Goal: Task Accomplishment & Management: Use online tool/utility

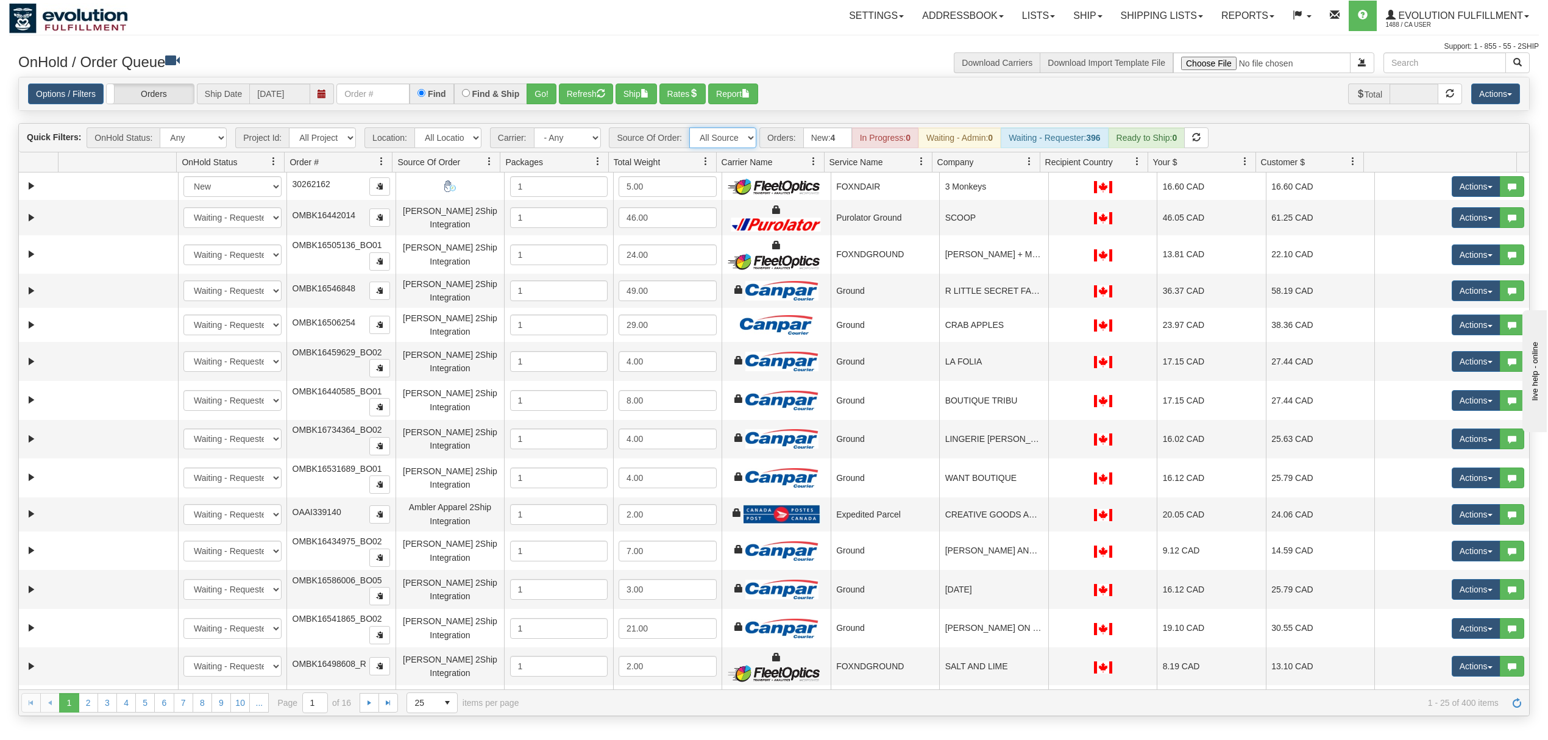
click at [724, 135] on select "All Sources AirBlaster 2Ship Integration Ambler Apparel 2Ship Integration BC [M…" at bounding box center [722, 137] width 67 height 21
click at [691, 129] on select "All Sources AirBlaster 2Ship Integration Ambler Apparel 2Ship Integration BC [M…" at bounding box center [722, 137] width 67 height 21
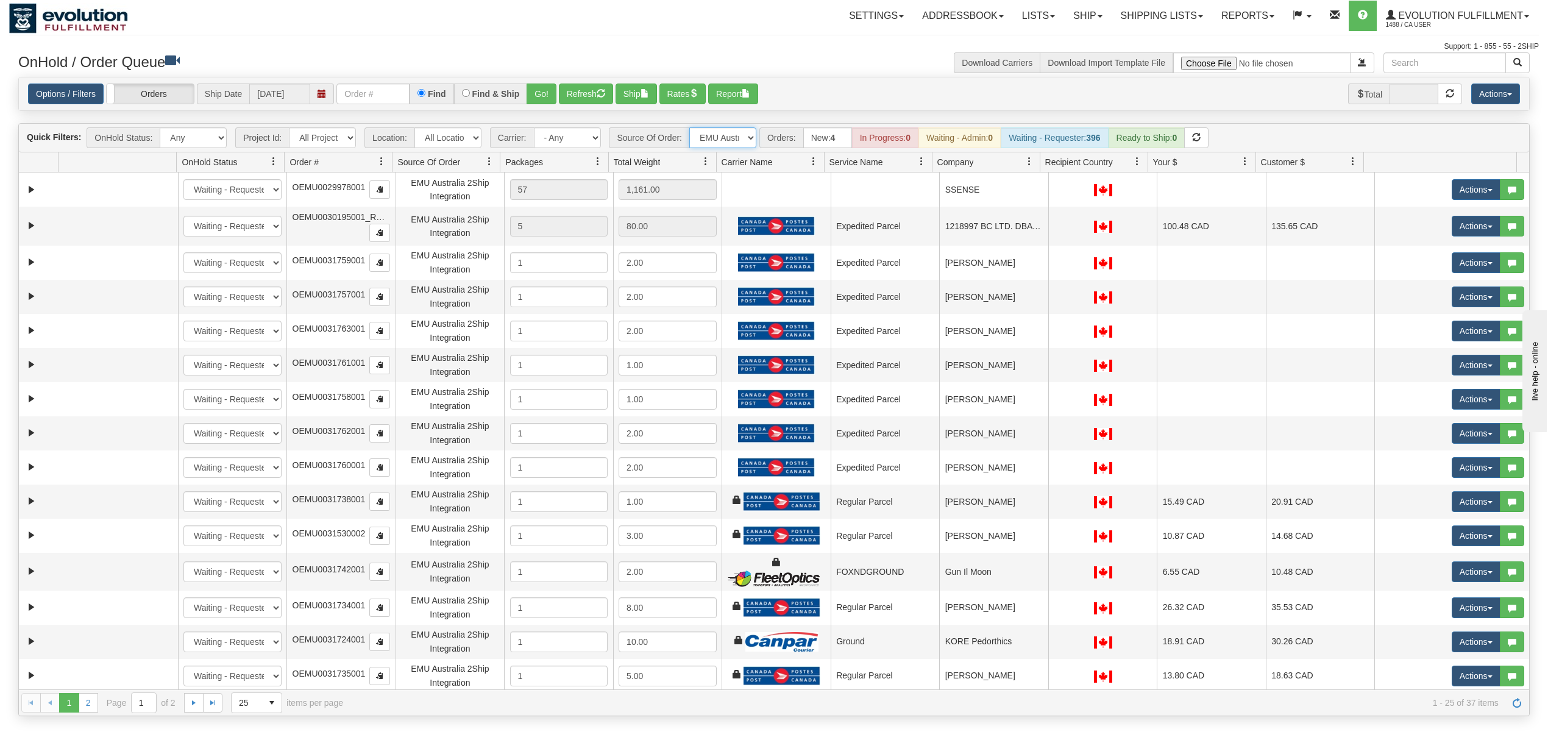
click at [1029, 161] on span at bounding box center [1030, 162] width 10 height 10
click at [1058, 191] on span "Sort Ascending" at bounding box center [1073, 191] width 63 height 12
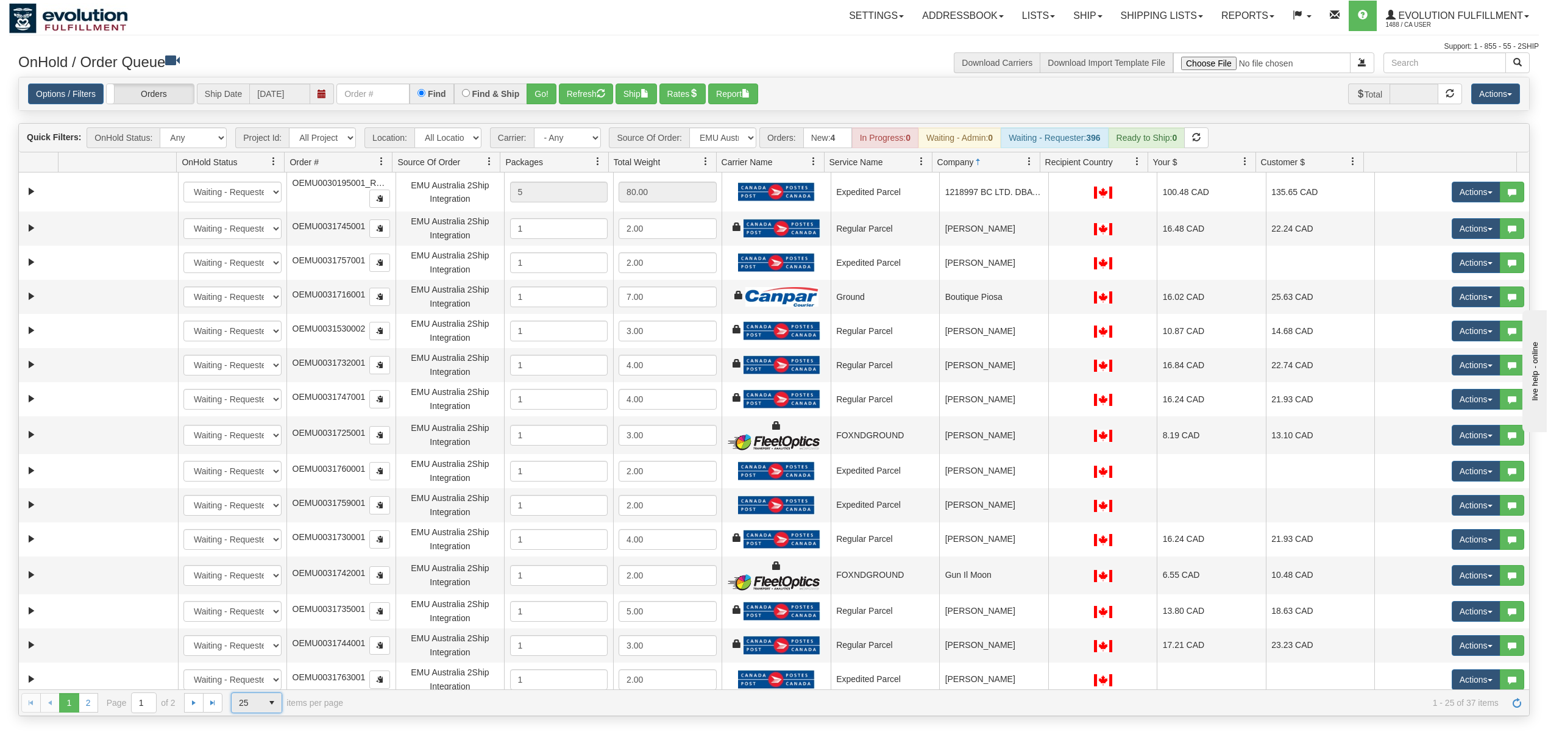
click at [265, 703] on span "select" at bounding box center [272, 703] width 20 height 20
click at [257, 669] on li "50" at bounding box center [257, 668] width 50 height 17
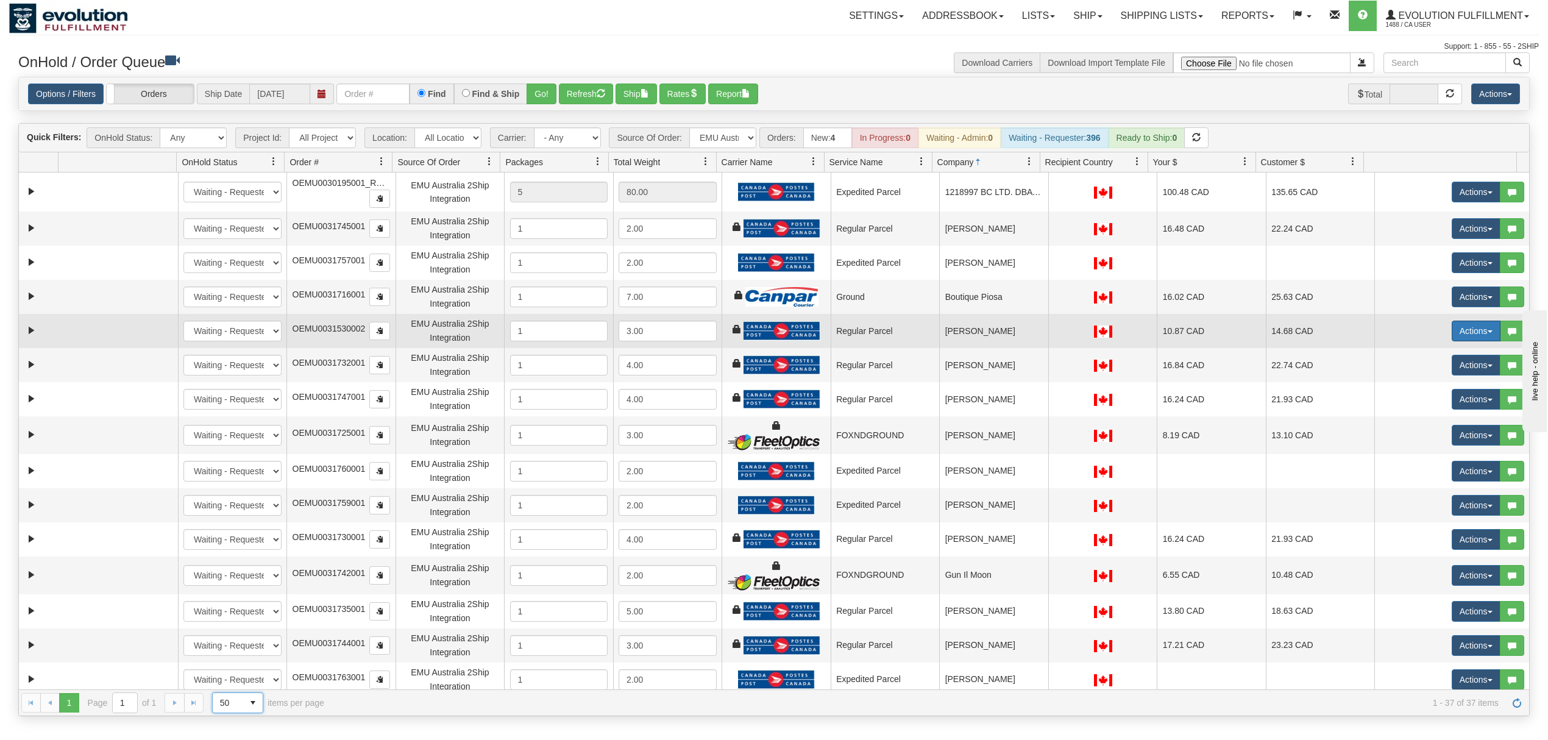
click at [1454, 339] on button "Actions" at bounding box center [1476, 331] width 49 height 21
click at [1446, 386] on span "Rate All Services" at bounding box center [1451, 386] width 73 height 10
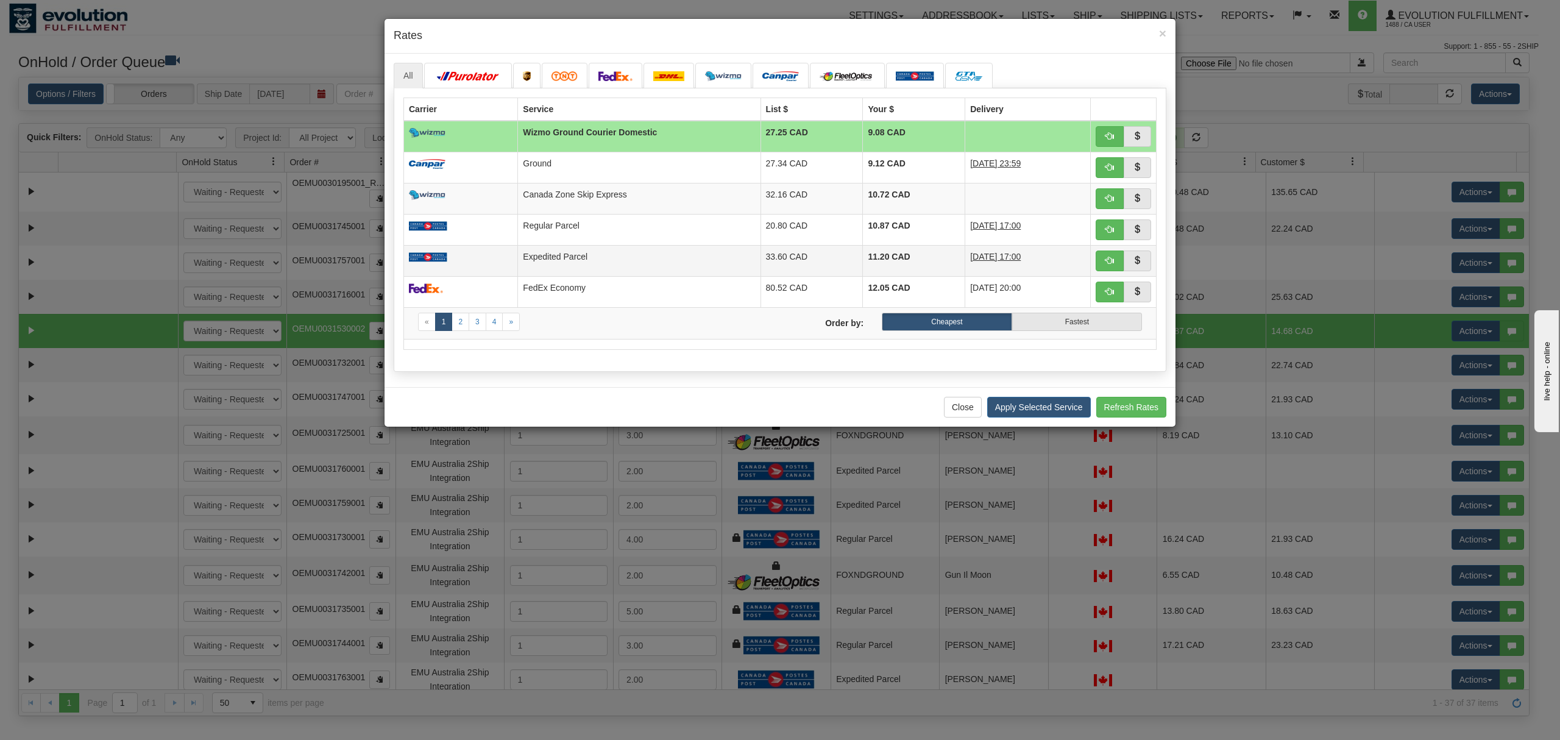
click at [652, 255] on td "Expedited Parcel" at bounding box center [639, 260] width 243 height 31
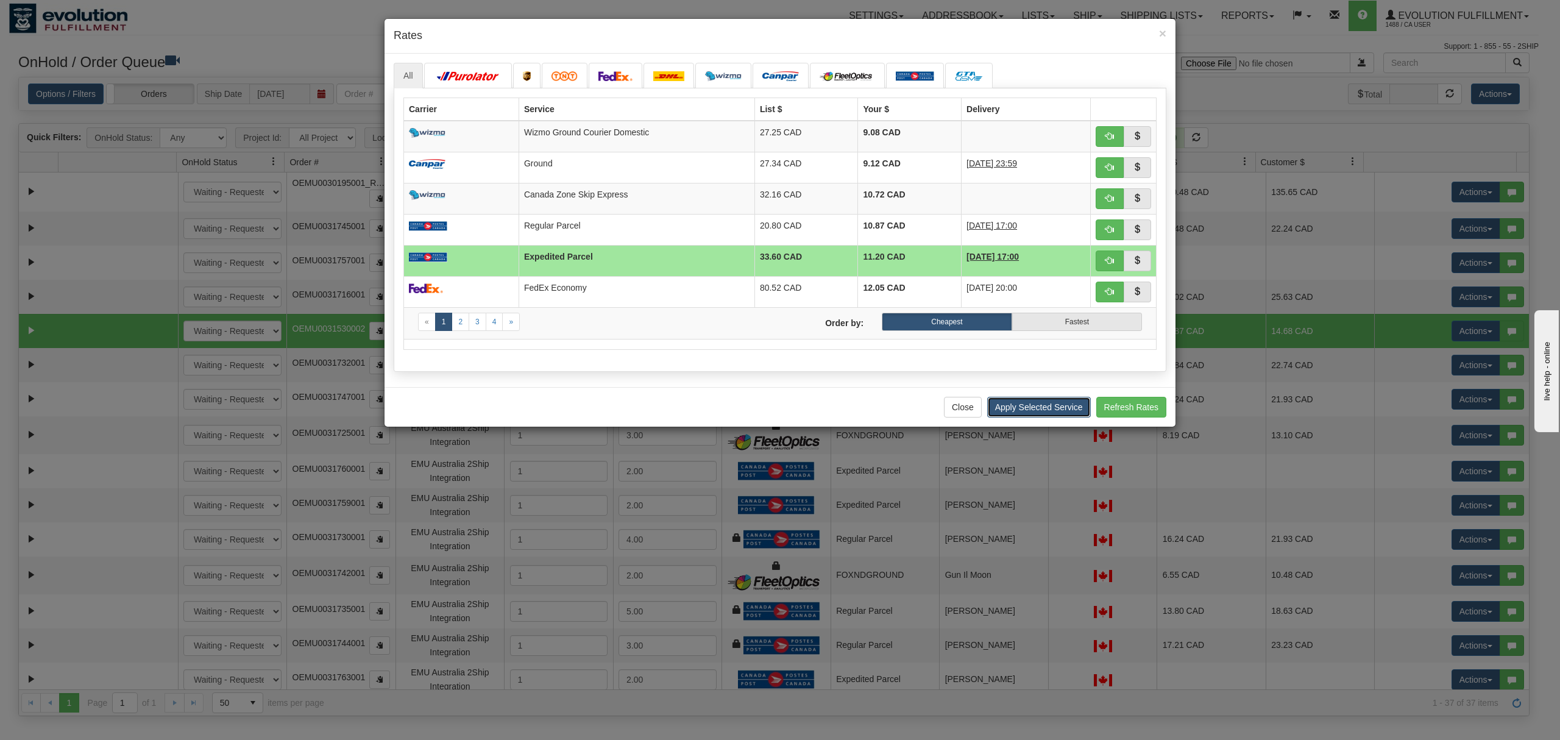
click at [1004, 410] on button "Apply Selected Service" at bounding box center [1039, 407] width 104 height 21
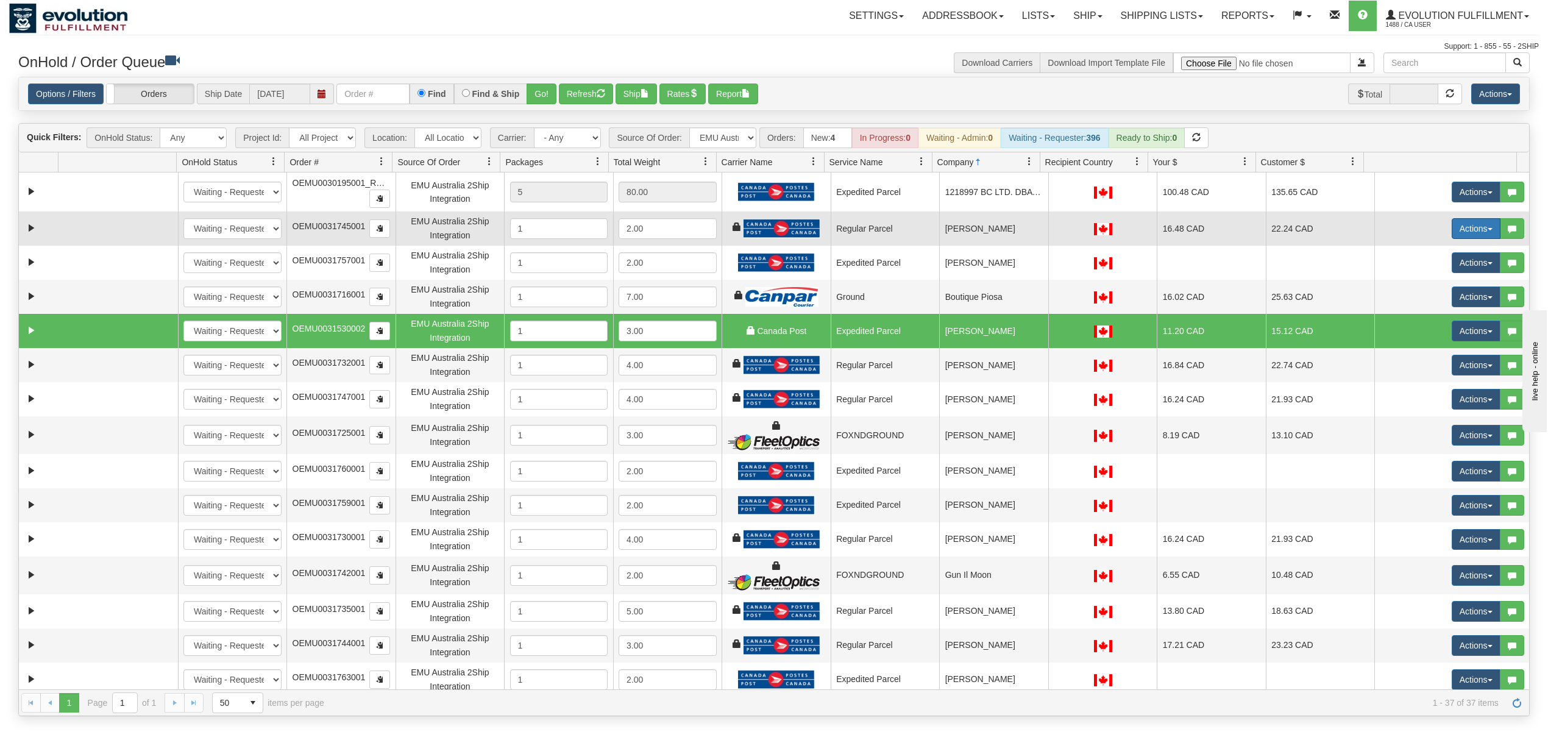
drag, startPoint x: 1454, startPoint y: 232, endPoint x: 1458, endPoint y: 254, distance: 21.6
click at [1458, 232] on button "Actions" at bounding box center [1476, 228] width 49 height 21
click at [1438, 284] on span "Rate All Services" at bounding box center [1451, 284] width 73 height 10
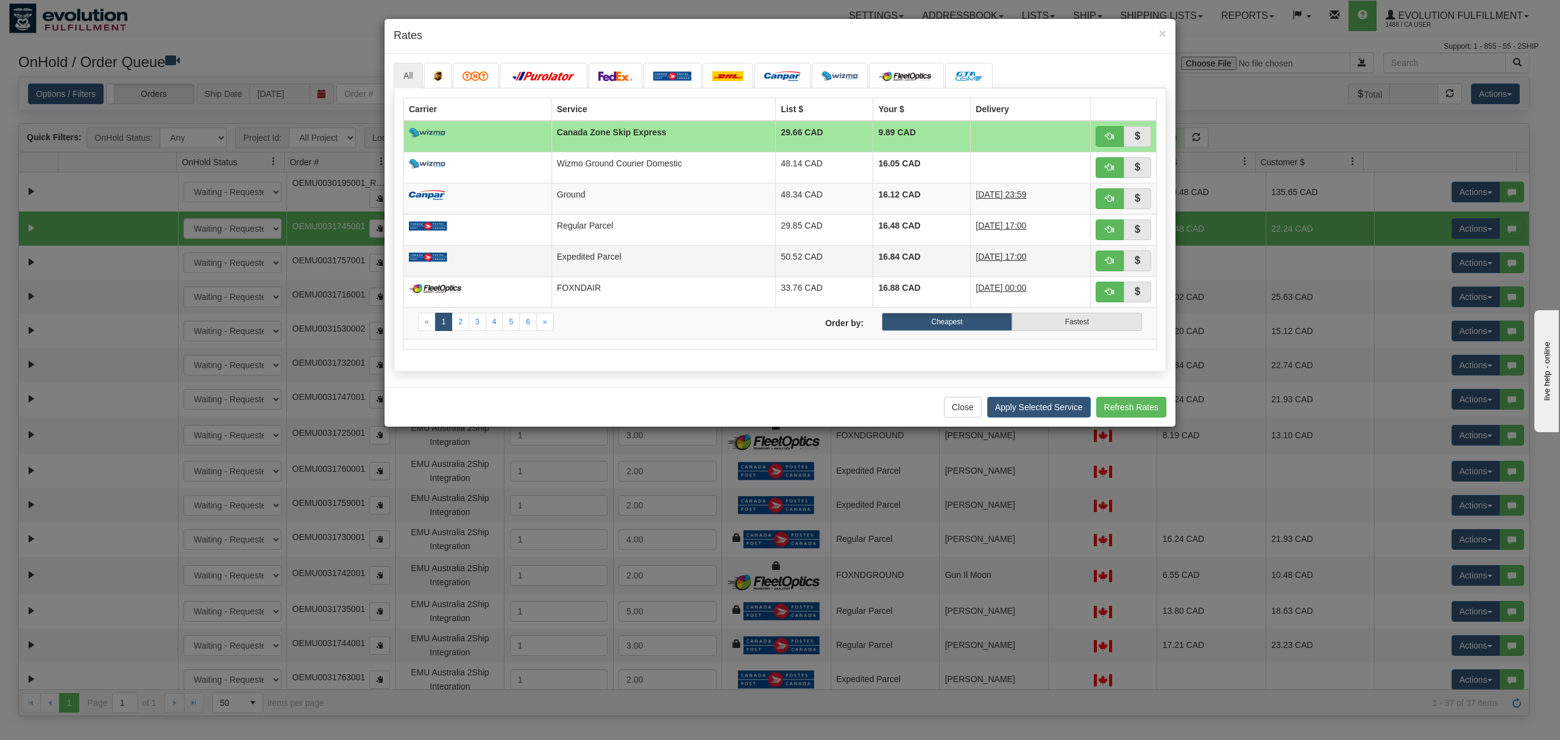
click at [672, 256] on td "Expedited Parcel" at bounding box center [664, 260] width 224 height 31
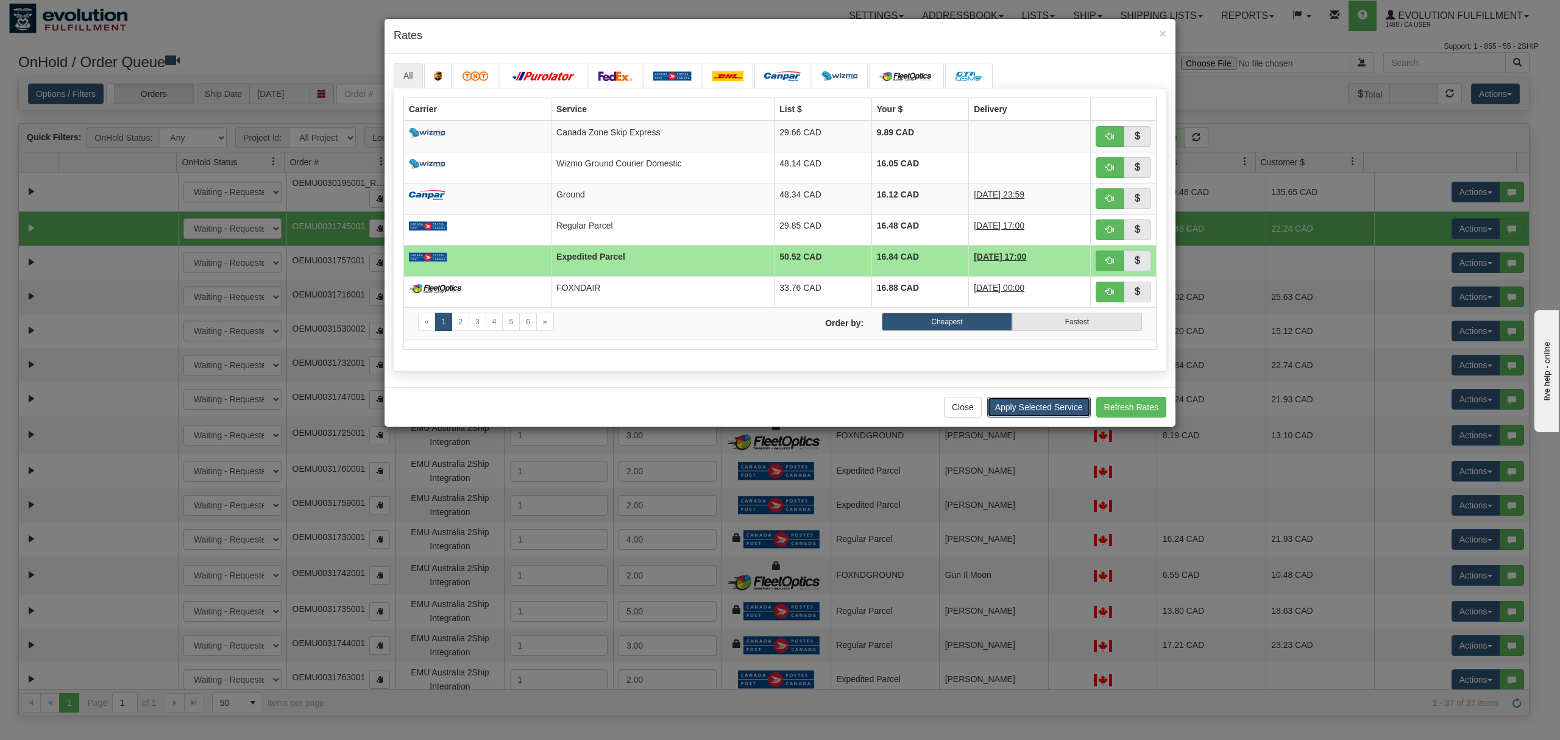
click at [1036, 415] on button "Apply Selected Service" at bounding box center [1039, 407] width 104 height 21
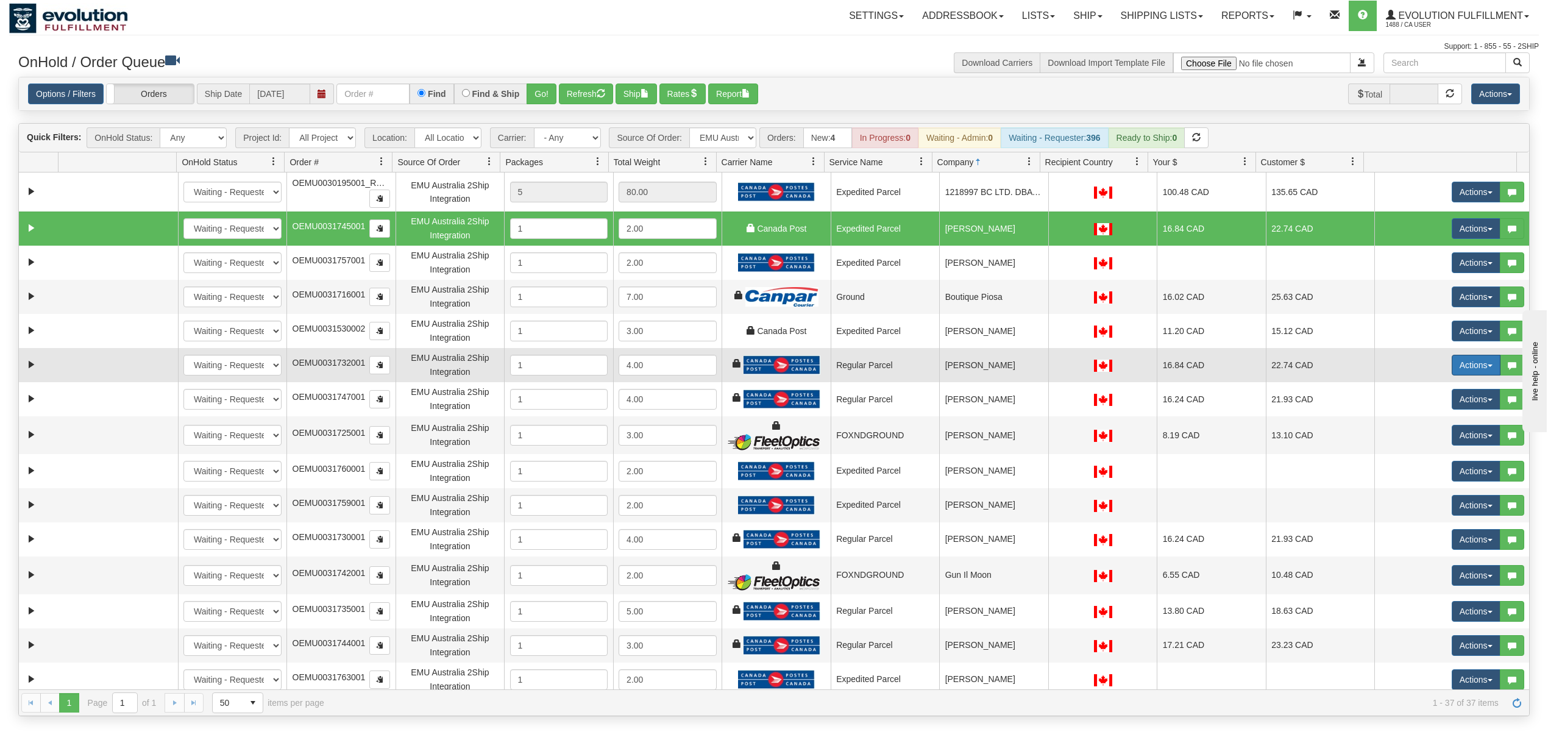
click at [1477, 371] on button "Actions" at bounding box center [1476, 365] width 49 height 21
click at [1431, 425] on span "Rate All Services" at bounding box center [1451, 420] width 73 height 10
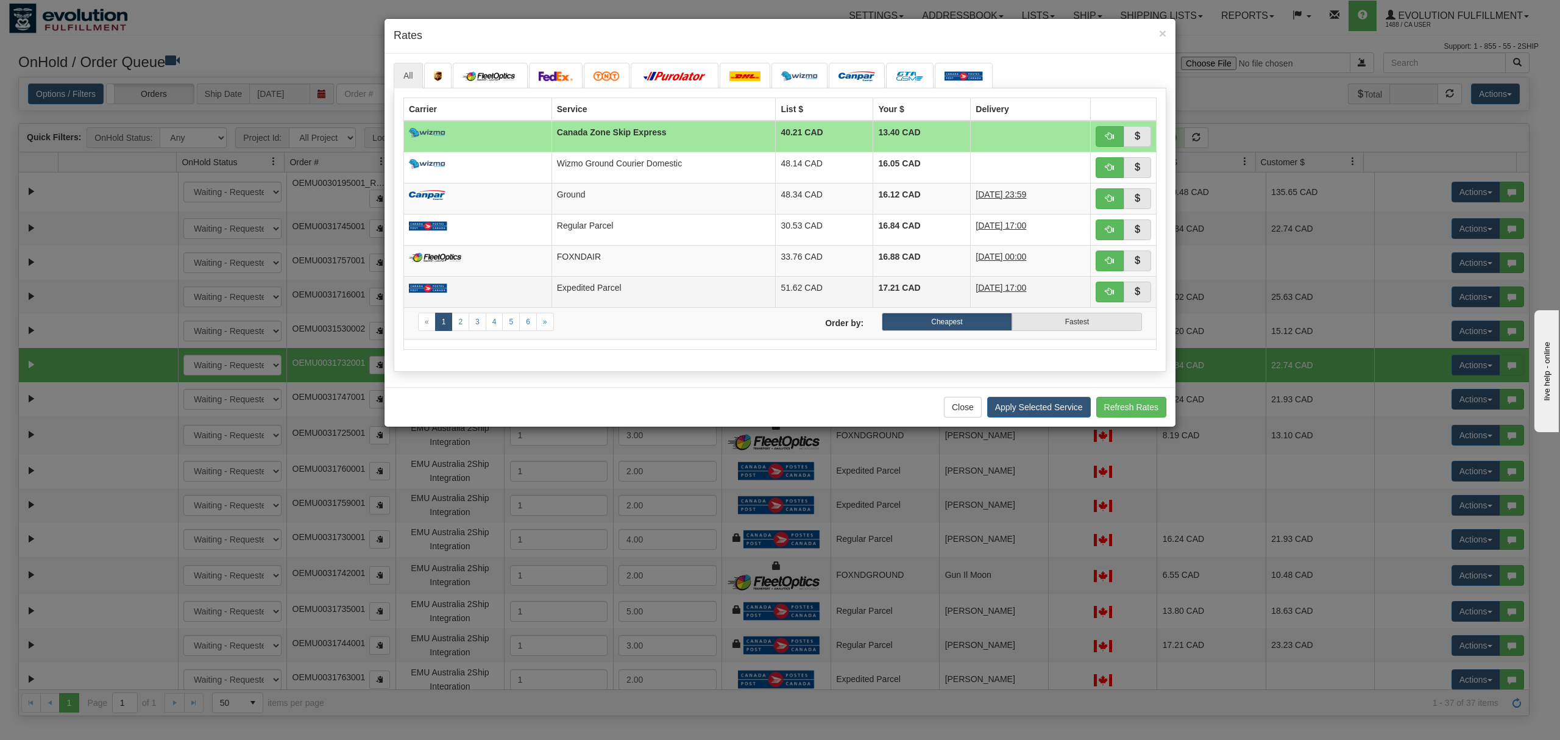
click at [654, 290] on td "Expedited Parcel" at bounding box center [664, 291] width 224 height 31
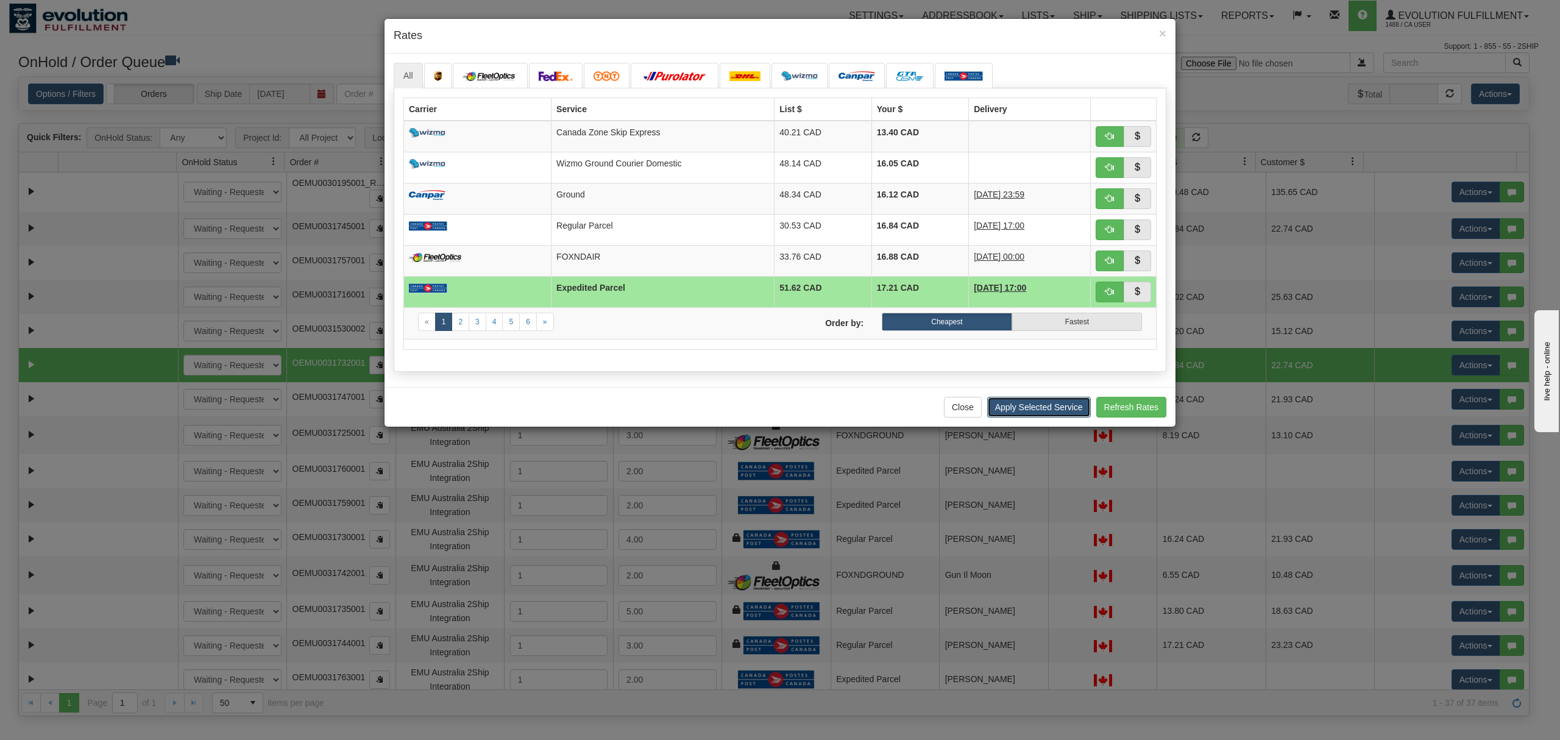
click at [1051, 418] on button "Apply Selected Service" at bounding box center [1039, 407] width 104 height 21
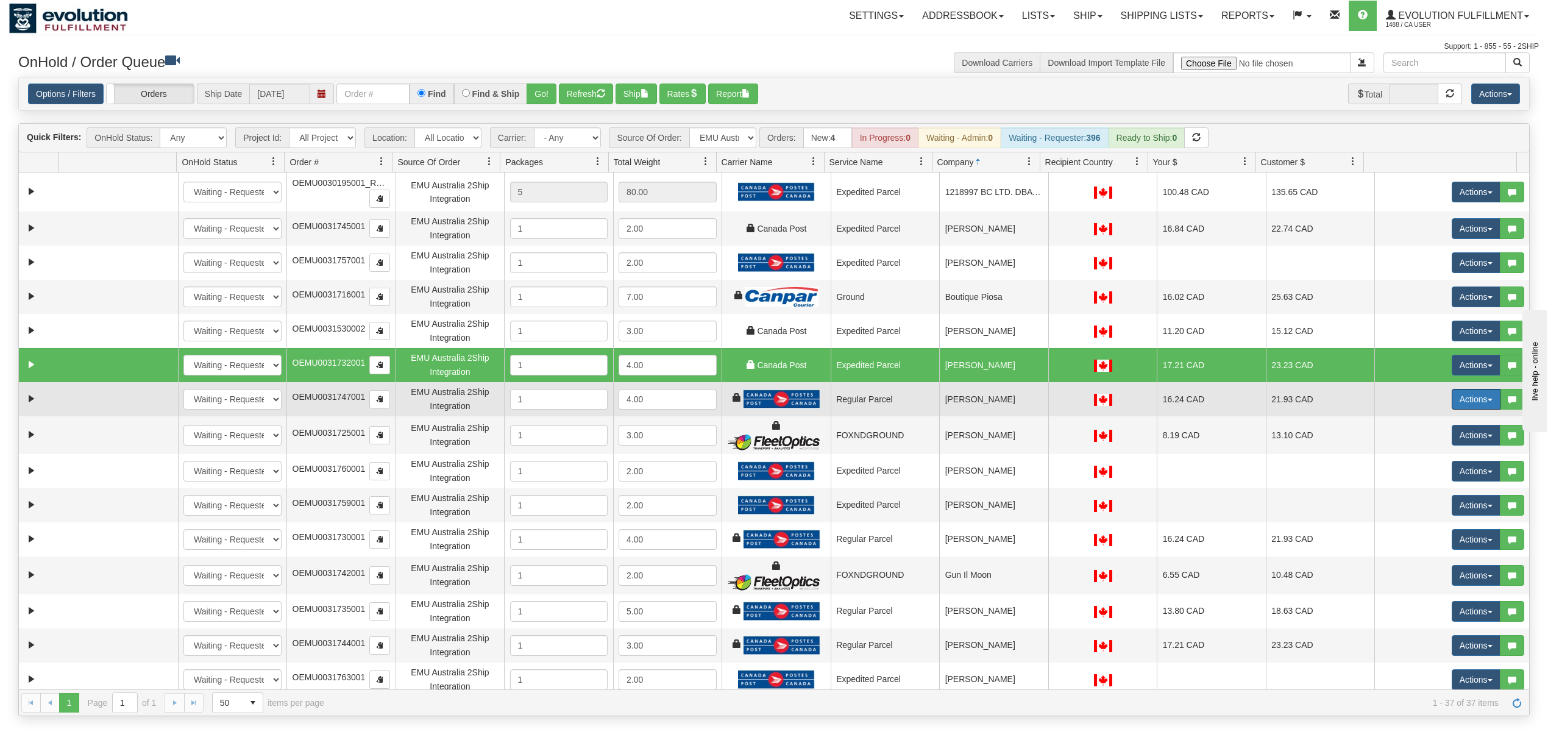
drag, startPoint x: 1456, startPoint y: 407, endPoint x: 1460, endPoint y: 413, distance: 6.9
click at [1458, 407] on button "Actions" at bounding box center [1476, 399] width 49 height 21
click at [1429, 450] on link "Rate All Services" at bounding box center [1452, 454] width 98 height 16
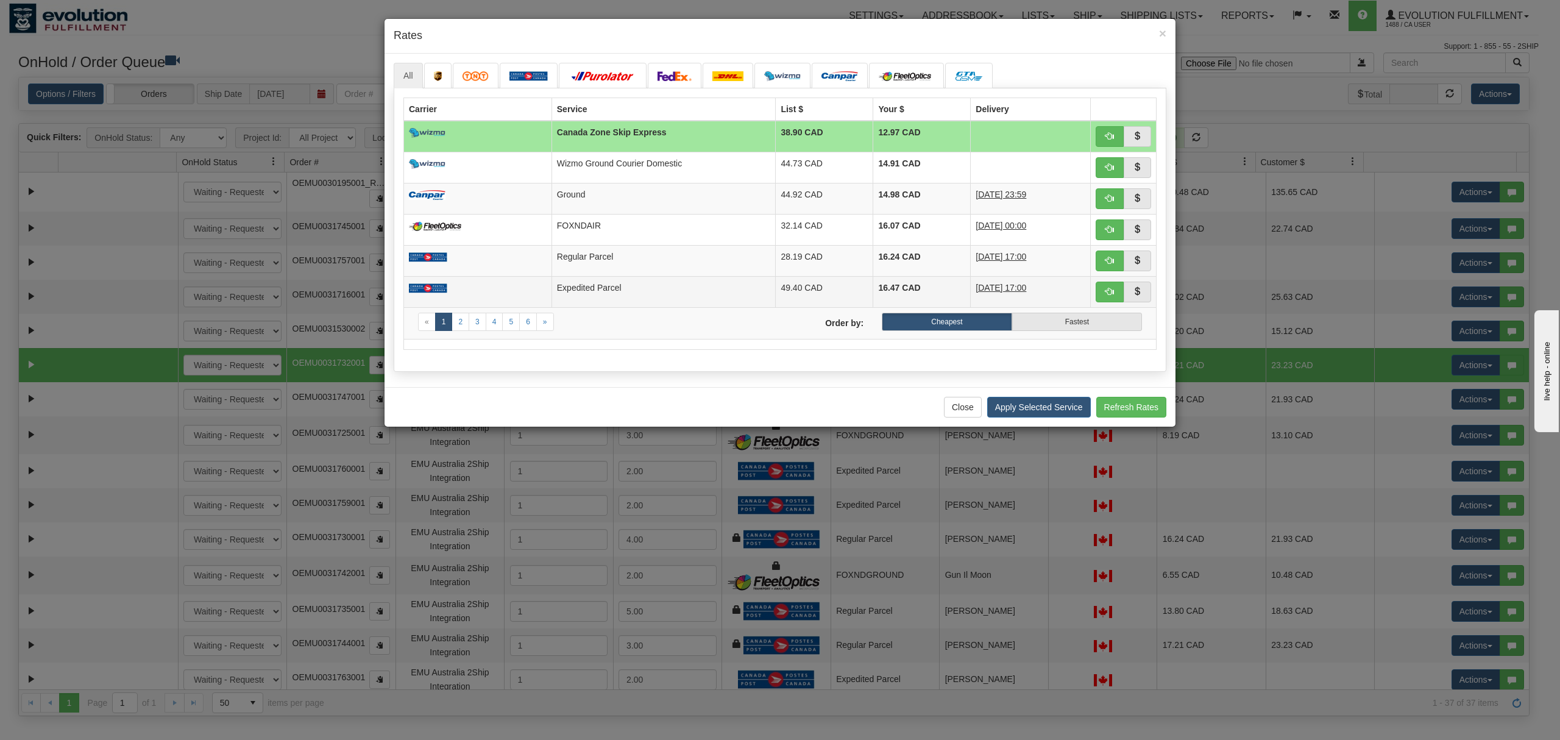
click at [692, 288] on td "Expedited Parcel" at bounding box center [664, 291] width 224 height 31
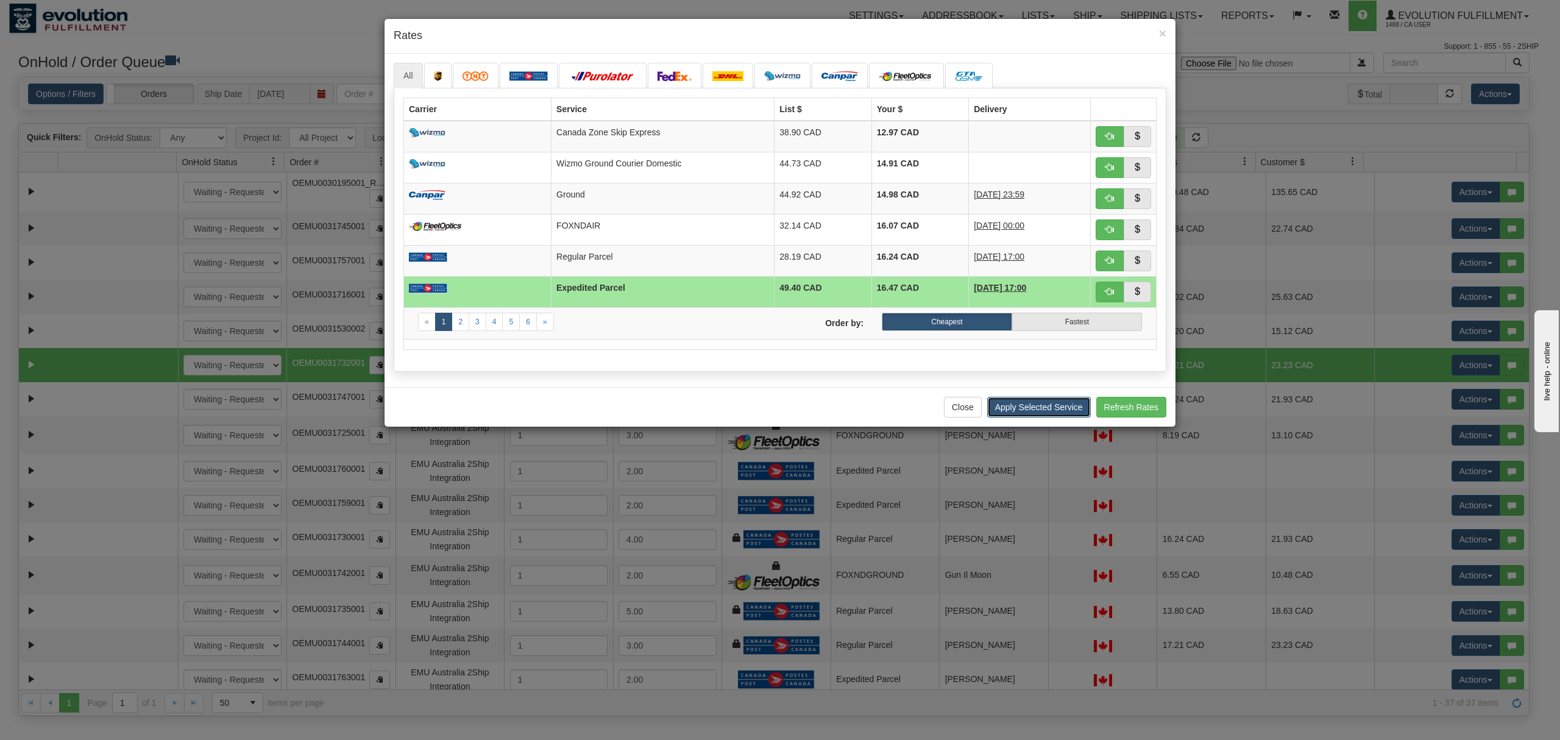
click at [1017, 410] on button "Apply Selected Service" at bounding box center [1039, 407] width 104 height 21
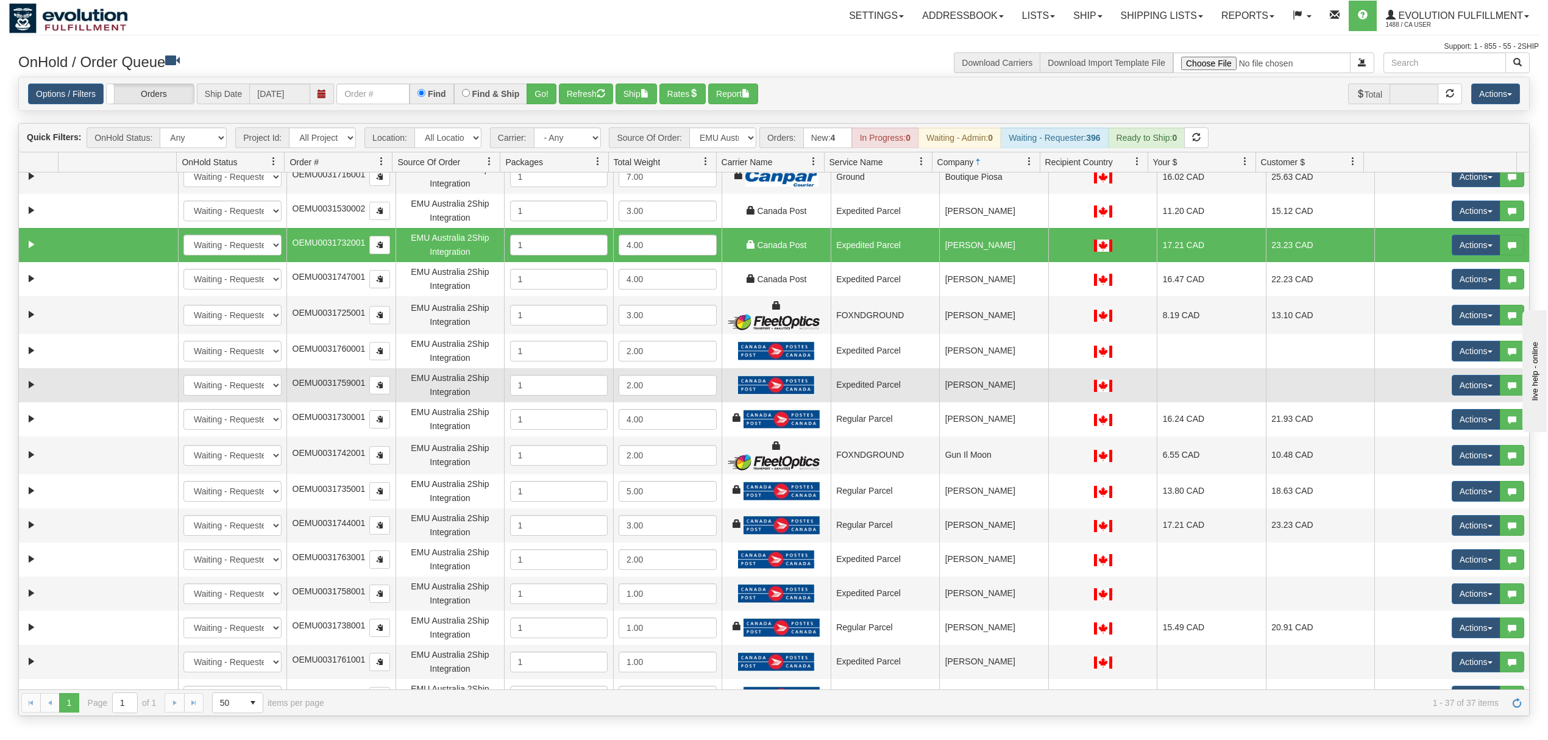
scroll to position [162, 0]
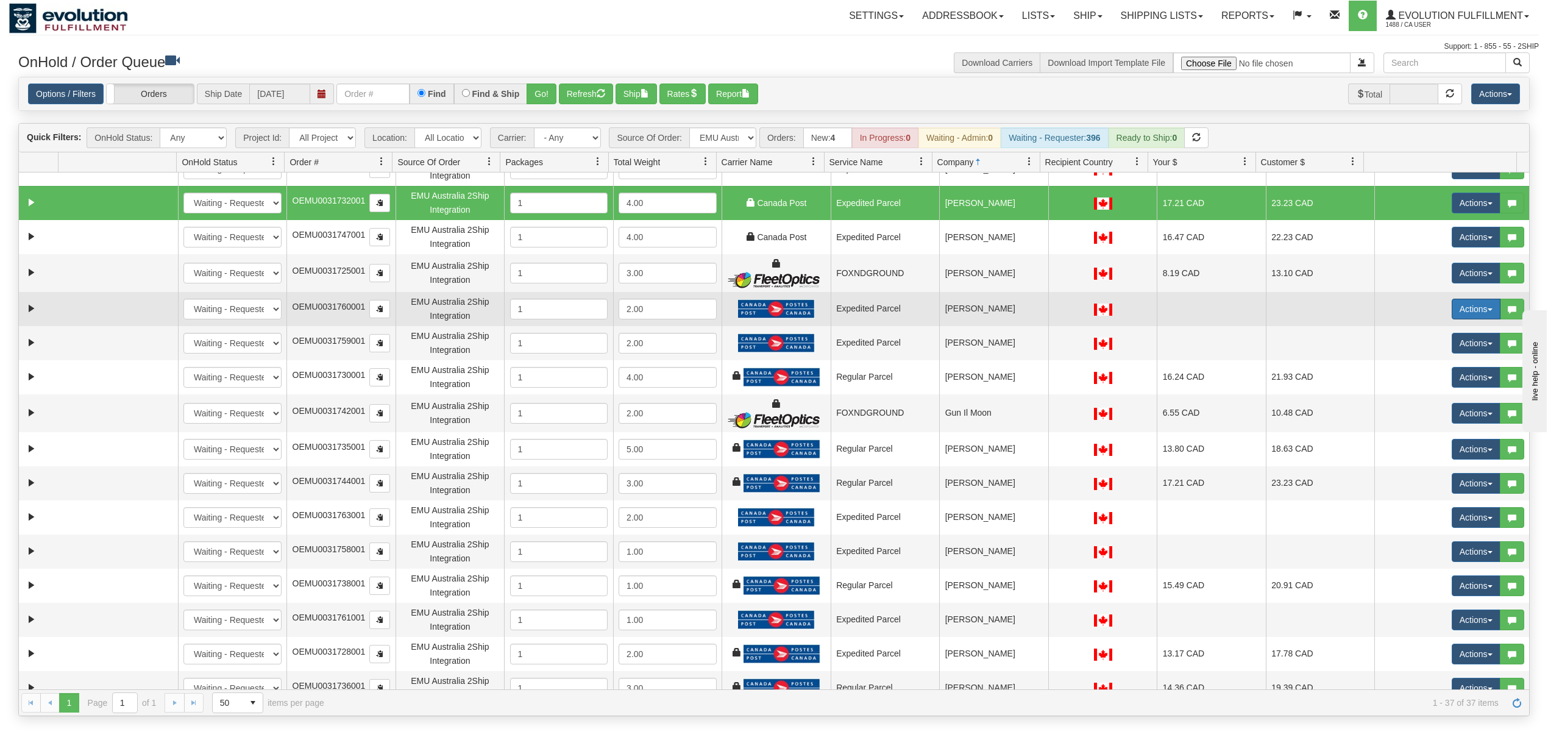
click at [1461, 313] on button "Actions" at bounding box center [1476, 309] width 49 height 21
click at [1432, 368] on span "Rate All Services" at bounding box center [1451, 364] width 73 height 10
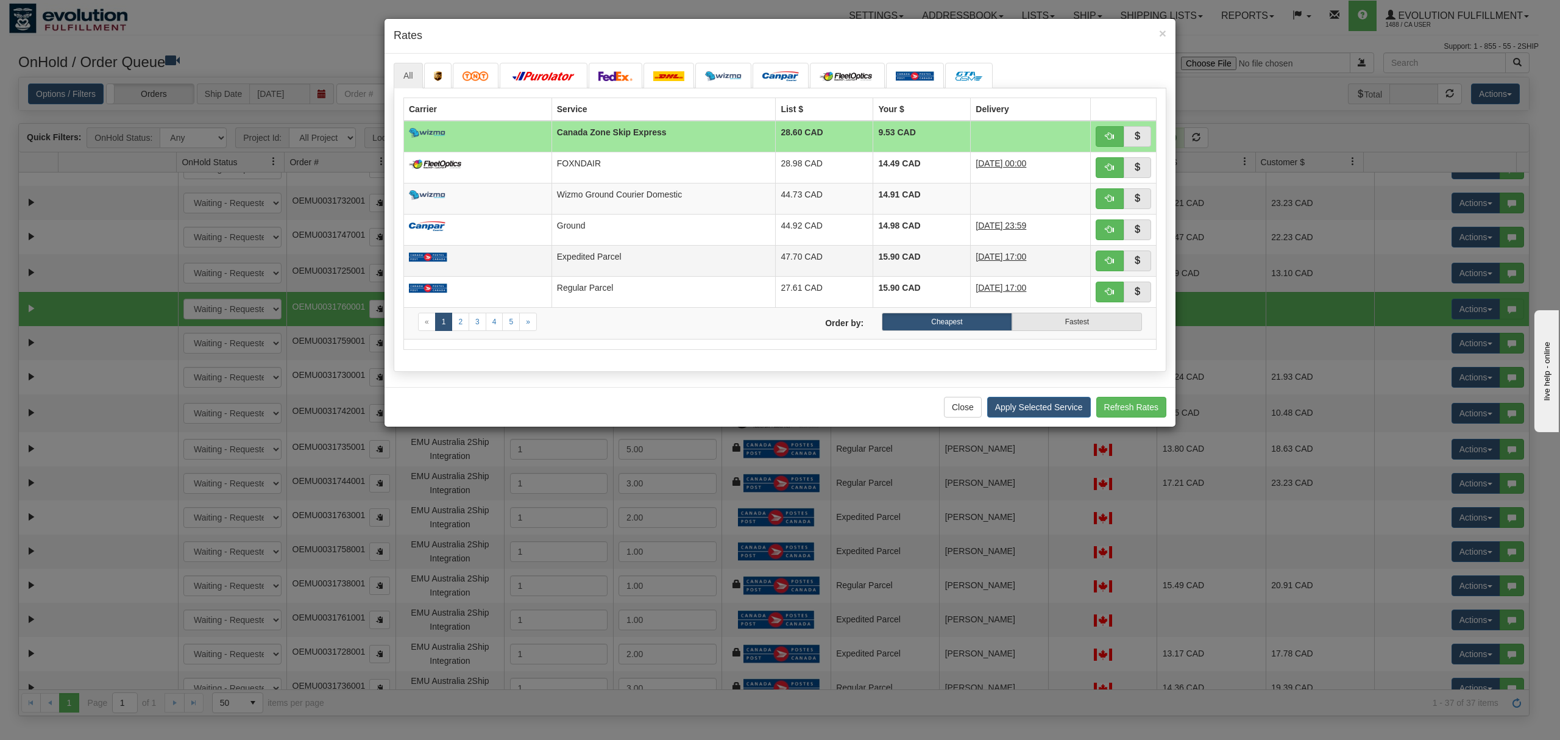
click at [553, 274] on td "Expedited Parcel" at bounding box center [664, 260] width 224 height 31
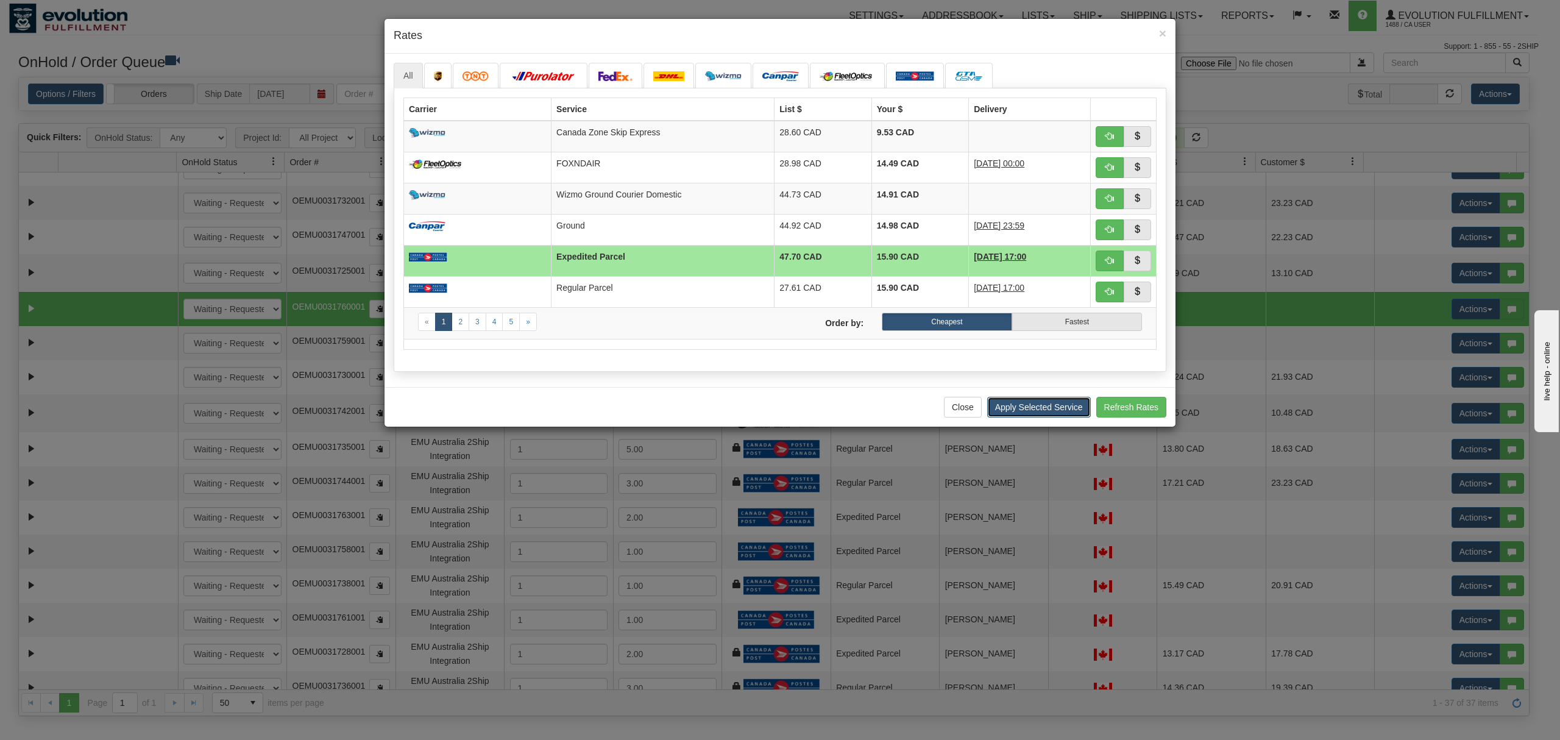
click at [1054, 418] on button "Apply Selected Service" at bounding box center [1039, 407] width 104 height 21
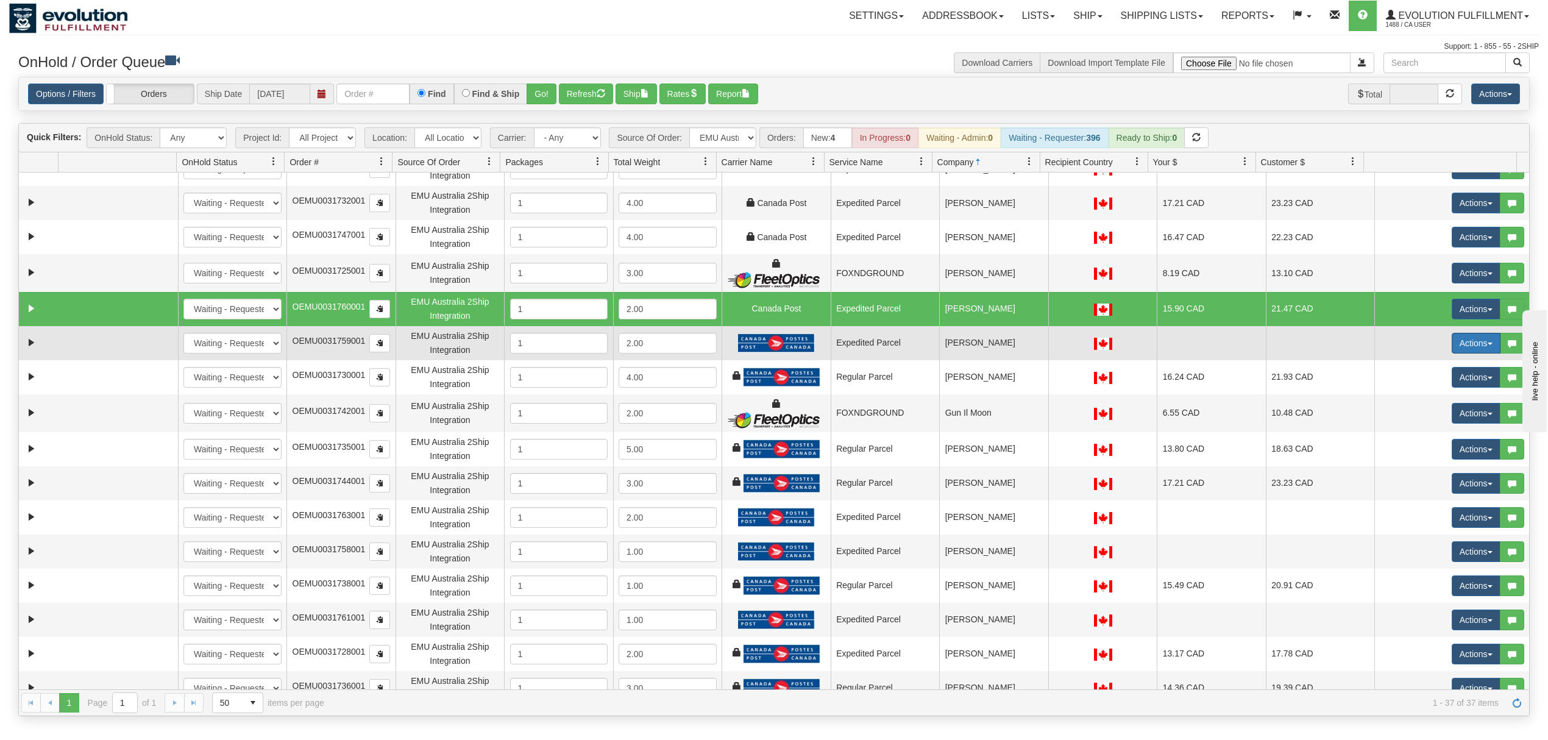
click at [1452, 344] on button "Actions" at bounding box center [1476, 343] width 49 height 21
click at [1424, 396] on span "Rate All Services" at bounding box center [1451, 398] width 73 height 10
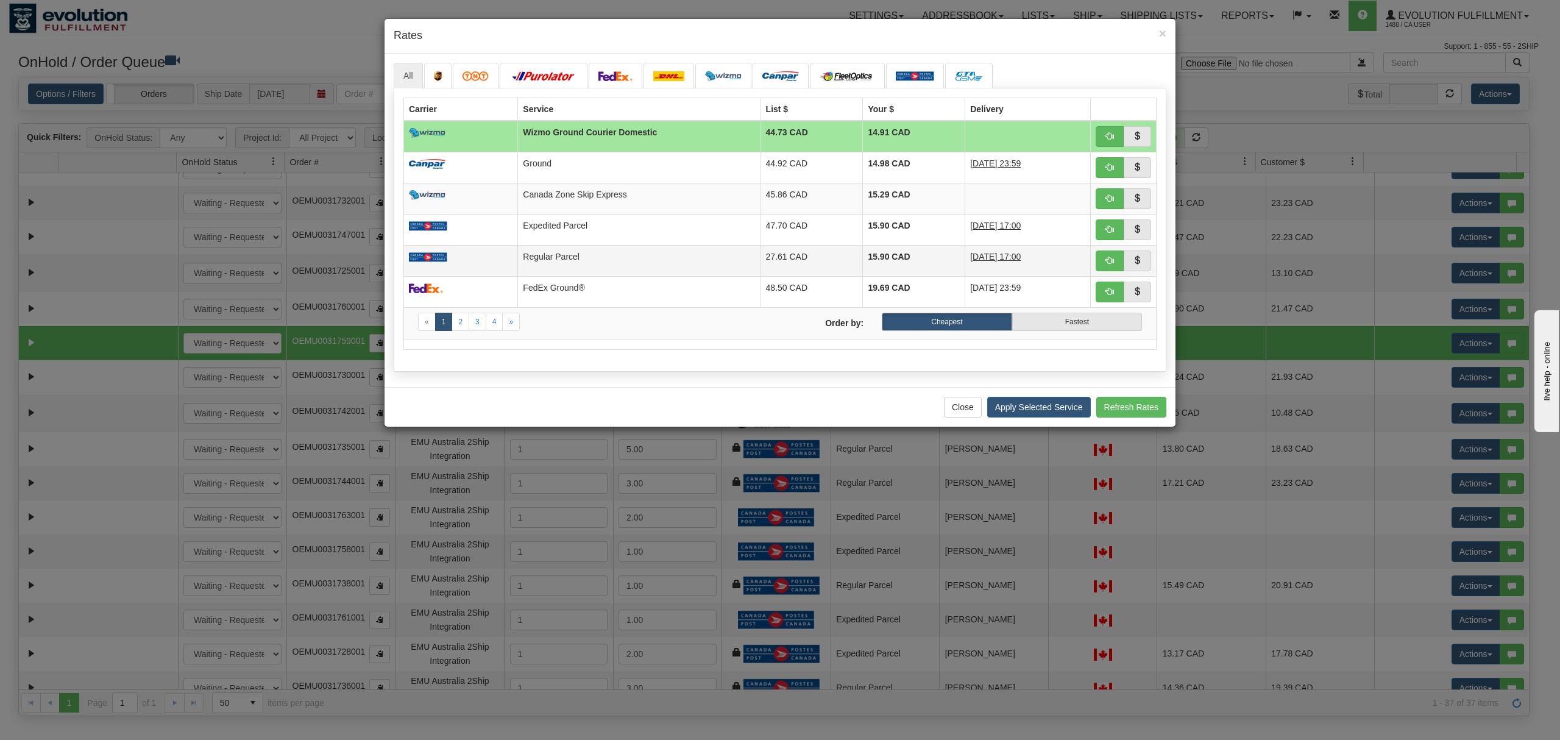
drag, startPoint x: 727, startPoint y: 223, endPoint x: 791, endPoint y: 250, distance: 68.8
click at [727, 223] on td "Expedited Parcel" at bounding box center [639, 229] width 243 height 31
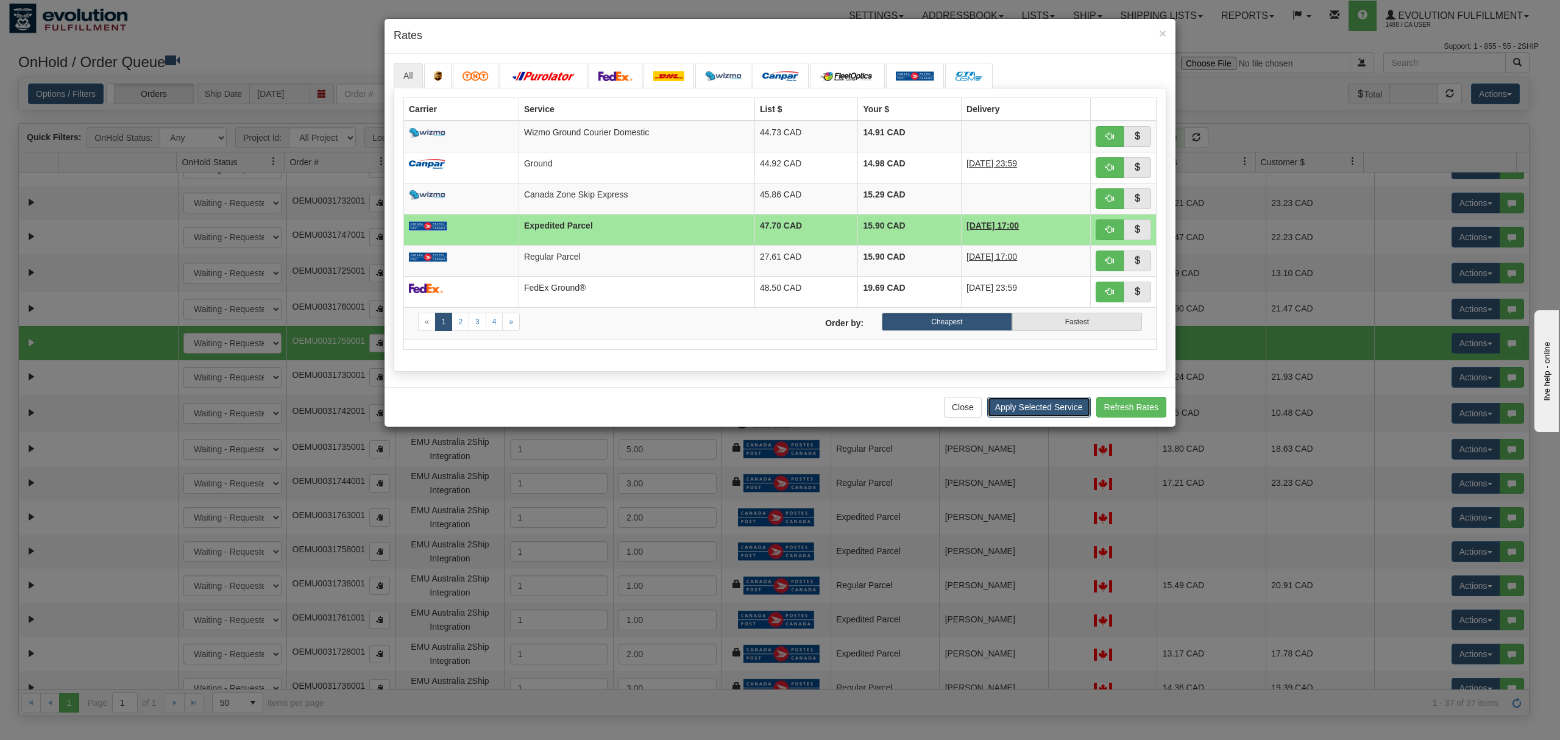
click at [1056, 408] on button "Apply Selected Service" at bounding box center [1039, 407] width 104 height 21
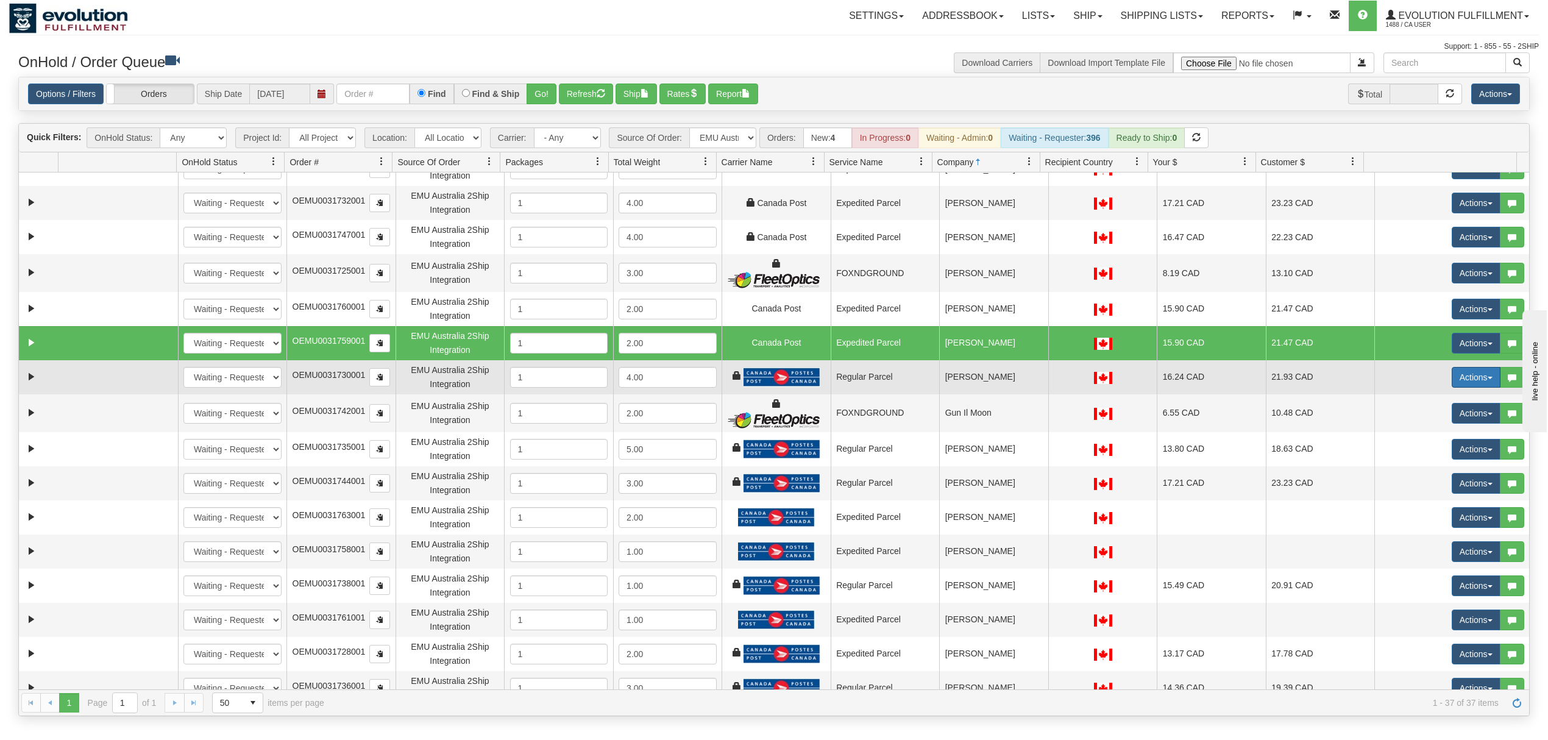
click at [1473, 381] on button "Actions" at bounding box center [1476, 377] width 49 height 21
click at [1427, 433] on span "Rate All Services" at bounding box center [1451, 432] width 73 height 10
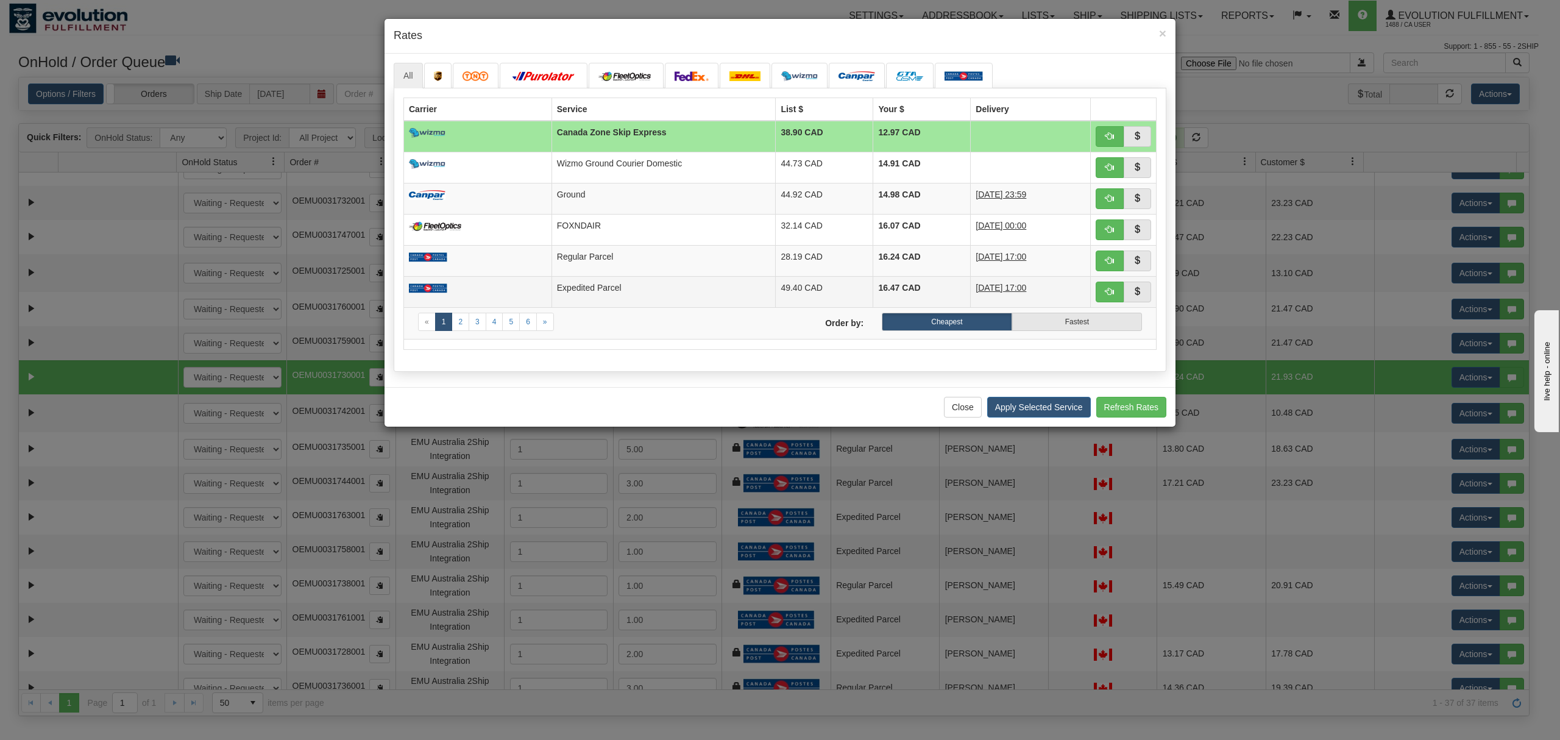
click at [540, 291] on td at bounding box center [478, 291] width 148 height 31
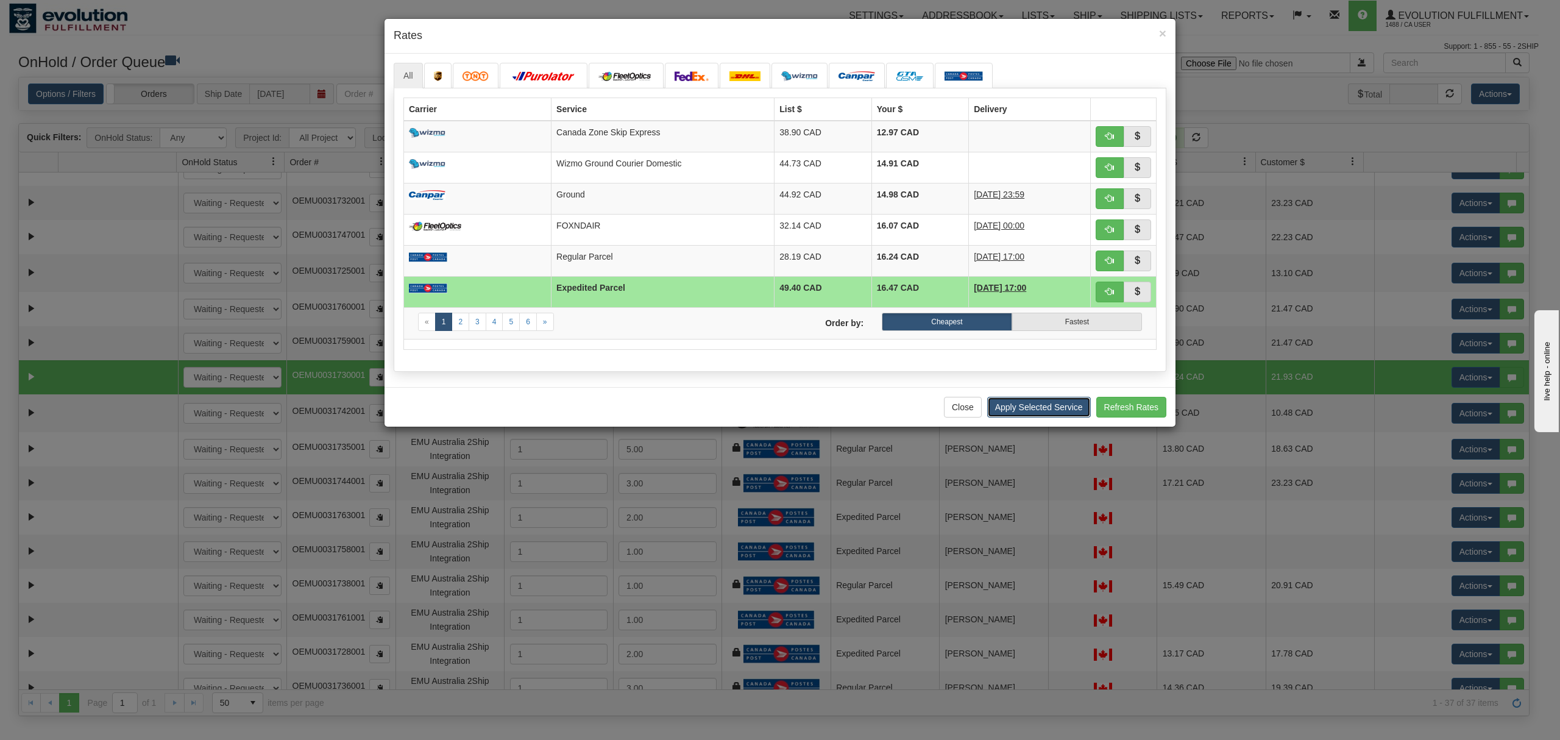
click at [1007, 414] on button "Apply Selected Service" at bounding box center [1039, 407] width 104 height 21
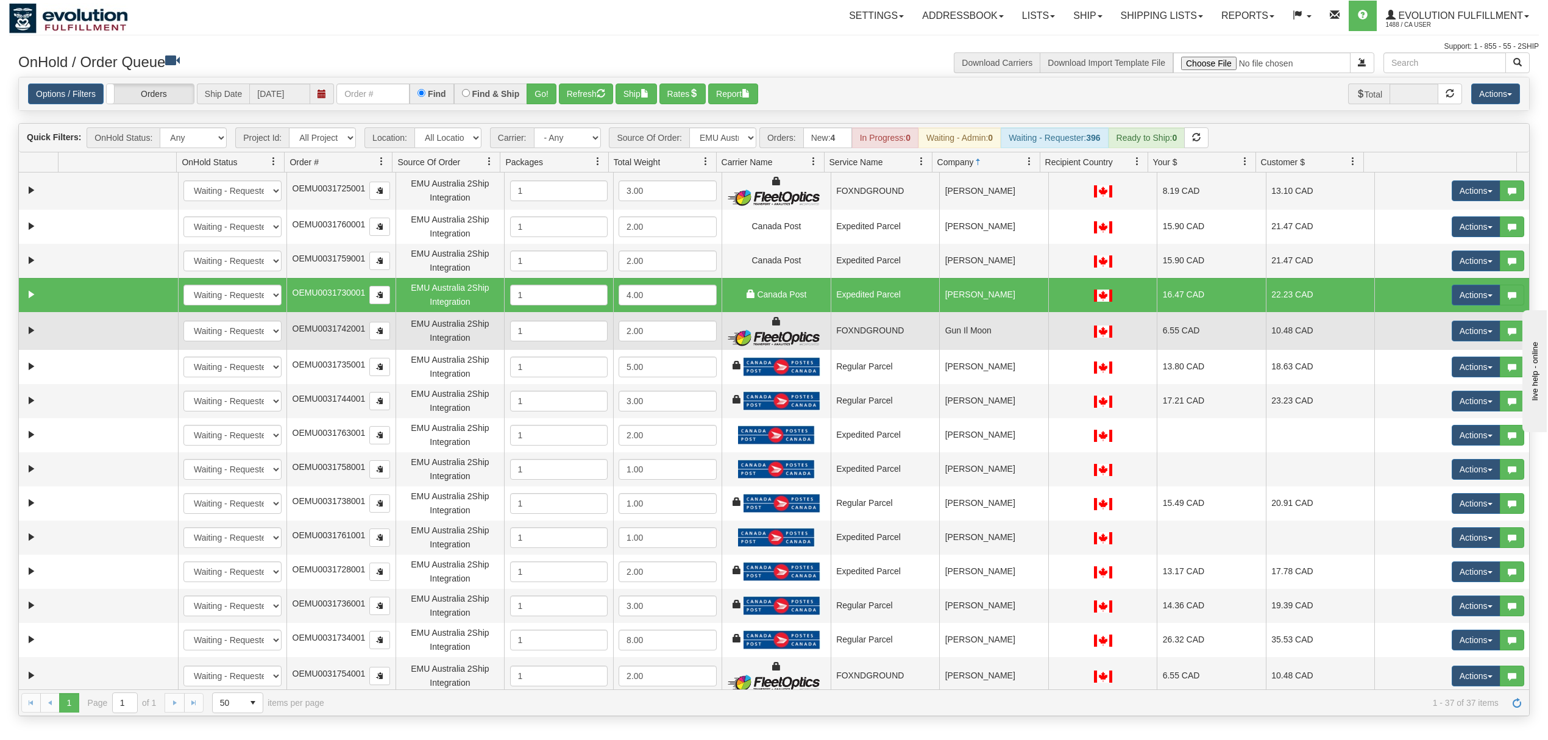
scroll to position [325, 0]
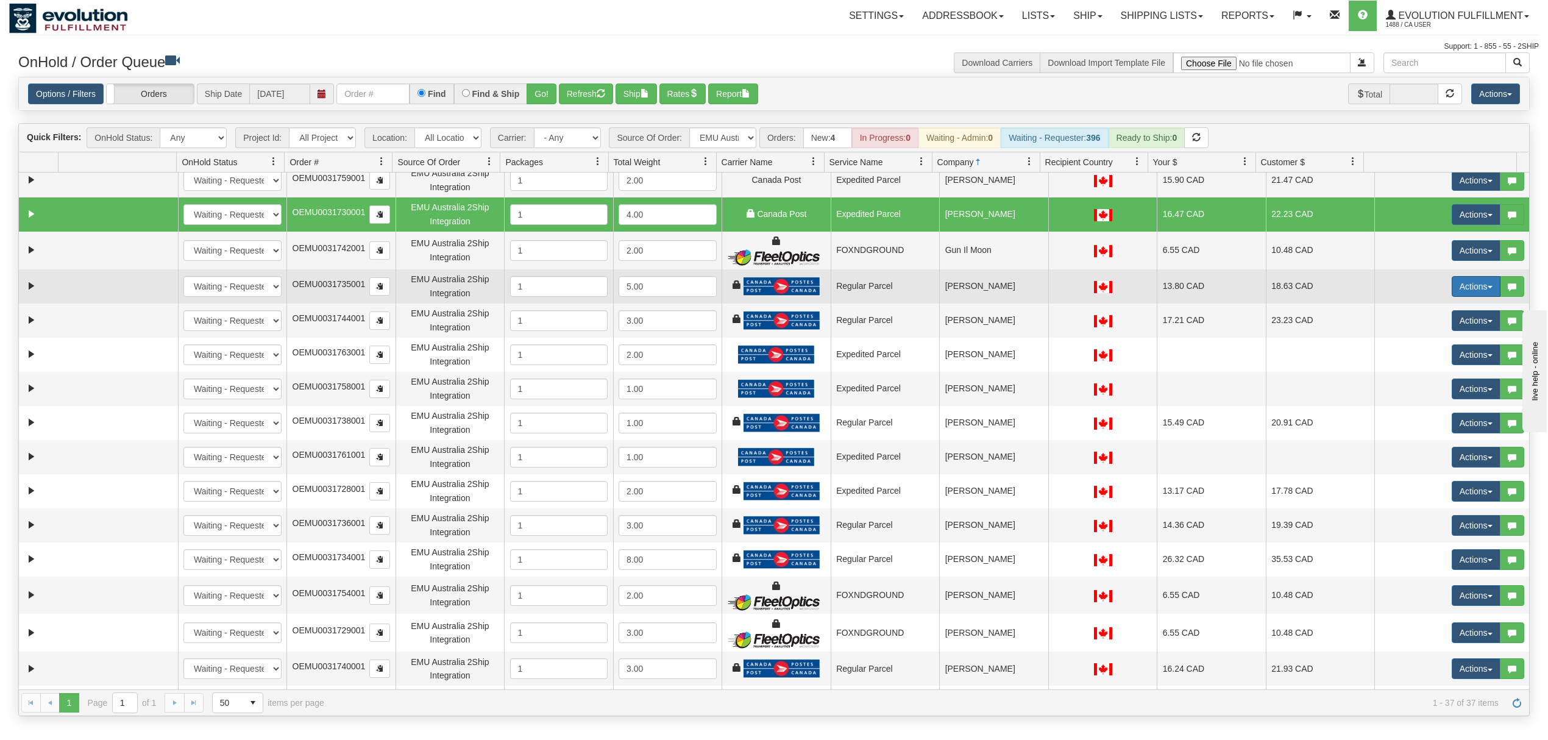
click at [1465, 288] on button "Actions" at bounding box center [1476, 286] width 49 height 21
click at [1442, 343] on span "Rate All Services" at bounding box center [1451, 341] width 73 height 10
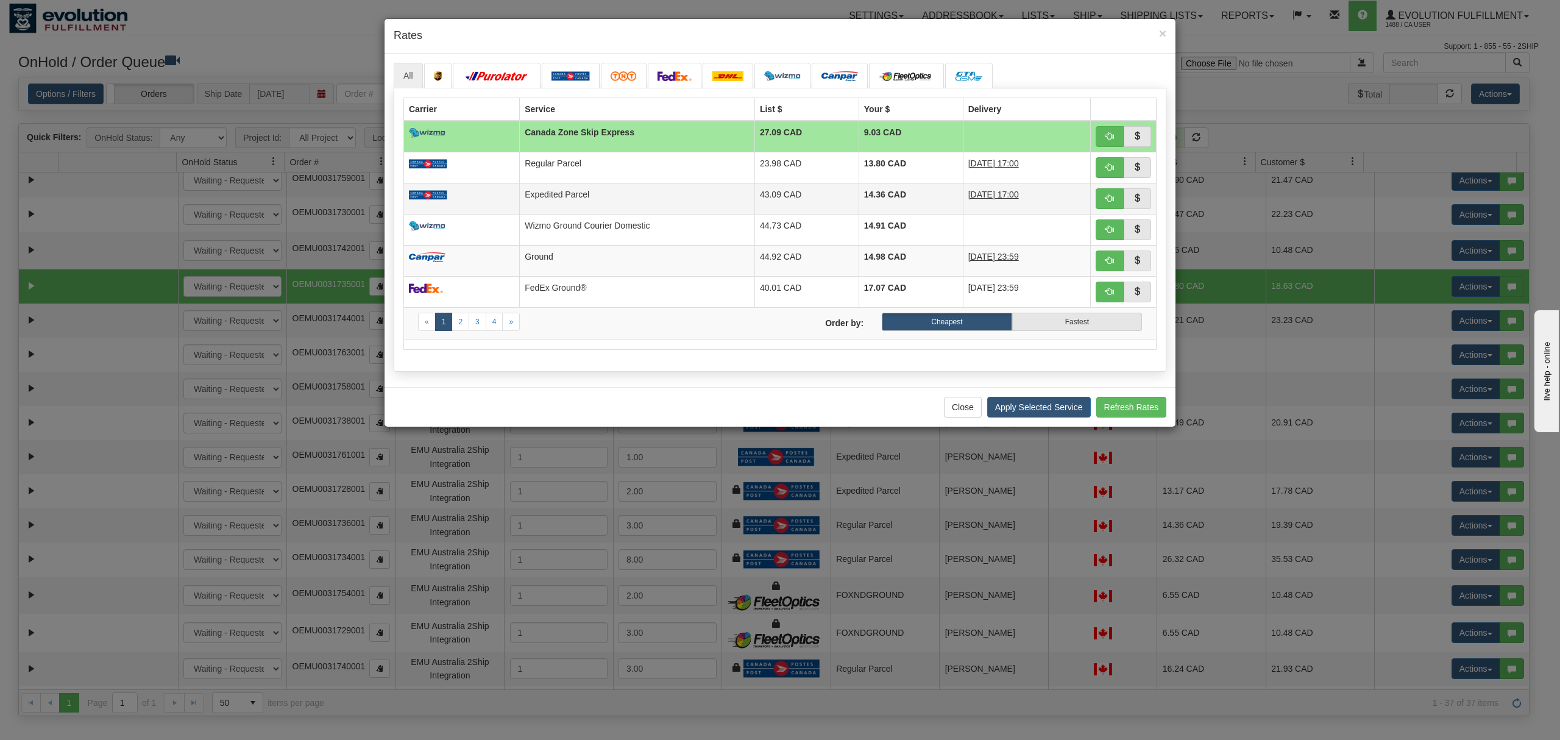
click at [703, 206] on td "Expedited Parcel" at bounding box center [637, 198] width 235 height 31
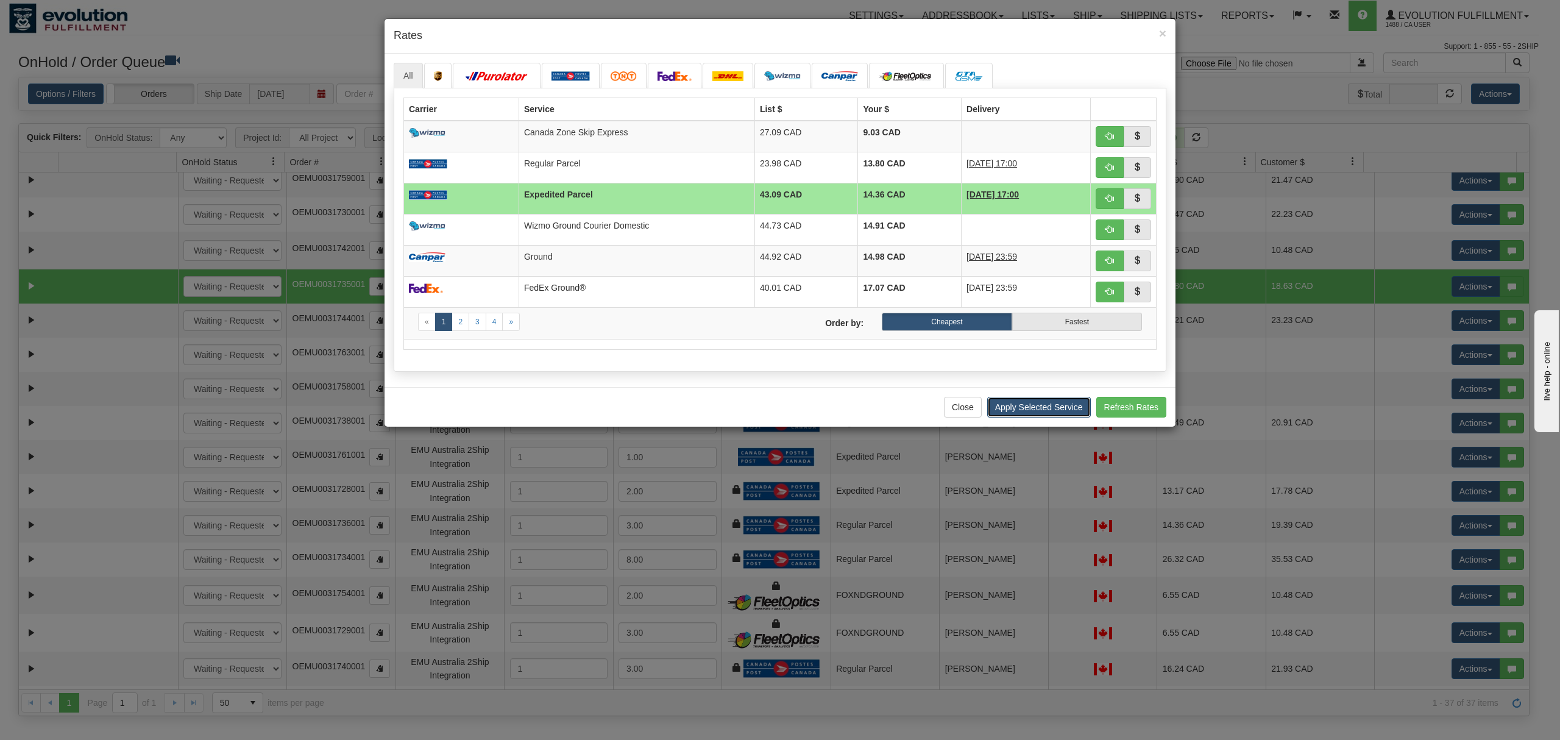
click at [1015, 418] on button "Apply Selected Service" at bounding box center [1039, 407] width 104 height 21
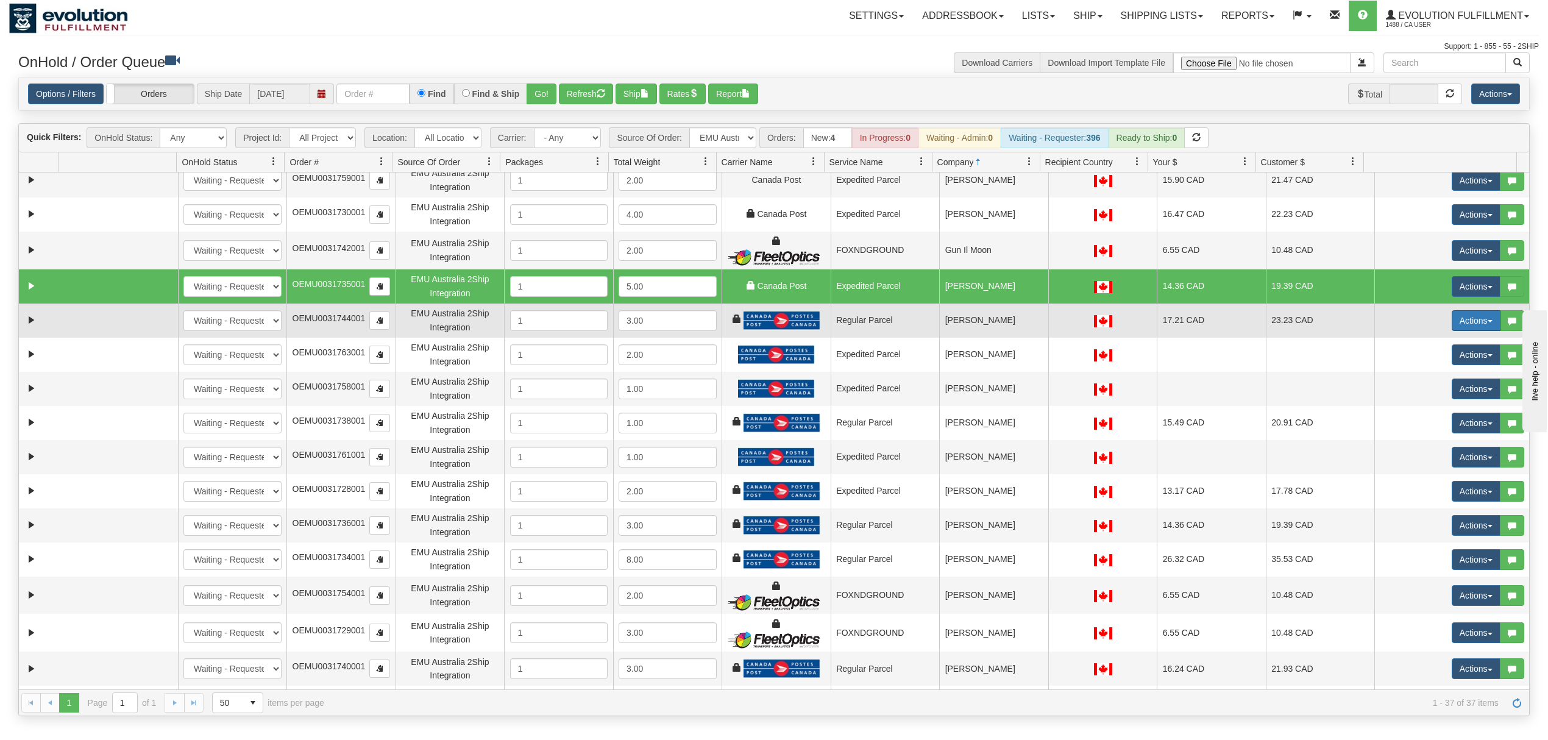
click at [1464, 325] on button "Actions" at bounding box center [1476, 320] width 49 height 21
click at [1429, 374] on span "Rate All Services" at bounding box center [1451, 376] width 73 height 10
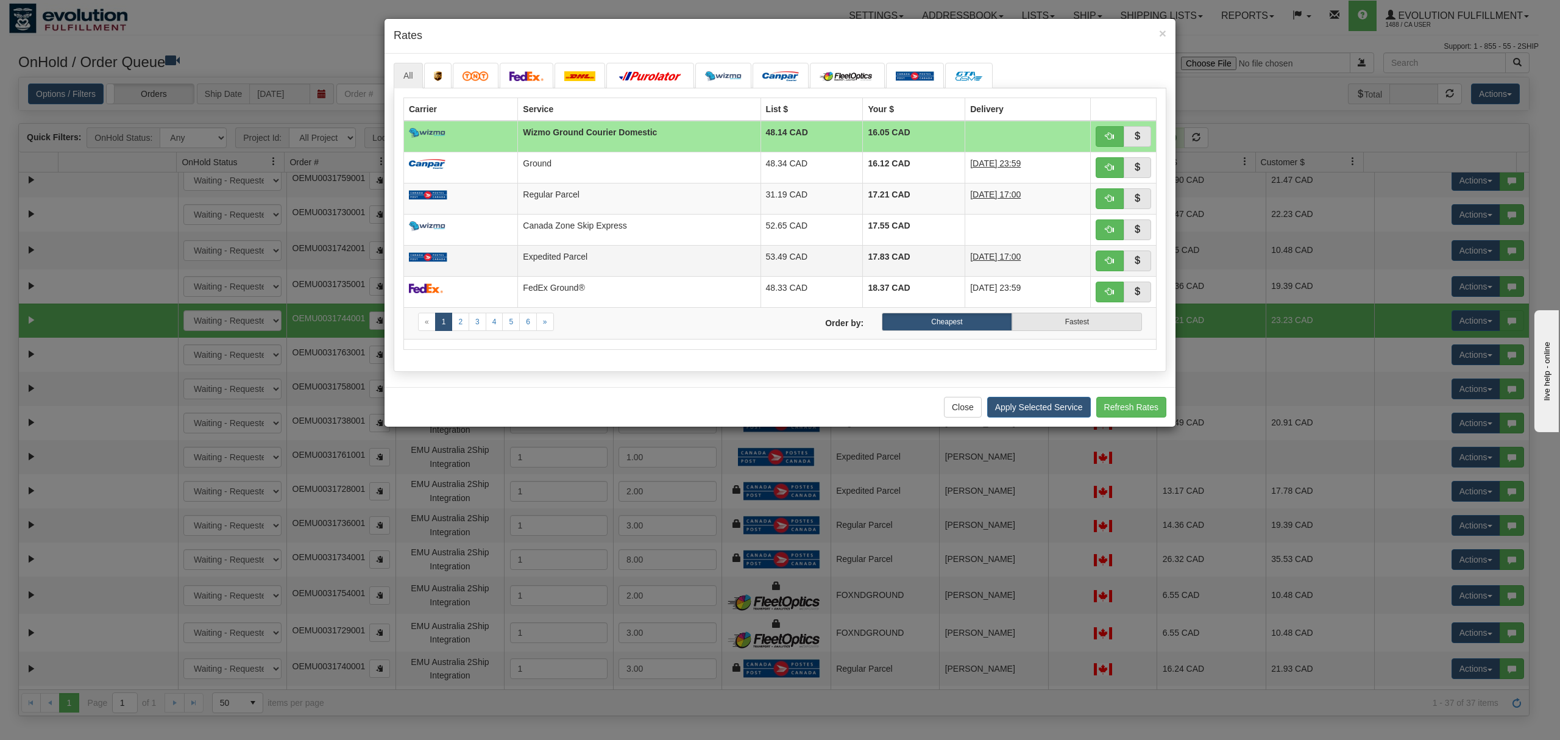
click at [590, 274] on td "Expedited Parcel" at bounding box center [639, 260] width 243 height 31
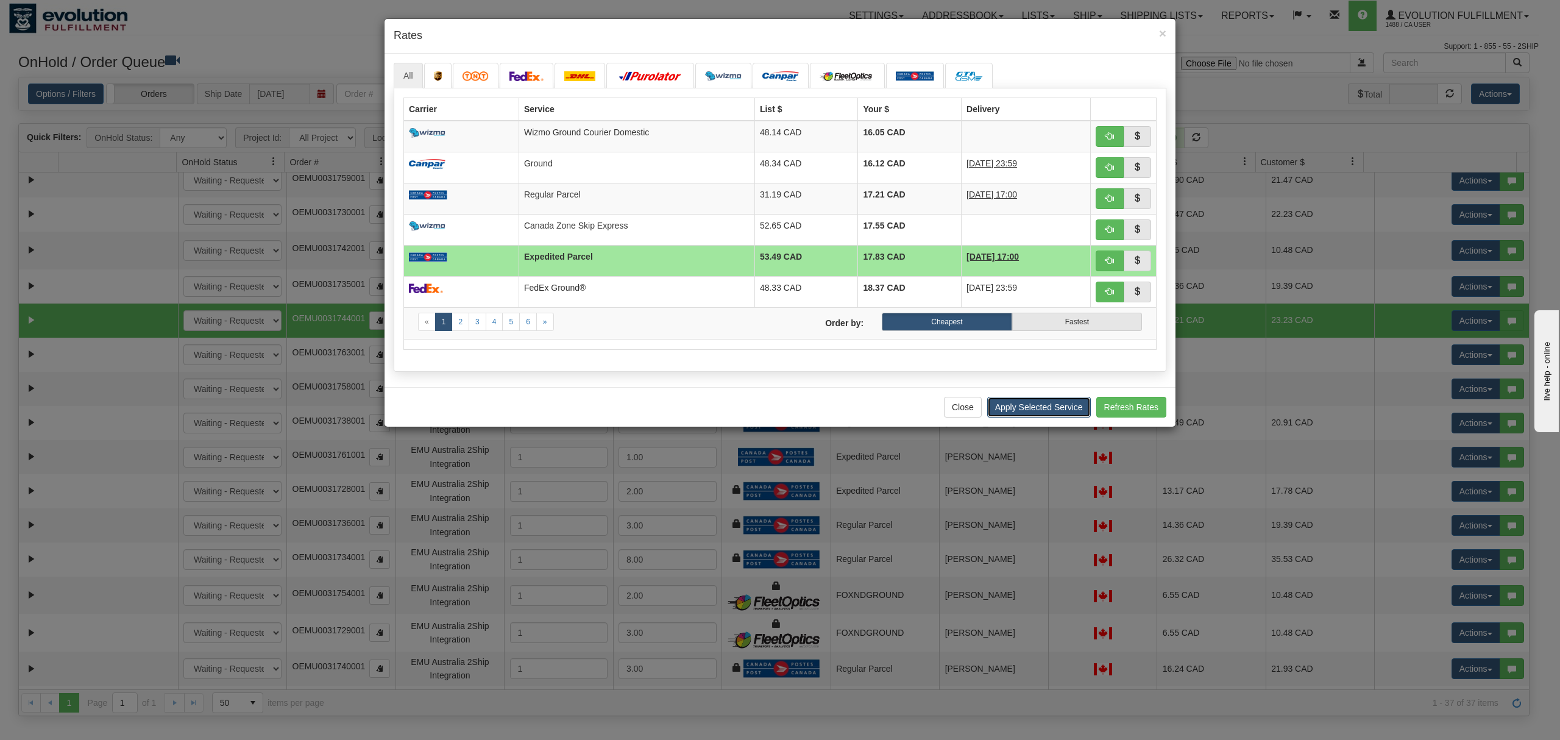
click at [1012, 416] on button "Apply Selected Service" at bounding box center [1039, 407] width 104 height 21
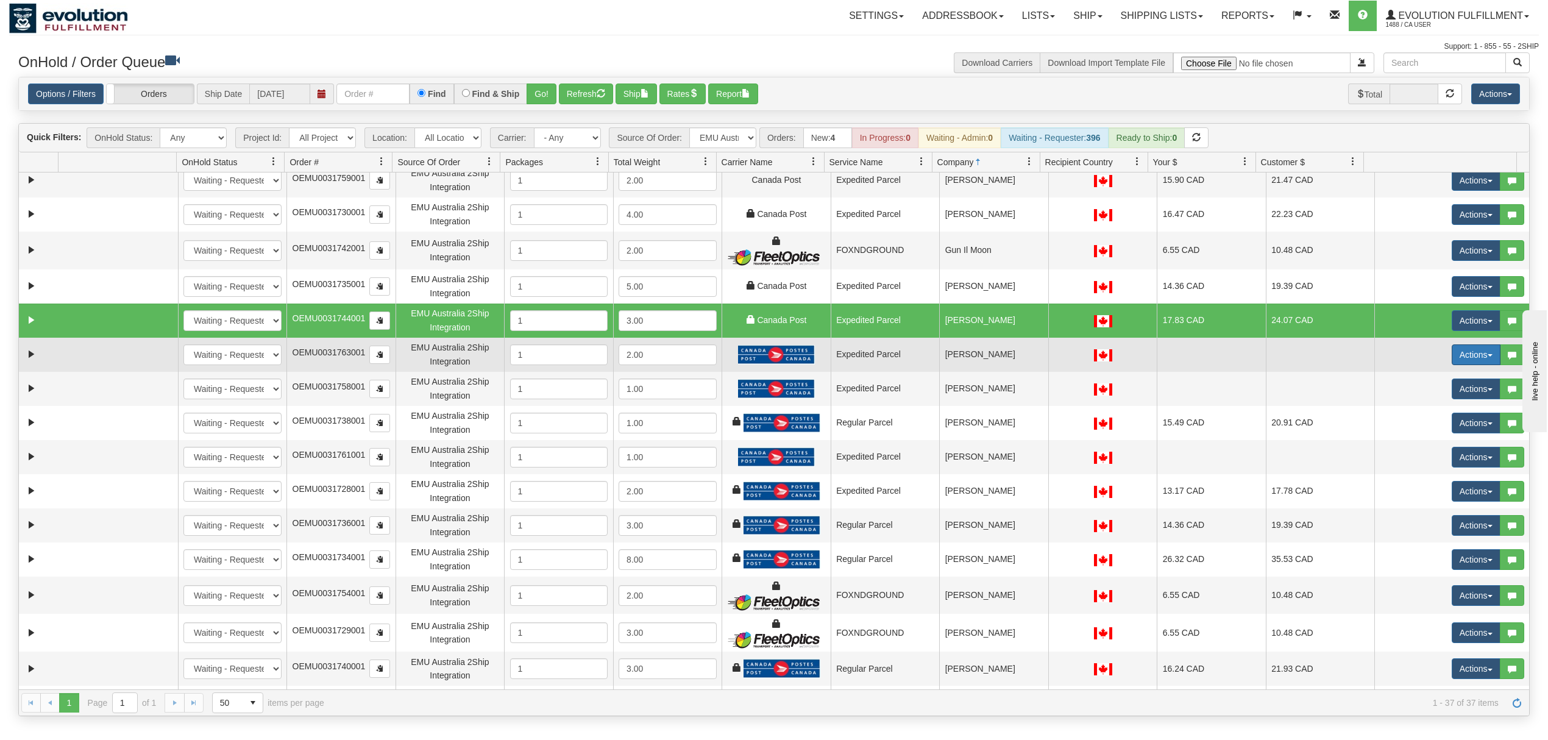
click at [1452, 351] on button "Actions" at bounding box center [1476, 354] width 49 height 21
click at [1424, 411] on span "Rate All Services" at bounding box center [1451, 410] width 73 height 10
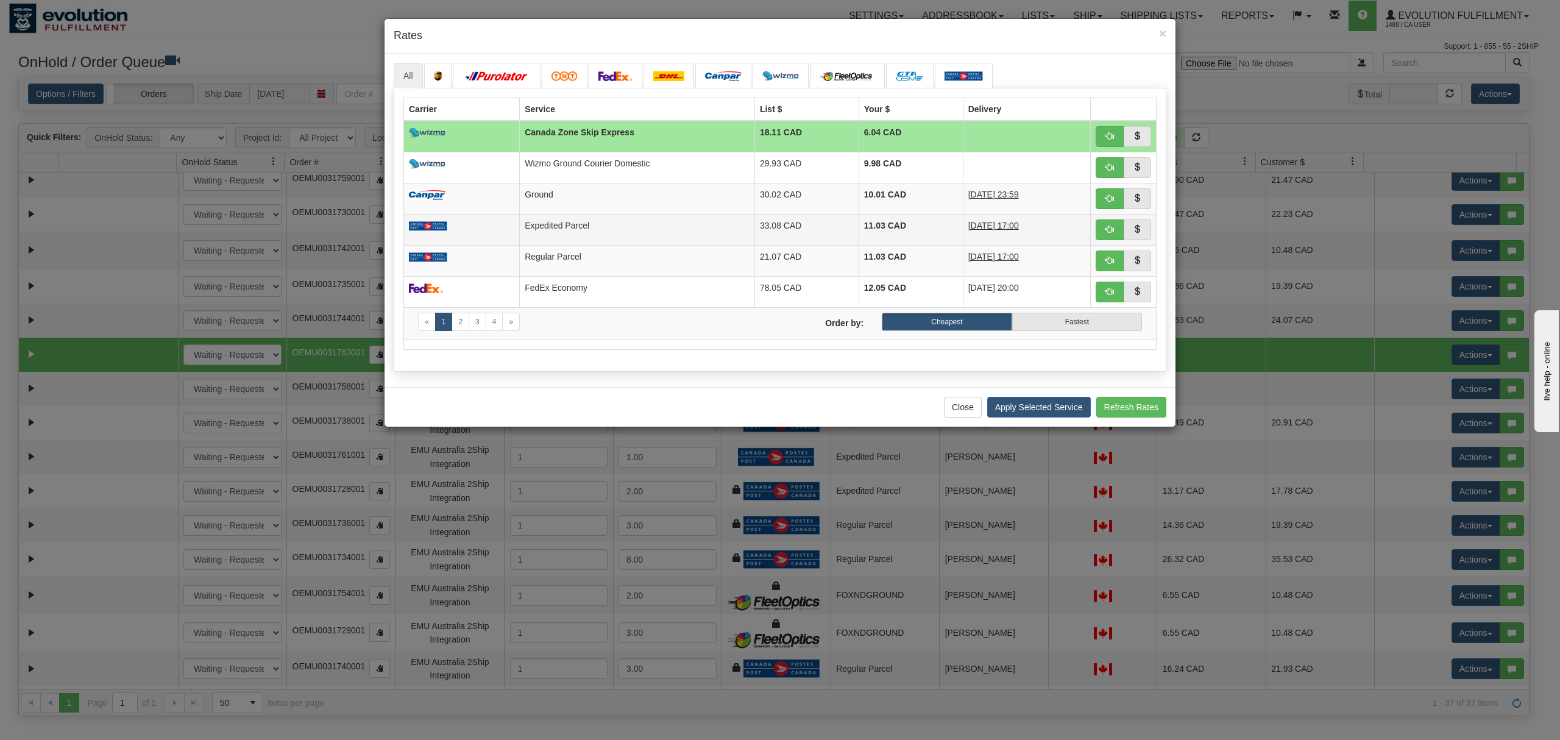
drag, startPoint x: 571, startPoint y: 233, endPoint x: 583, endPoint y: 234, distance: 12.3
click at [571, 233] on td "Expedited Parcel" at bounding box center [637, 229] width 235 height 31
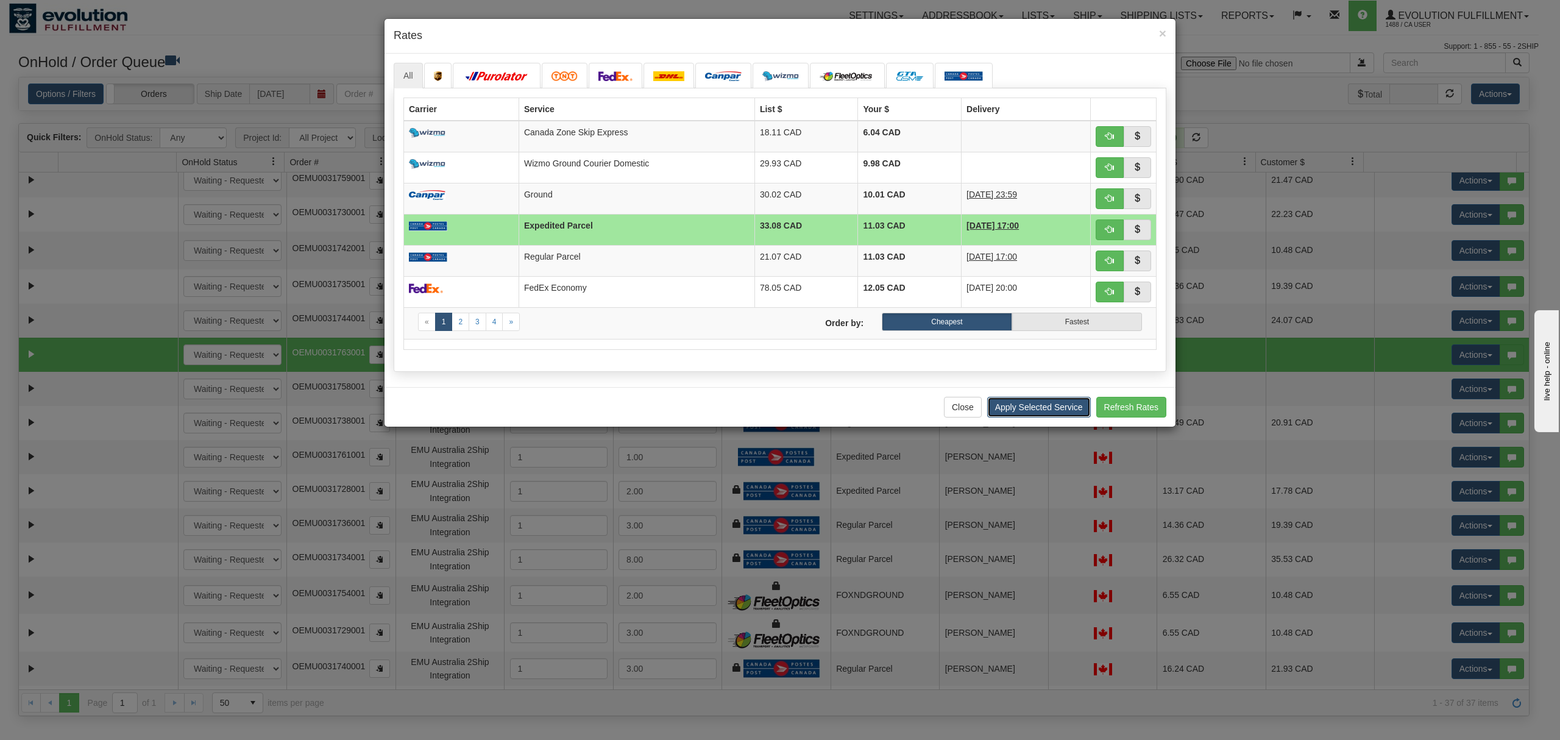
click at [1076, 410] on button "Apply Selected Service" at bounding box center [1039, 407] width 104 height 21
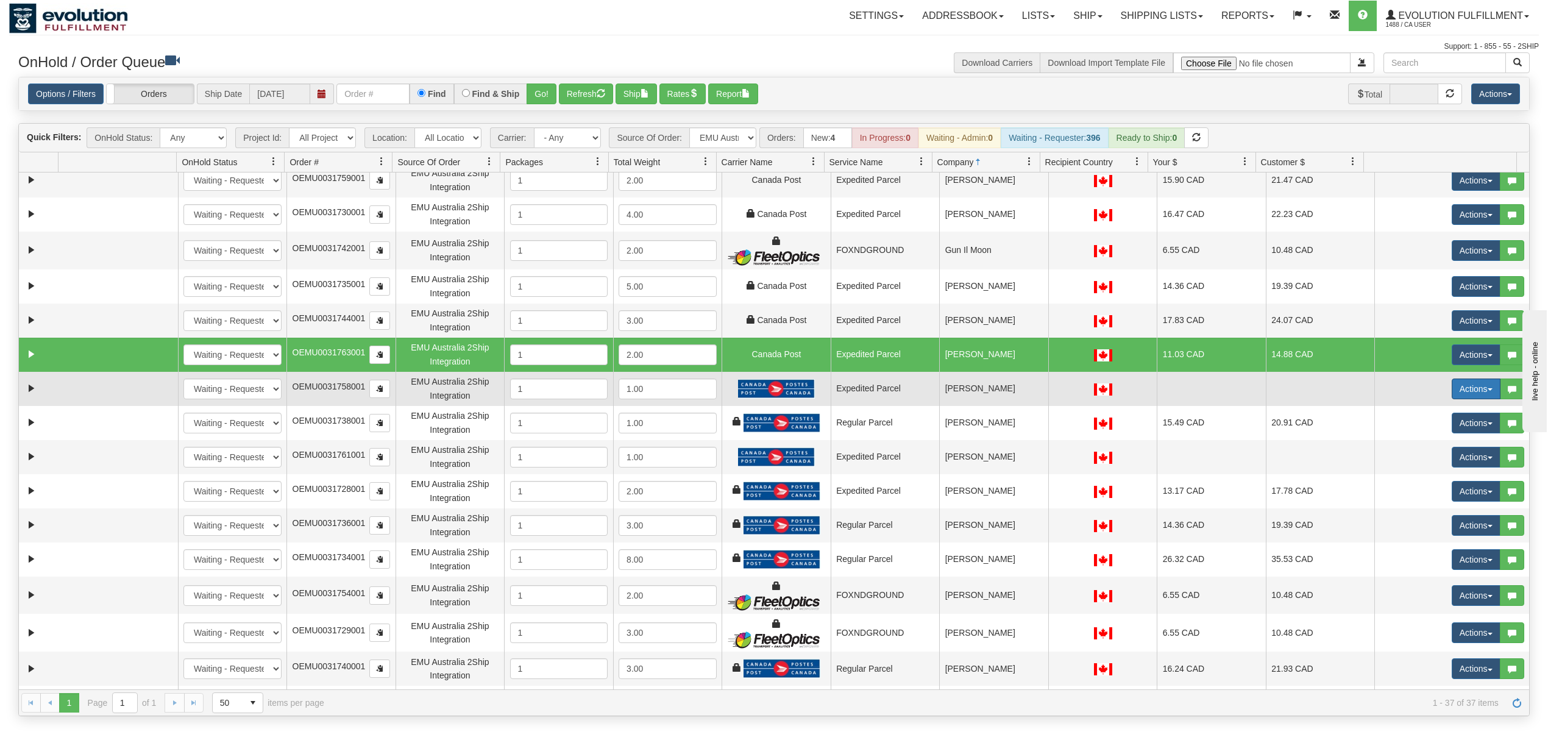
click at [1456, 388] on button "Actions" at bounding box center [1476, 389] width 49 height 21
click at [1429, 447] on span "Rate All Services" at bounding box center [1451, 444] width 73 height 10
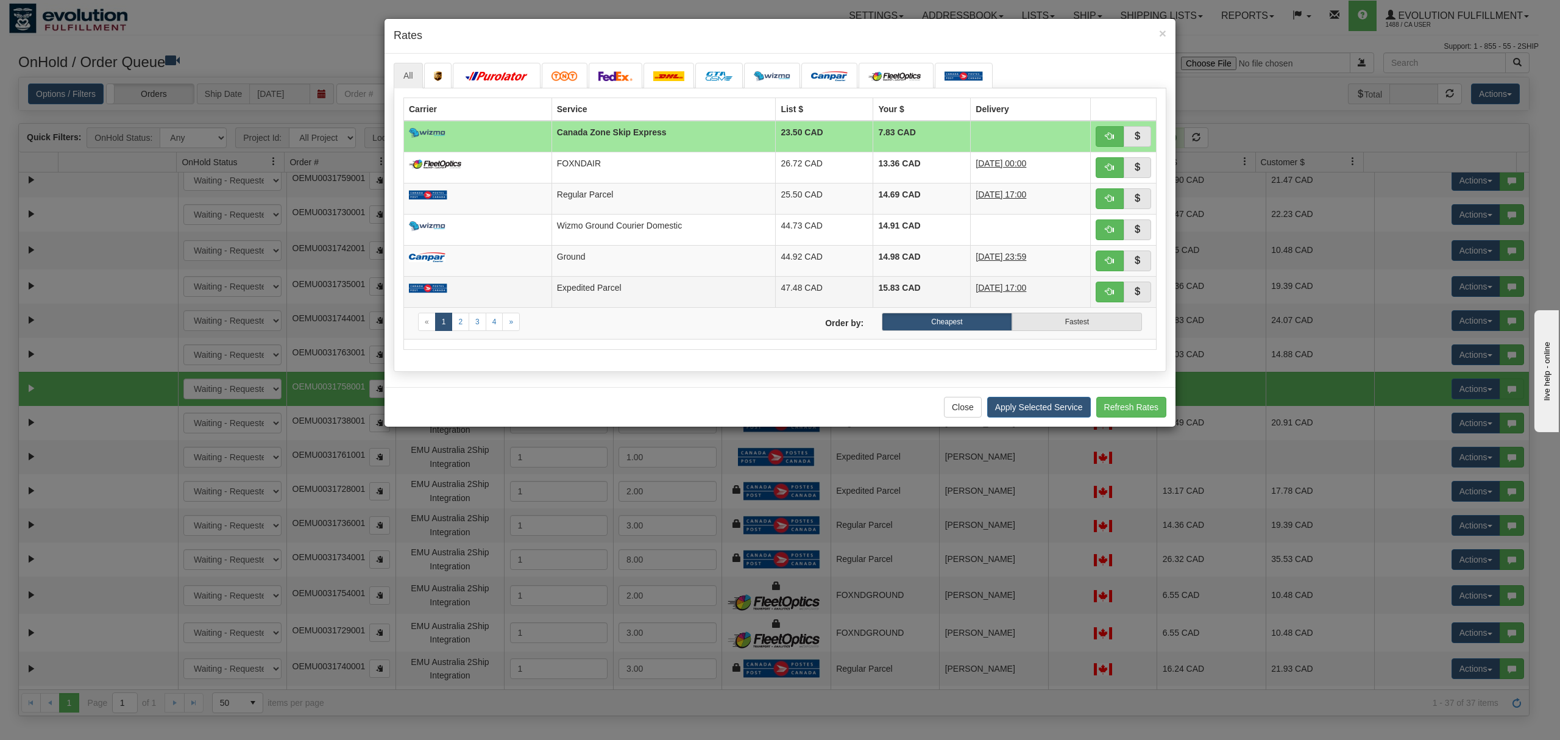
click at [584, 294] on td "Expedited Parcel" at bounding box center [664, 291] width 224 height 31
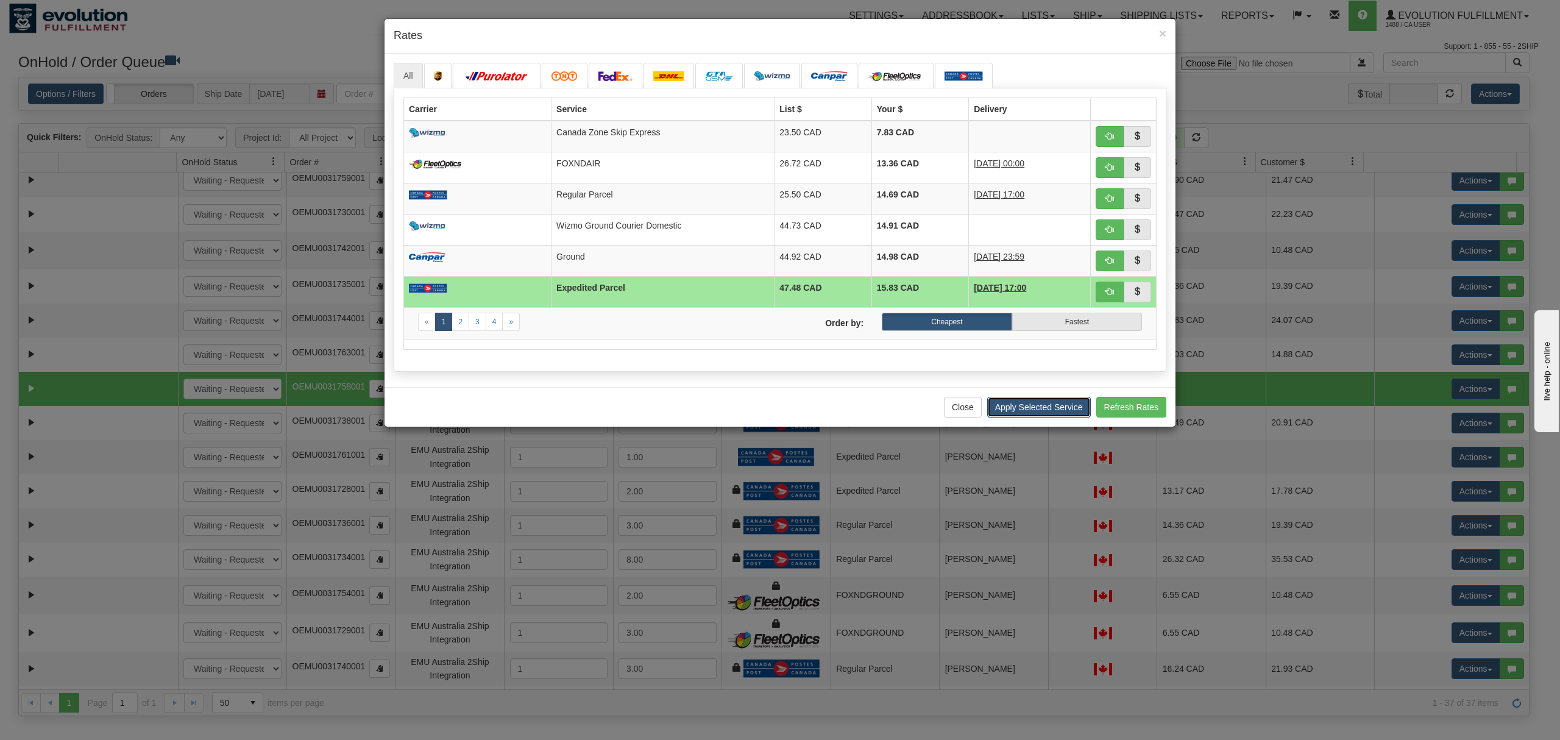
click at [1023, 417] on button "Apply Selected Service" at bounding box center [1039, 407] width 104 height 21
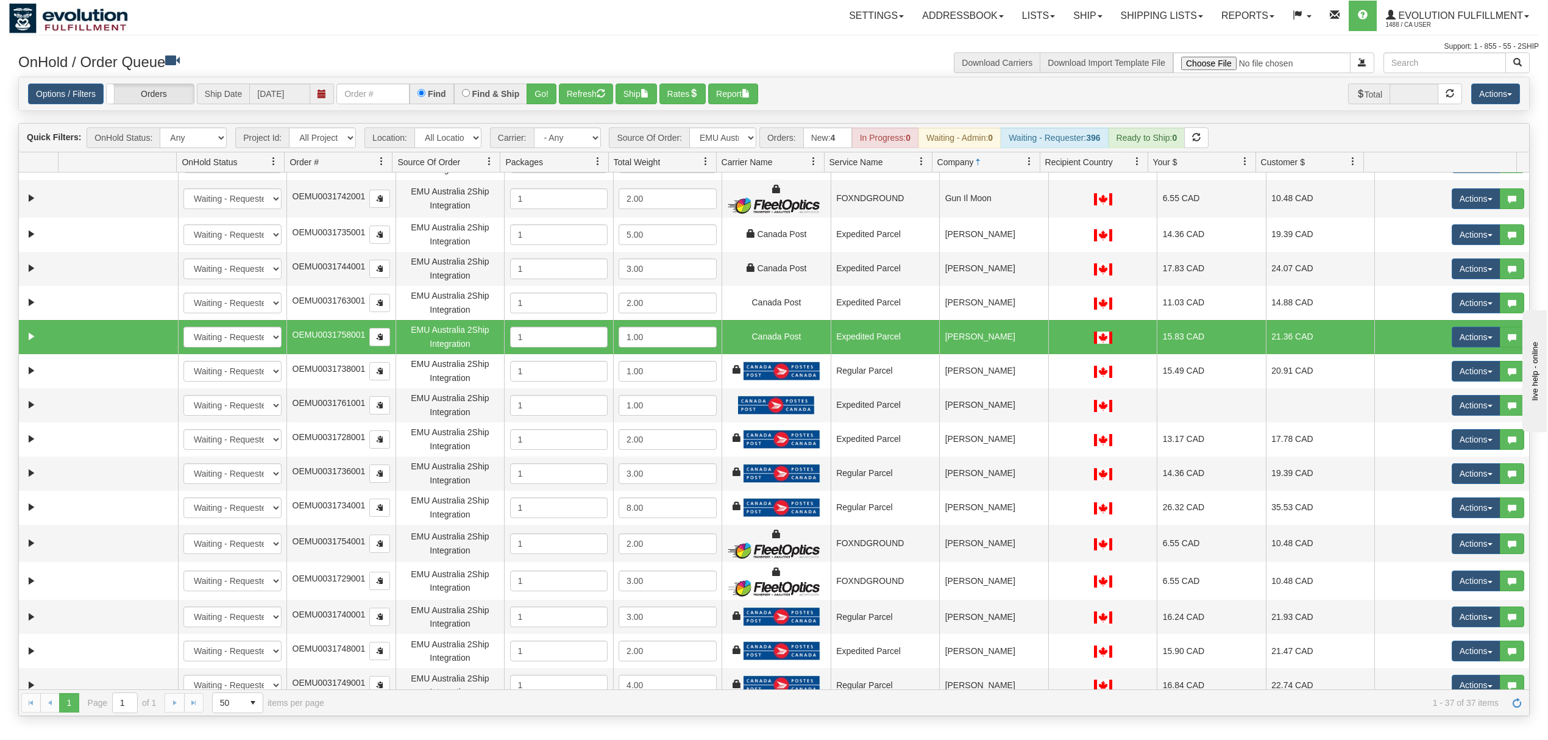
scroll to position [406, 0]
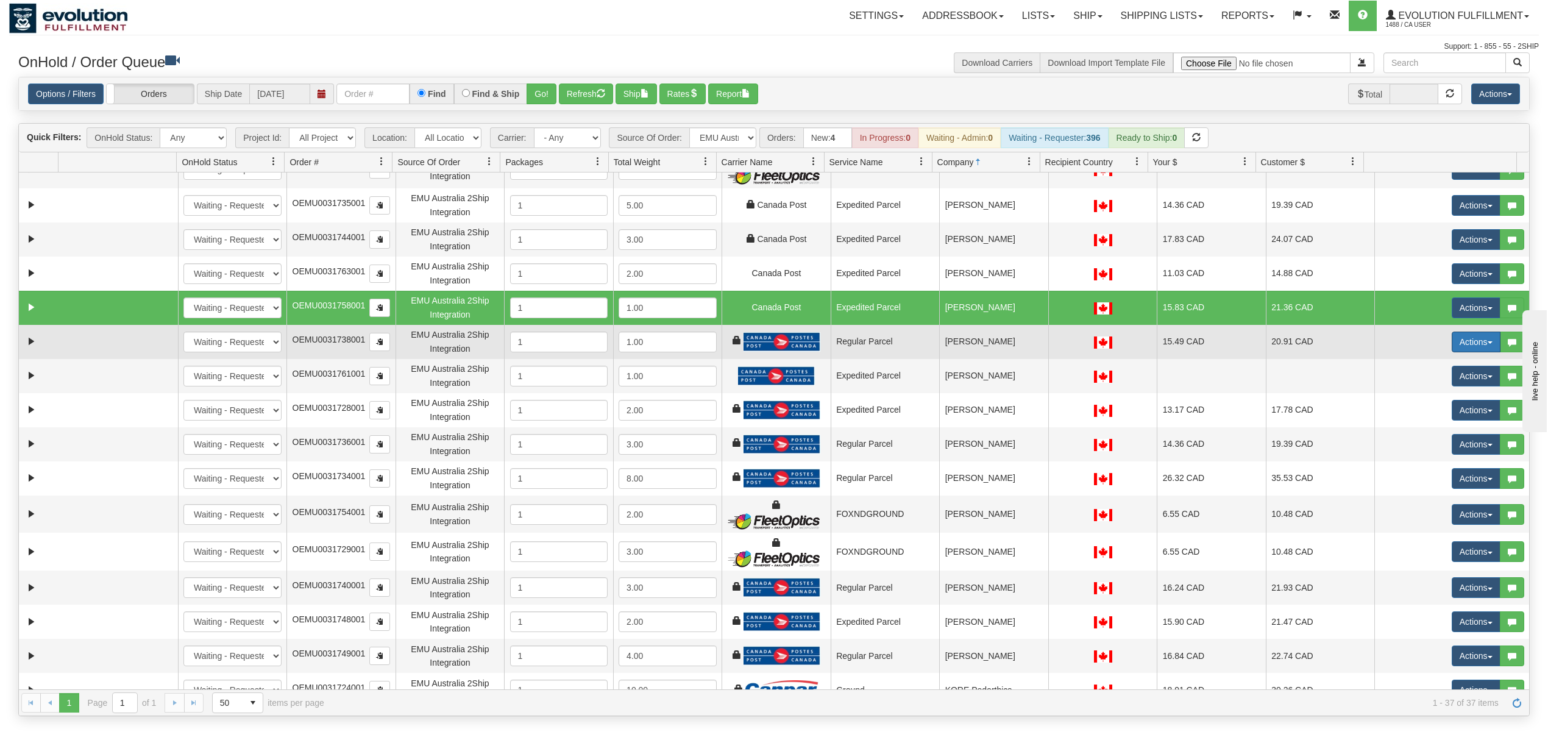
click at [1454, 339] on button "Actions" at bounding box center [1476, 342] width 49 height 21
click at [1436, 396] on span "Rate All Services" at bounding box center [1451, 397] width 73 height 10
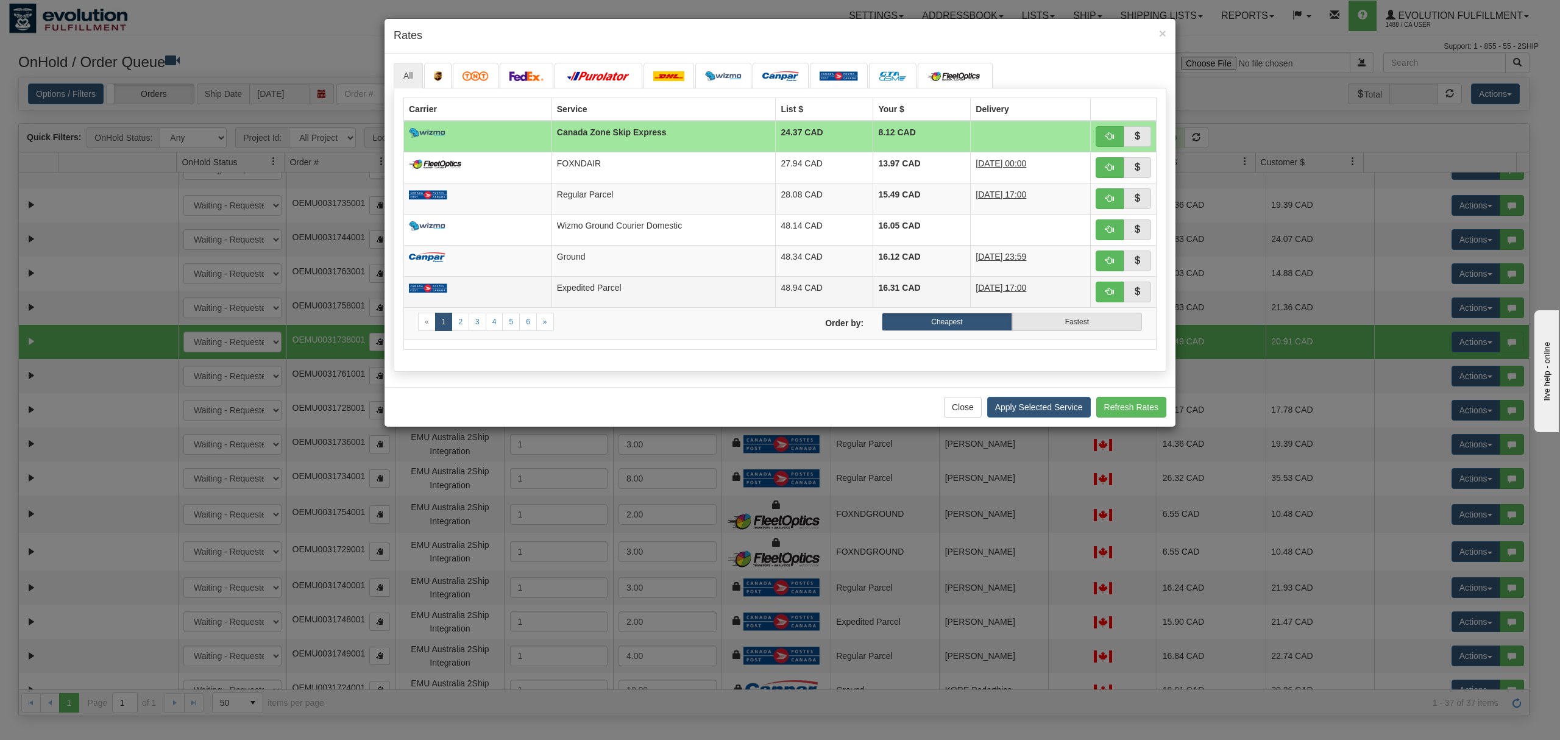
click at [673, 283] on td "Expedited Parcel" at bounding box center [664, 291] width 224 height 31
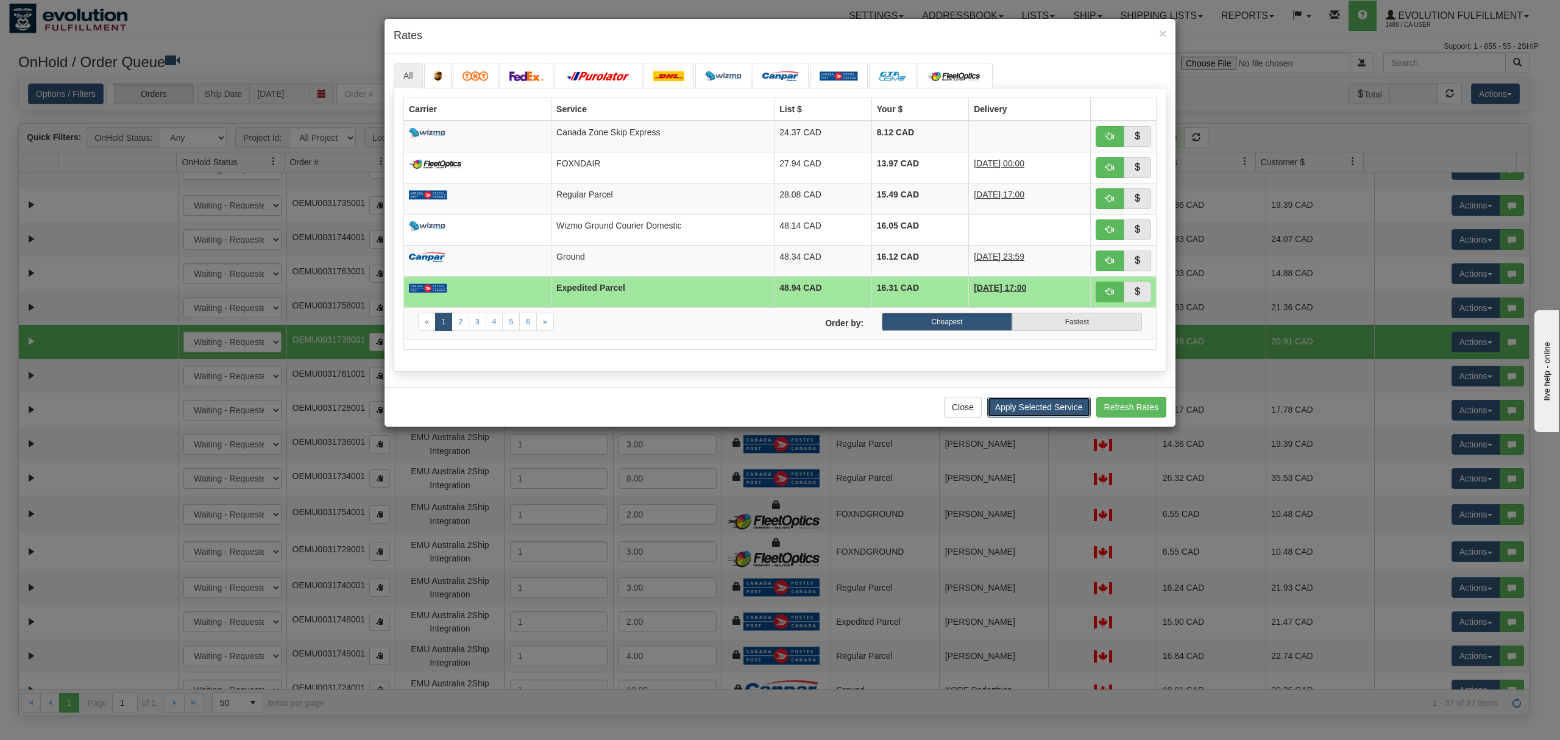
click at [1026, 406] on button "Apply Selected Service" at bounding box center [1039, 407] width 104 height 21
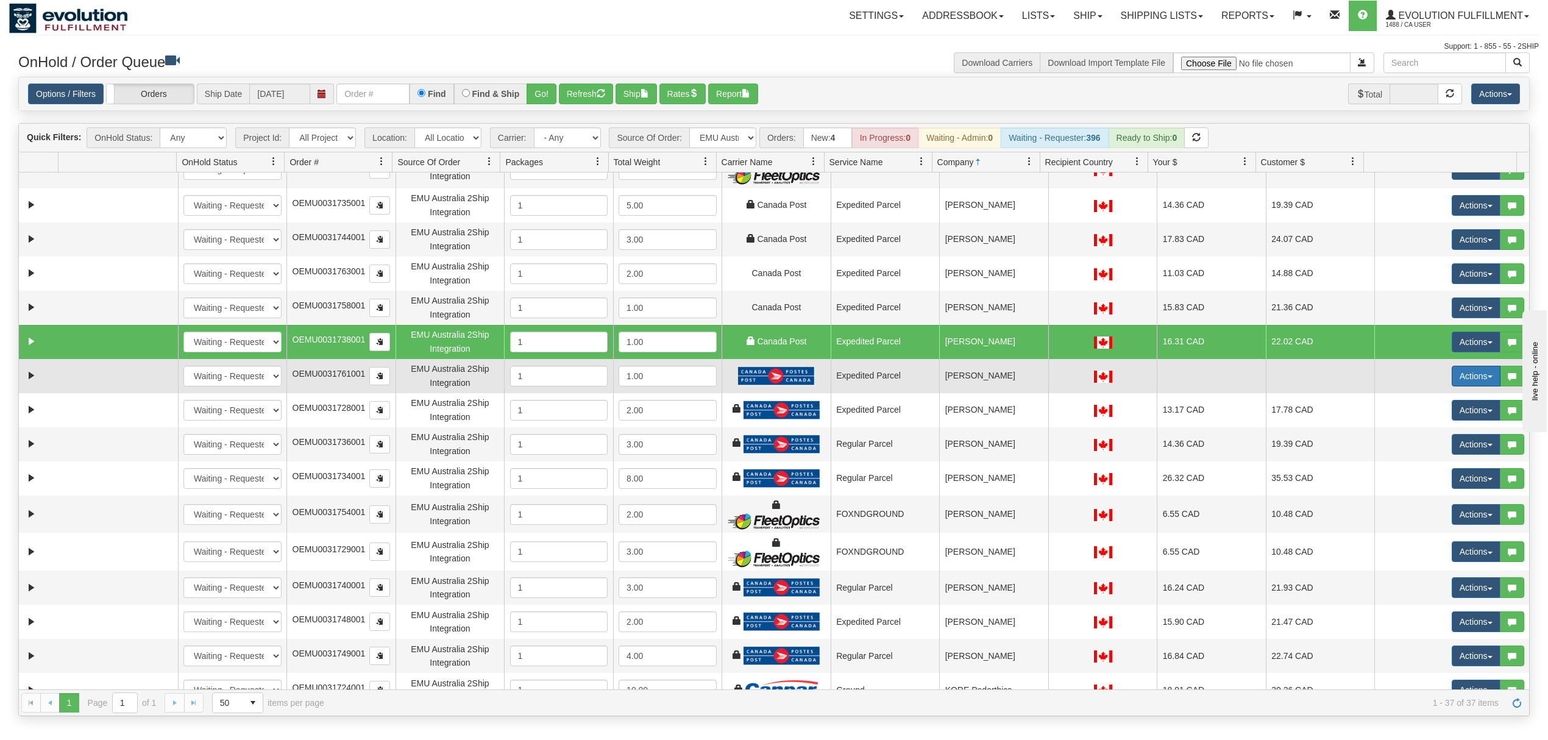
click at [1456, 378] on button "Actions" at bounding box center [1476, 376] width 49 height 21
click at [1430, 430] on span "Rate All Services" at bounding box center [1451, 431] width 73 height 10
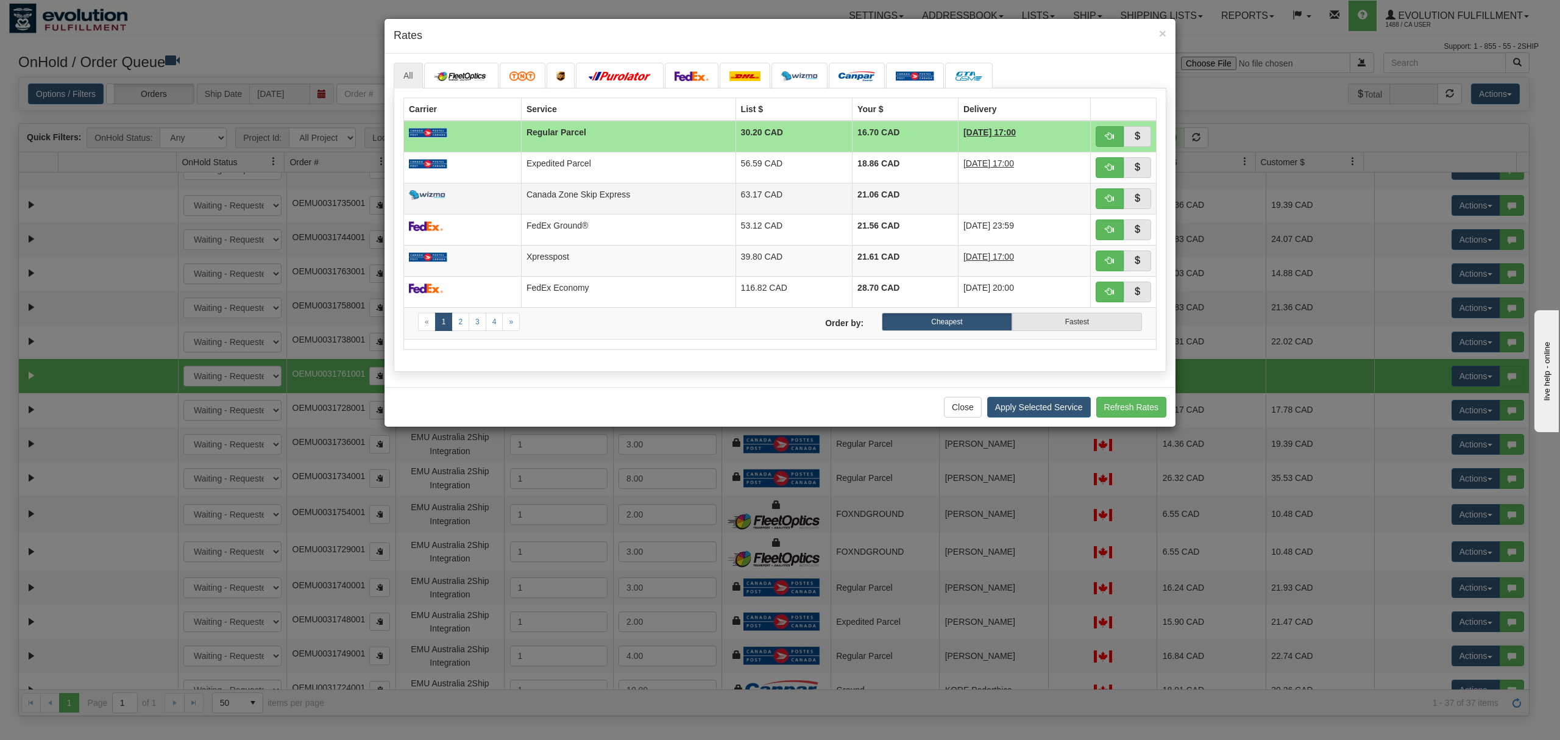
drag, startPoint x: 620, startPoint y: 167, endPoint x: 694, endPoint y: 190, distance: 76.7
click at [622, 167] on td "Expedited Parcel" at bounding box center [628, 167] width 215 height 31
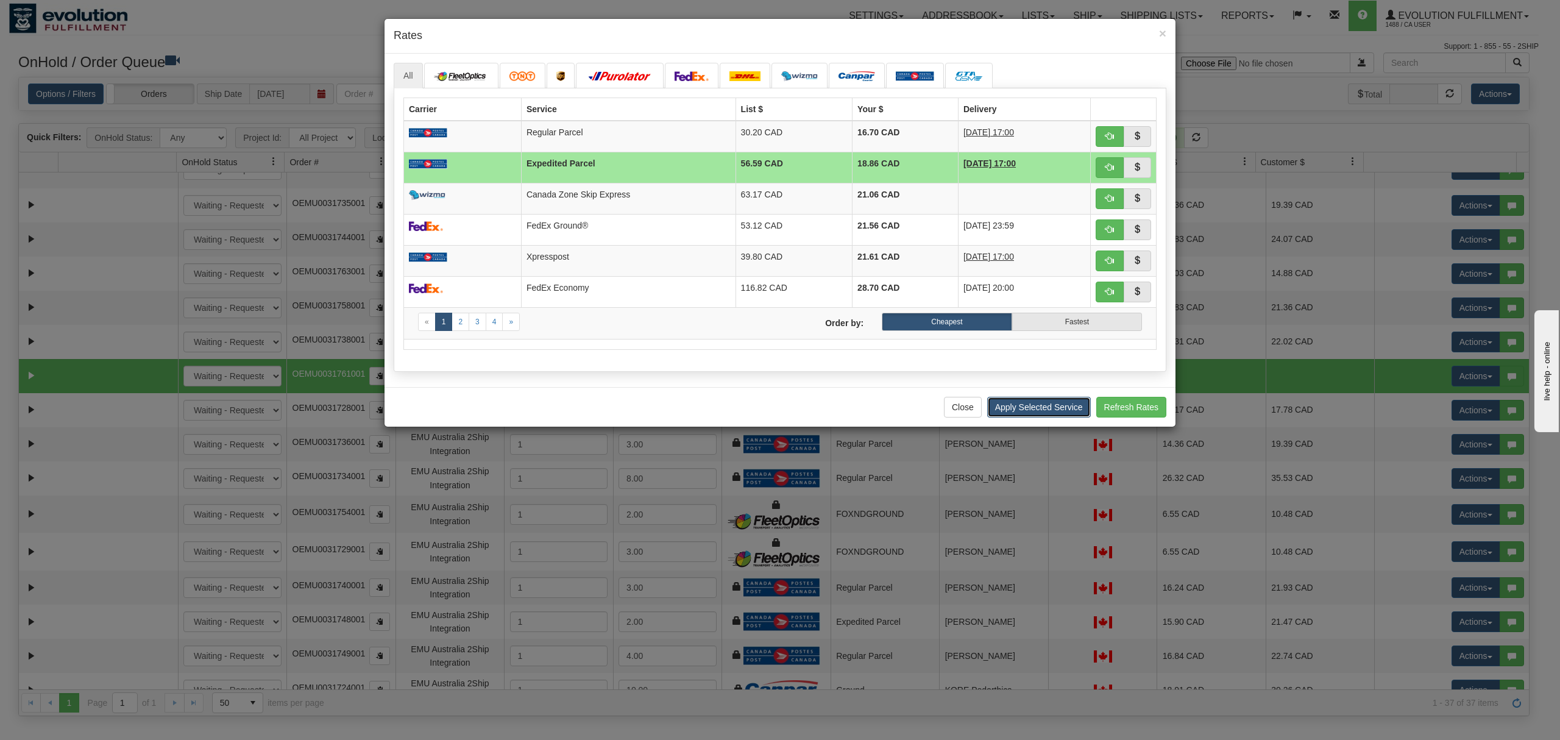
click at [1026, 417] on button "Apply Selected Service" at bounding box center [1039, 407] width 104 height 21
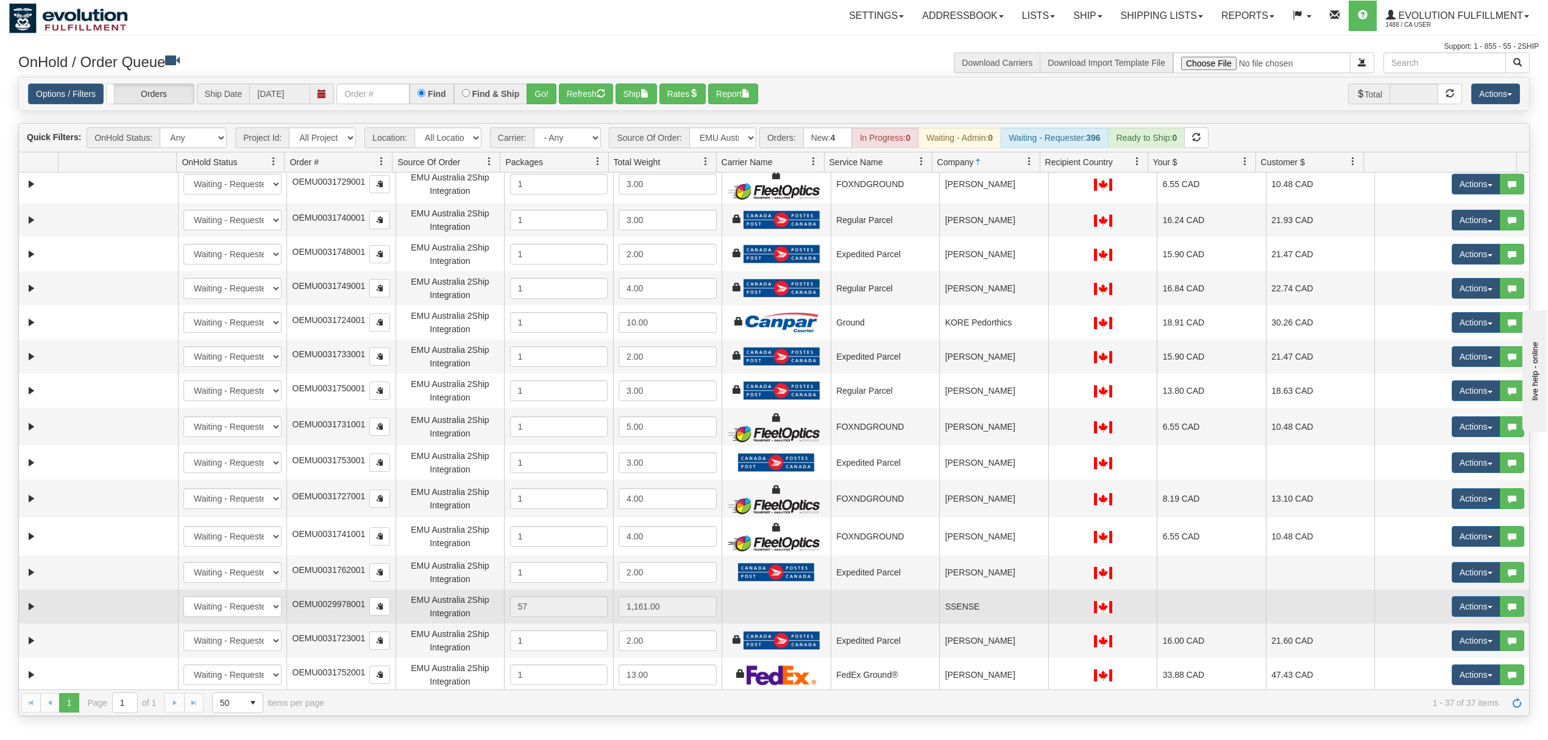
scroll to position [692, 0]
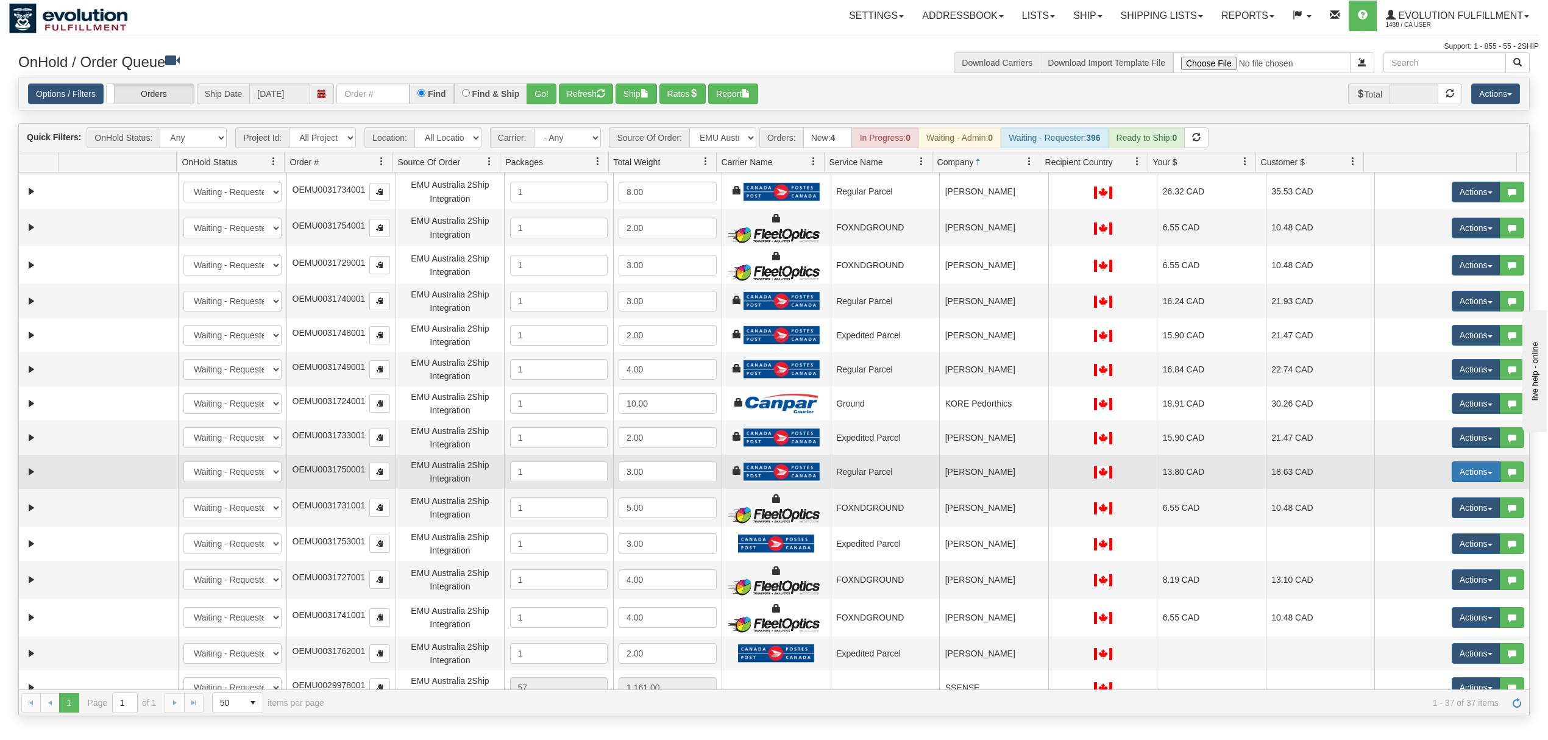
click at [1459, 473] on button "Actions" at bounding box center [1476, 471] width 49 height 21
click at [1419, 532] on span "Rate All Services" at bounding box center [1451, 527] width 73 height 10
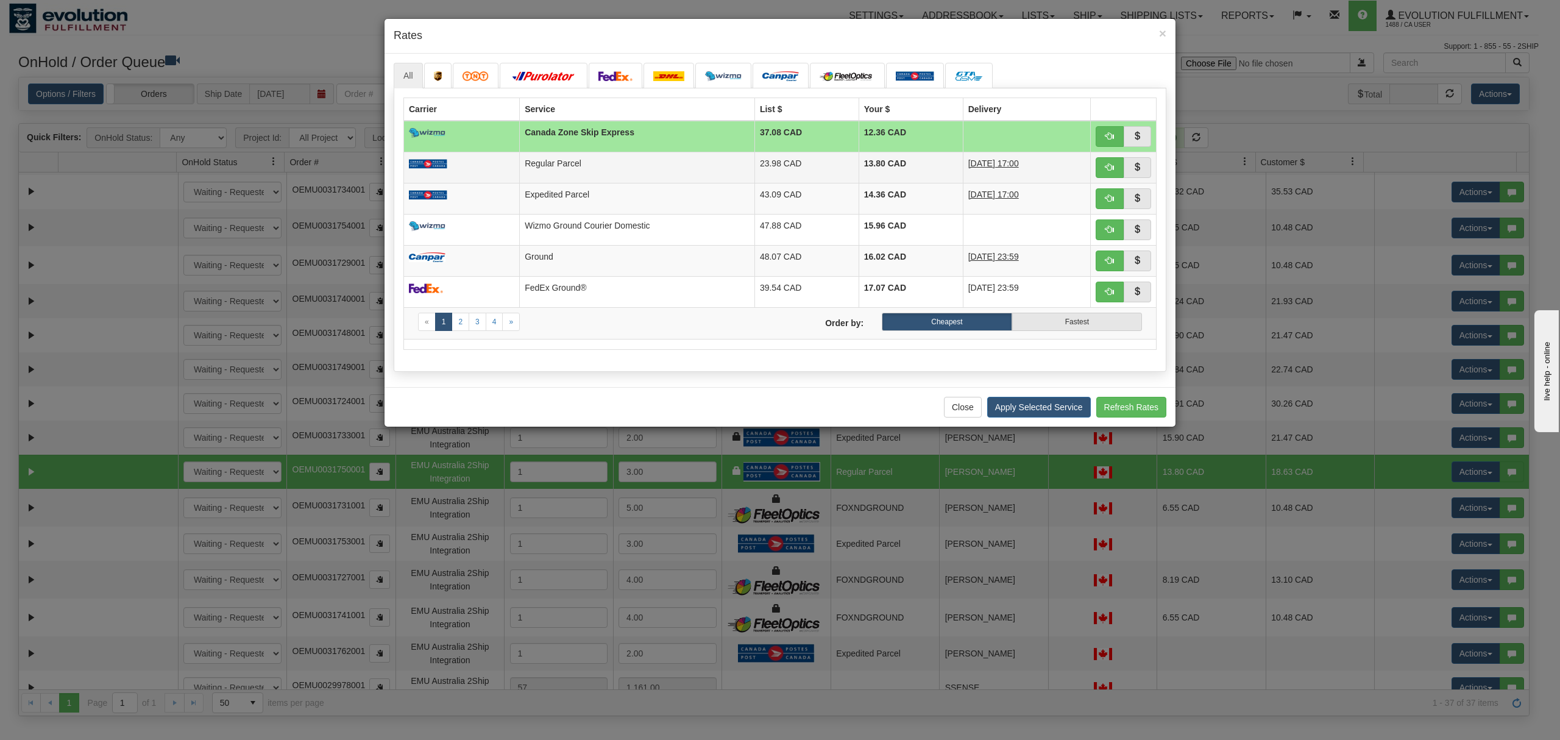
click at [755, 174] on td "23.98 CAD" at bounding box center [807, 167] width 104 height 31
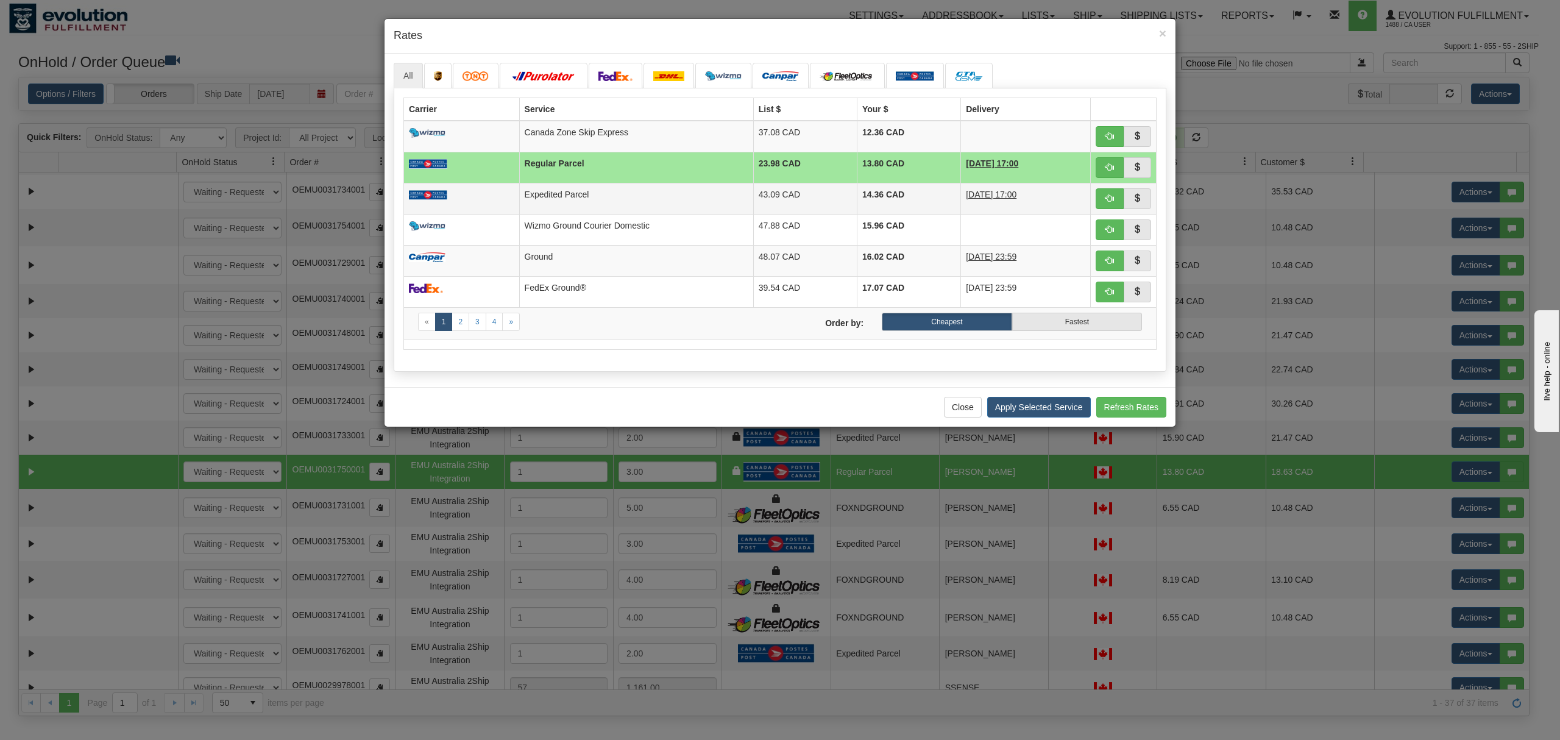
click at [753, 197] on td "43.09 CAD" at bounding box center [805, 198] width 104 height 31
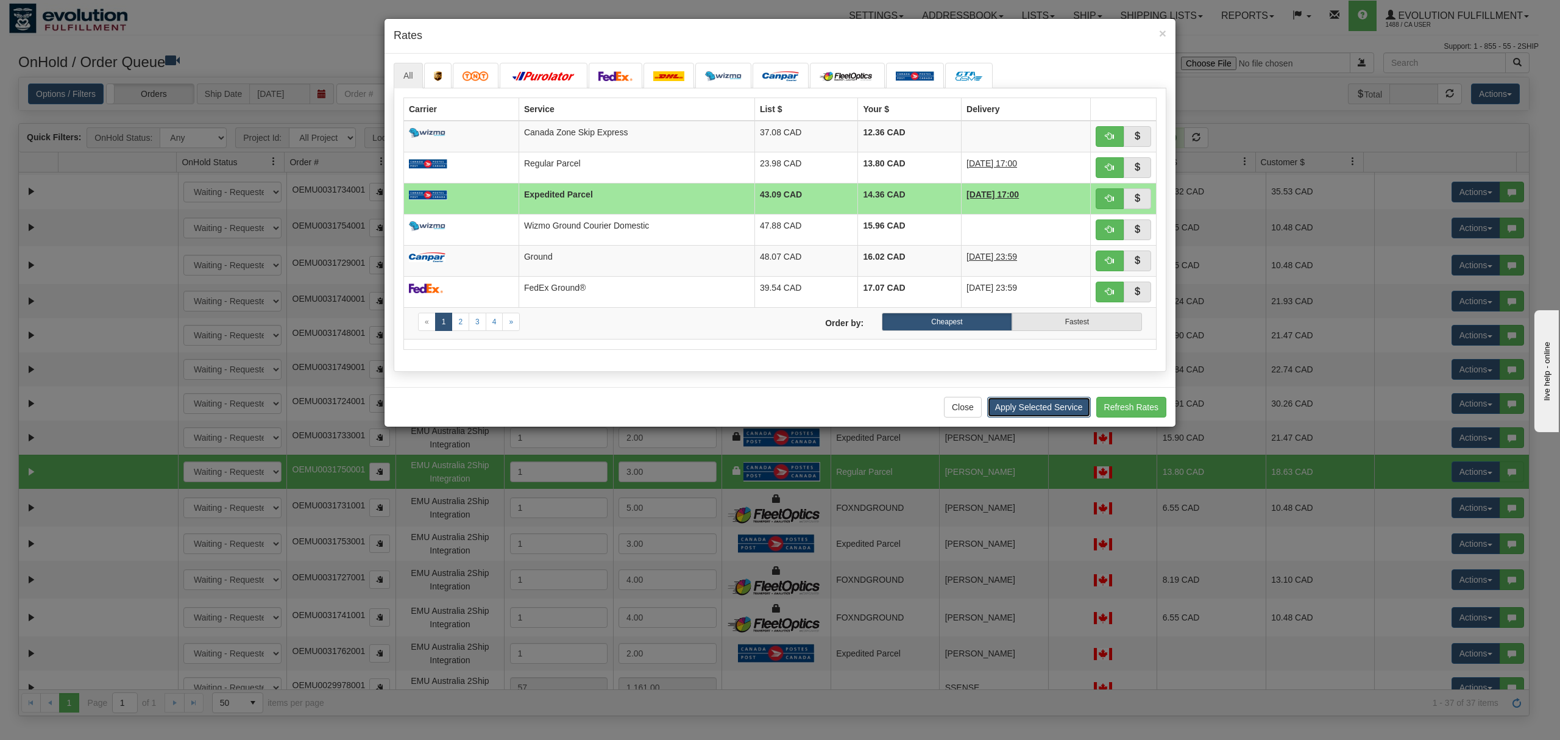
click at [1051, 418] on button "Apply Selected Service" at bounding box center [1039, 407] width 104 height 21
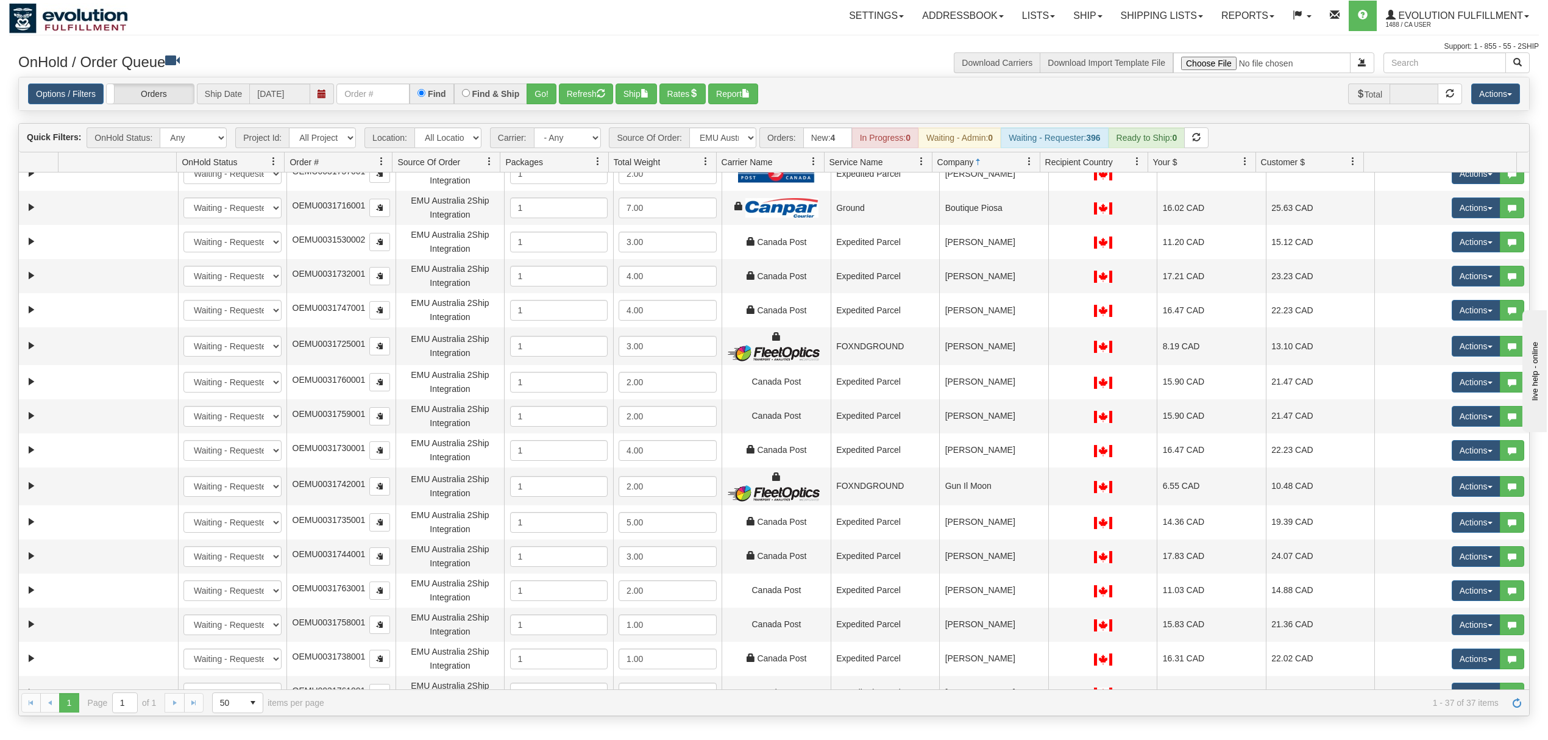
scroll to position [0, 0]
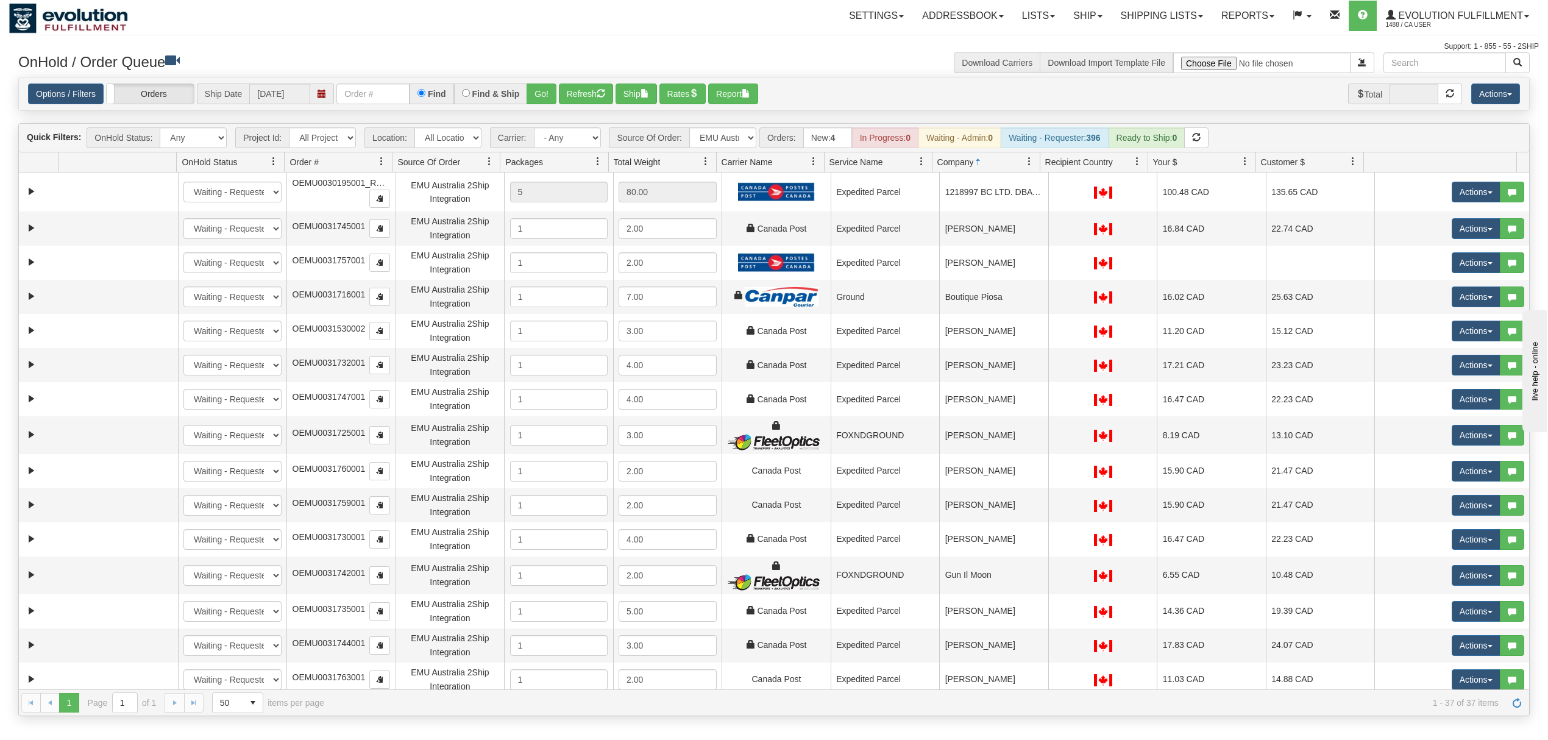
click at [1246, 162] on span at bounding box center [1245, 162] width 10 height 10
click at [1256, 188] on span "Sort Ascending" at bounding box center [1283, 191] width 96 height 33
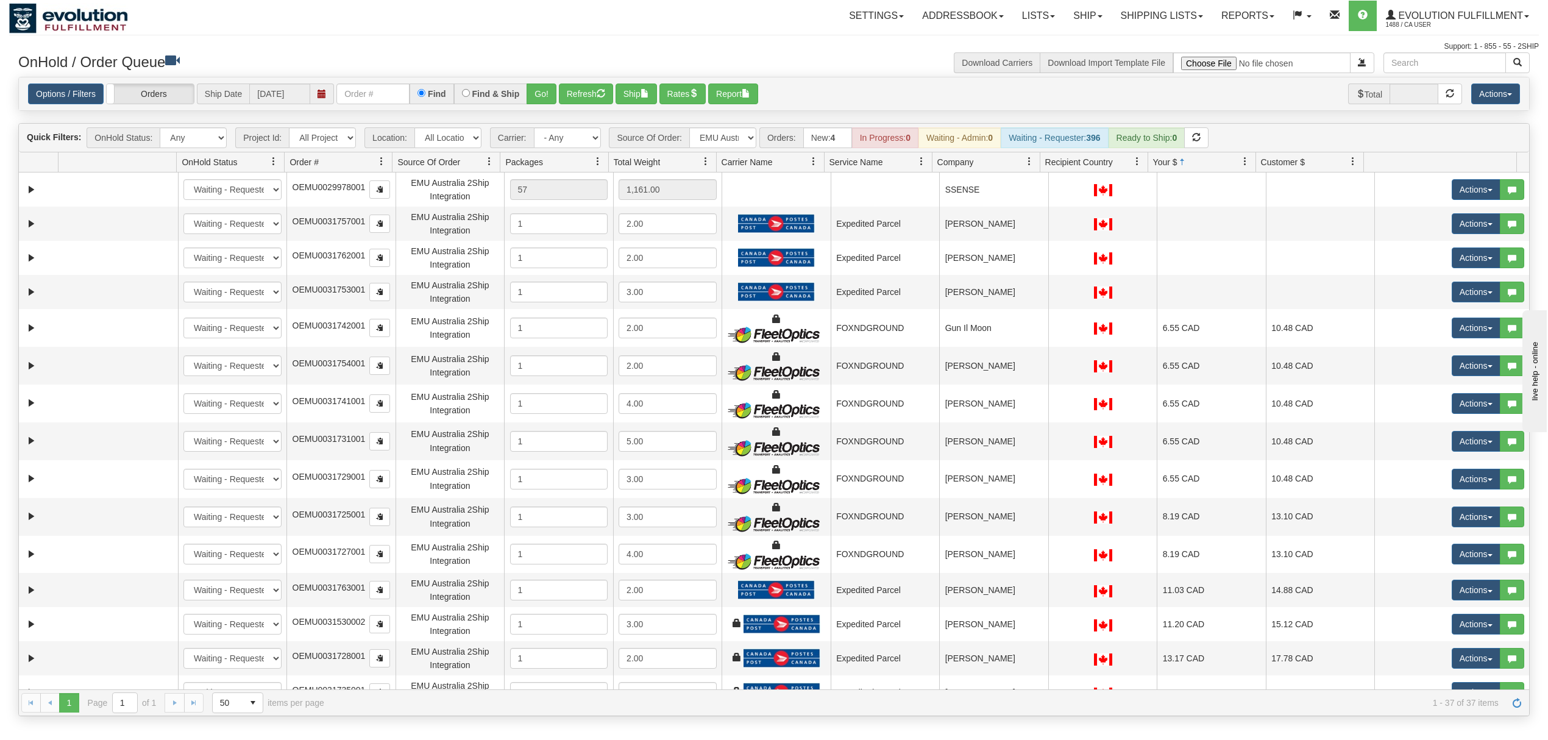
click at [1026, 156] on link at bounding box center [1029, 161] width 21 height 21
click at [1049, 196] on span "Sort Ascending" at bounding box center [1073, 191] width 63 height 12
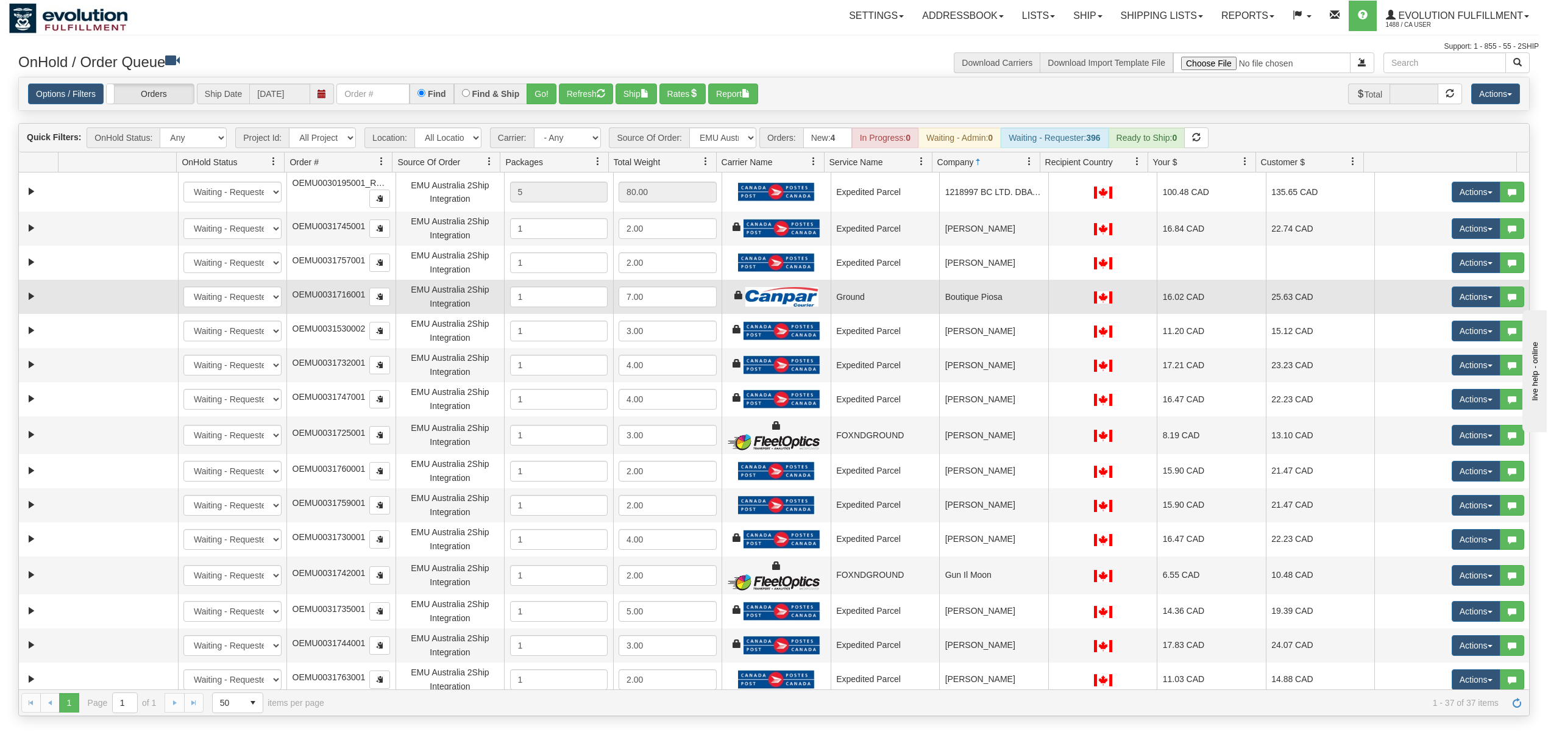
click at [1018, 294] on td "Boutique Piosa" at bounding box center [993, 297] width 109 height 34
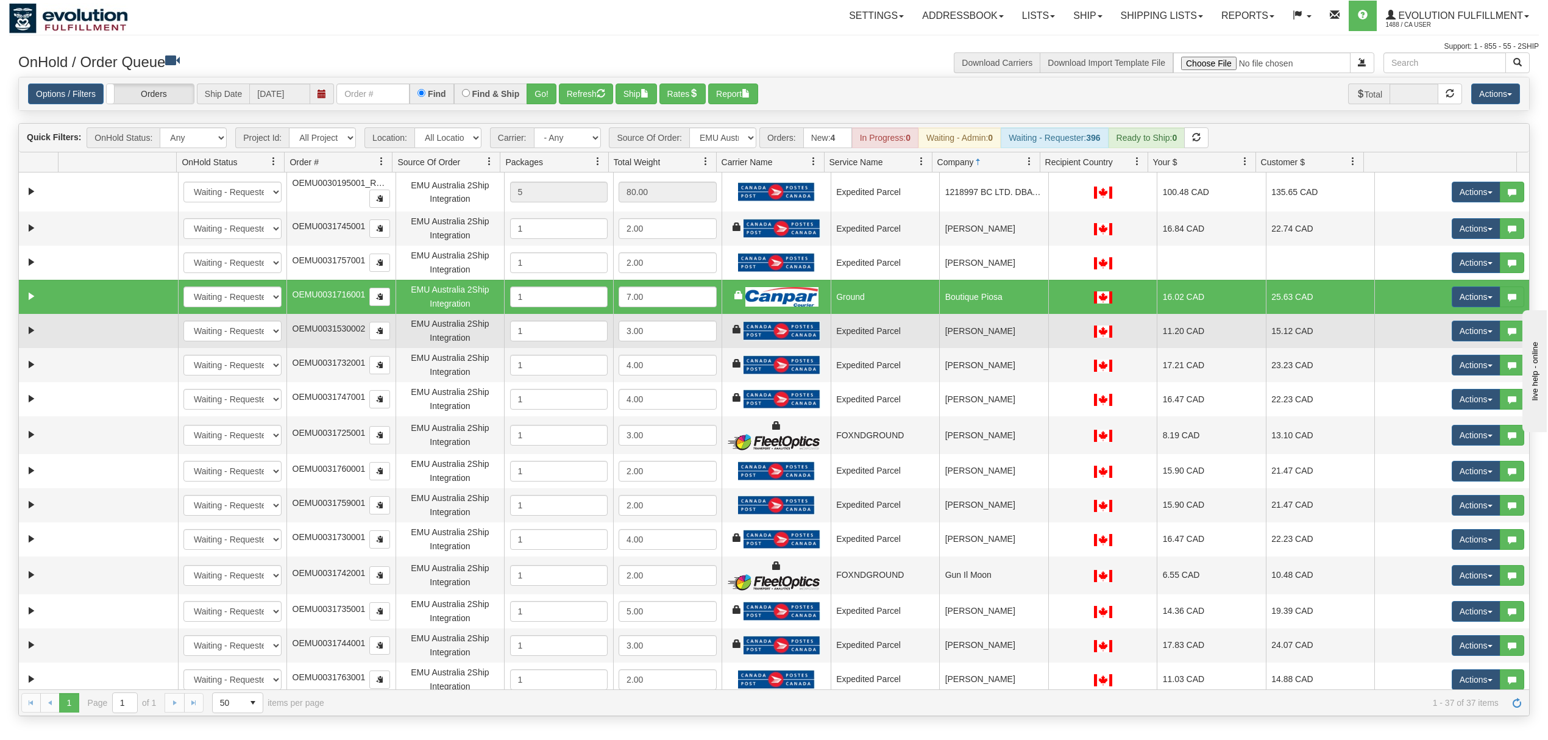
click at [989, 337] on td "[PERSON_NAME]" at bounding box center [993, 331] width 109 height 34
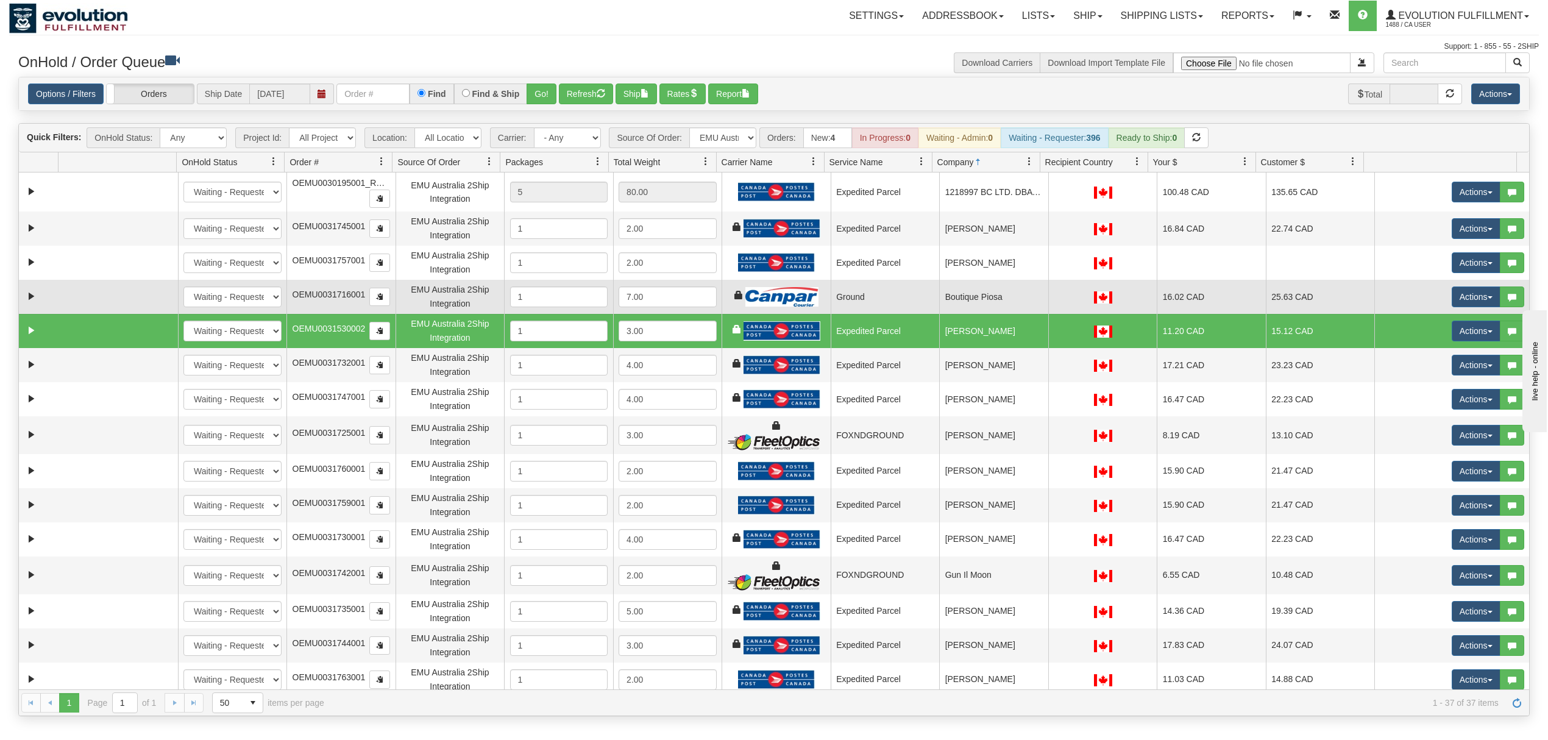
click at [1007, 302] on td "Boutique Piosa" at bounding box center [993, 297] width 109 height 34
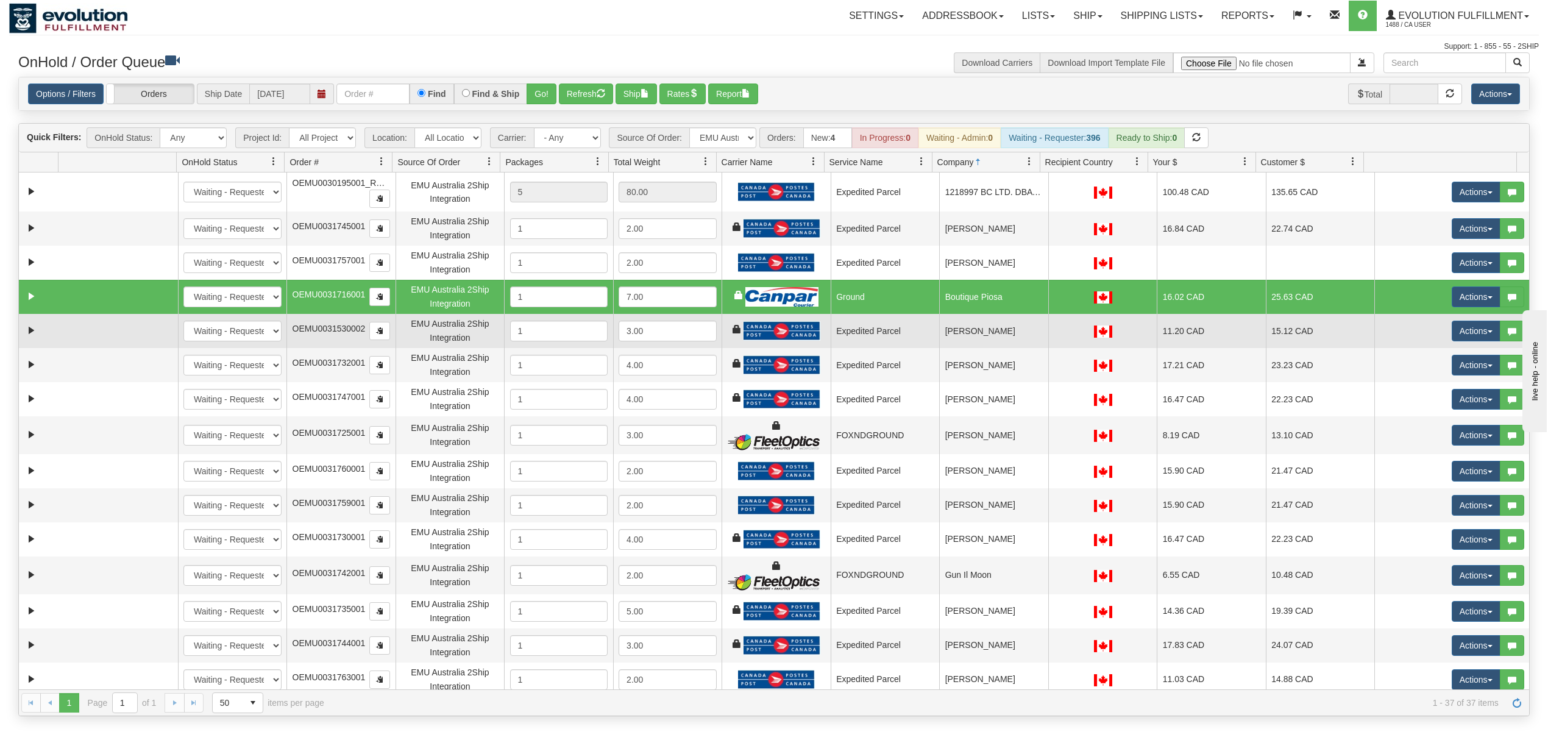
click at [996, 320] on td "[PERSON_NAME]" at bounding box center [993, 331] width 109 height 34
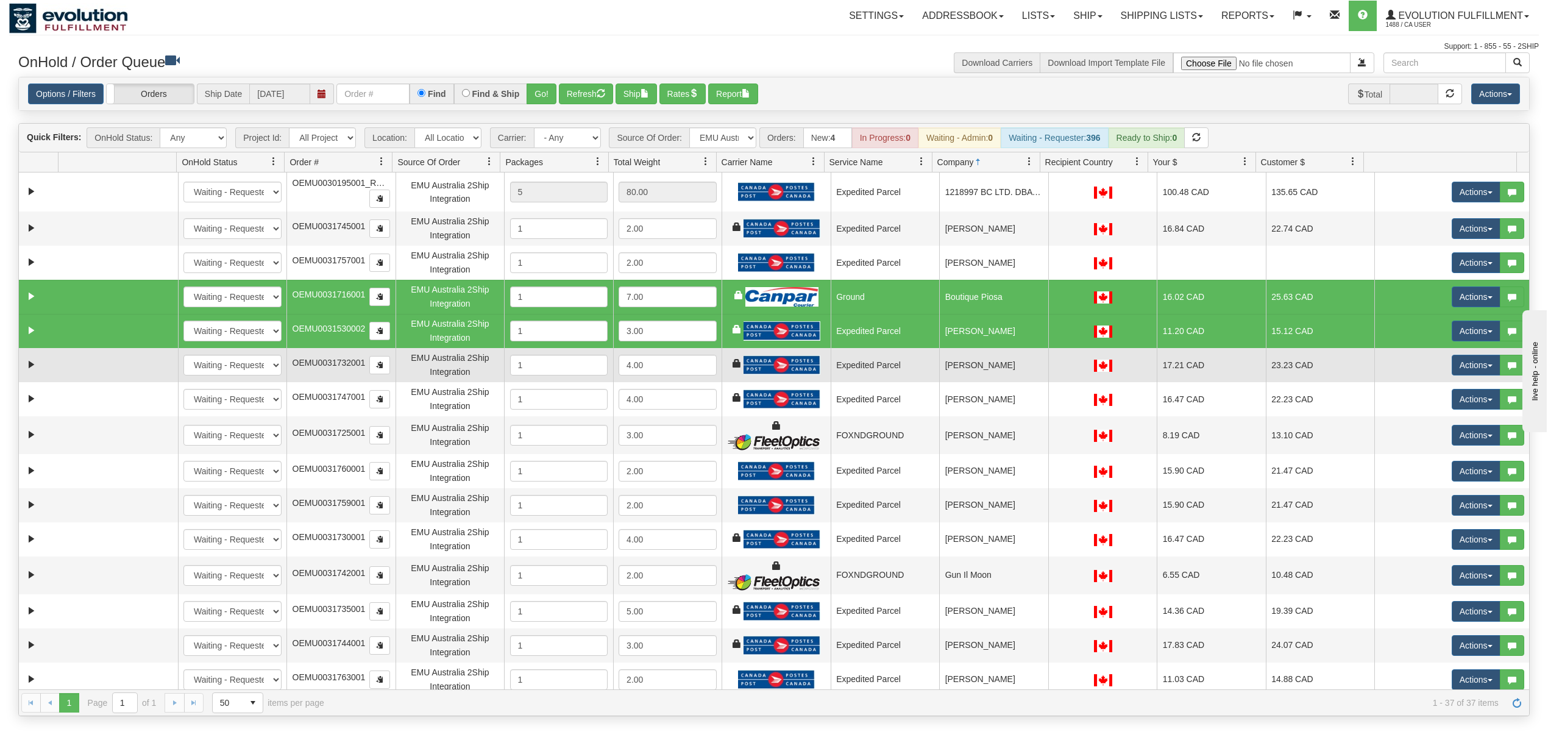
click at [993, 364] on td "[PERSON_NAME]" at bounding box center [993, 365] width 109 height 34
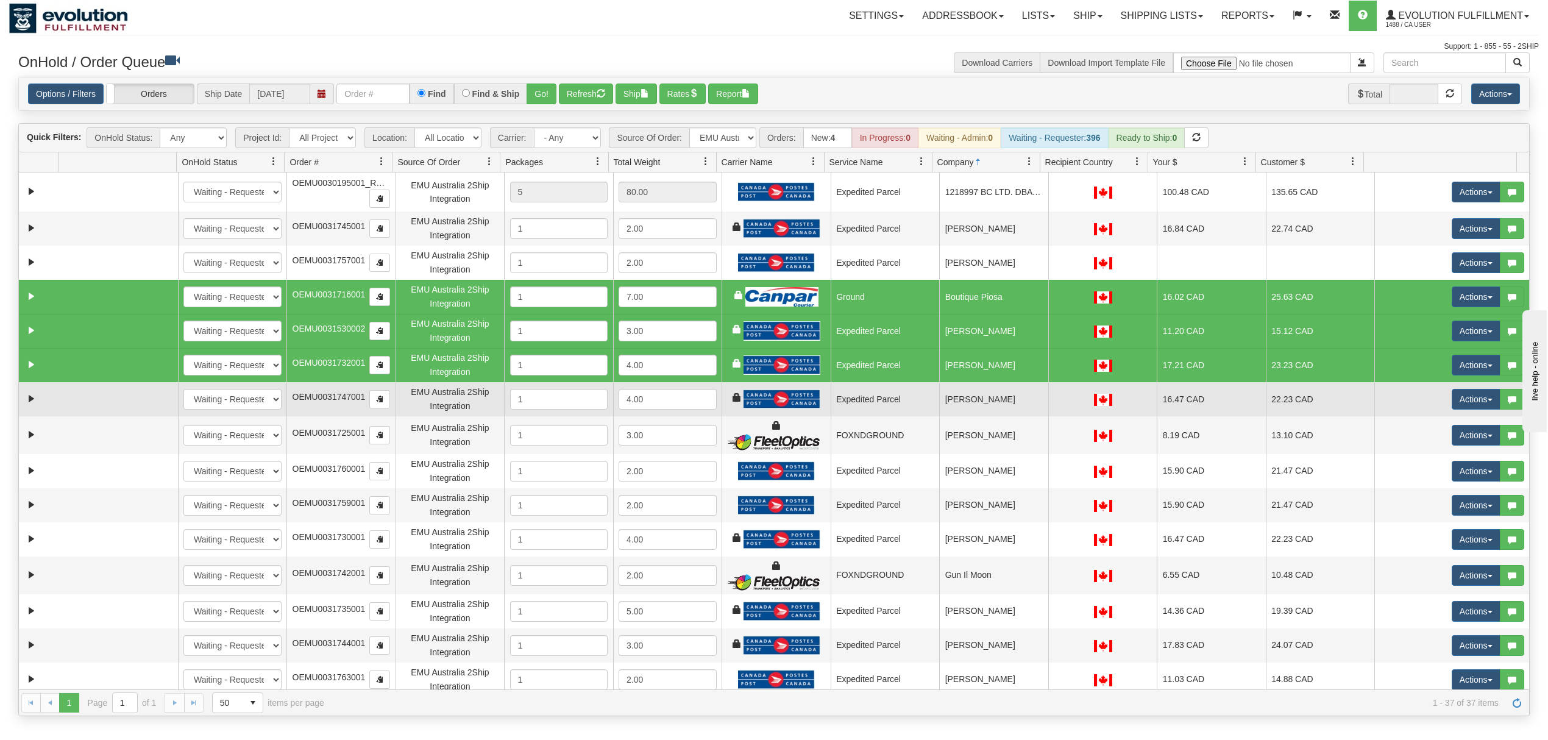
click at [998, 396] on td "[PERSON_NAME]" at bounding box center [993, 399] width 109 height 34
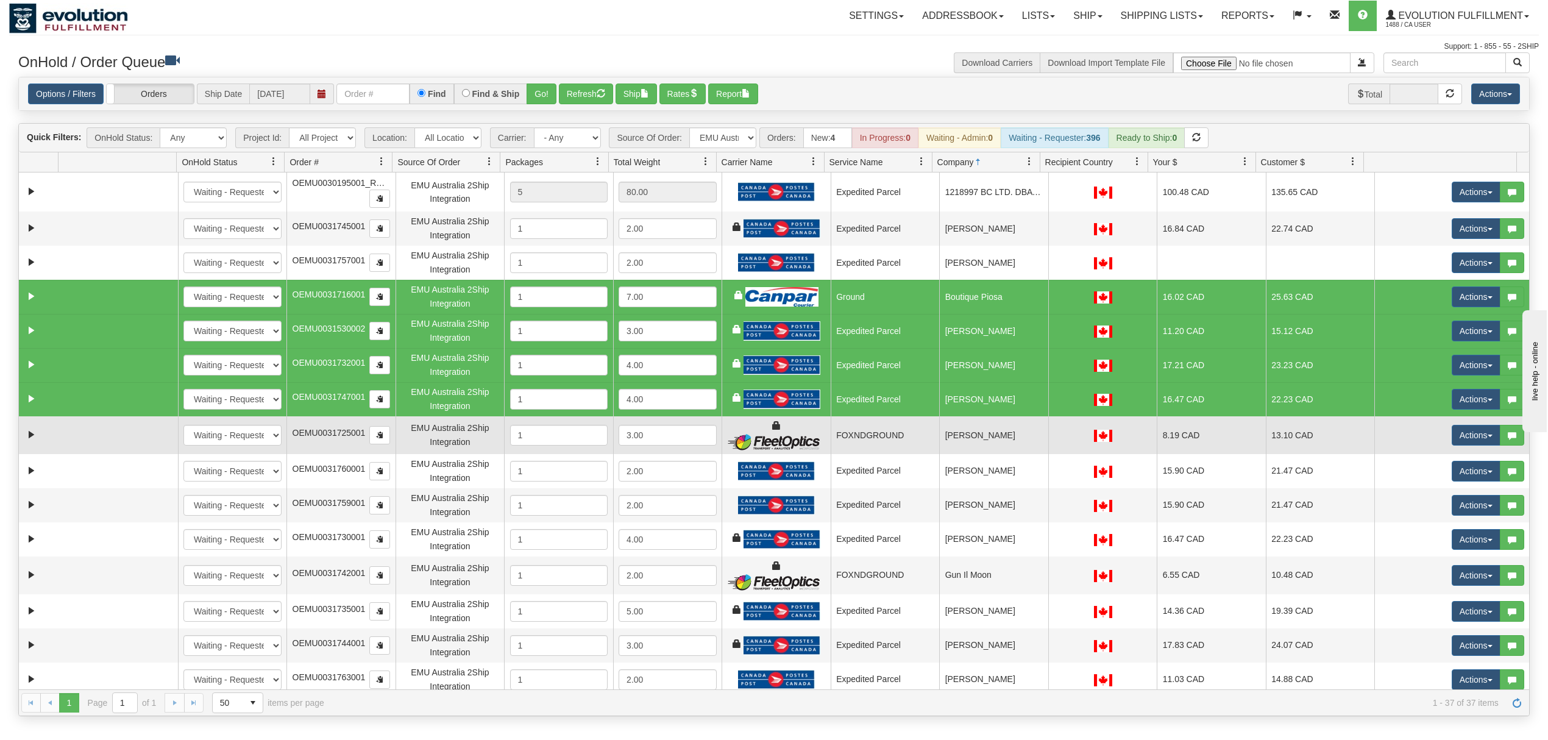
click at [994, 427] on td "[PERSON_NAME]" at bounding box center [993, 435] width 109 height 38
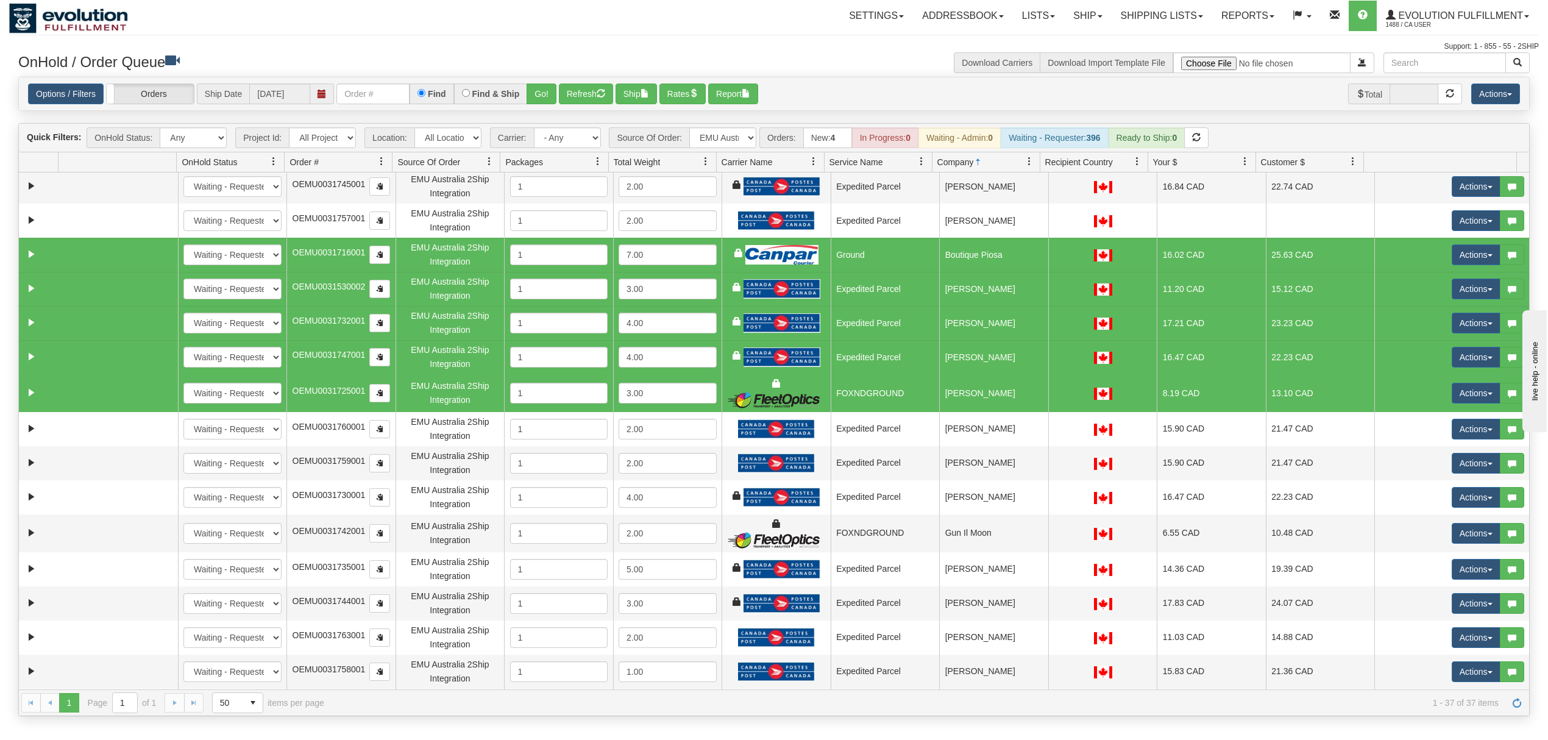
scroll to position [81, 0]
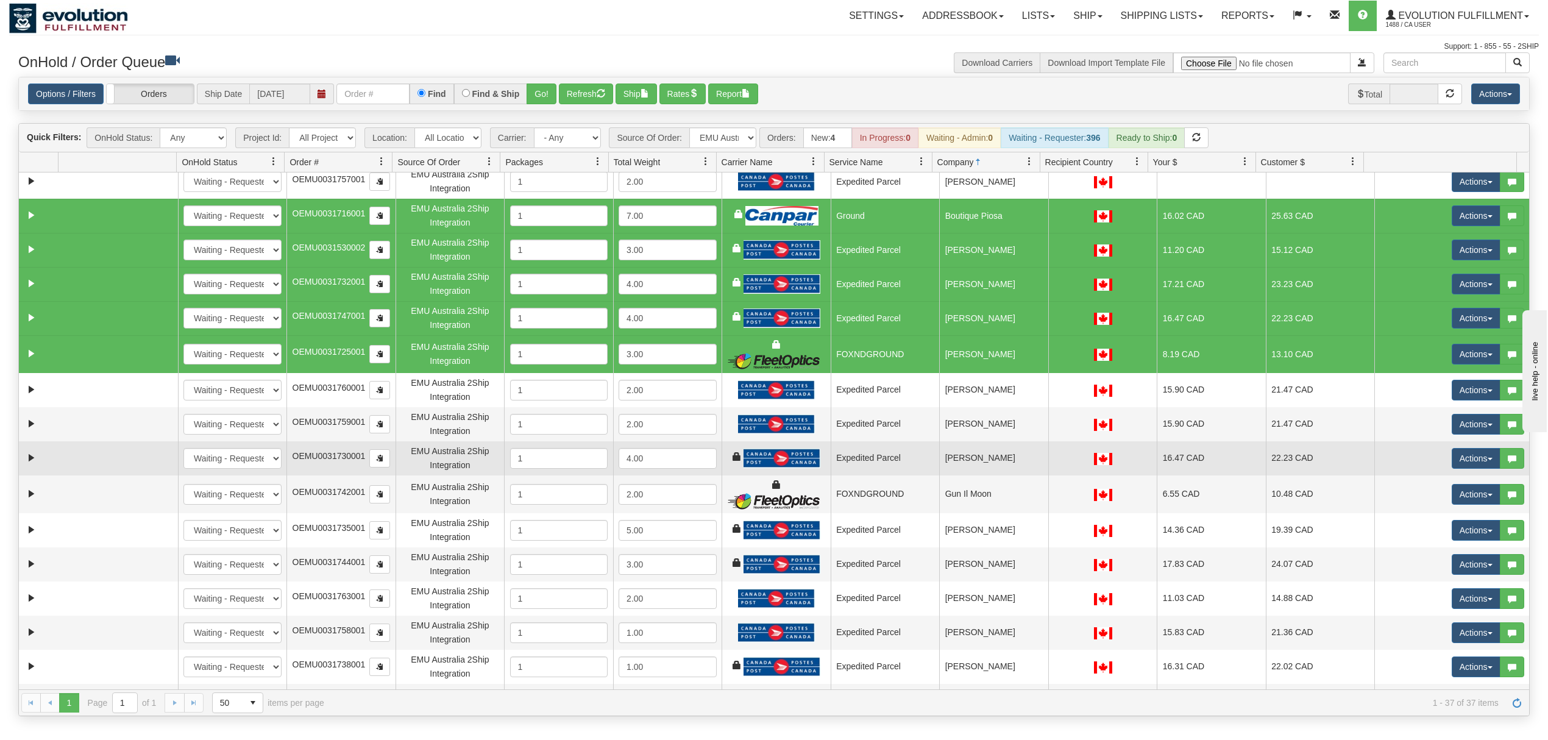
click at [993, 455] on td "[PERSON_NAME]" at bounding box center [993, 458] width 109 height 34
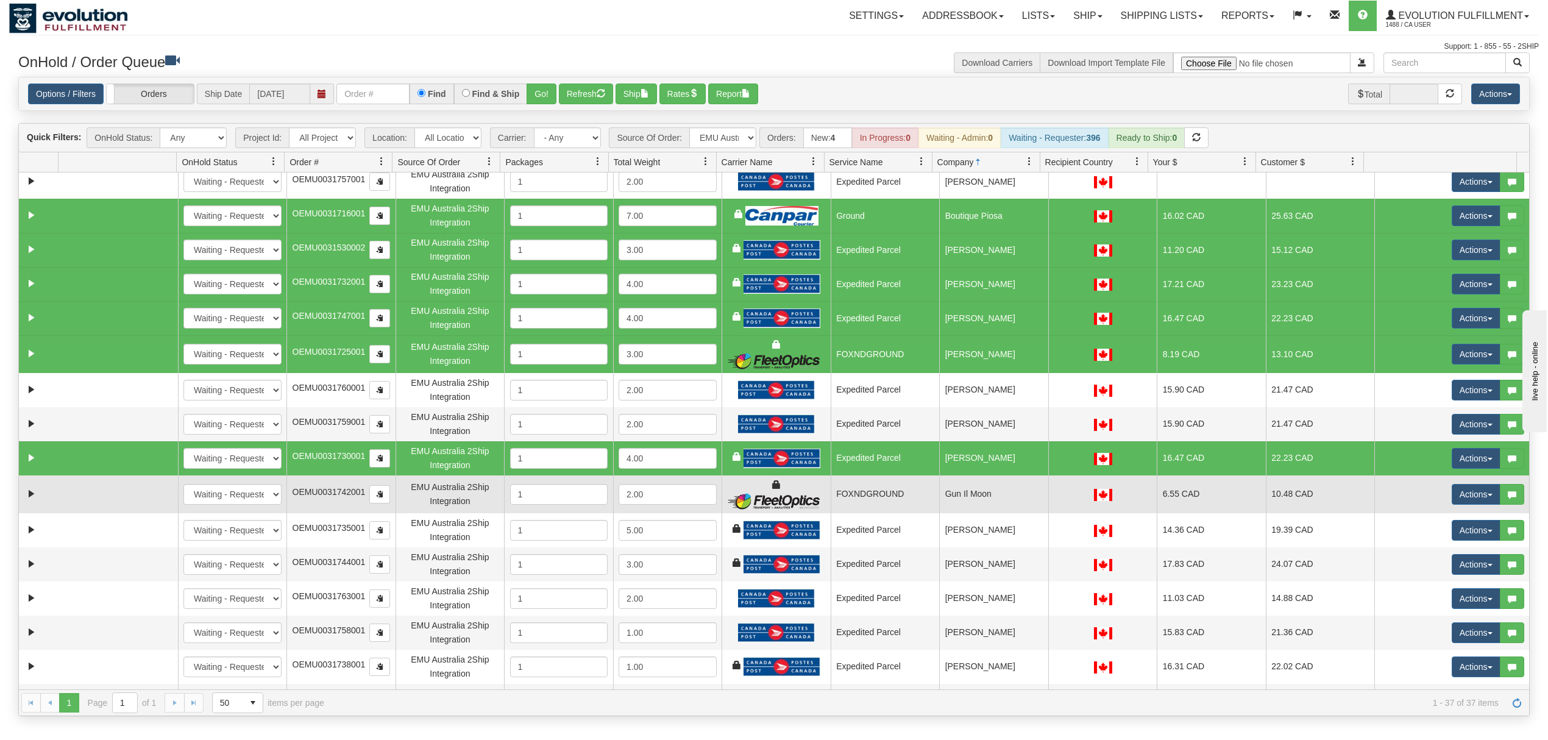
click at [984, 490] on td "Gun Il Moon" at bounding box center [993, 494] width 109 height 38
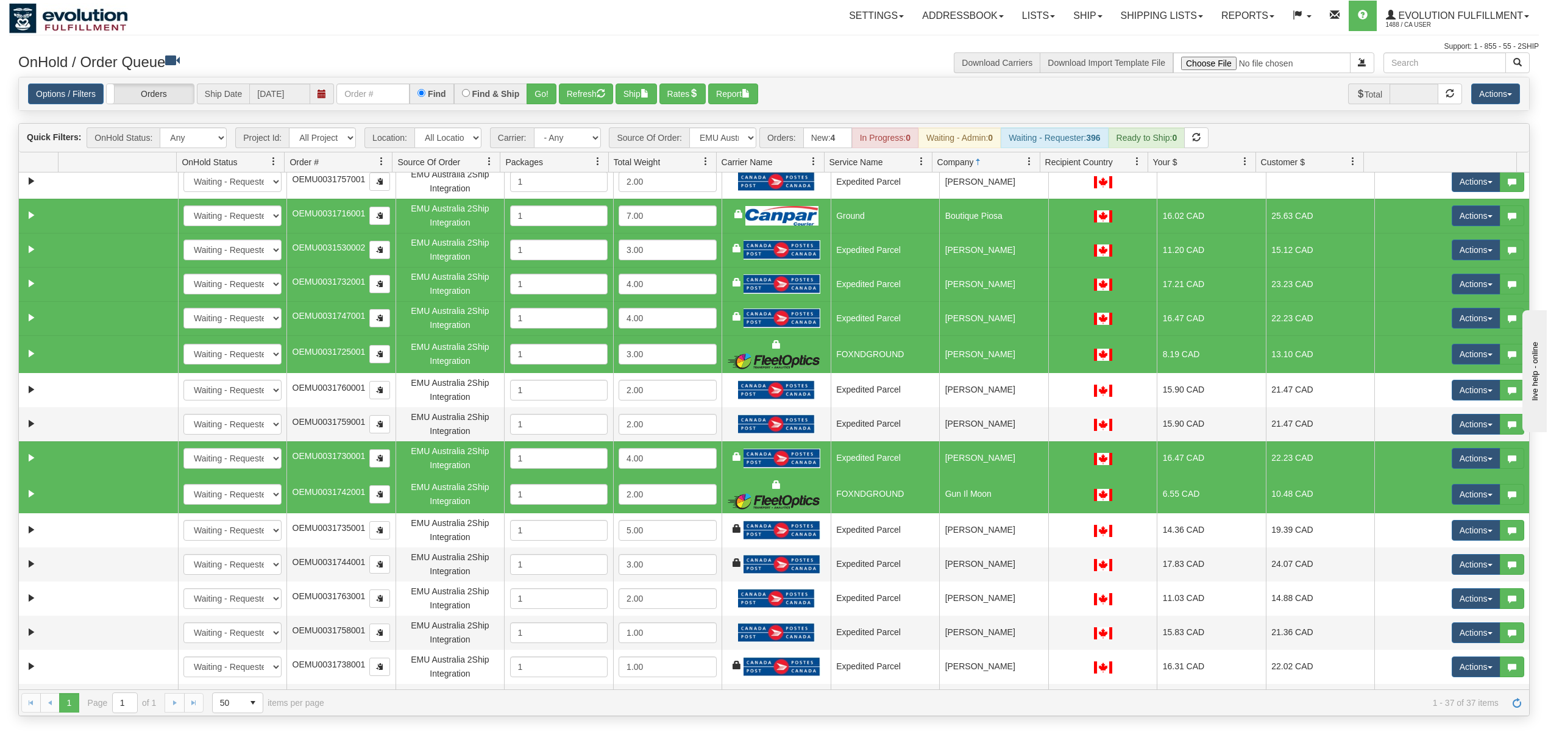
scroll to position [162, 0]
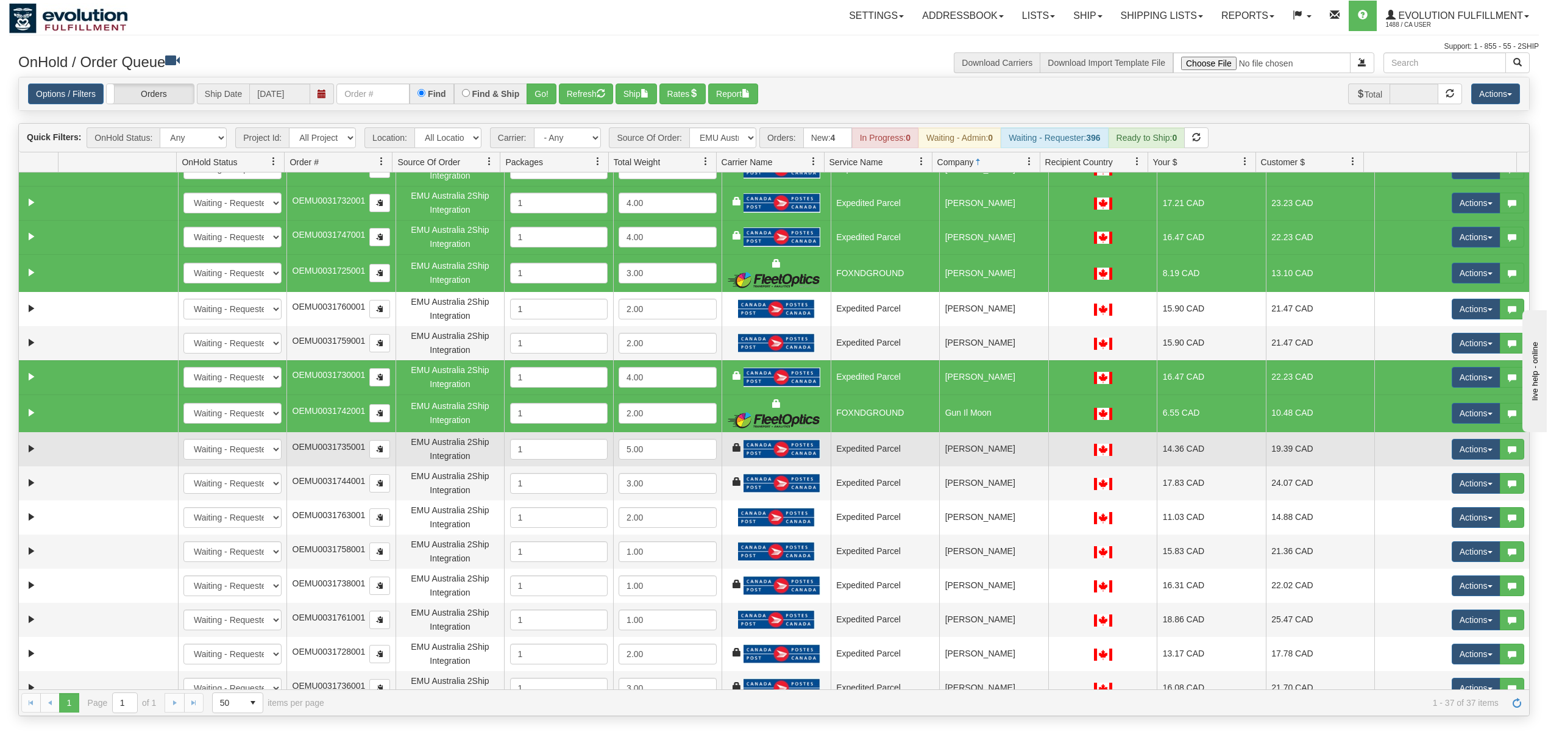
click at [984, 458] on td "[PERSON_NAME]" at bounding box center [993, 449] width 109 height 34
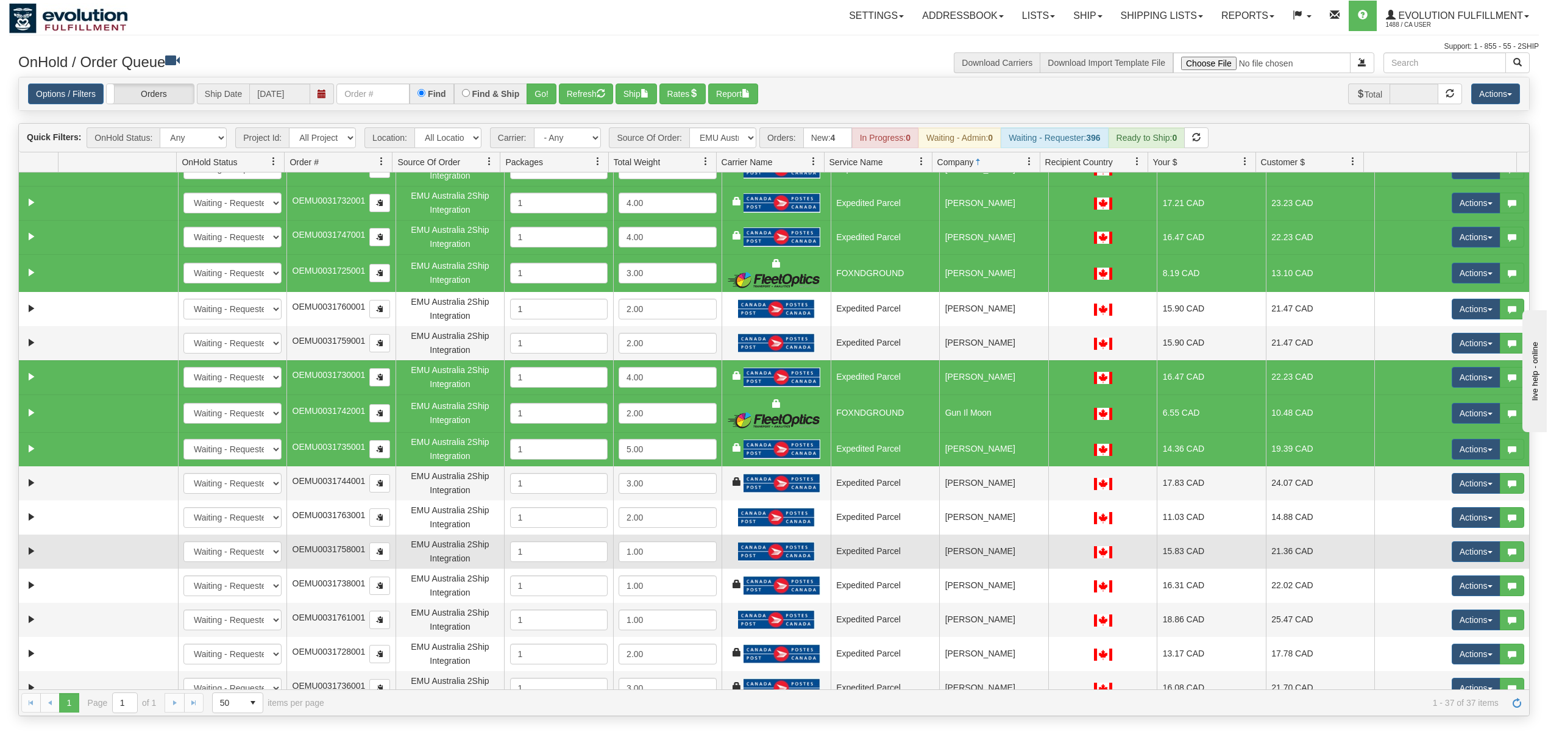
scroll to position [244, 0]
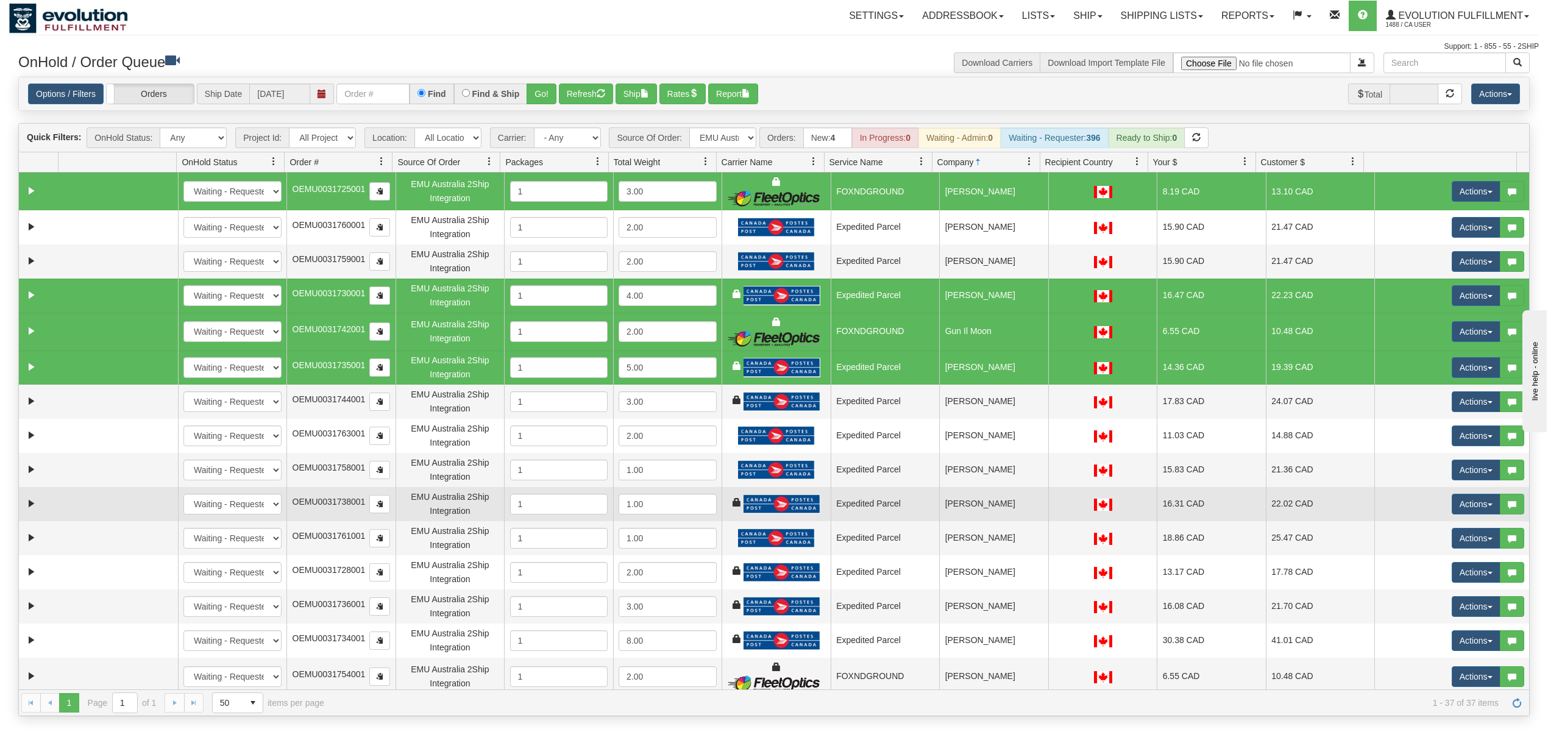
click at [1008, 495] on td "[PERSON_NAME]" at bounding box center [993, 504] width 109 height 34
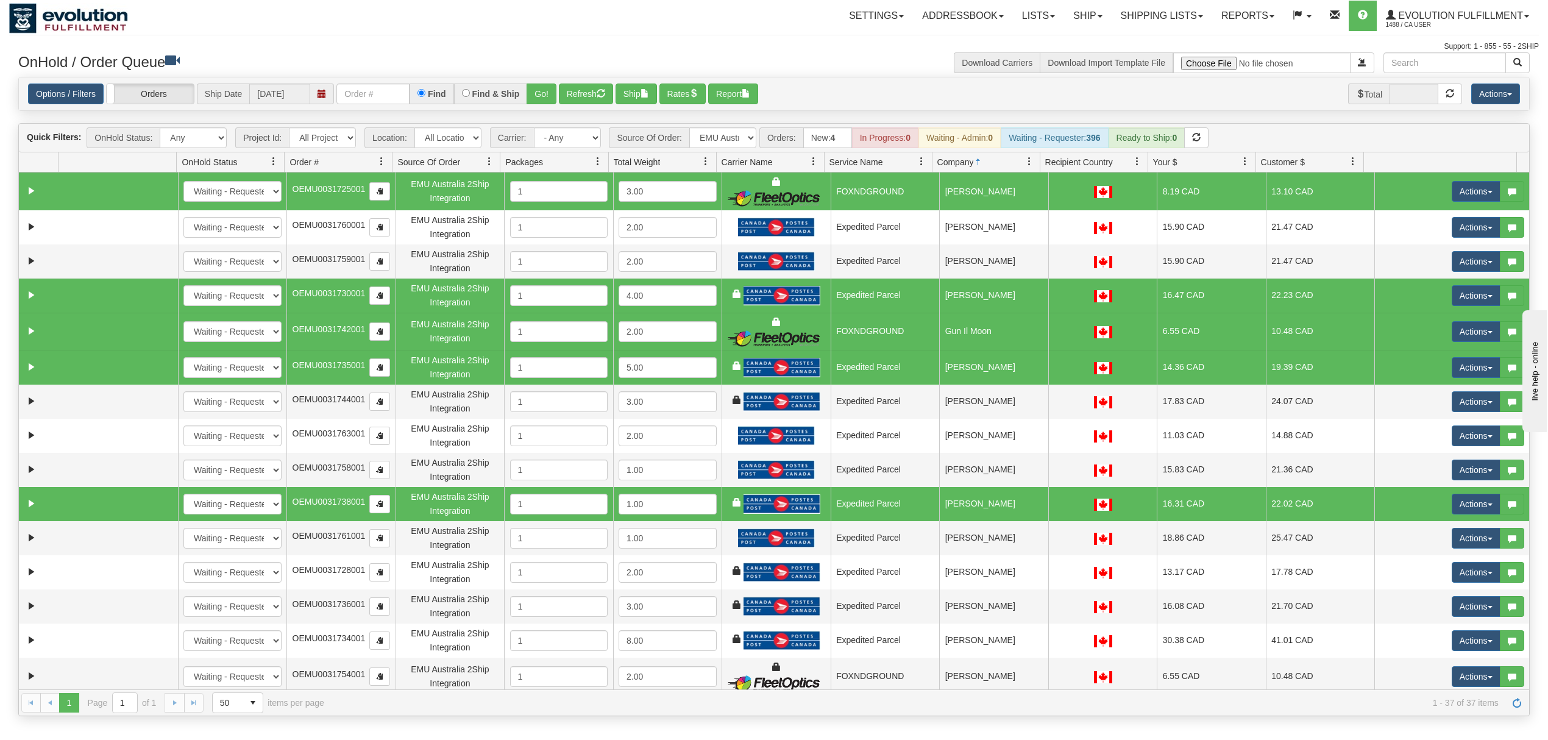
scroll to position [325, 0]
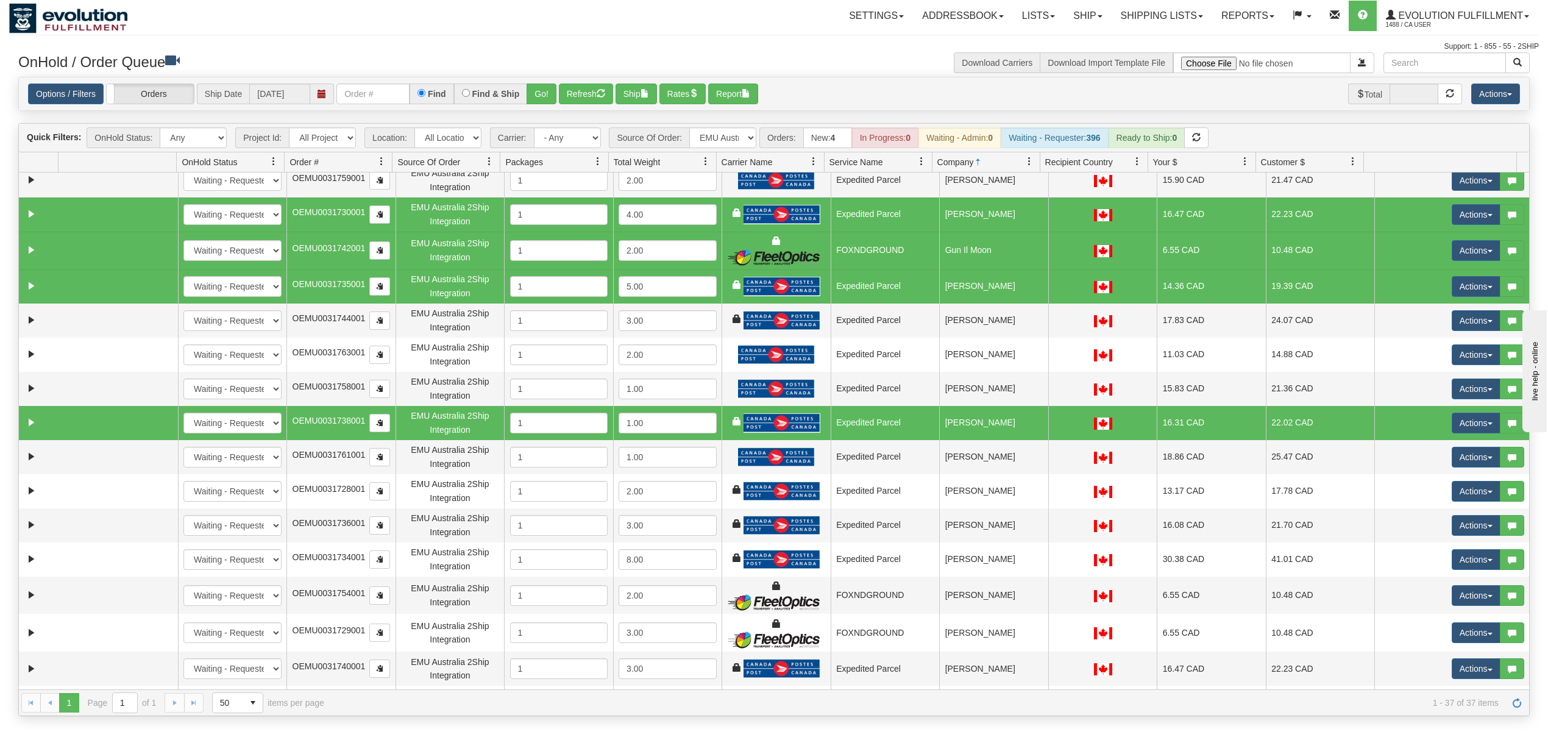
click at [1008, 495] on td "[PERSON_NAME]" at bounding box center [993, 491] width 109 height 34
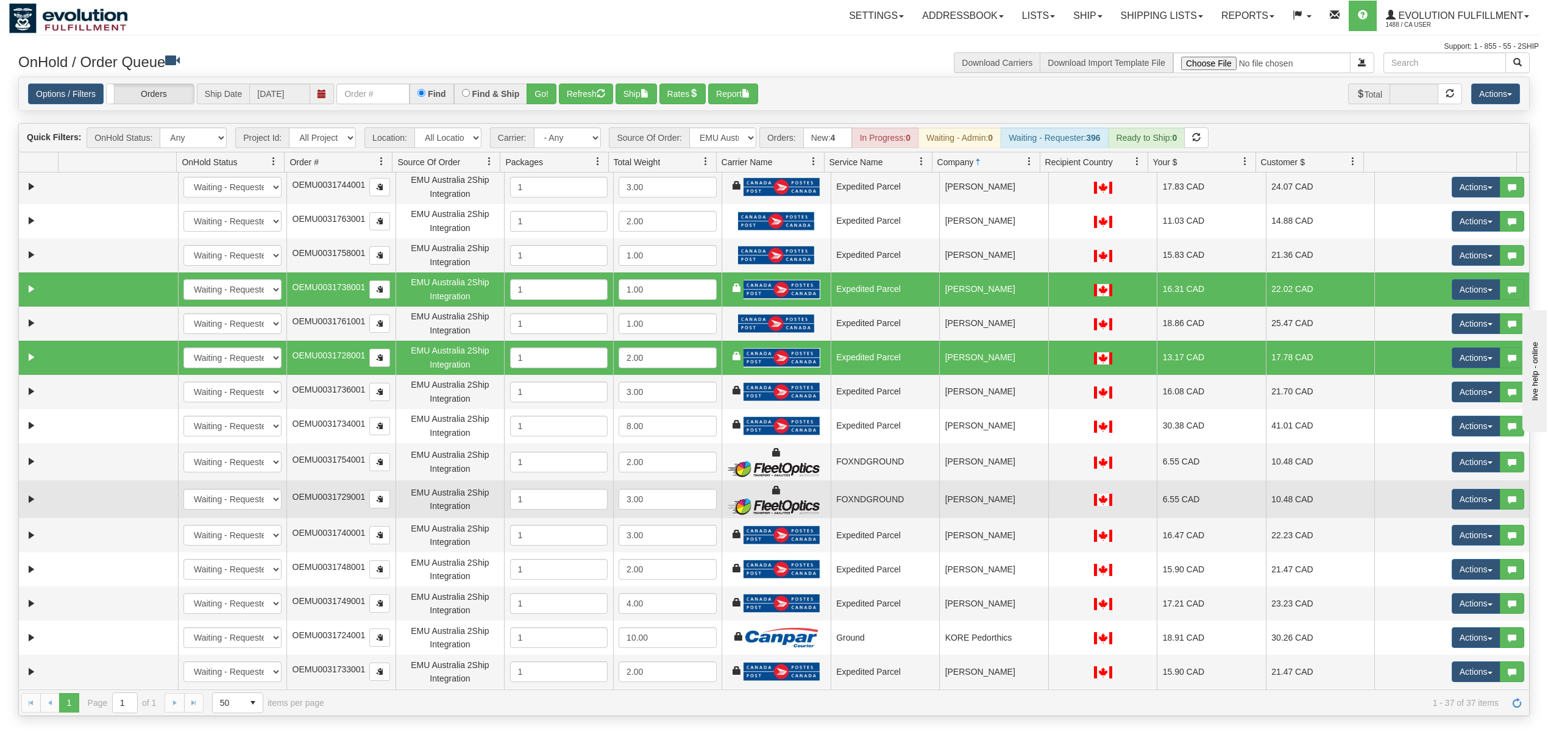
scroll to position [488, 0]
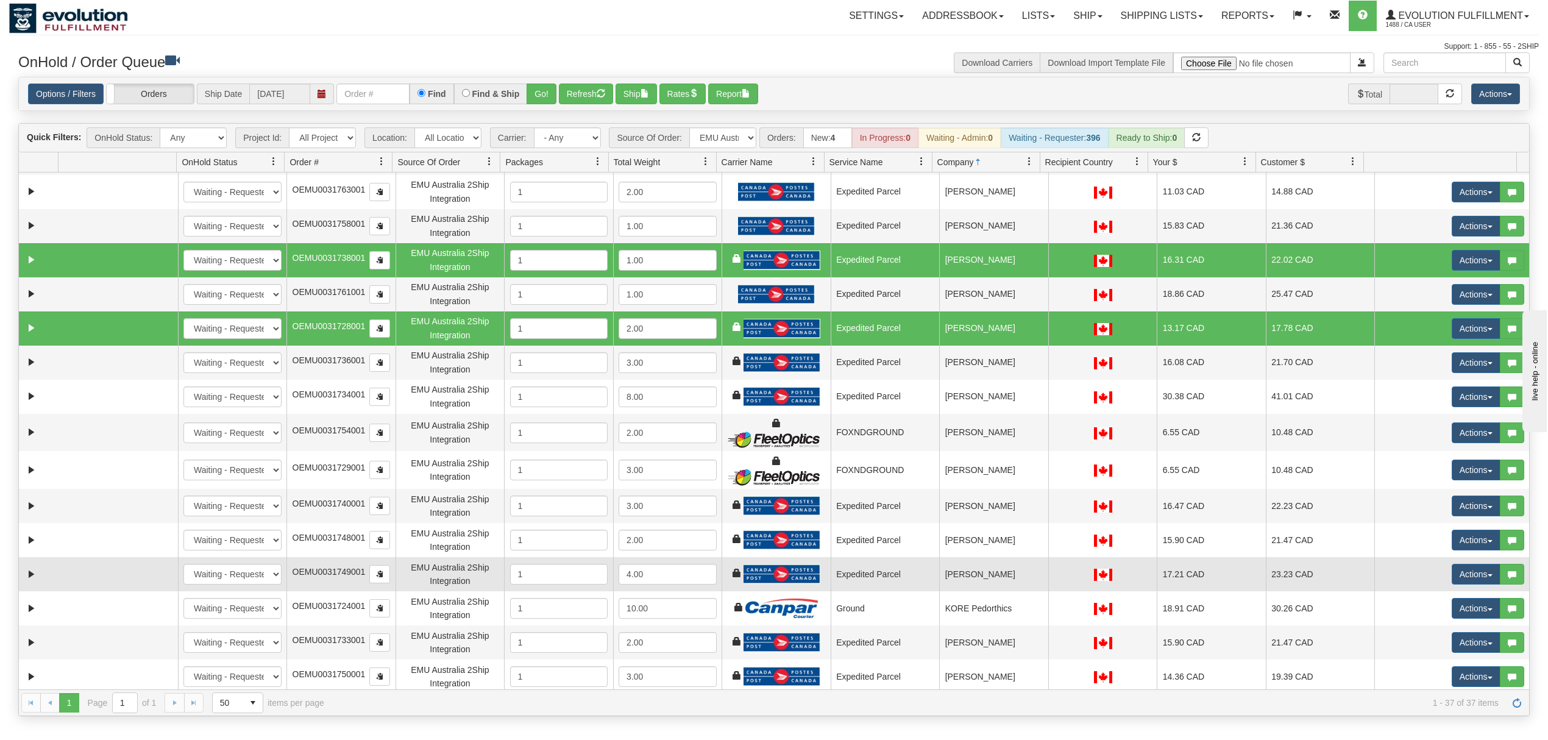
click at [998, 566] on td "[PERSON_NAME]" at bounding box center [993, 574] width 109 height 34
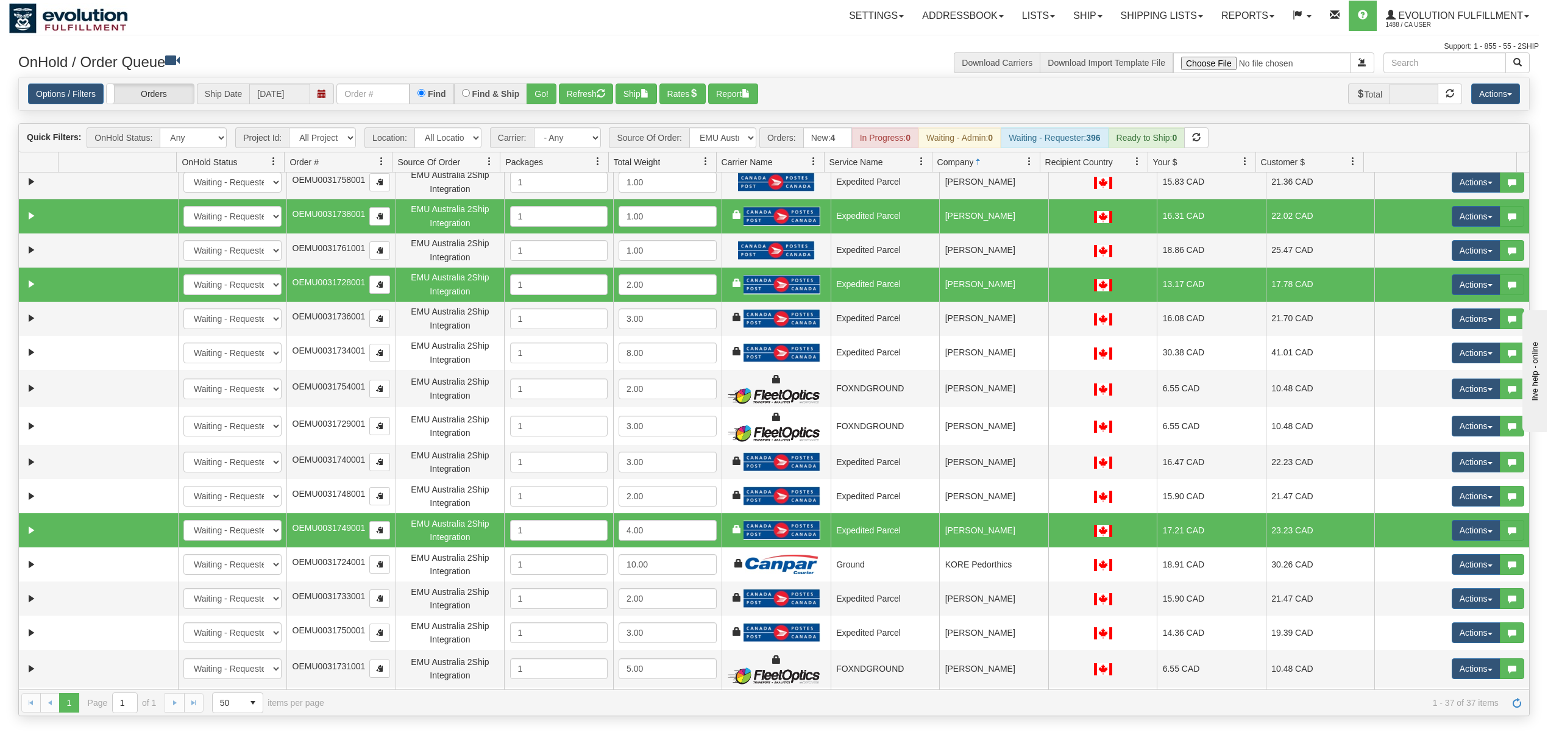
scroll to position [650, 0]
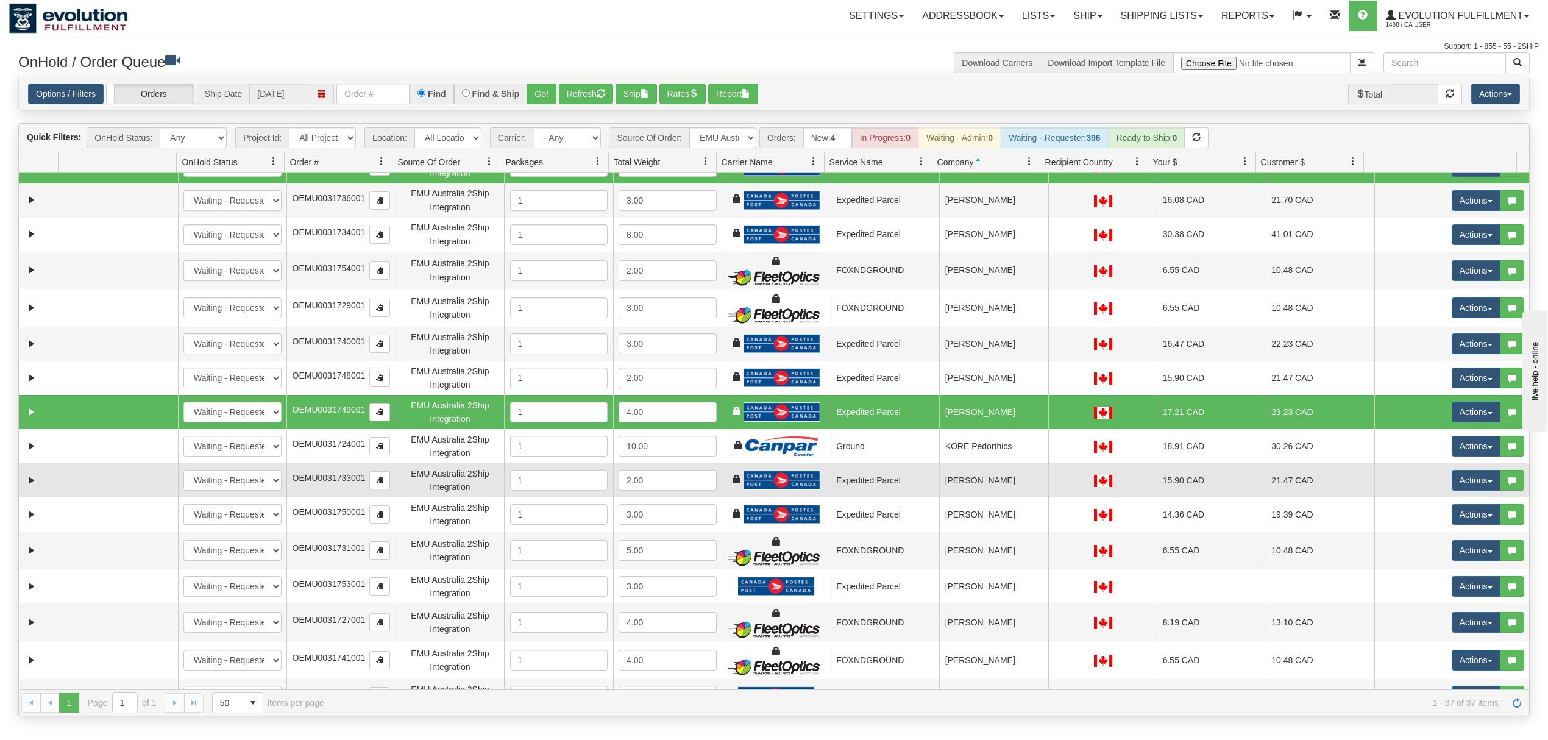
click at [1002, 493] on td "[PERSON_NAME]" at bounding box center [993, 480] width 109 height 34
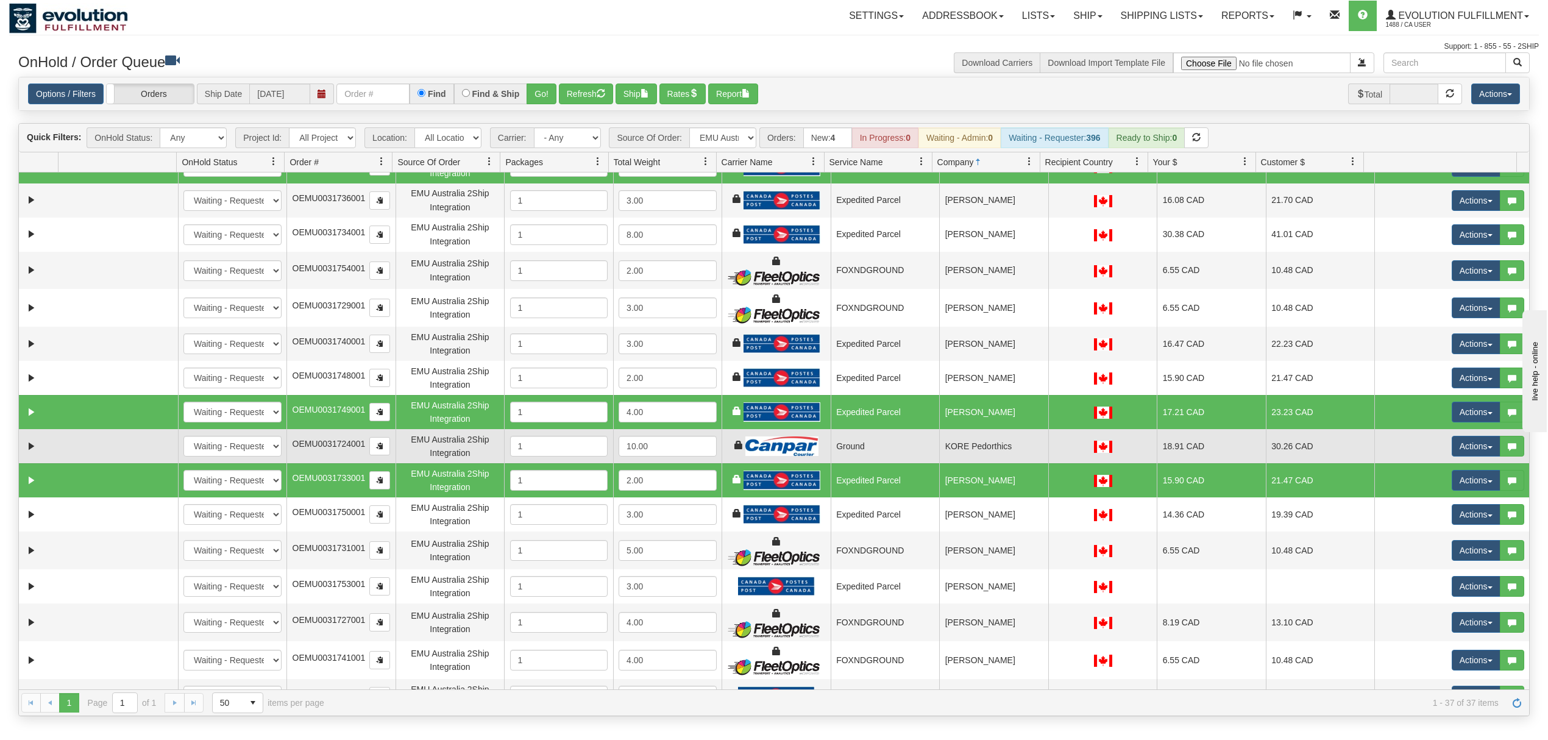
click at [986, 441] on td "KORE Pedorthics" at bounding box center [993, 446] width 109 height 34
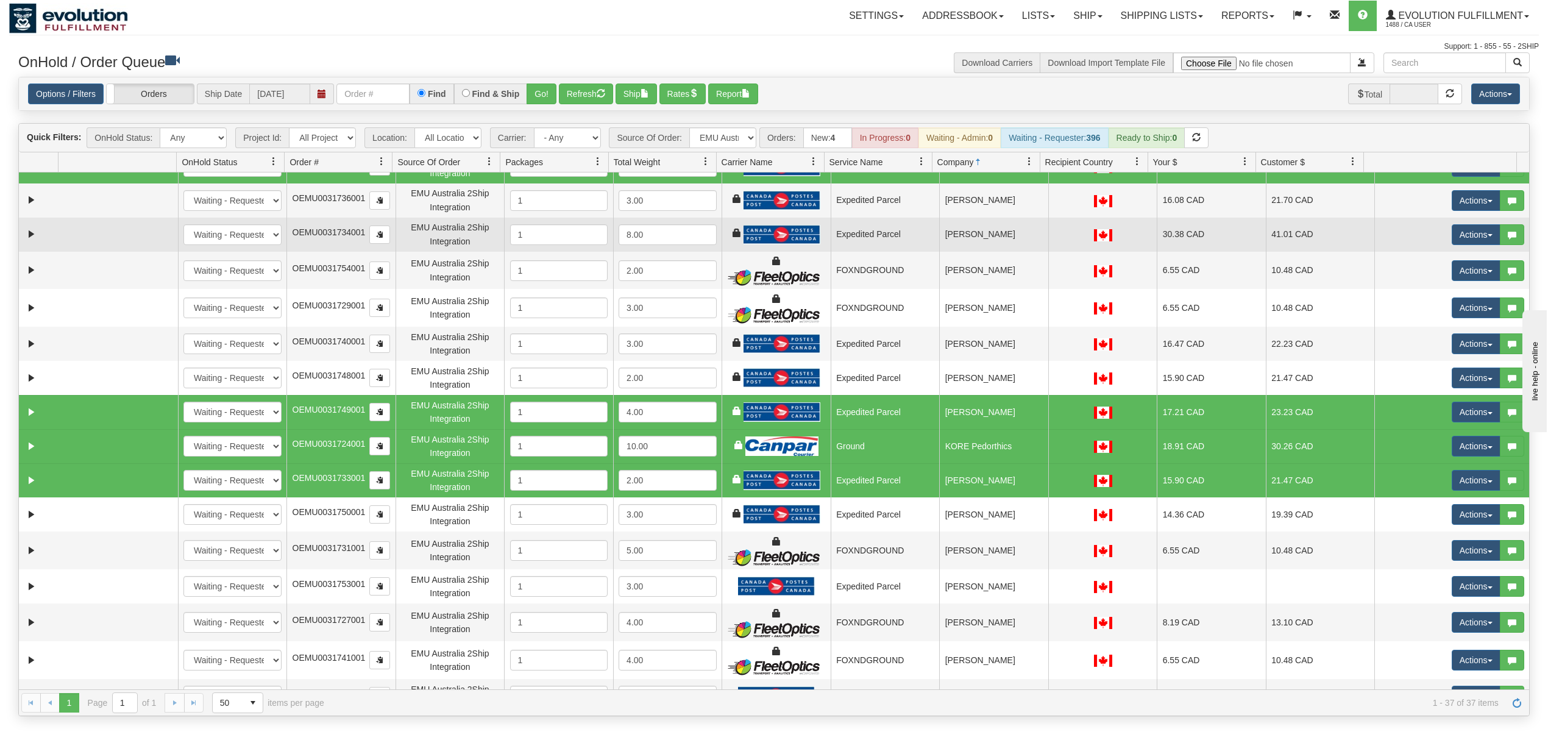
click at [1005, 235] on td "[PERSON_NAME]" at bounding box center [993, 235] width 109 height 34
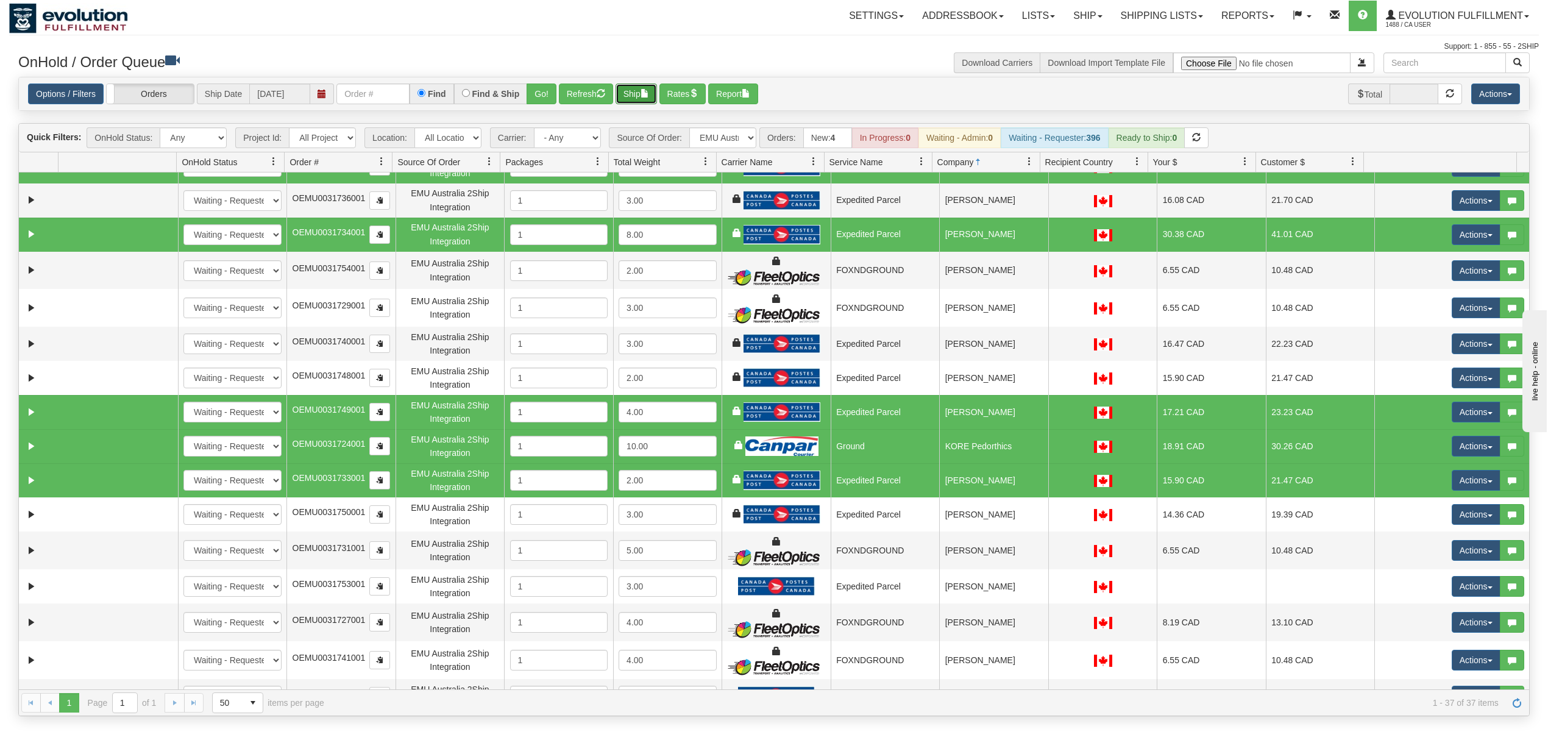
click at [642, 85] on button "Ship" at bounding box center [636, 94] width 41 height 21
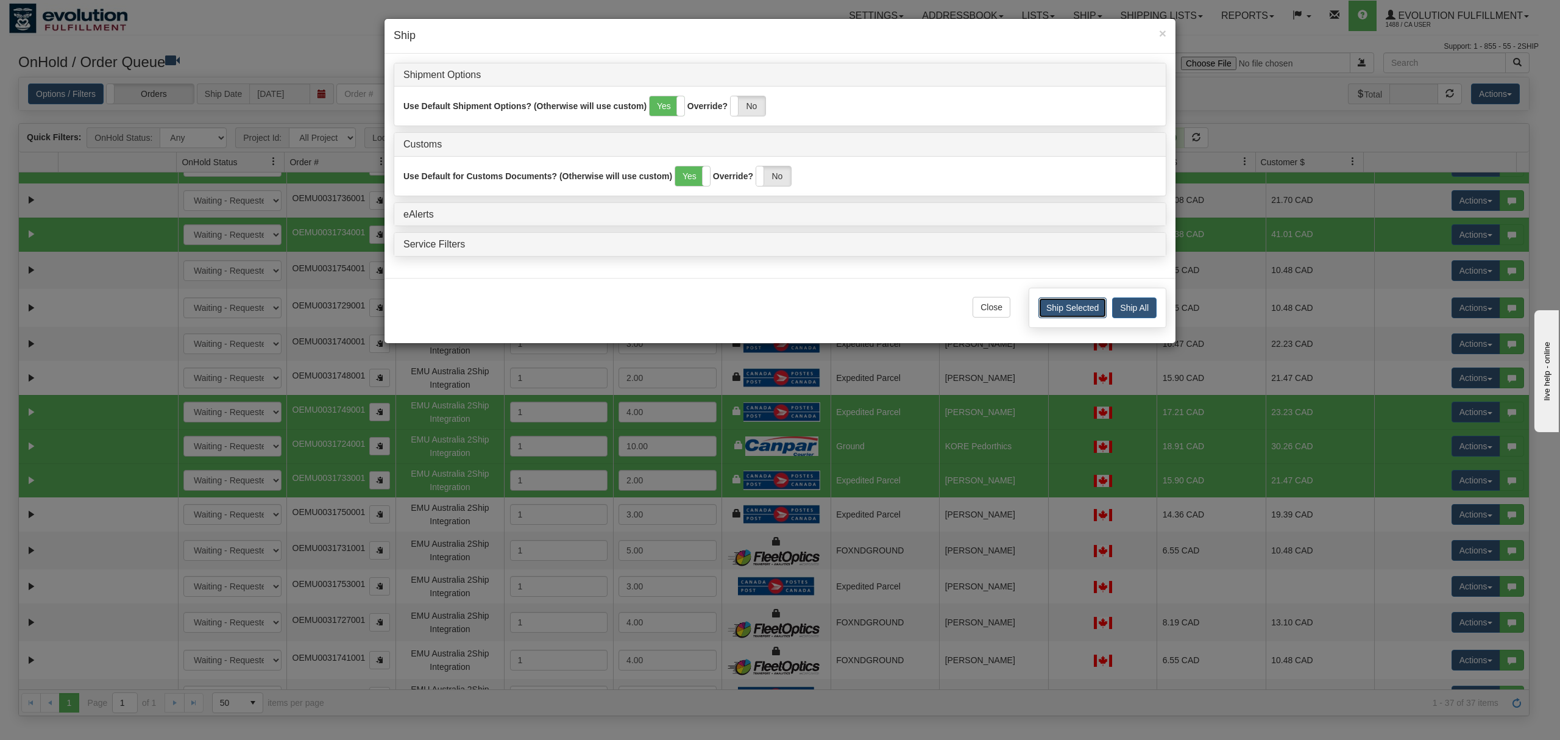
click at [1079, 311] on button "Ship Selected" at bounding box center [1073, 307] width 68 height 21
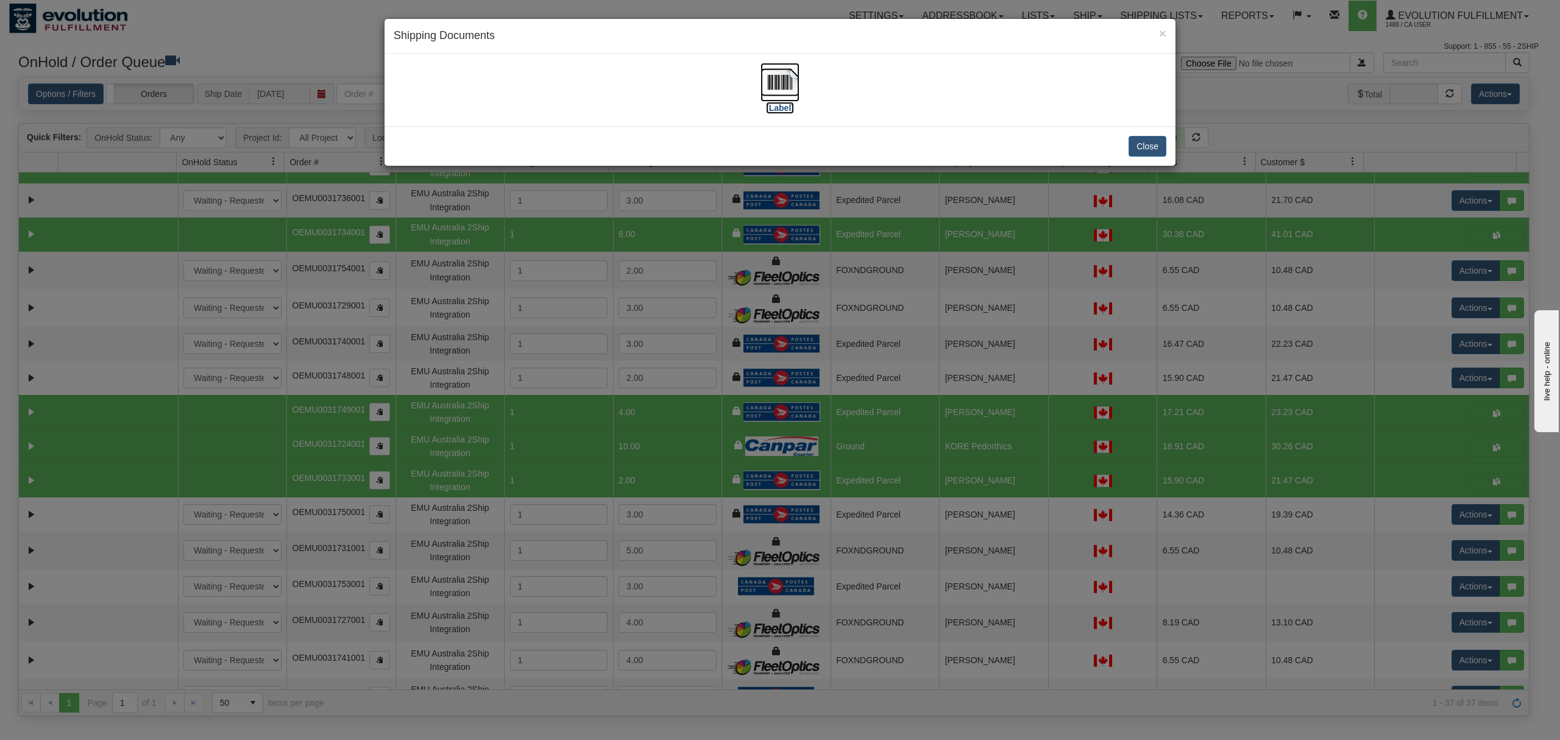
click at [784, 79] on img at bounding box center [780, 82] width 39 height 39
click at [1147, 143] on button "Close" at bounding box center [1148, 146] width 38 height 21
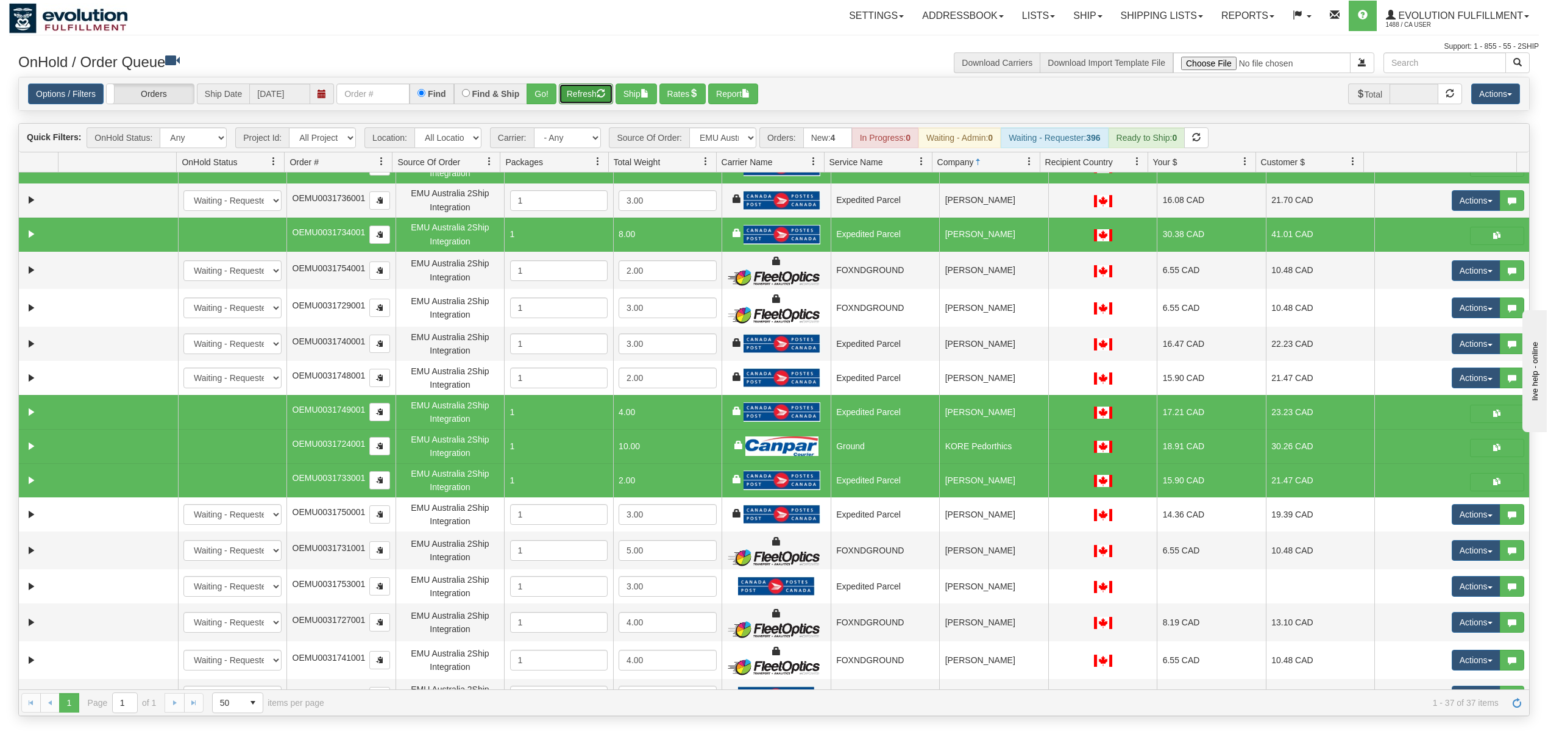
click at [605, 90] on span "button" at bounding box center [601, 93] width 9 height 9
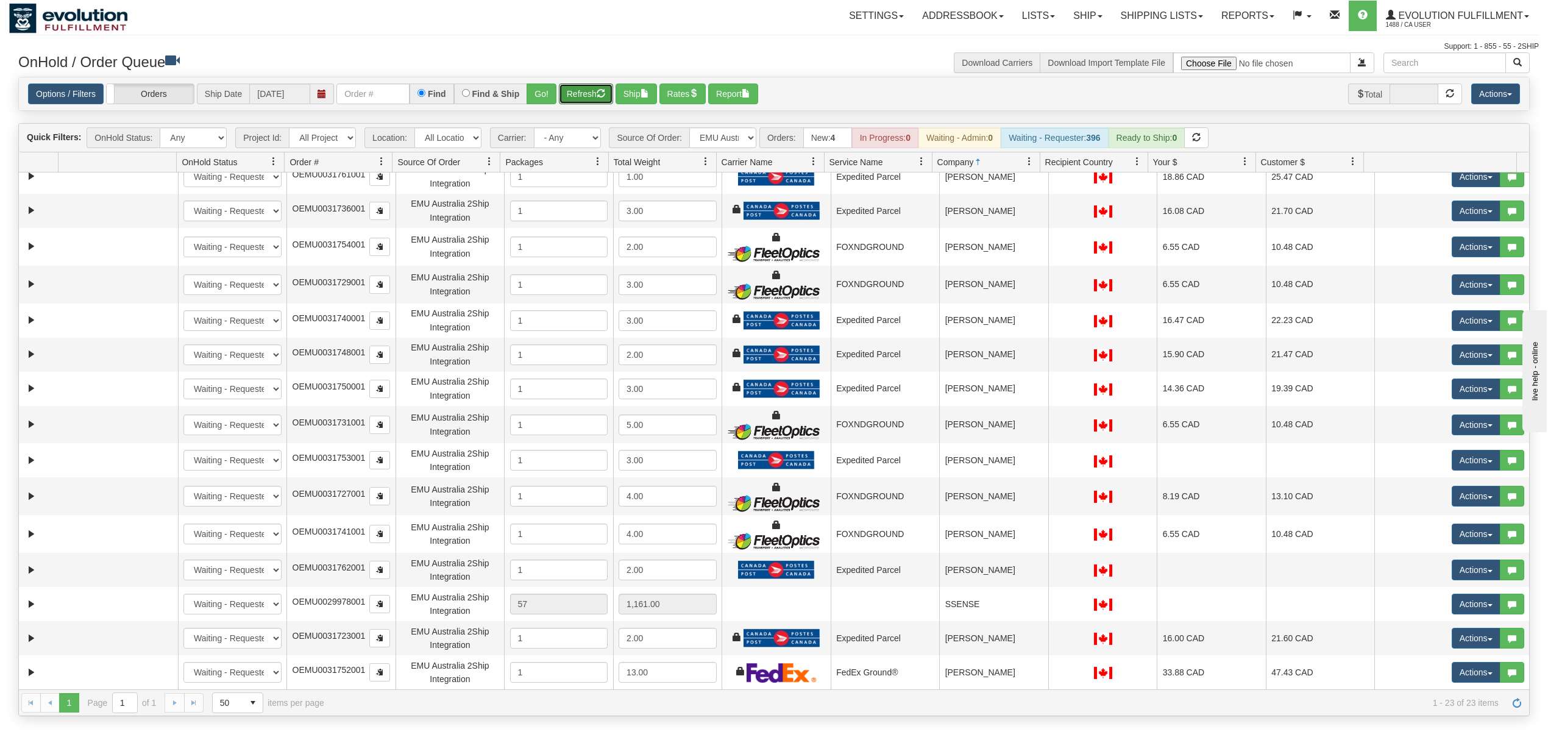
scroll to position [289, 0]
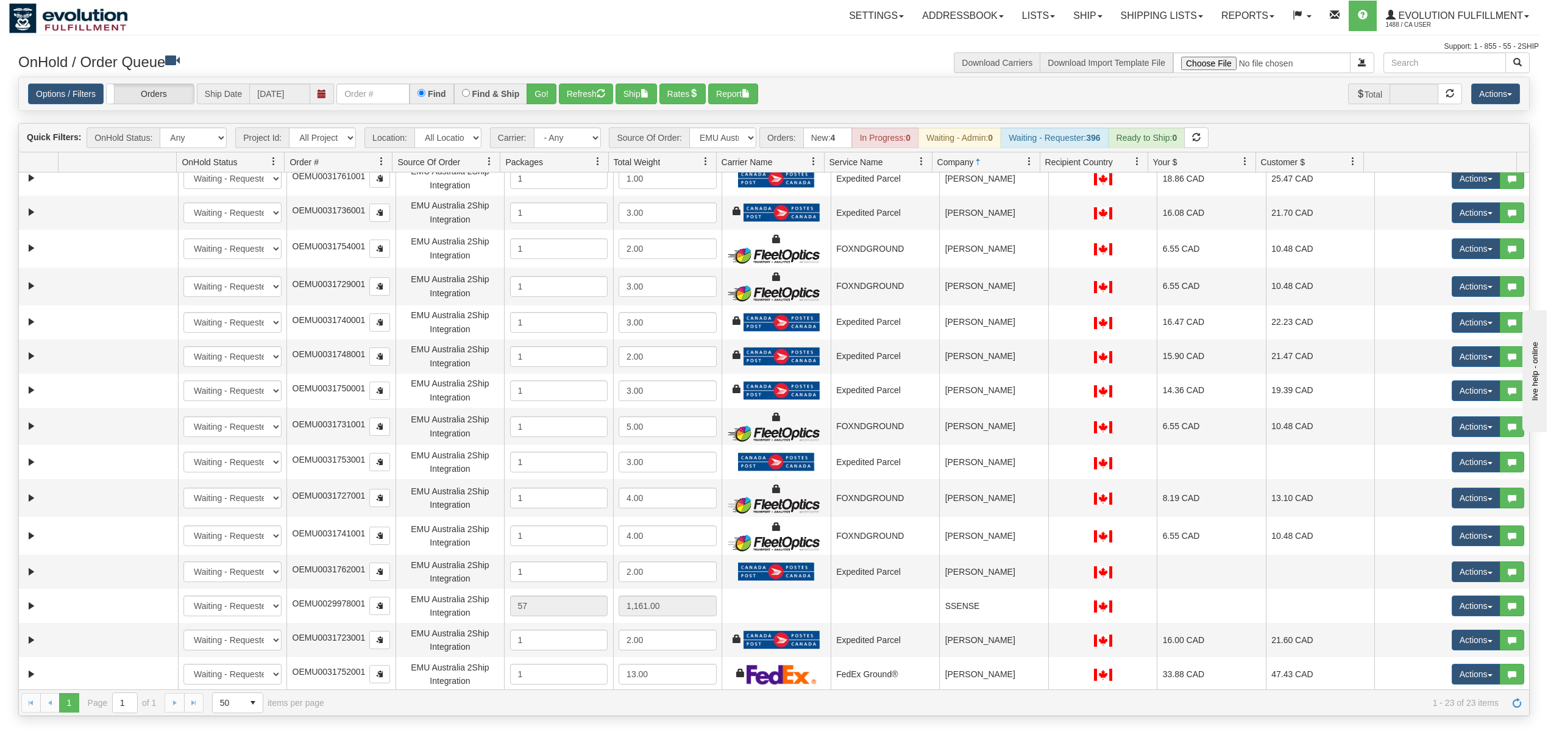
click at [725, 127] on div "Quick Filters: OnHold Status: Any New In Progress Waiting - Admin Waiting - Req…" at bounding box center [774, 138] width 1510 height 29
click at [736, 140] on select "All Sources AirBlaster 2Ship Integration Ambler Apparel 2Ship Integration BC [M…" at bounding box center [722, 137] width 67 height 21
select select "Tofino Towels 2Ship"
click at [691, 129] on select "All Sources AirBlaster 2Ship Integration Ambler Apparel 2Ship Integration BC [M…" at bounding box center [722, 137] width 67 height 21
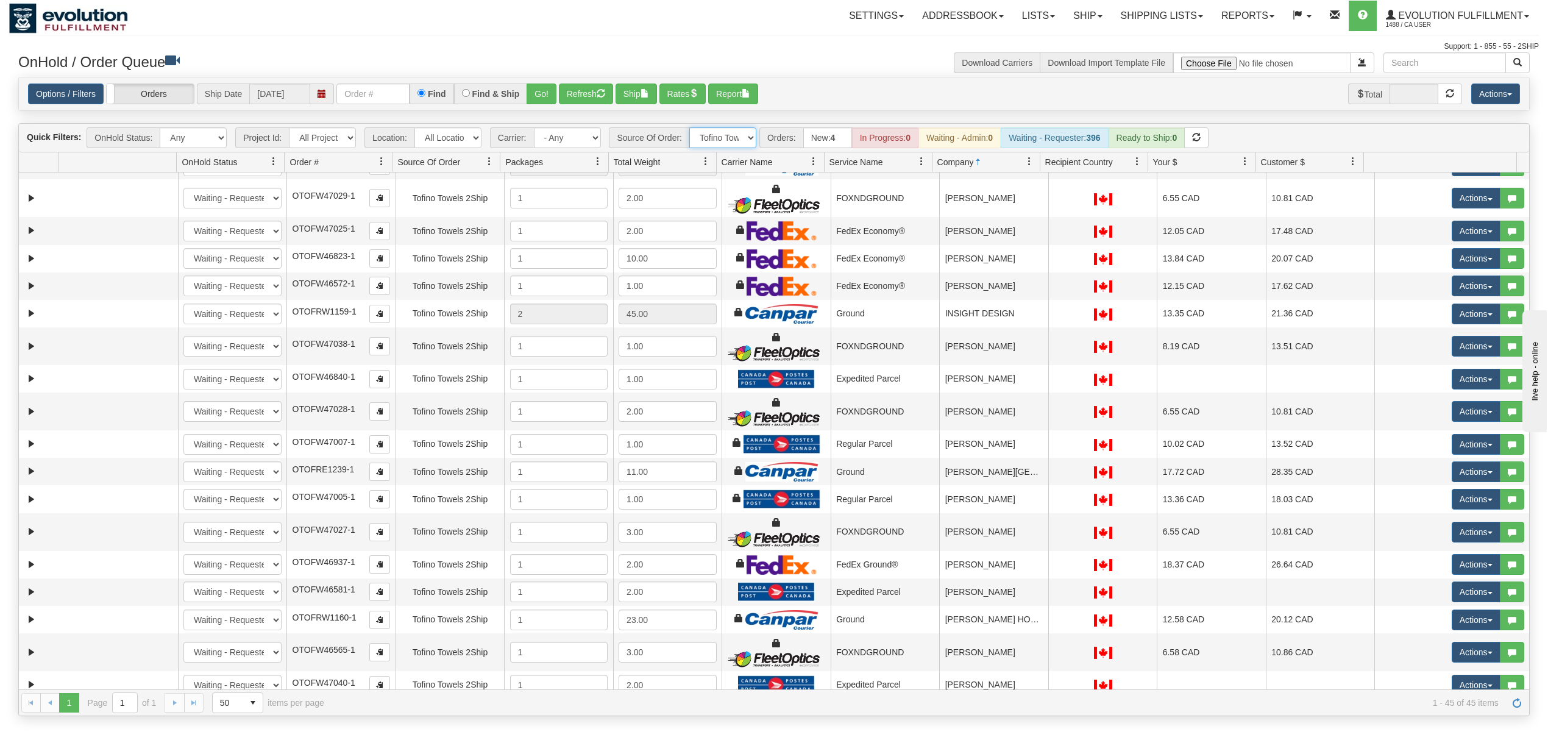
scroll to position [650, 0]
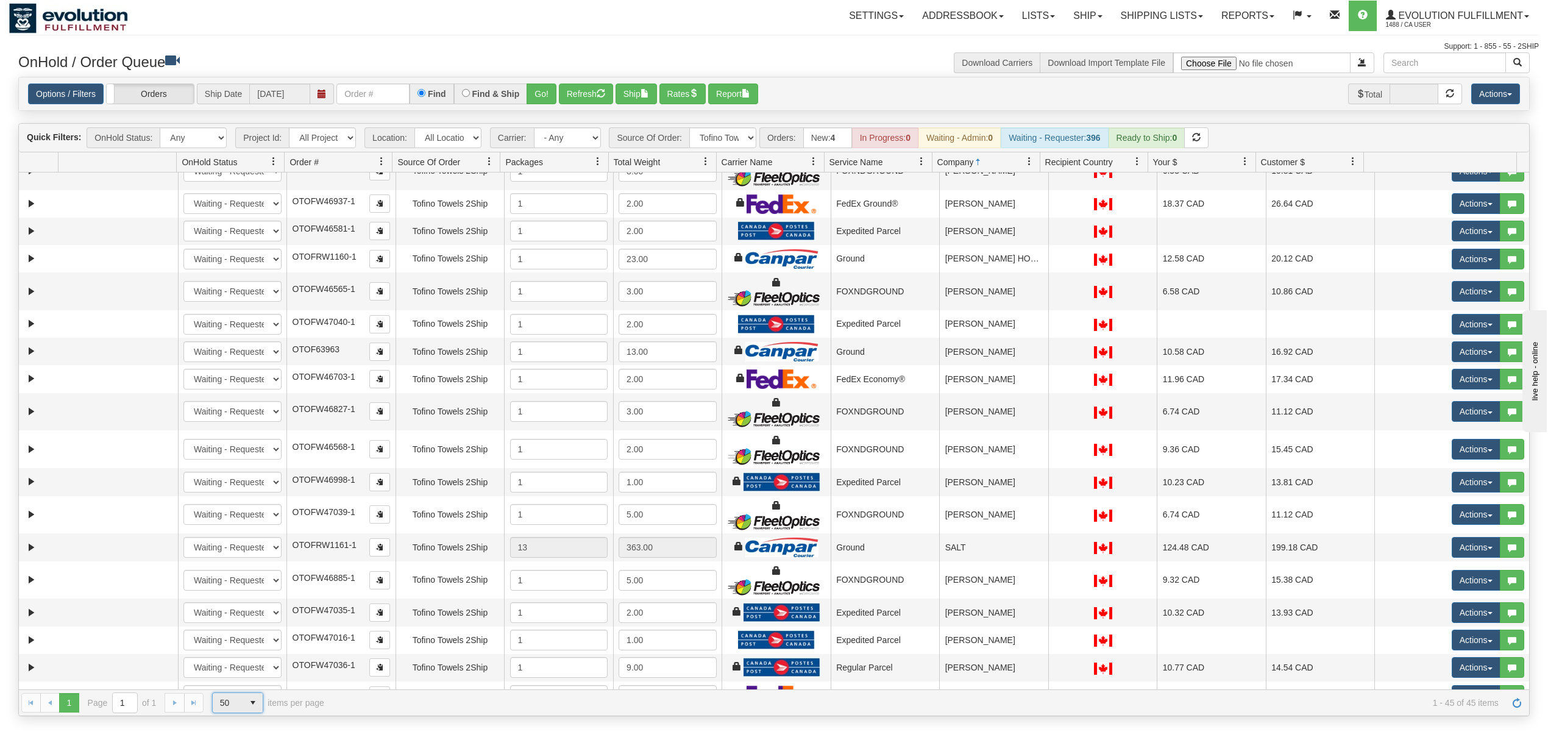
click at [247, 703] on span "select" at bounding box center [253, 703] width 20 height 20
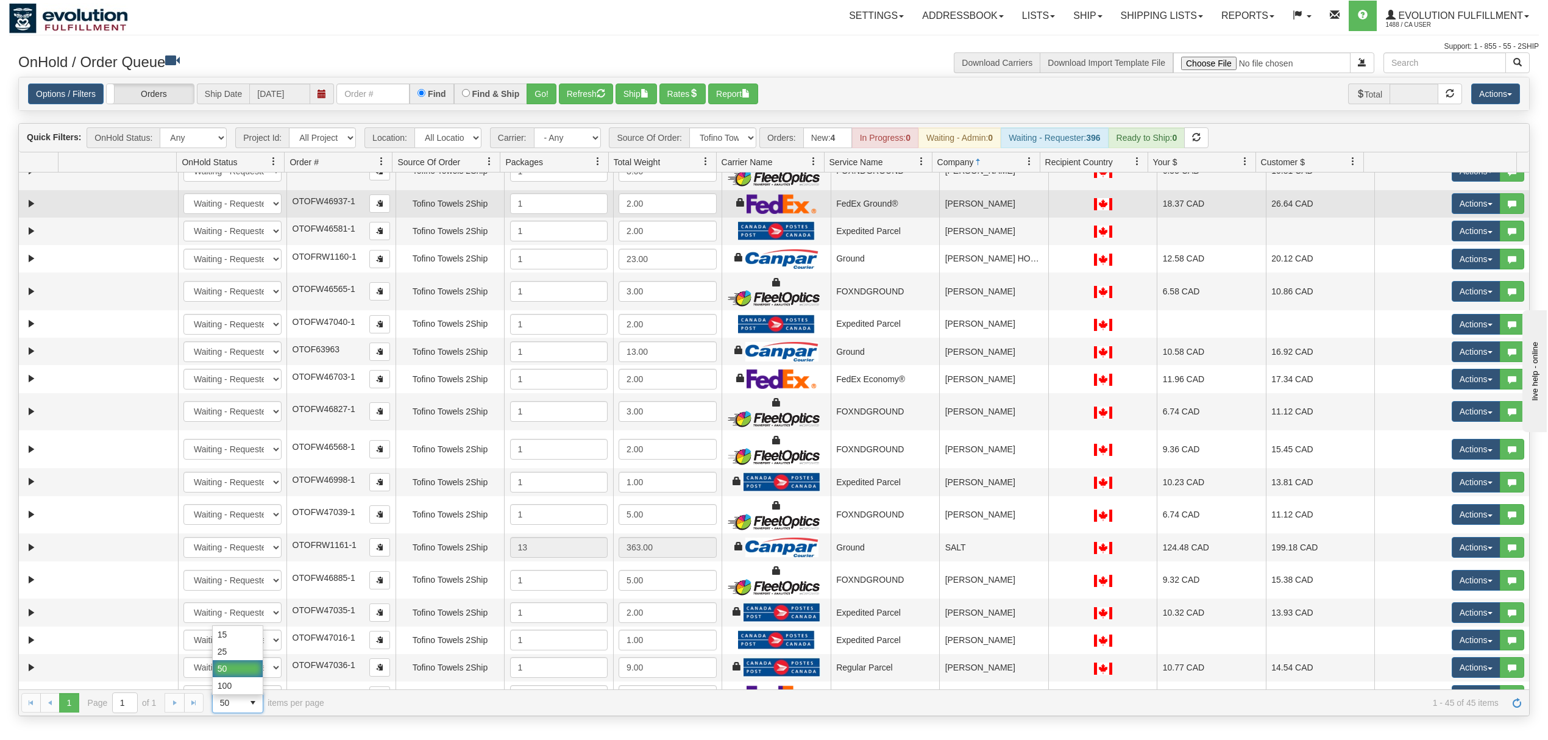
click at [1201, 204] on td "18.37 CAD" at bounding box center [1211, 203] width 109 height 27
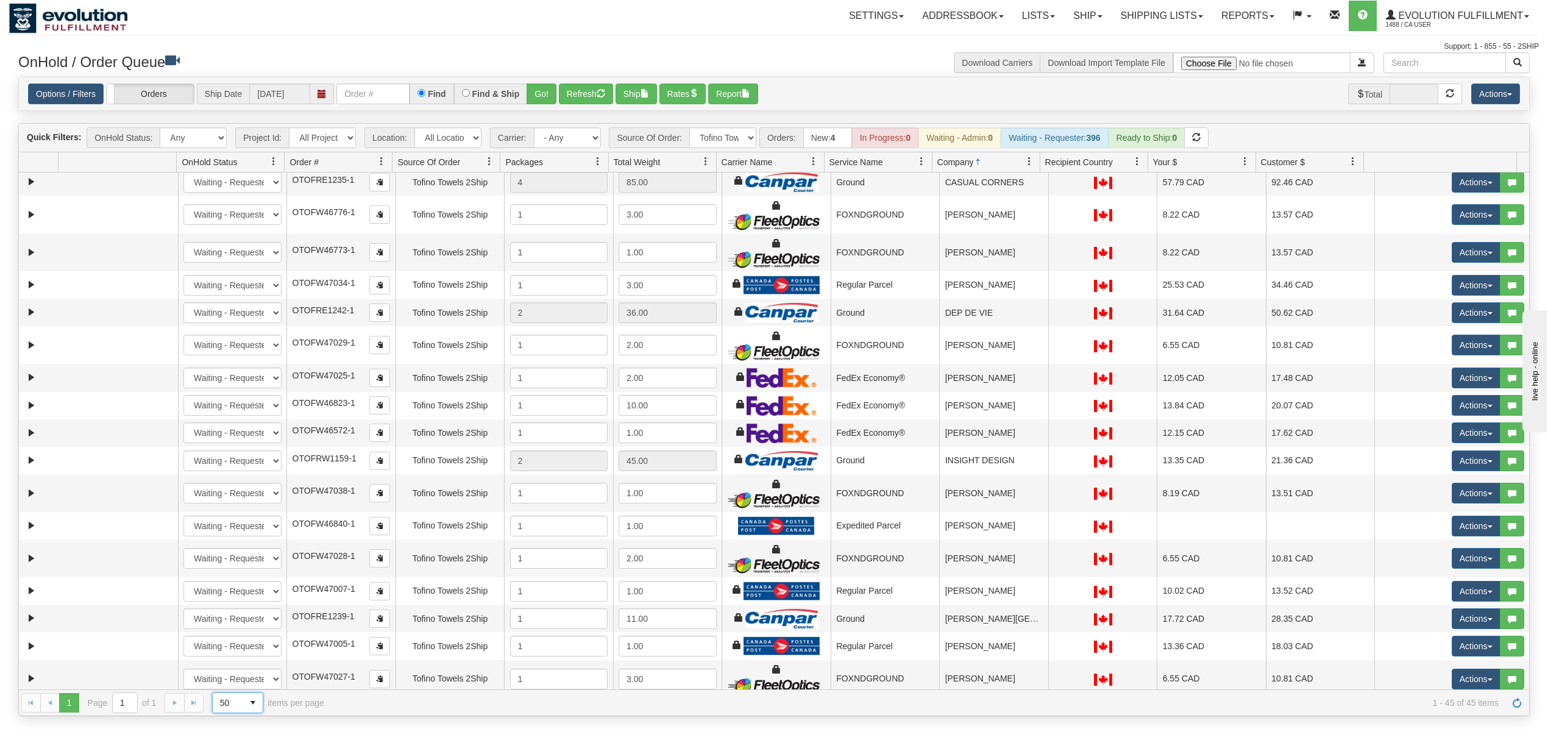
scroll to position [0, 0]
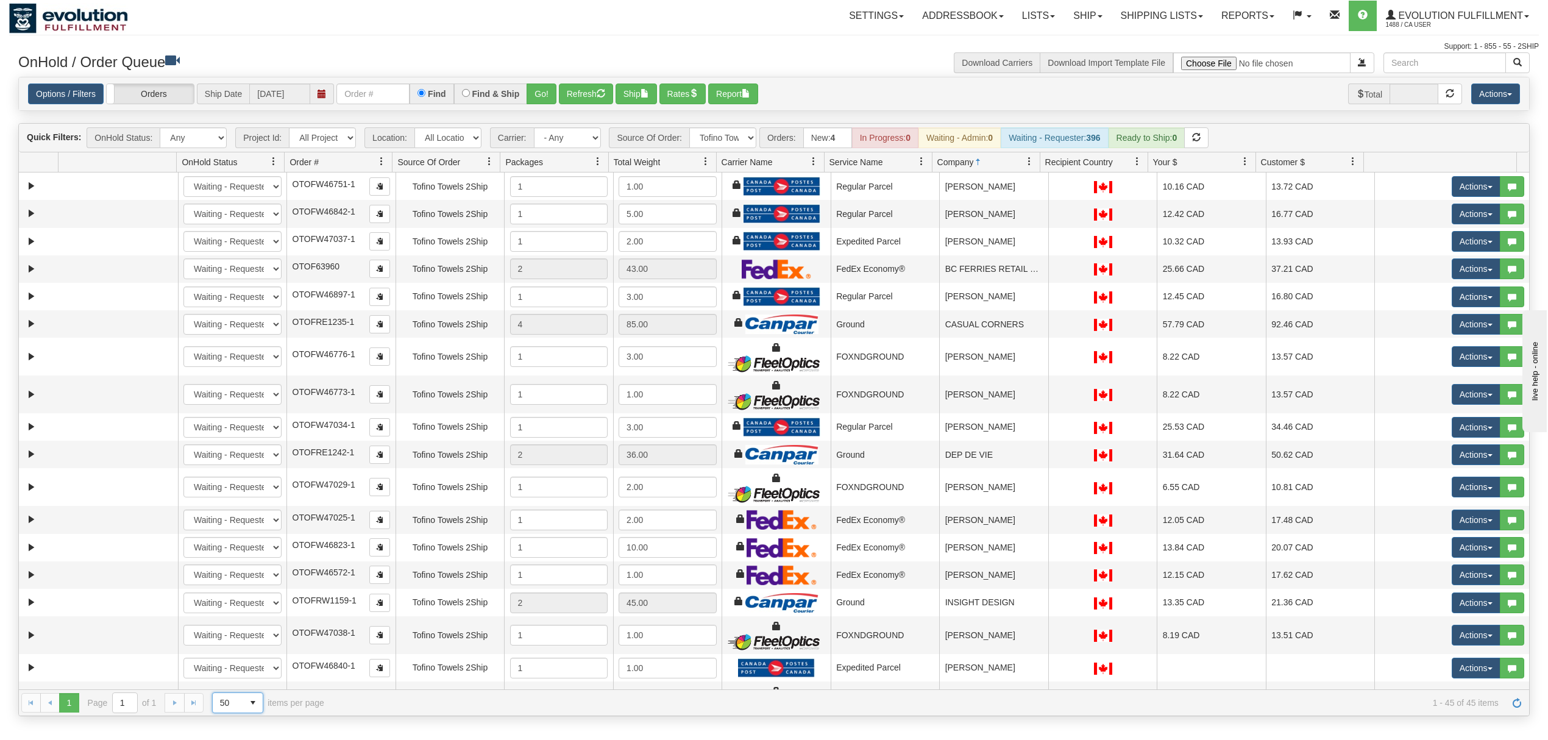
click at [1026, 164] on span at bounding box center [1030, 162] width 10 height 10
click at [1040, 188] on span "Sort Ascending" at bounding box center [1067, 191] width 96 height 33
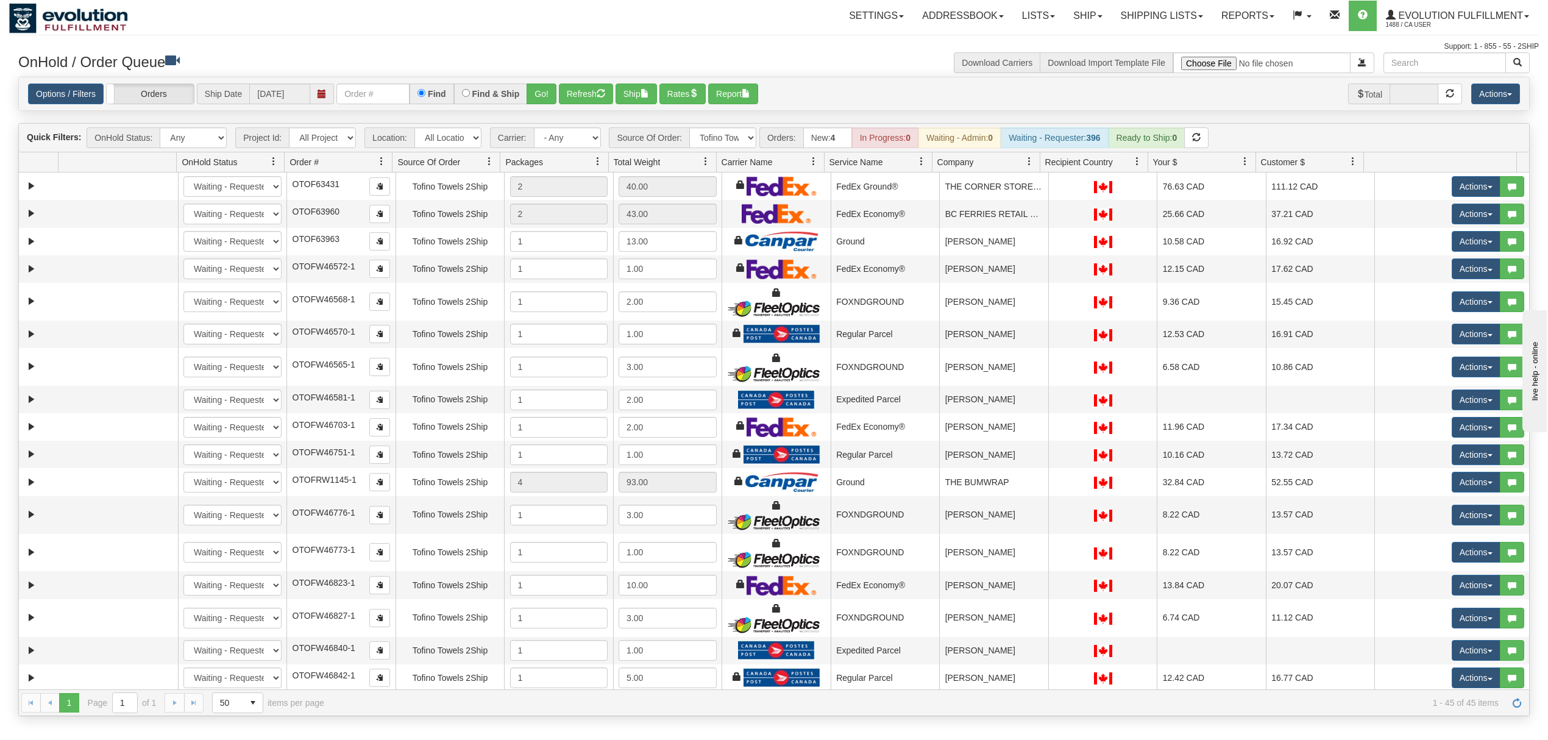
click at [1034, 163] on link at bounding box center [1029, 161] width 21 height 21
click at [1056, 200] on span "Sort Ascending" at bounding box center [1067, 191] width 96 height 33
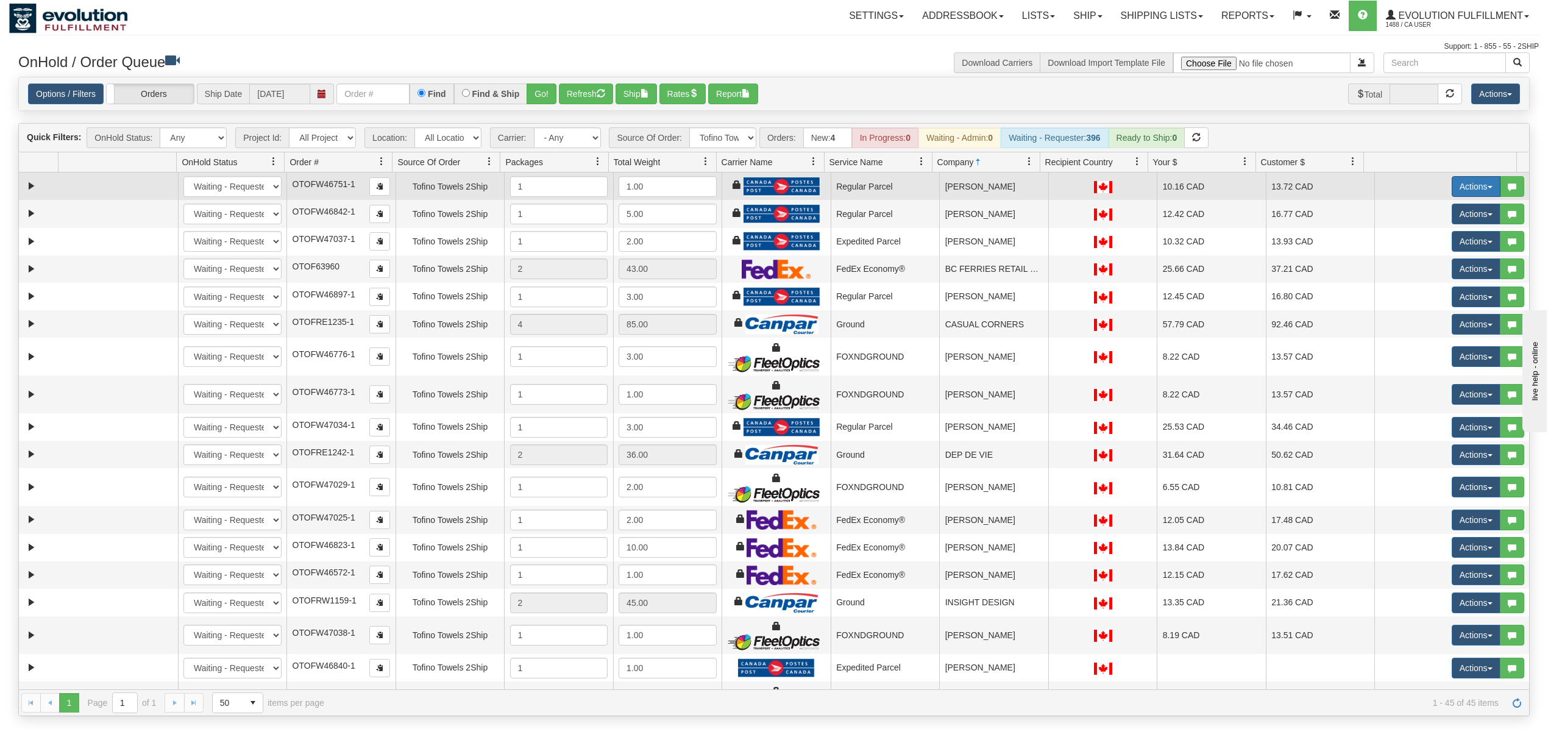
click at [1452, 191] on button "Actions" at bounding box center [1476, 186] width 49 height 21
click at [1435, 238] on link "Rate All Services" at bounding box center [1452, 241] width 98 height 16
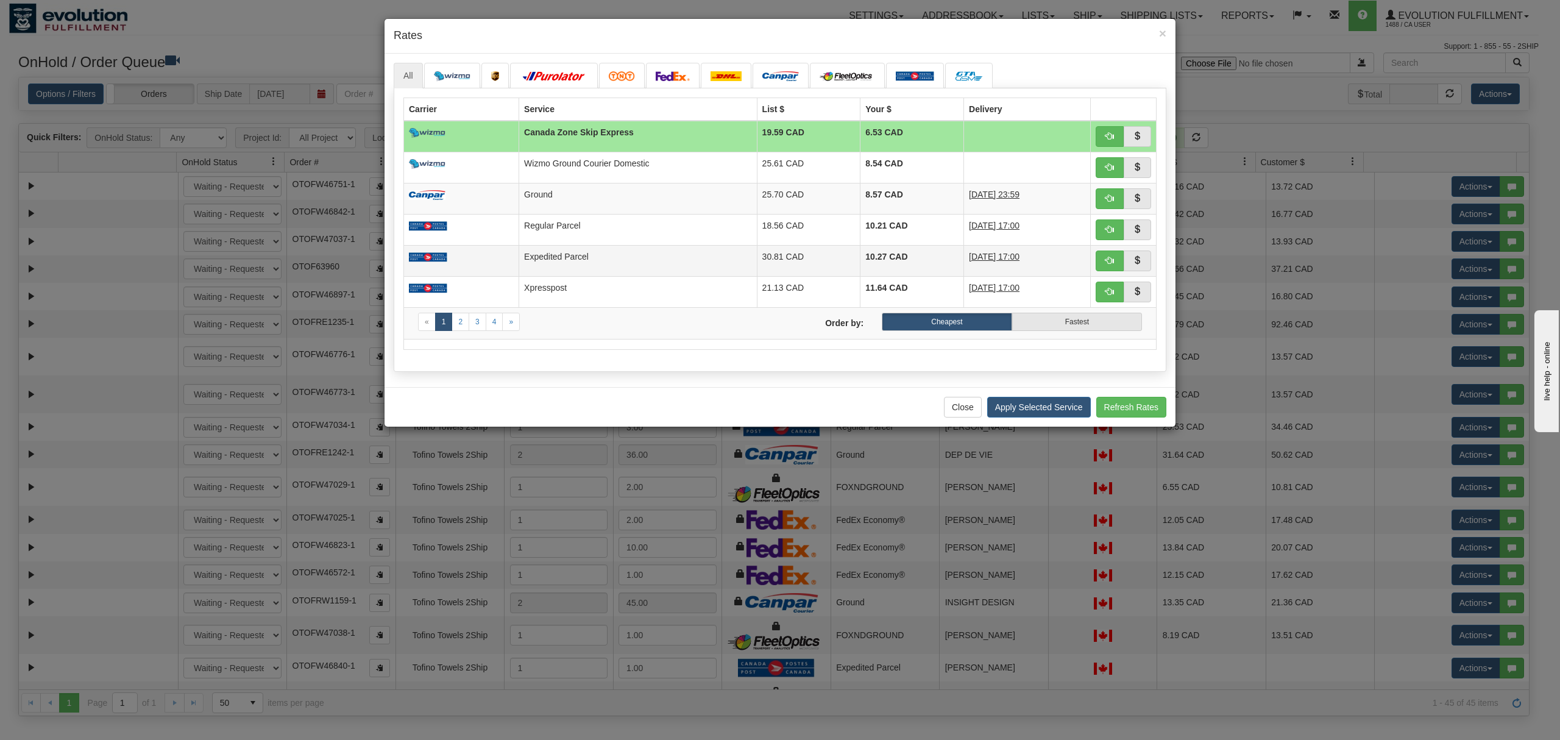
drag, startPoint x: 610, startPoint y: 260, endPoint x: 756, endPoint y: 271, distance: 146.7
click at [611, 260] on td "Expedited Parcel" at bounding box center [638, 260] width 238 height 31
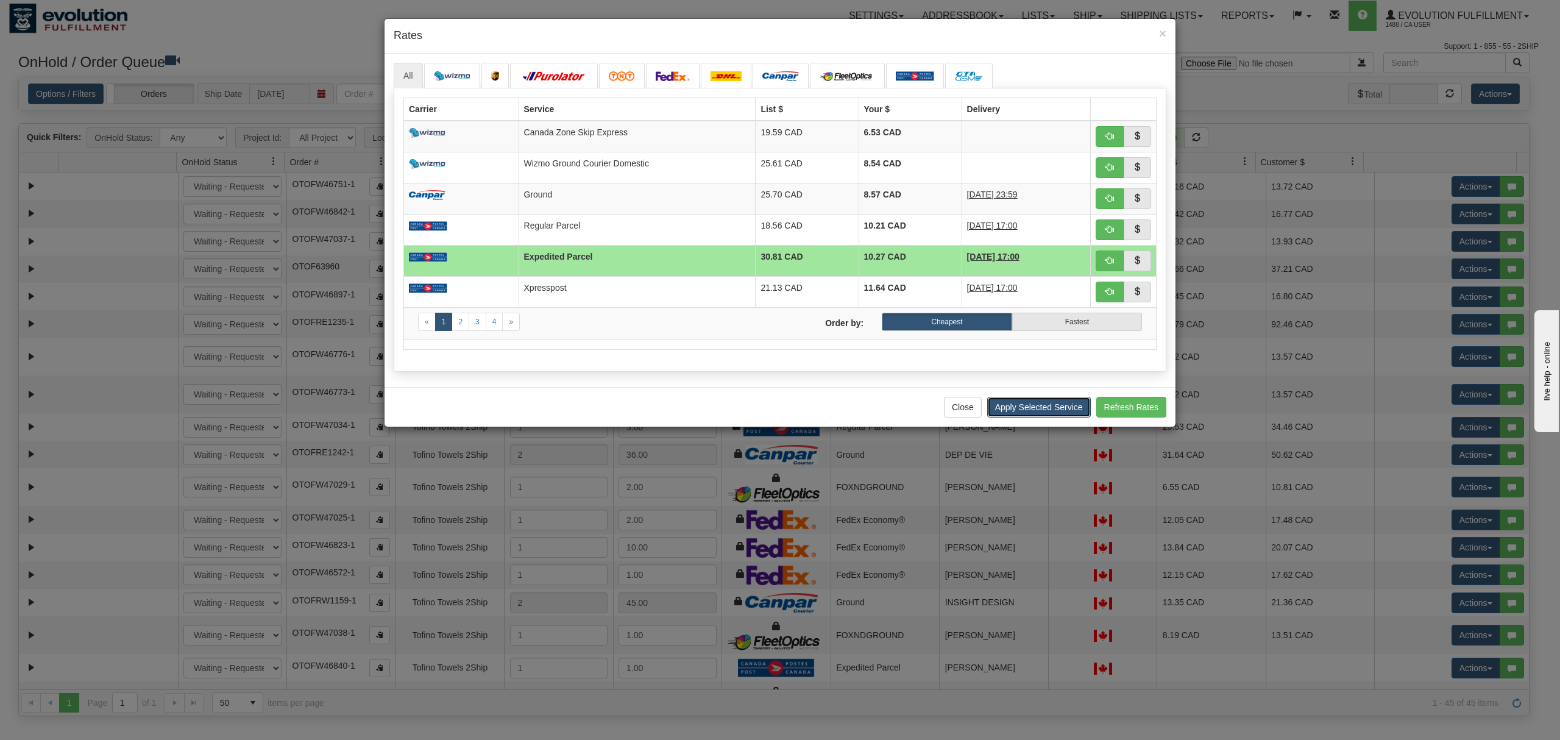
click at [1056, 414] on button "Apply Selected Service" at bounding box center [1039, 407] width 104 height 21
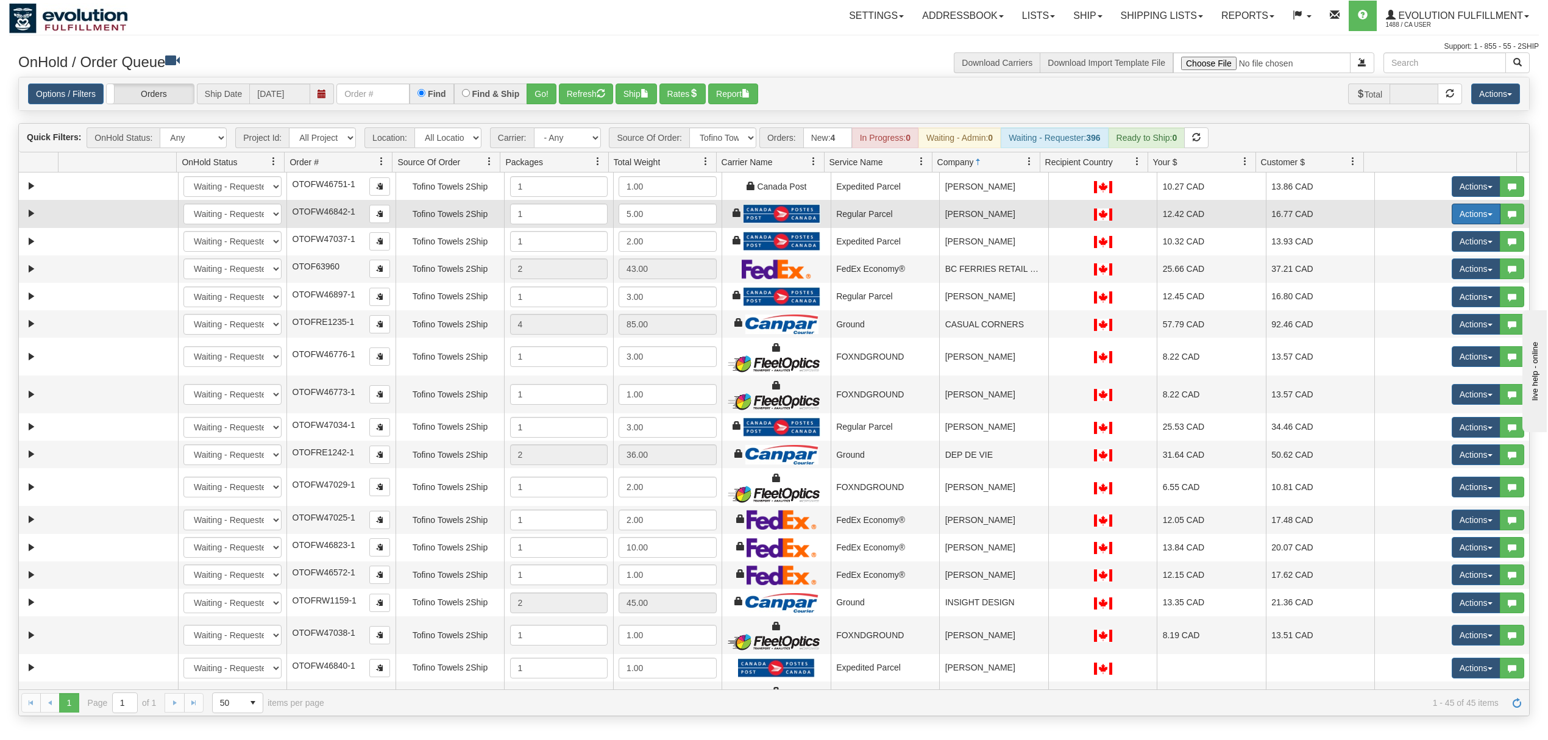
click at [1464, 219] on button "Actions" at bounding box center [1476, 214] width 49 height 21
click at [1451, 271] on span "Rate All Services" at bounding box center [1451, 269] width 73 height 10
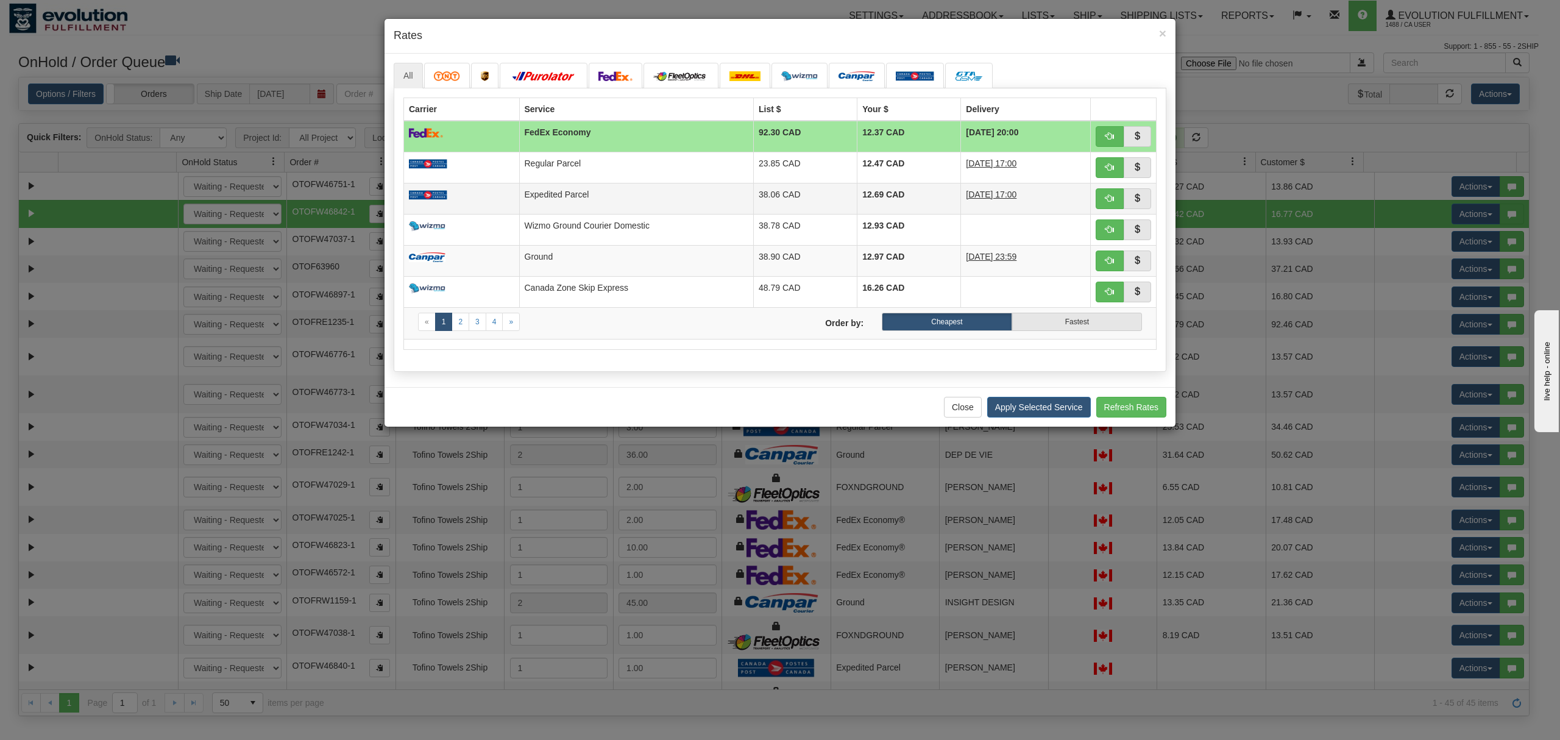
drag, startPoint x: 655, startPoint y: 200, endPoint x: 666, endPoint y: 202, distance: 11.2
click at [655, 200] on td "Expedited Parcel" at bounding box center [636, 198] width 235 height 31
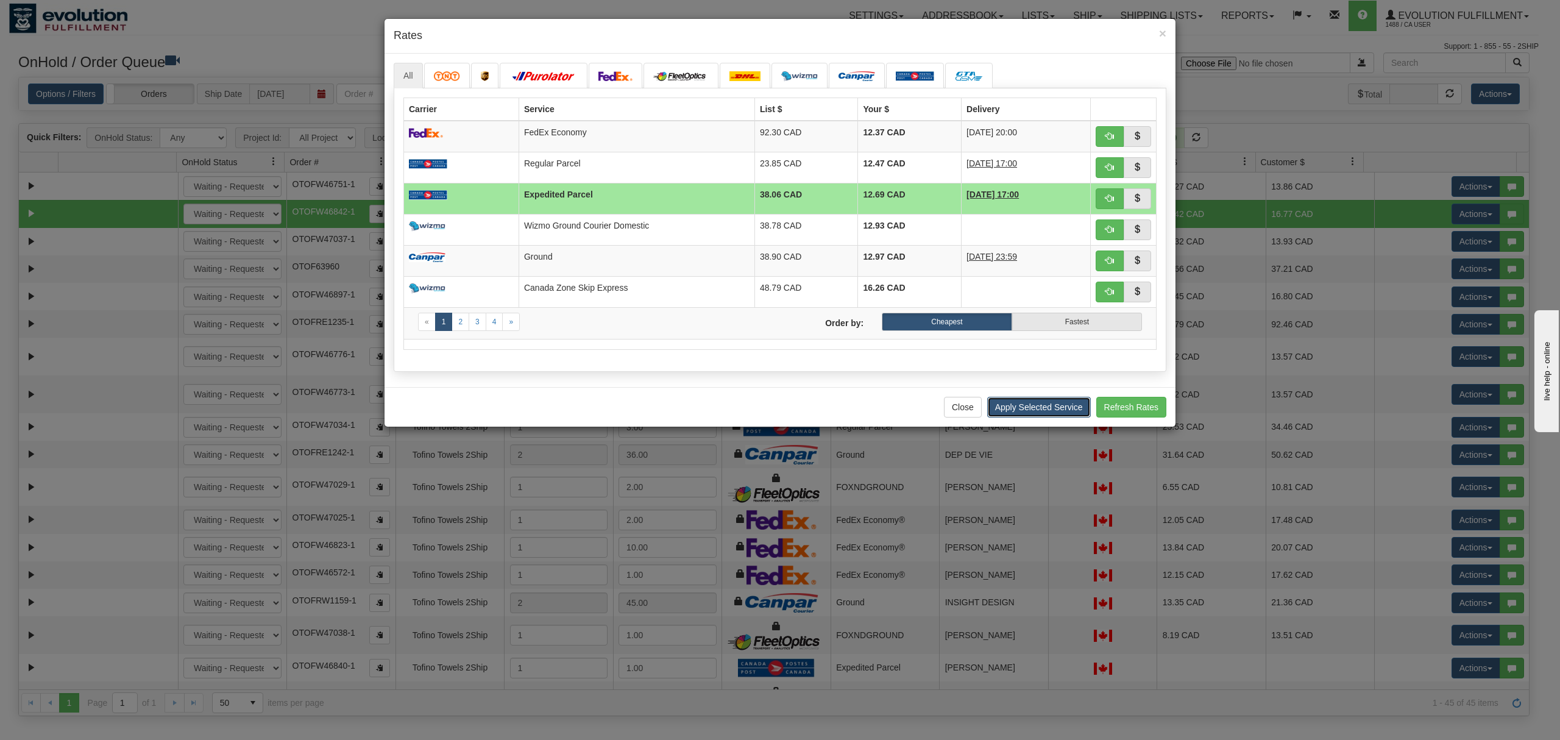
click at [1037, 416] on button "Apply Selected Service" at bounding box center [1039, 407] width 104 height 21
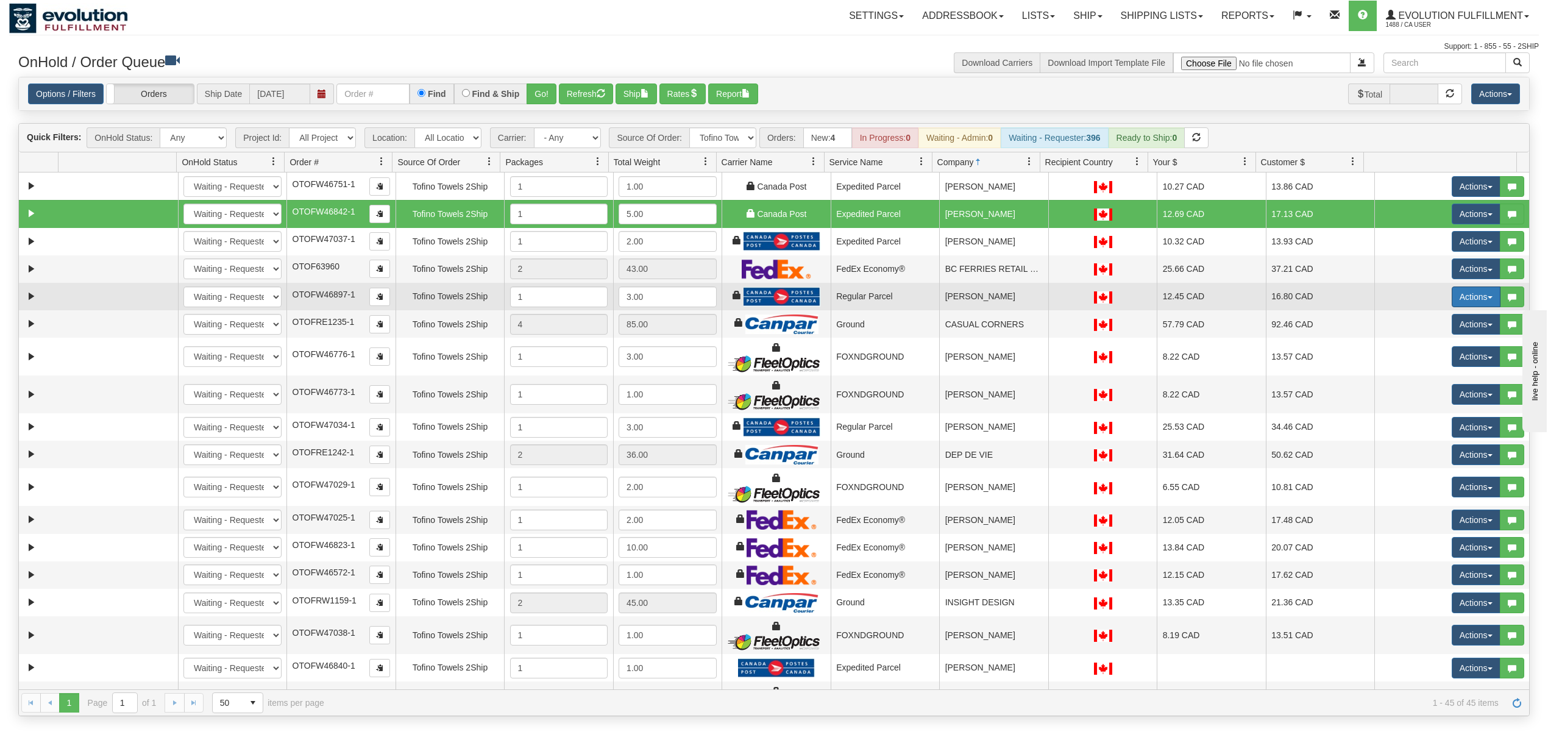
click at [1452, 302] on button "Actions" at bounding box center [1476, 296] width 49 height 21
click at [1428, 354] on span "Rate All Services" at bounding box center [1451, 352] width 73 height 10
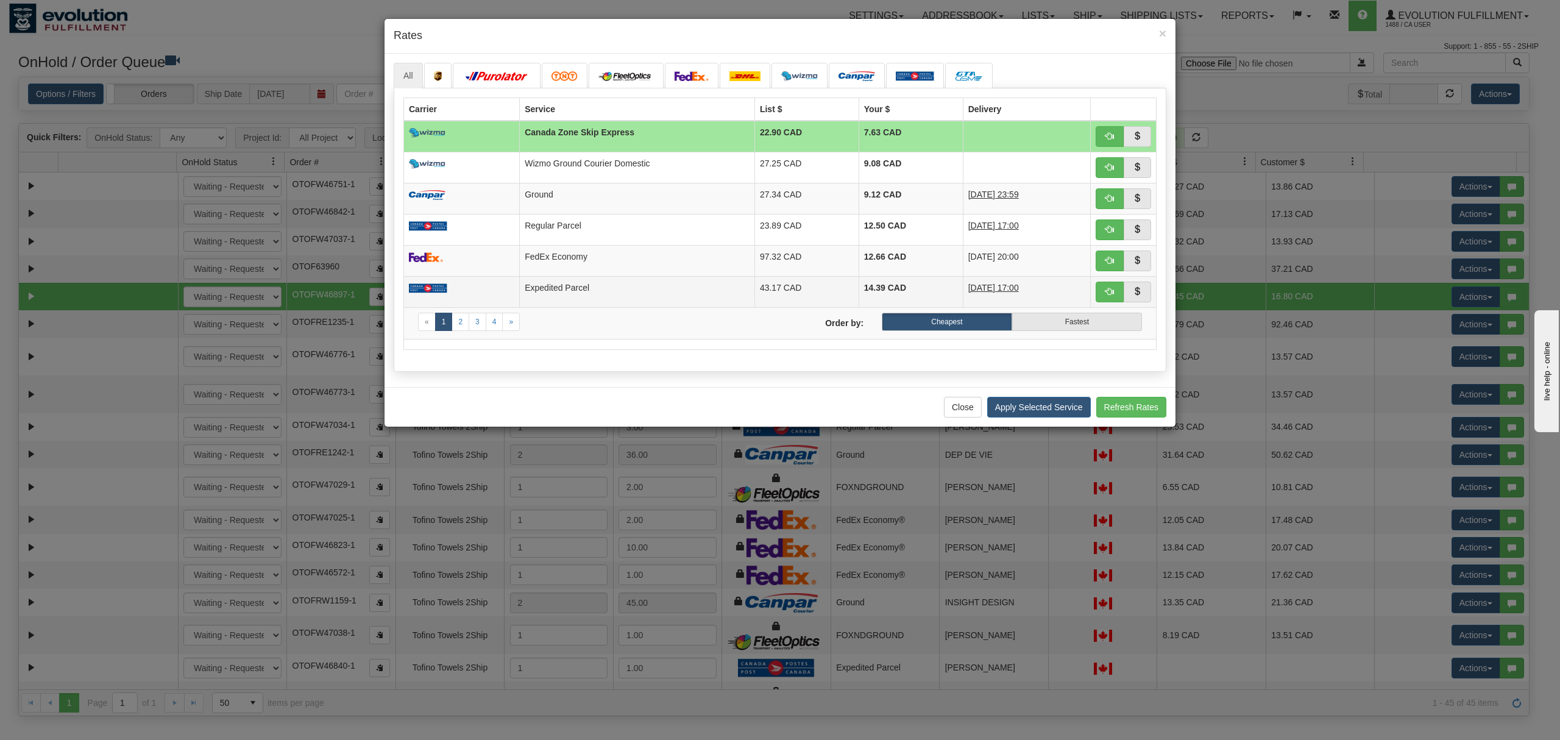
click at [688, 291] on td "Expedited Parcel" at bounding box center [637, 291] width 235 height 31
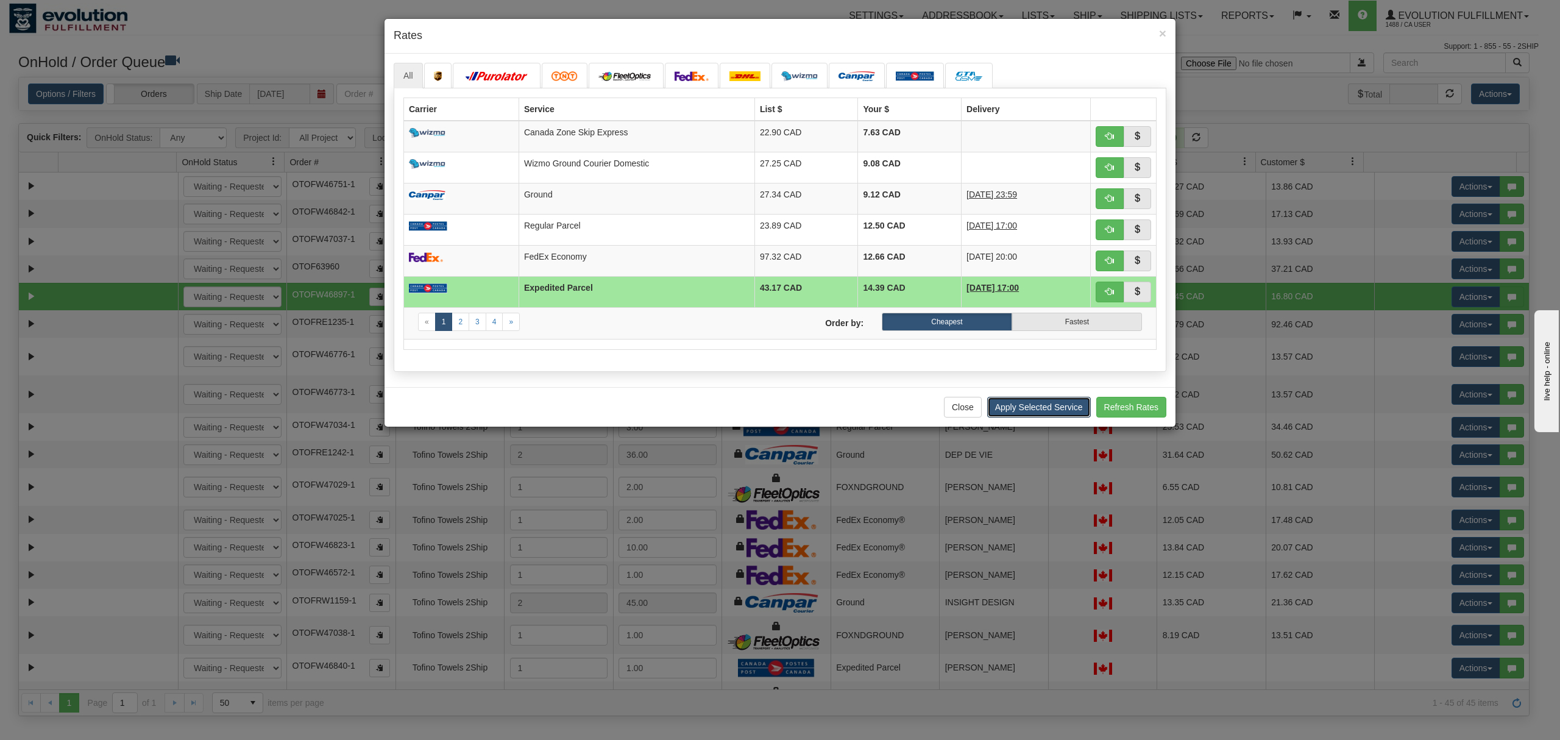
click at [1056, 407] on button "Apply Selected Service" at bounding box center [1039, 407] width 104 height 21
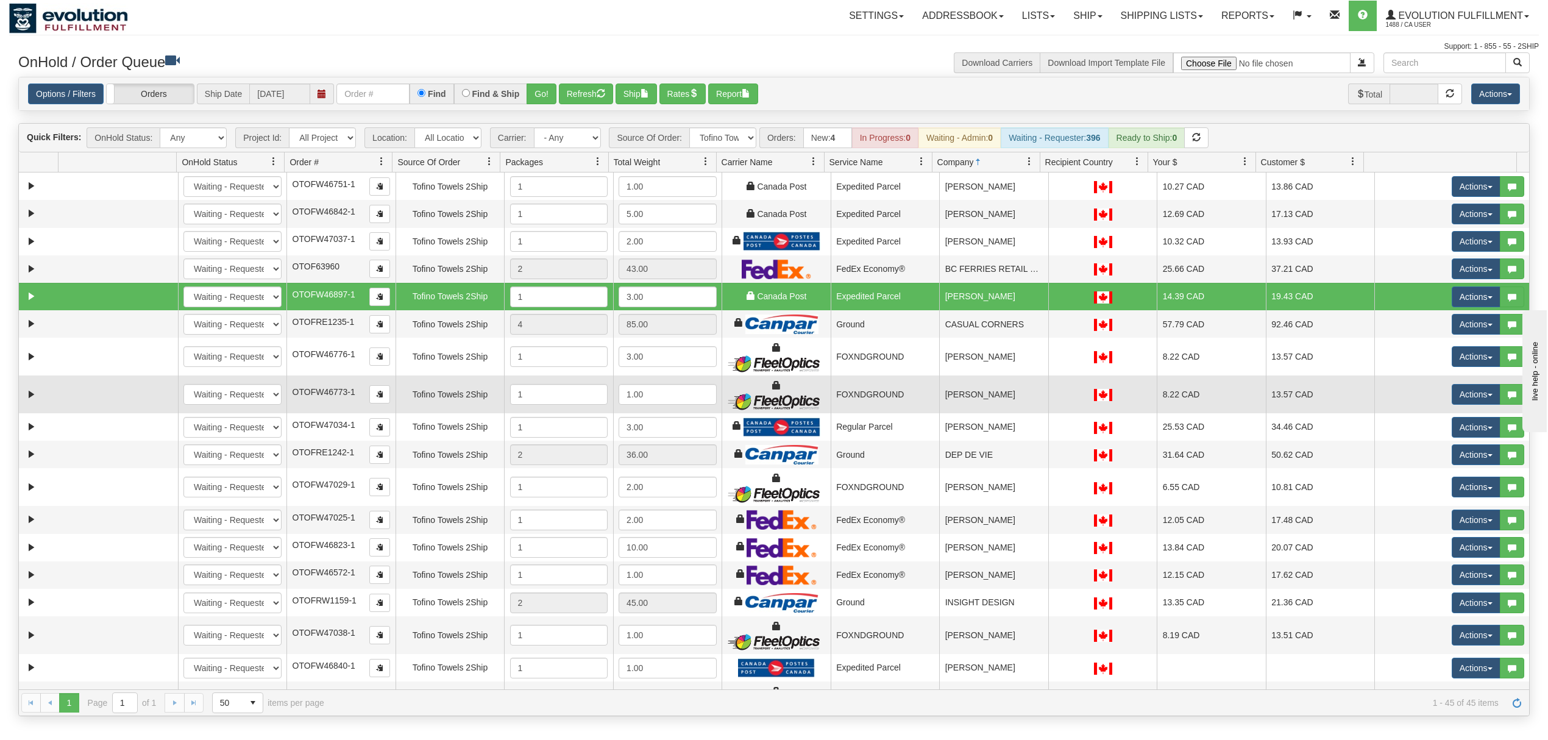
scroll to position [81, 0]
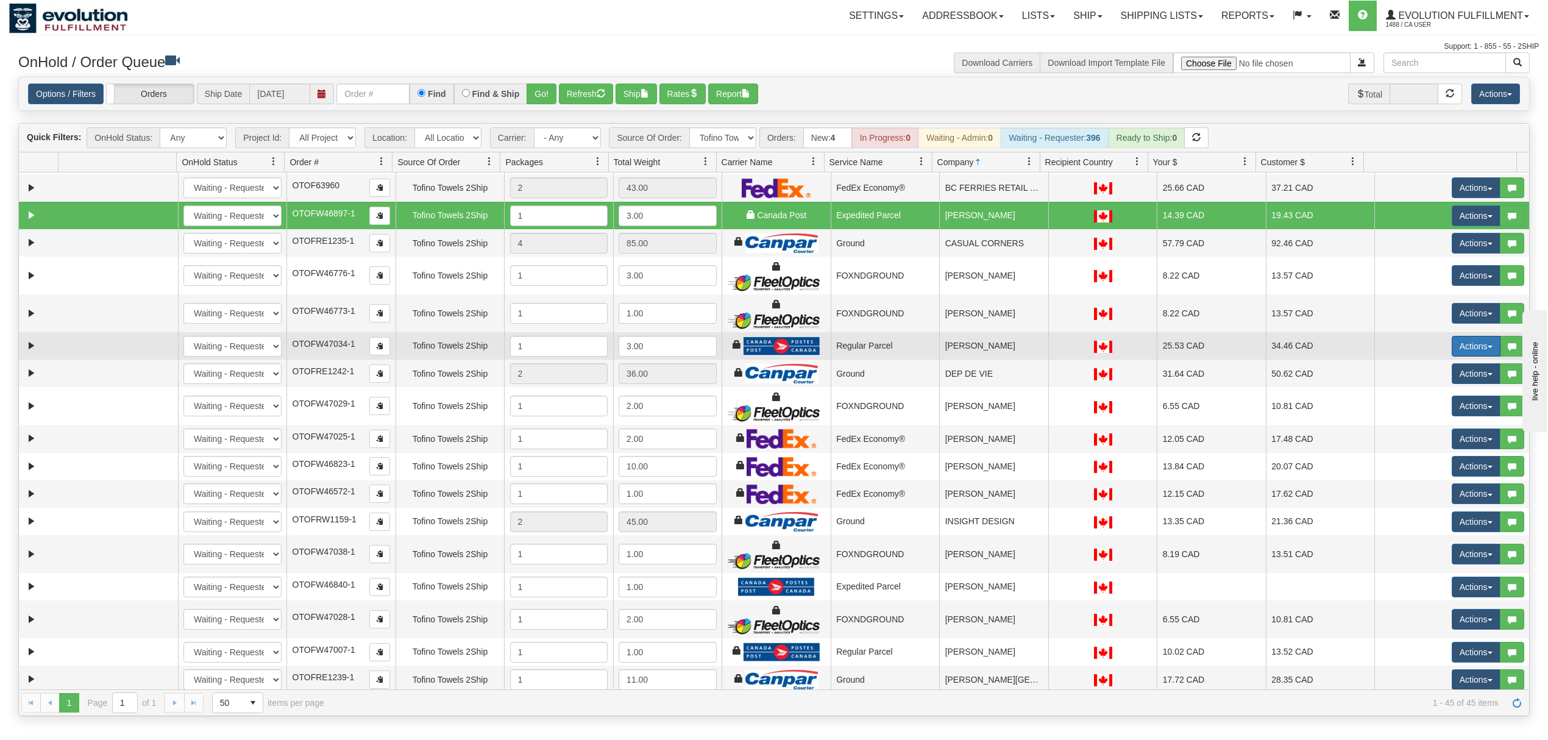
click at [1454, 349] on button "Actions" at bounding box center [1476, 346] width 49 height 21
click at [1432, 405] on span "Rate All Services" at bounding box center [1451, 401] width 73 height 10
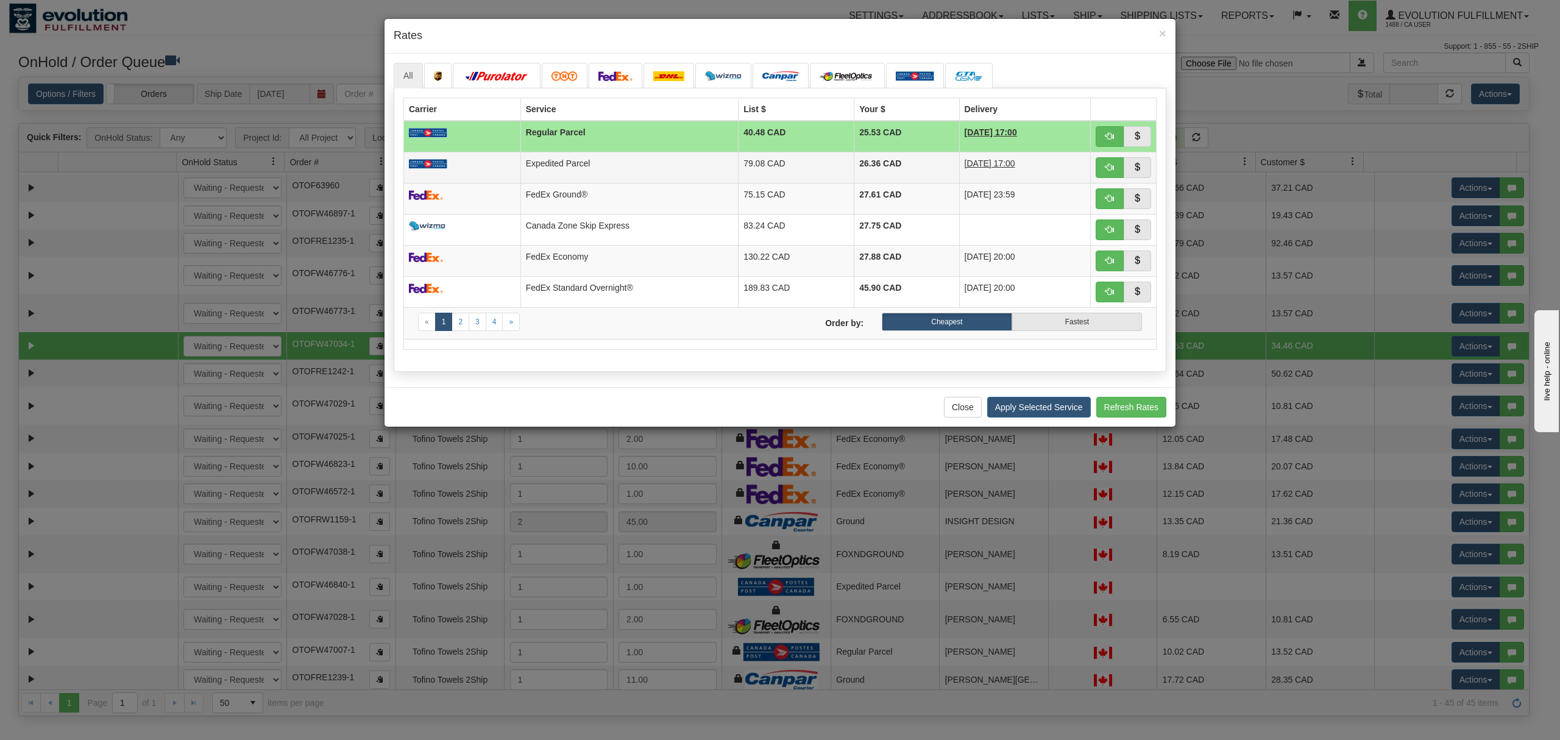
click at [739, 155] on td "79.08 CAD" at bounding box center [797, 167] width 116 height 31
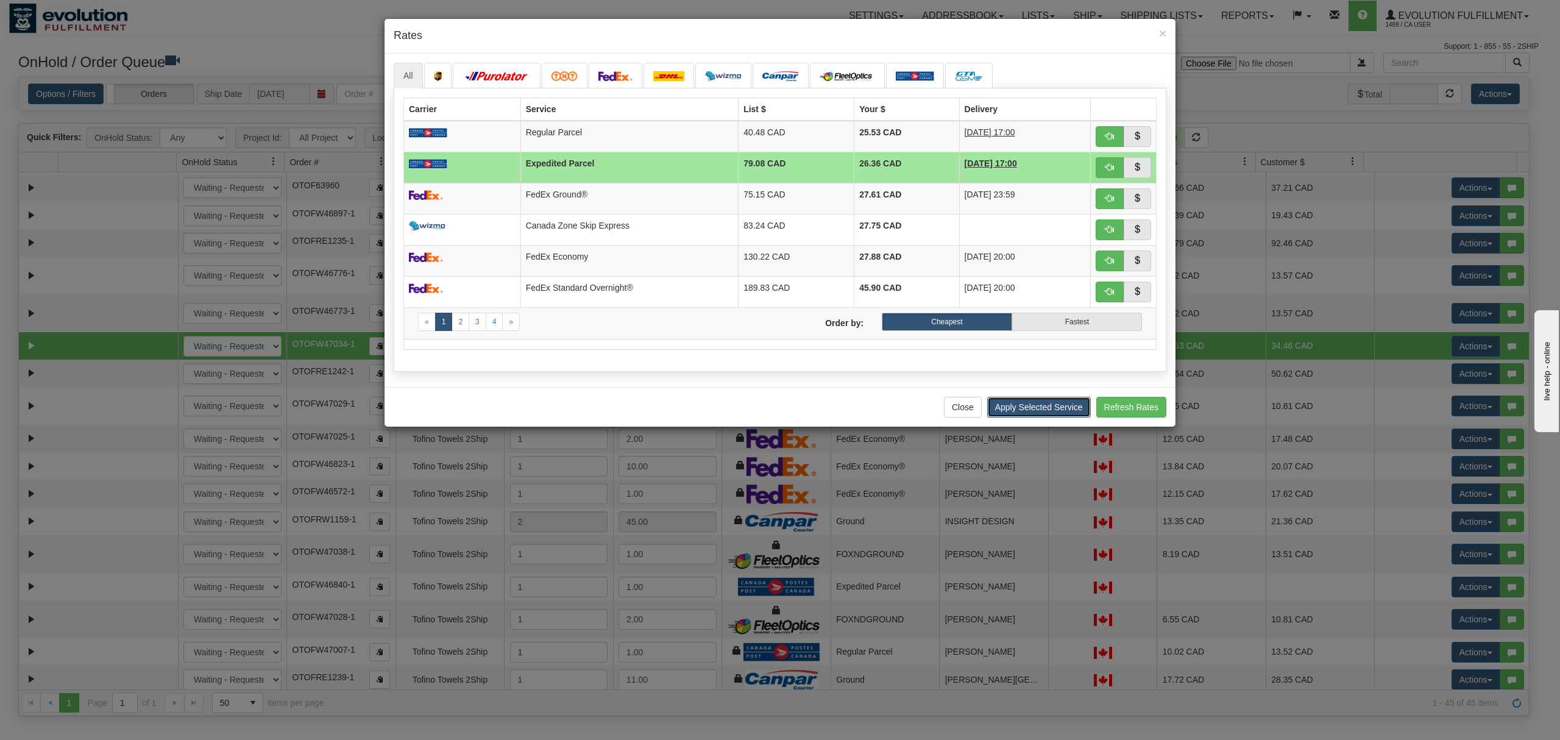
click at [1056, 417] on button "Apply Selected Service" at bounding box center [1039, 407] width 104 height 21
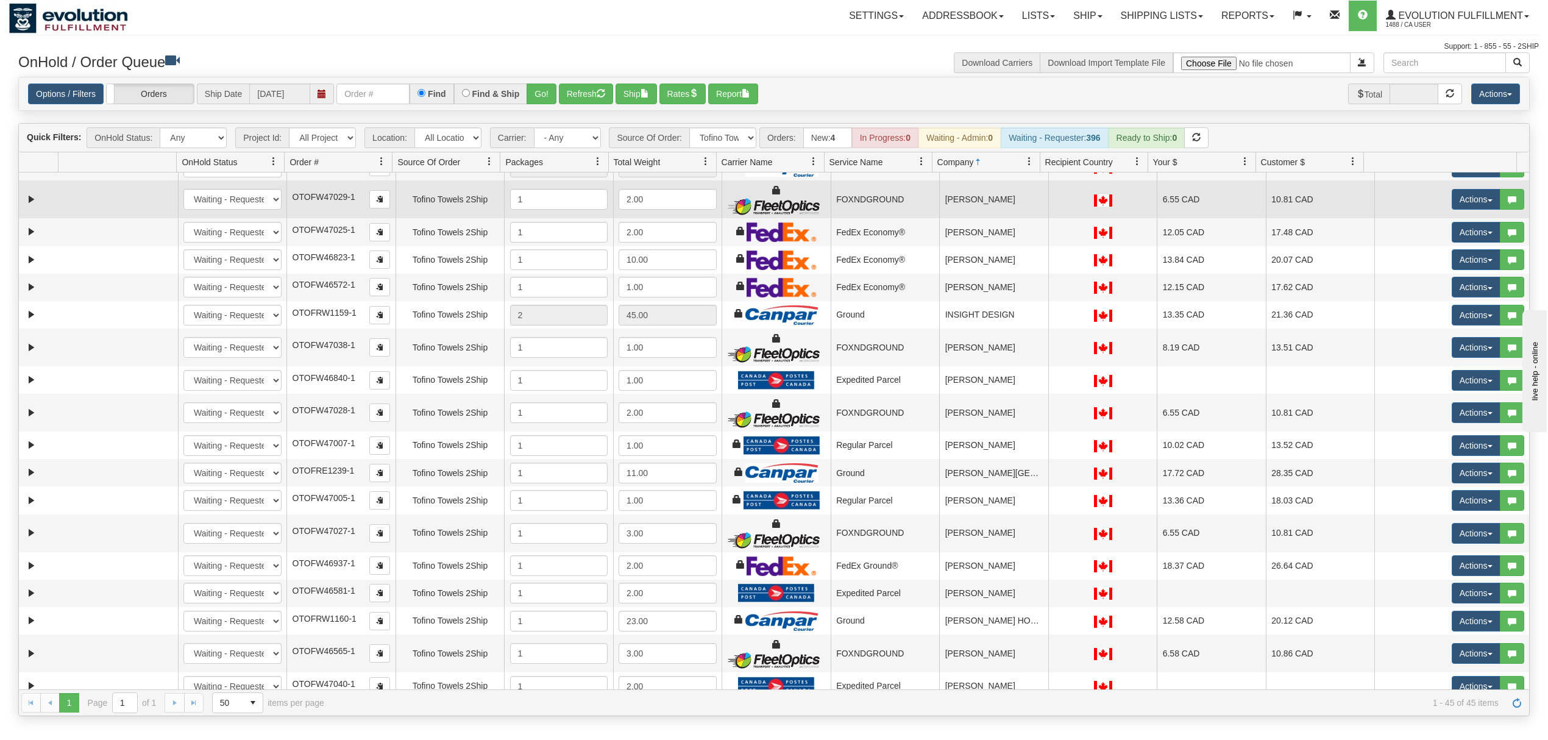
scroll to position [325, 0]
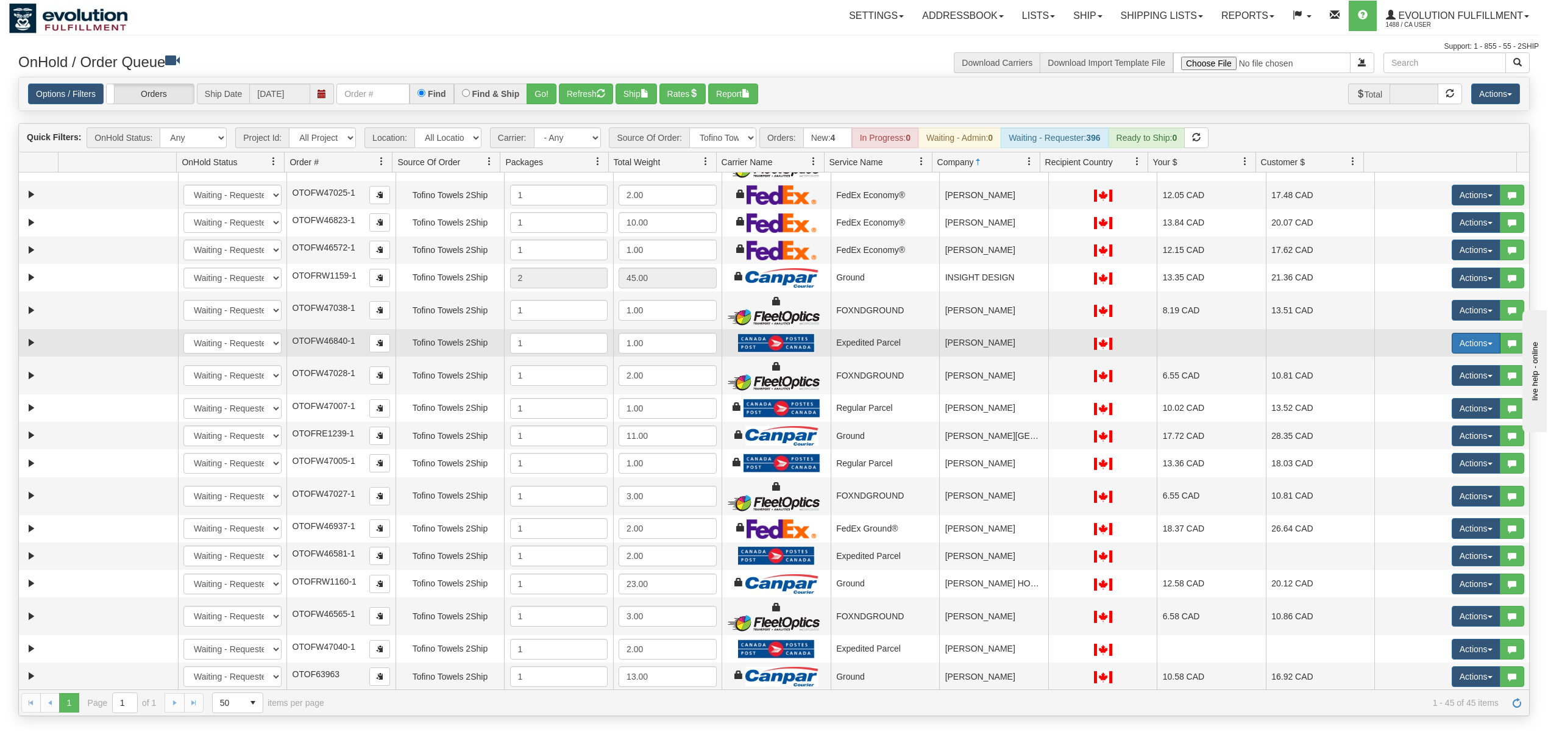
drag, startPoint x: 1459, startPoint y: 347, endPoint x: 1462, endPoint y: 369, distance: 21.5
click at [1460, 347] on button "Actions" at bounding box center [1476, 343] width 49 height 21
click at [1444, 400] on span "Rate All Services" at bounding box center [1451, 398] width 73 height 10
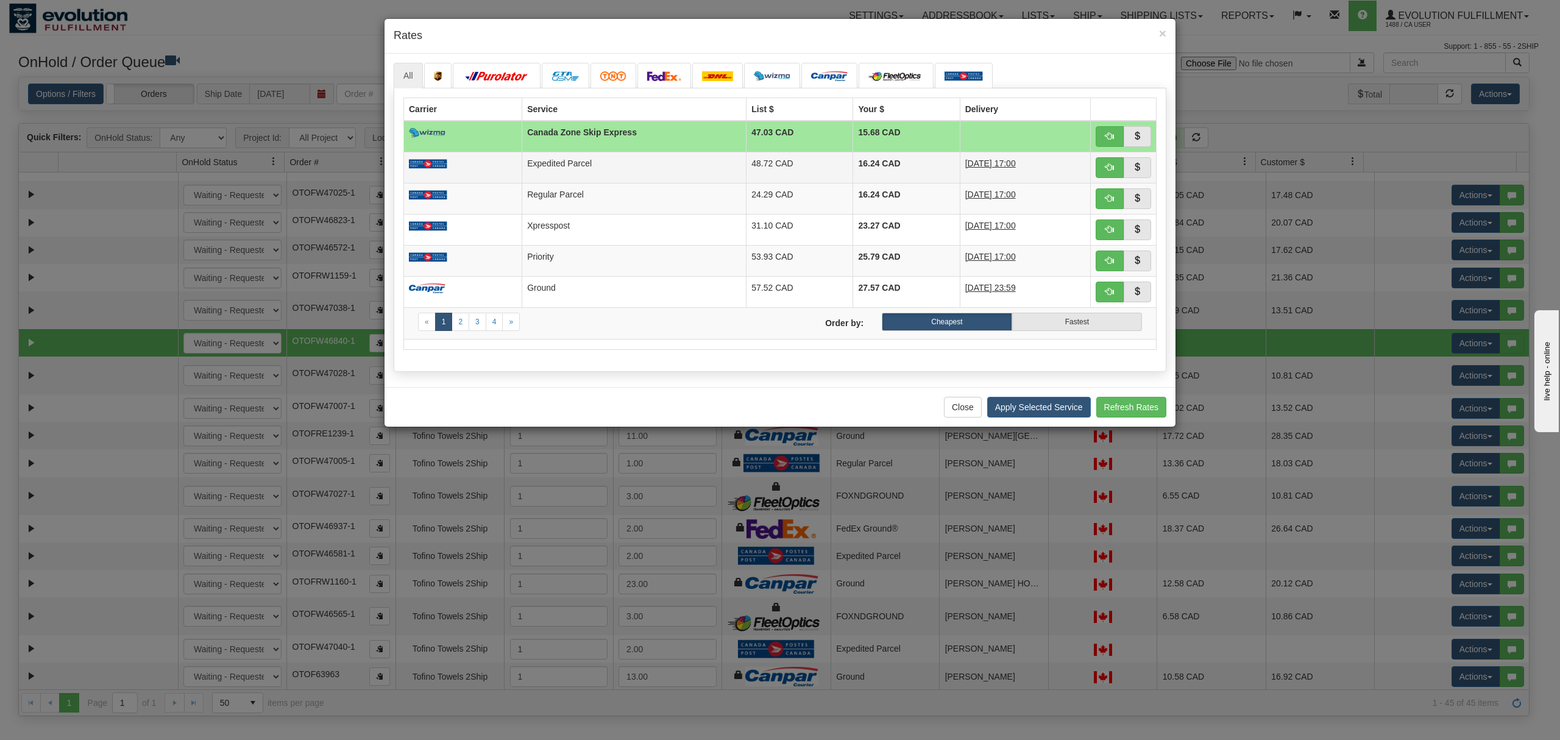
click at [729, 162] on td "Expedited Parcel" at bounding box center [634, 167] width 224 height 31
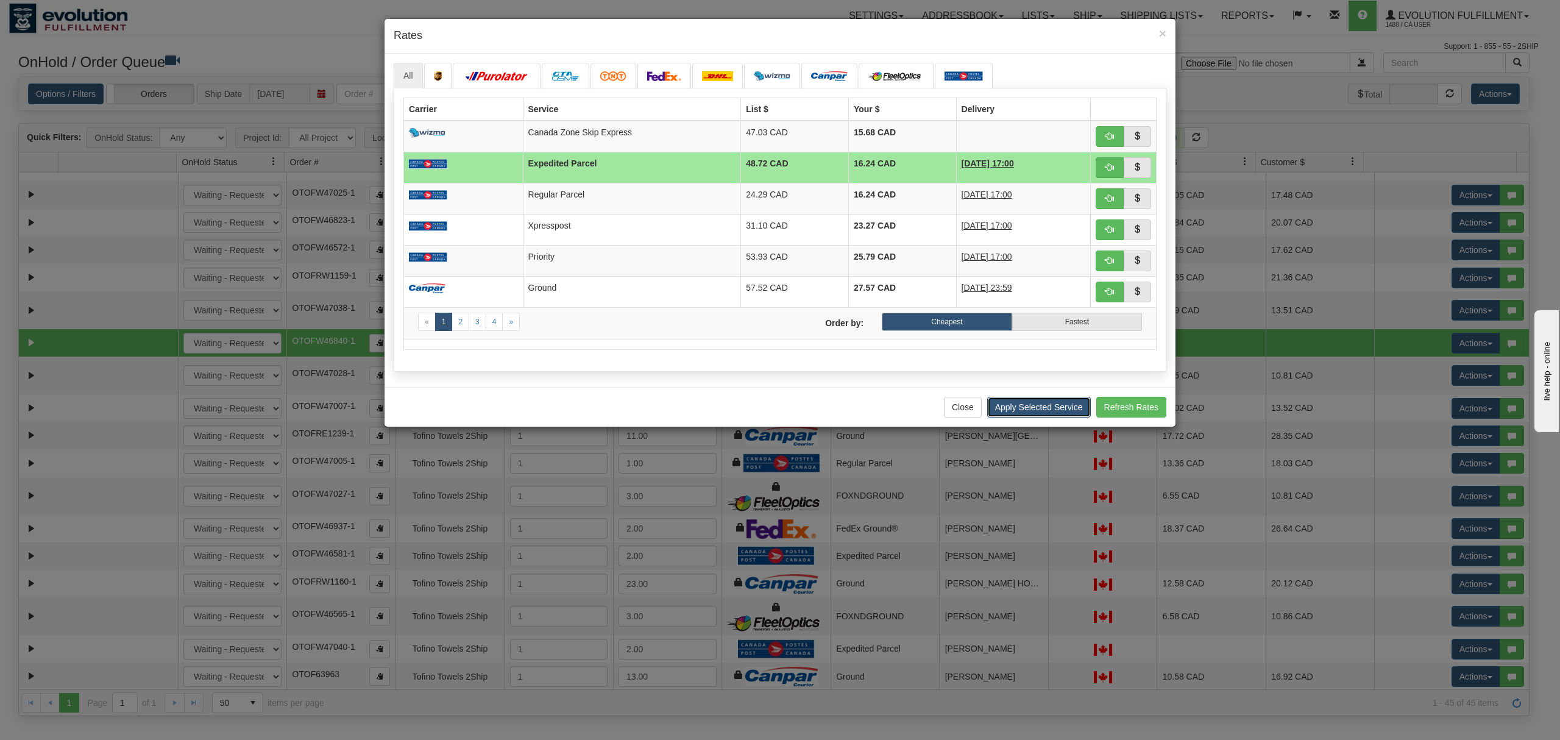
click at [1003, 411] on button "Apply Selected Service" at bounding box center [1039, 407] width 104 height 21
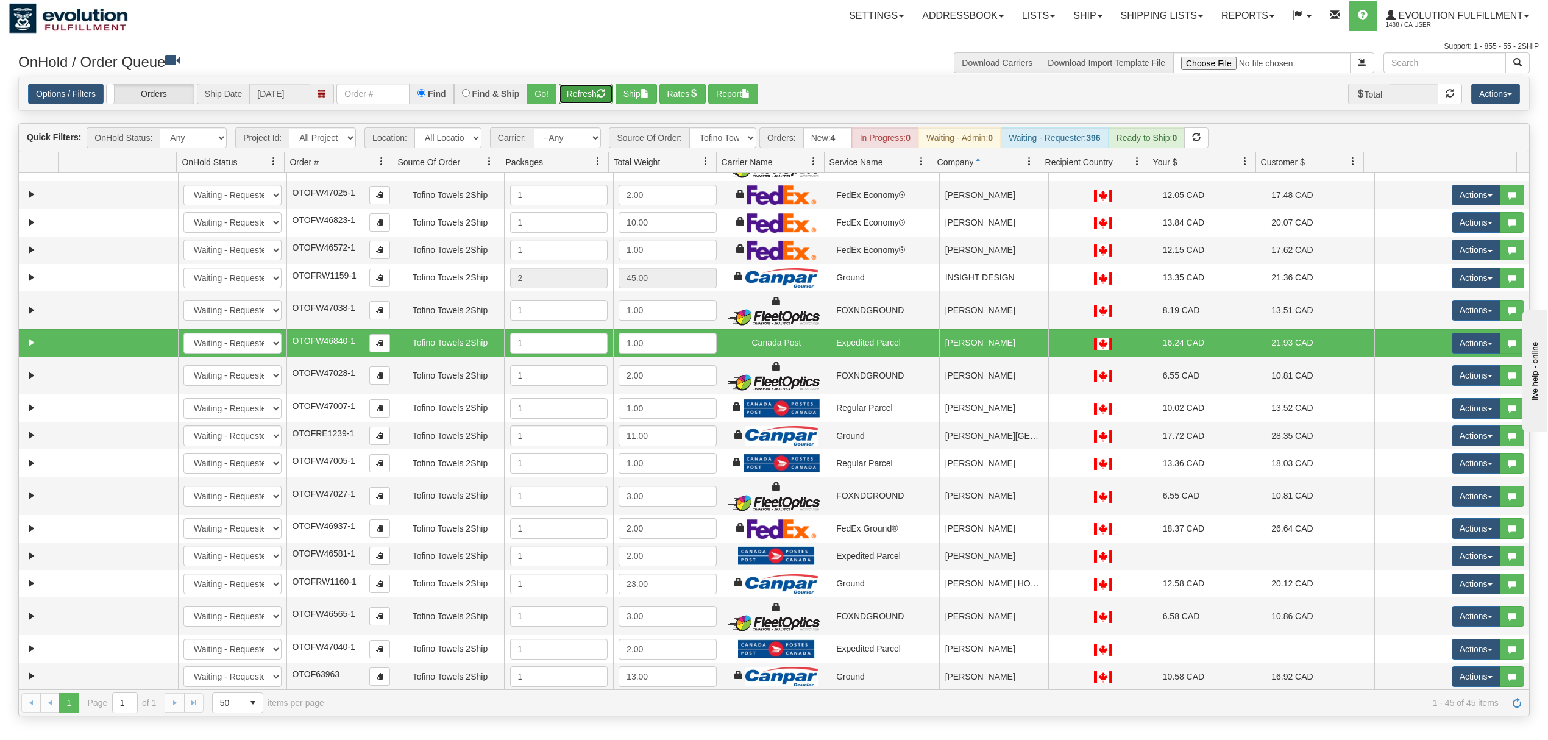
click at [588, 100] on button "Refresh" at bounding box center [586, 94] width 54 height 21
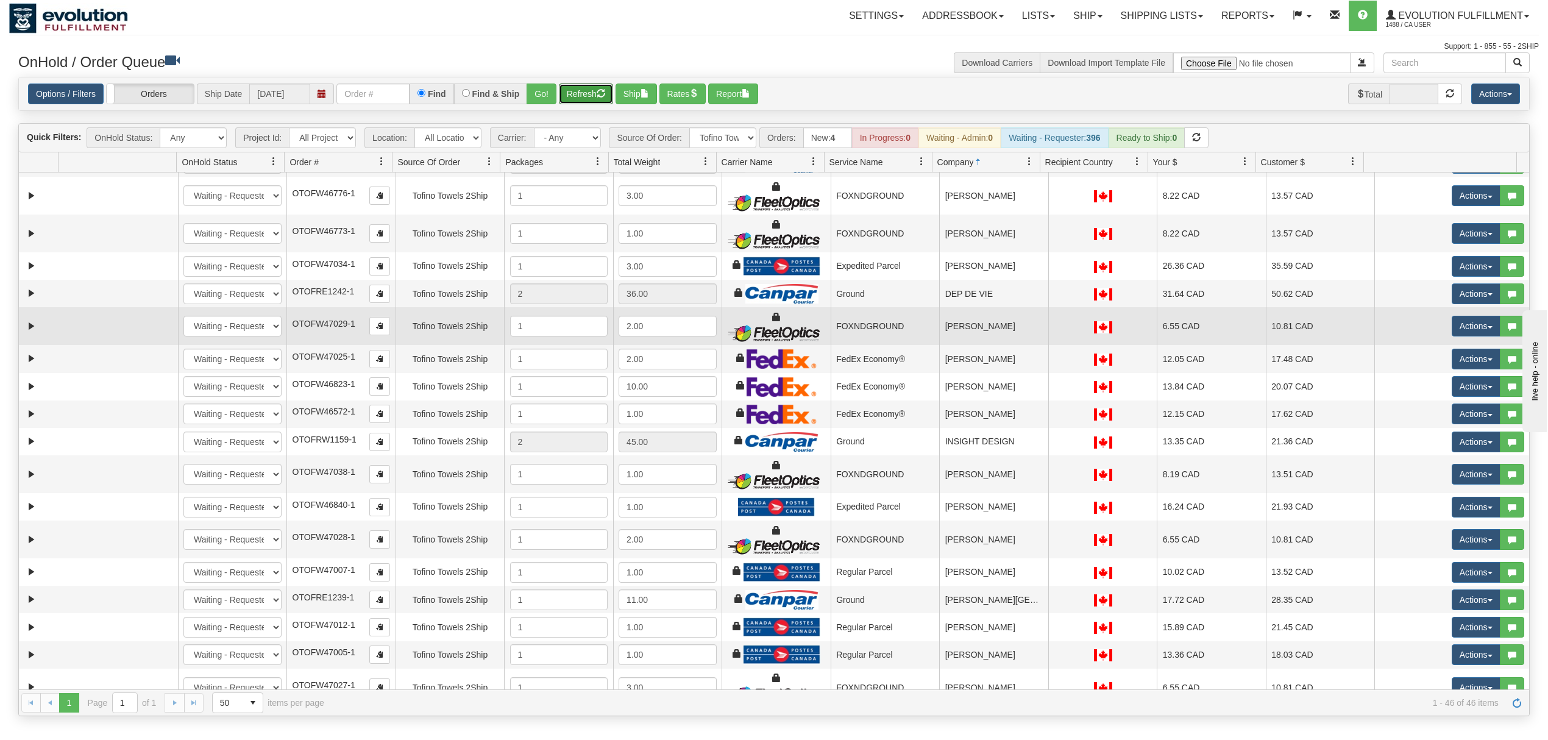
scroll to position [0, 0]
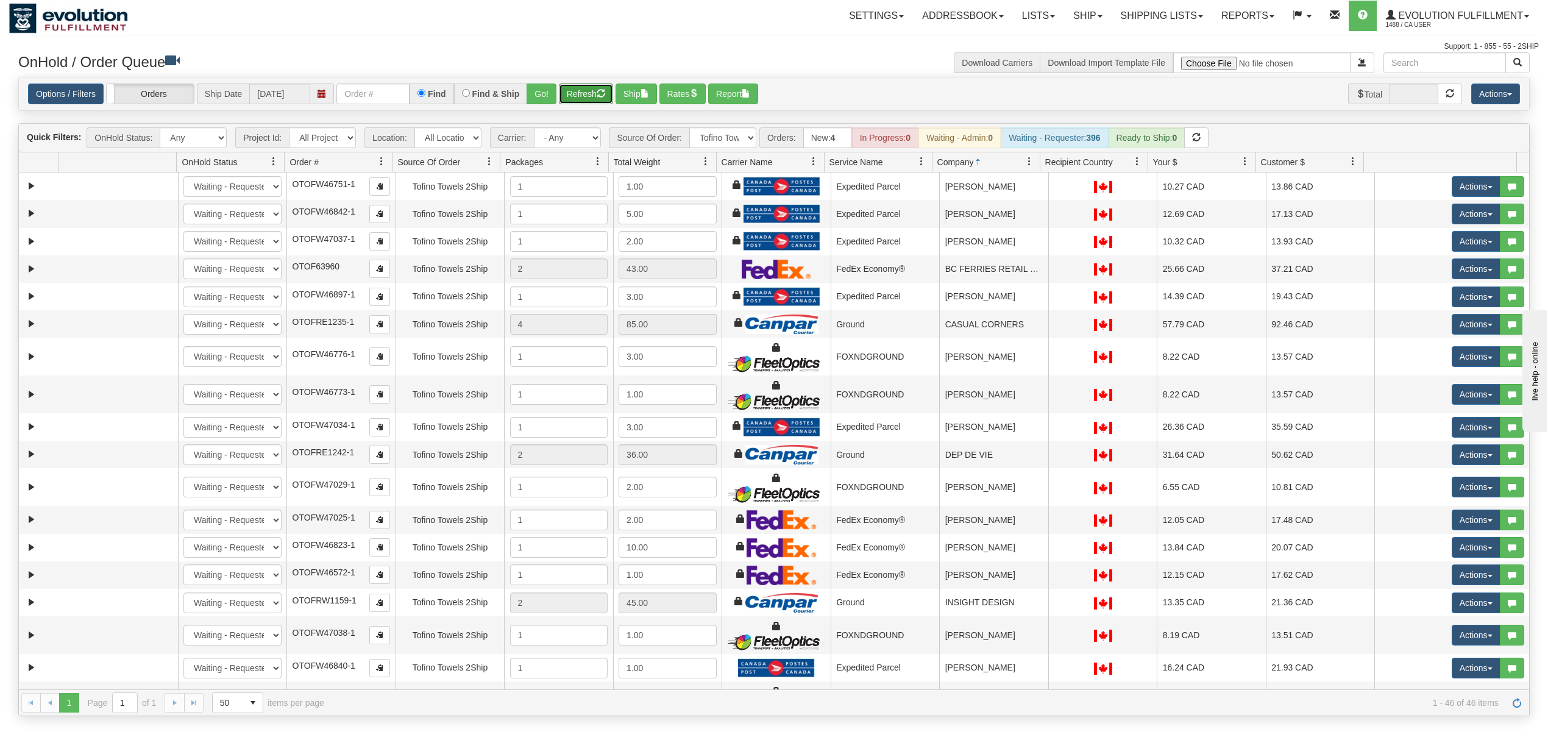
click at [597, 98] on button "Refresh" at bounding box center [586, 94] width 54 height 21
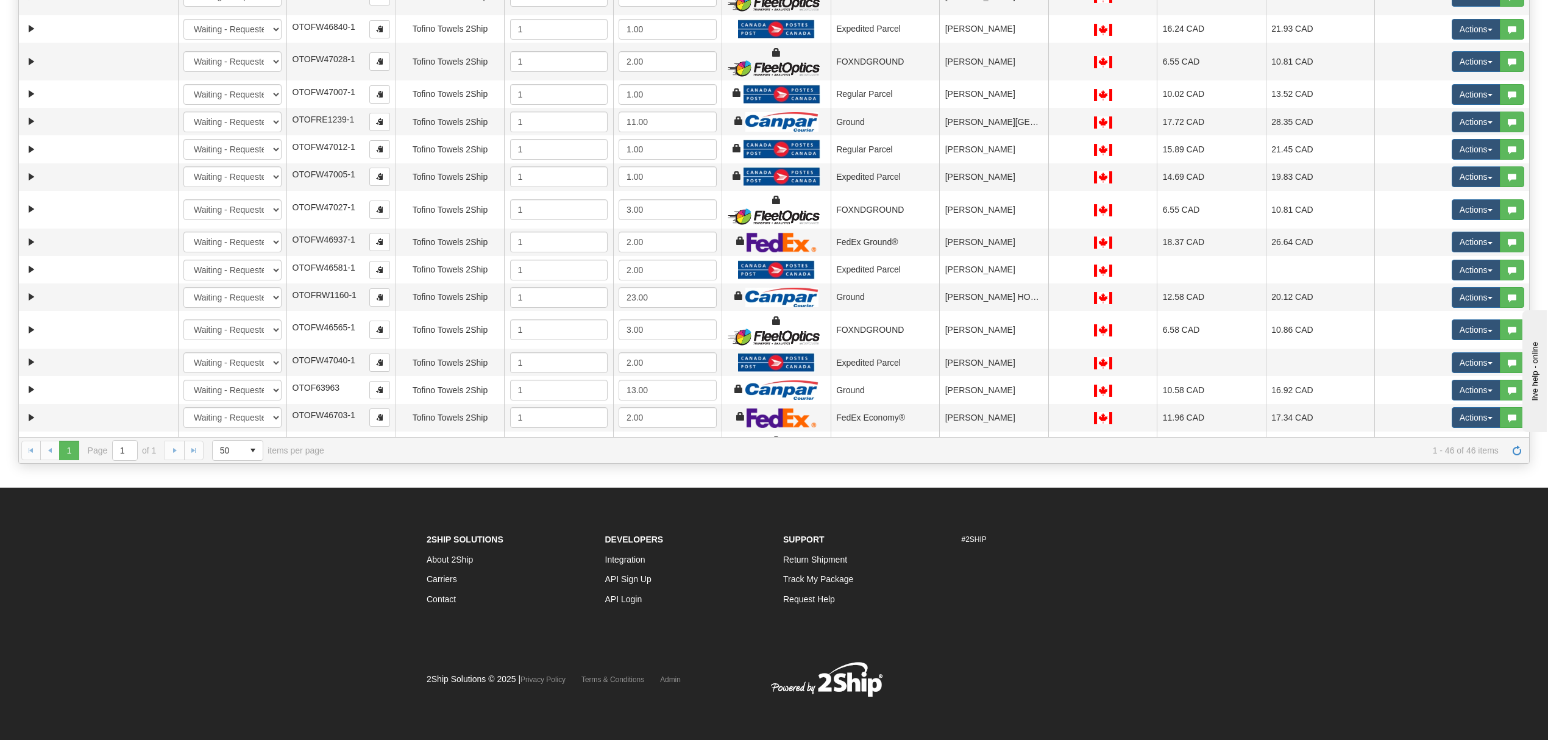
scroll to position [385, 0]
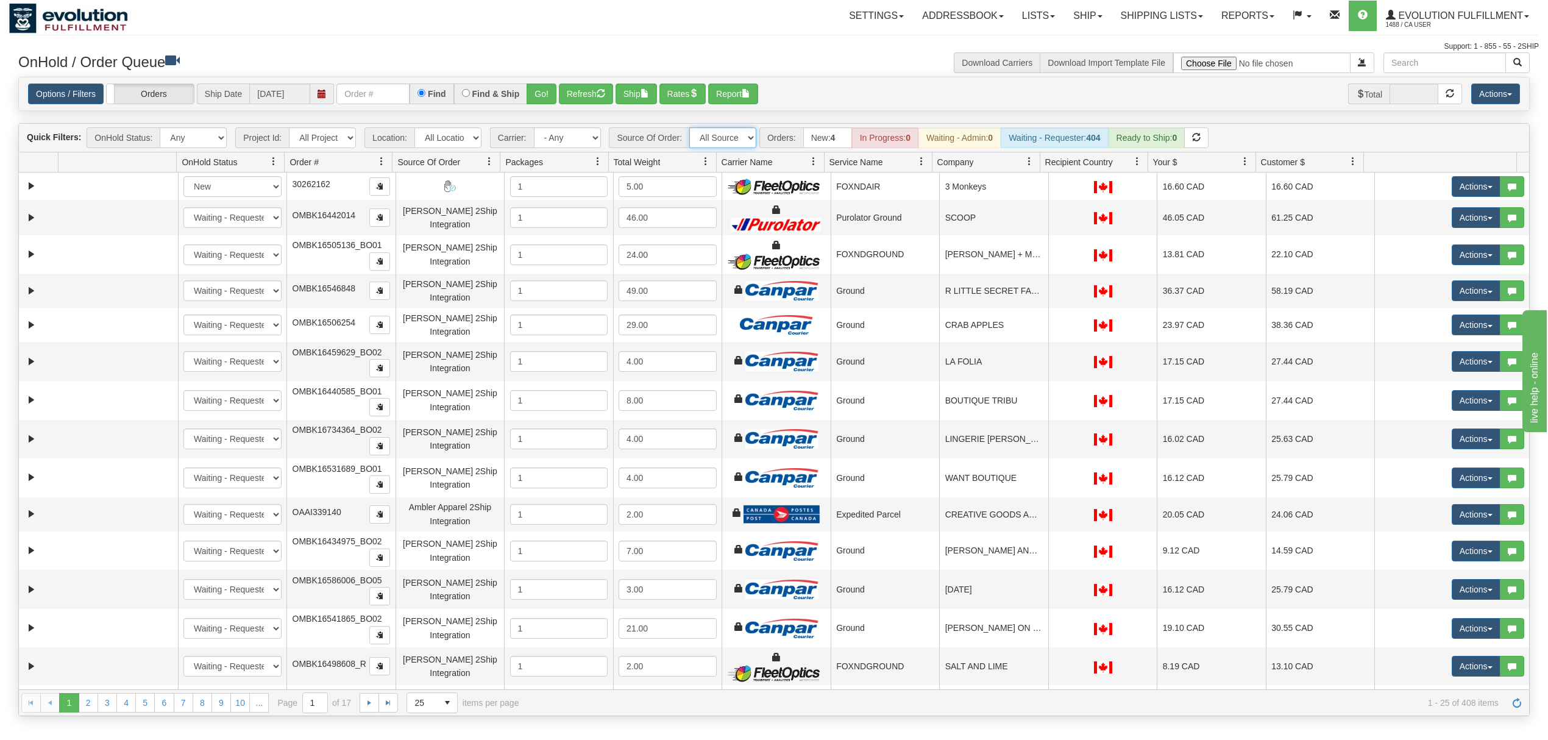
drag, startPoint x: 746, startPoint y: 135, endPoint x: 748, endPoint y: 148, distance: 12.4
click at [746, 135] on select "All Sources AirBlaster 2Ship Integration Ambler Apparel 2Ship Integration BC [M…" at bounding box center [722, 137] width 67 height 21
select select "Tofino Towels 2Ship"
click at [691, 129] on select "All Sources AirBlaster 2Ship Integration Ambler Apparel 2Ship Integration BC [M…" at bounding box center [722, 137] width 67 height 21
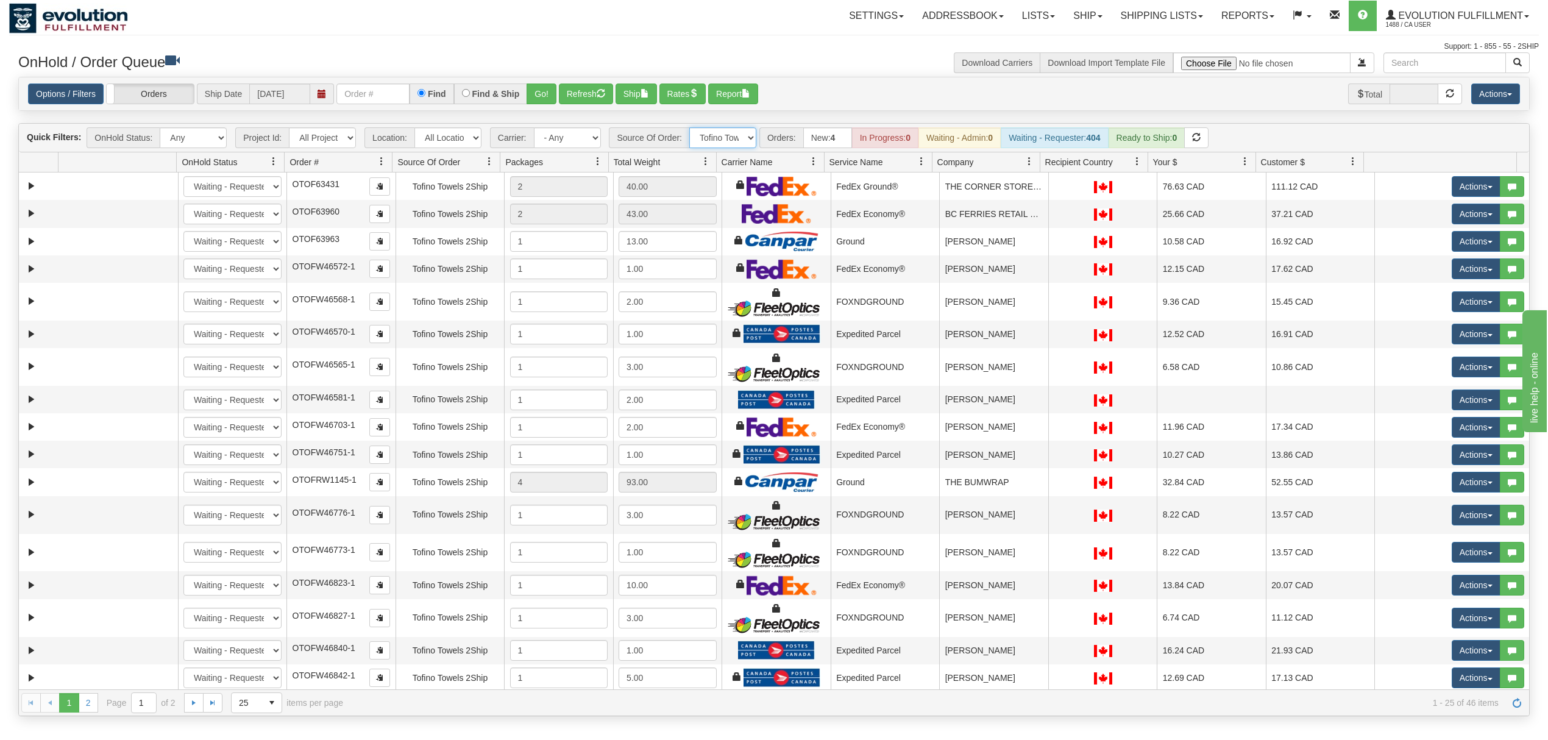
click at [1027, 166] on span at bounding box center [1030, 162] width 10 height 10
click at [1042, 210] on ul "Sort Ascending Sort Descending Columns Id Location Request Id Reply Id OnHold S…" at bounding box center [1067, 229] width 96 height 108
click at [1049, 194] on span "Sort Ascending" at bounding box center [1073, 191] width 63 height 12
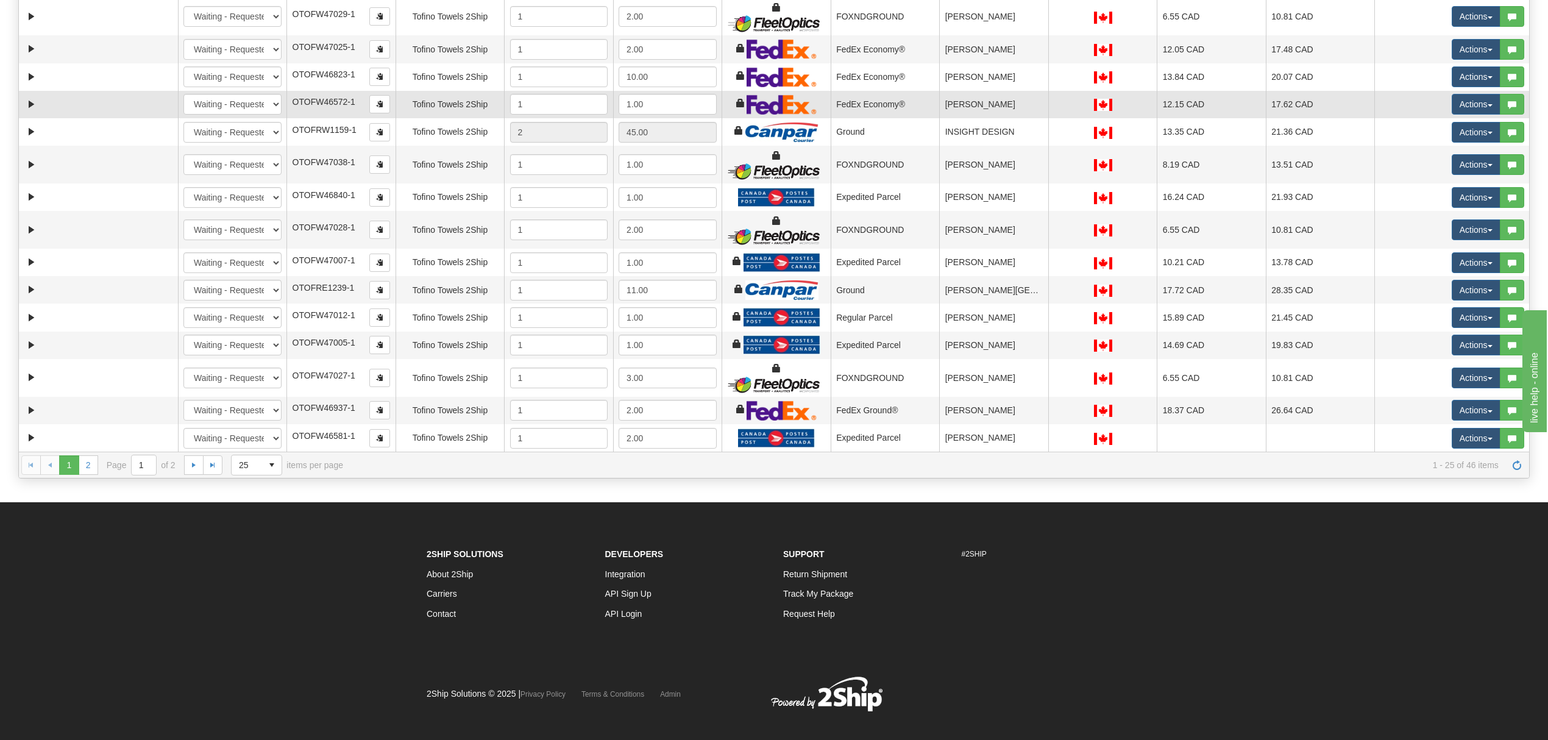
scroll to position [244, 0]
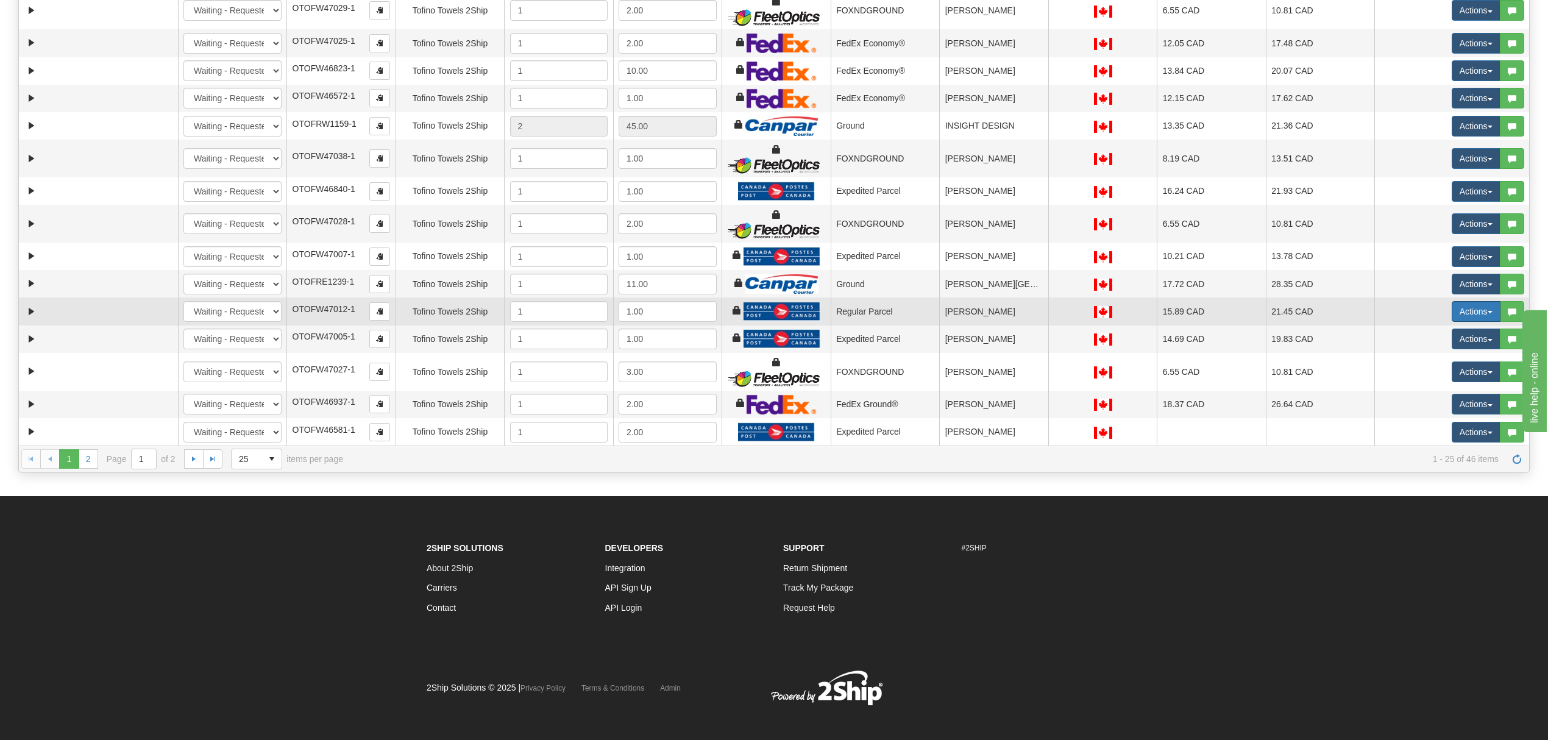
click at [1452, 315] on button "Actions" at bounding box center [1476, 311] width 49 height 21
click at [1438, 371] on span "Rate All Services" at bounding box center [1451, 366] width 73 height 10
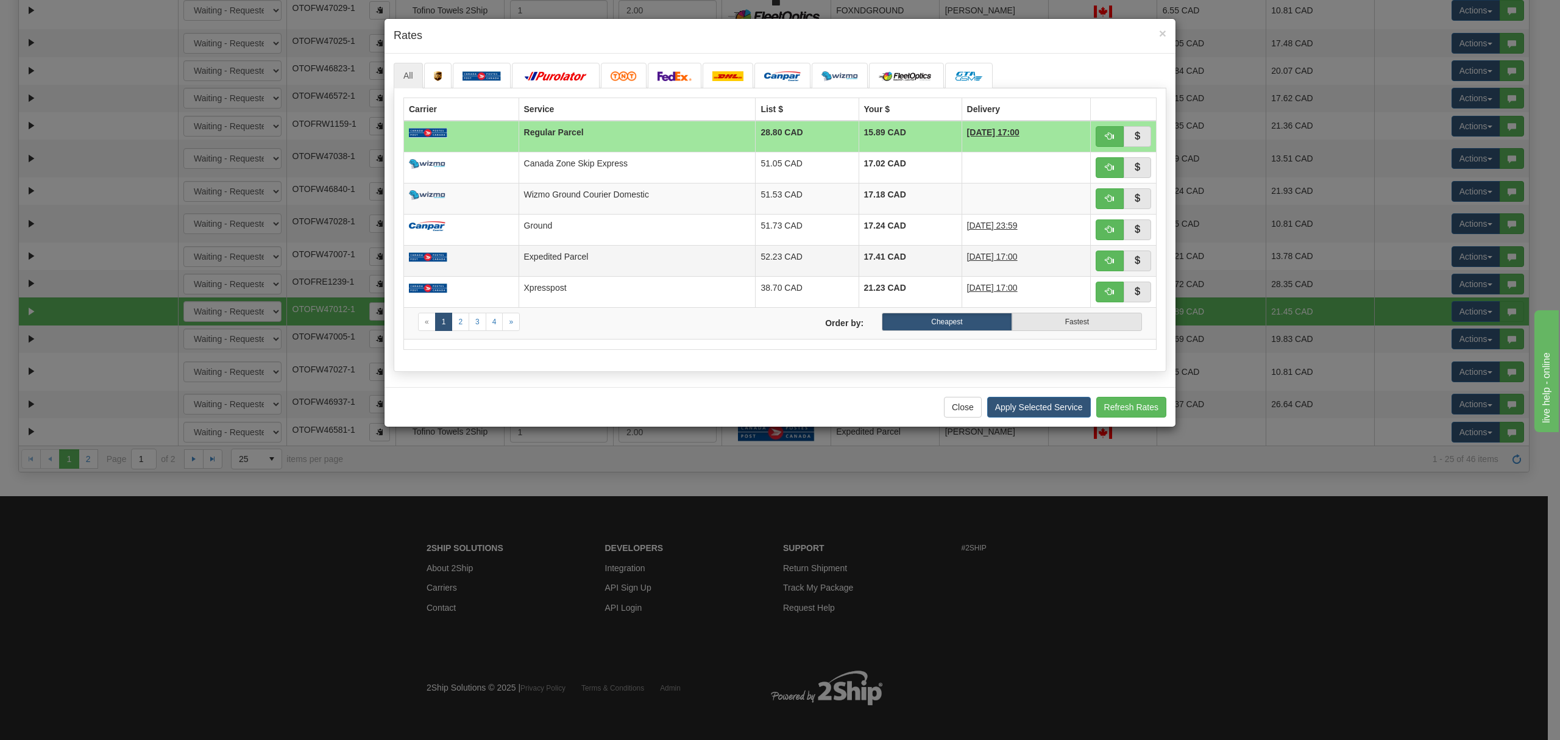
click at [675, 258] on td "Expedited Parcel" at bounding box center [637, 260] width 237 height 31
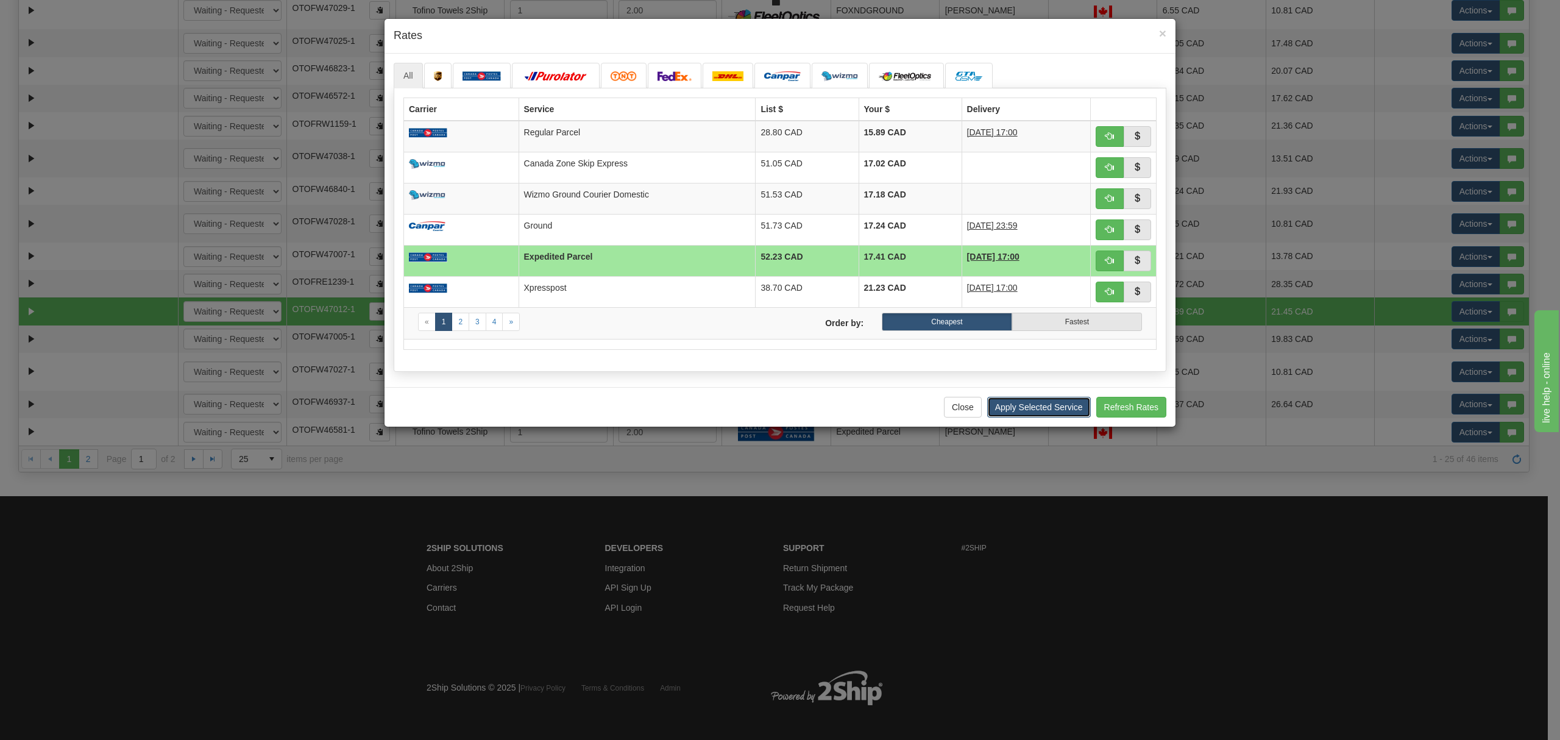
click at [1064, 416] on button "Apply Selected Service" at bounding box center [1039, 407] width 104 height 21
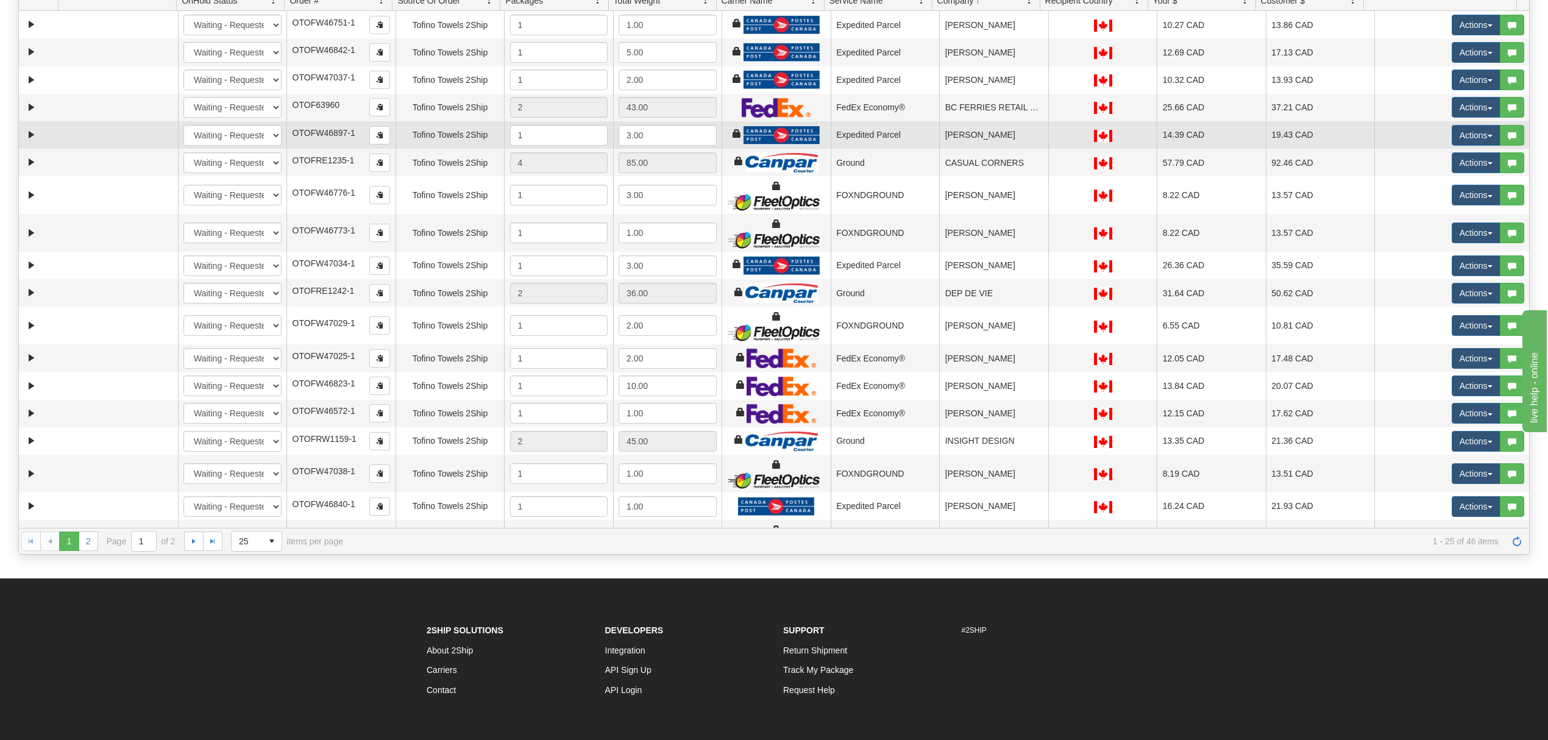
scroll to position [0, 0]
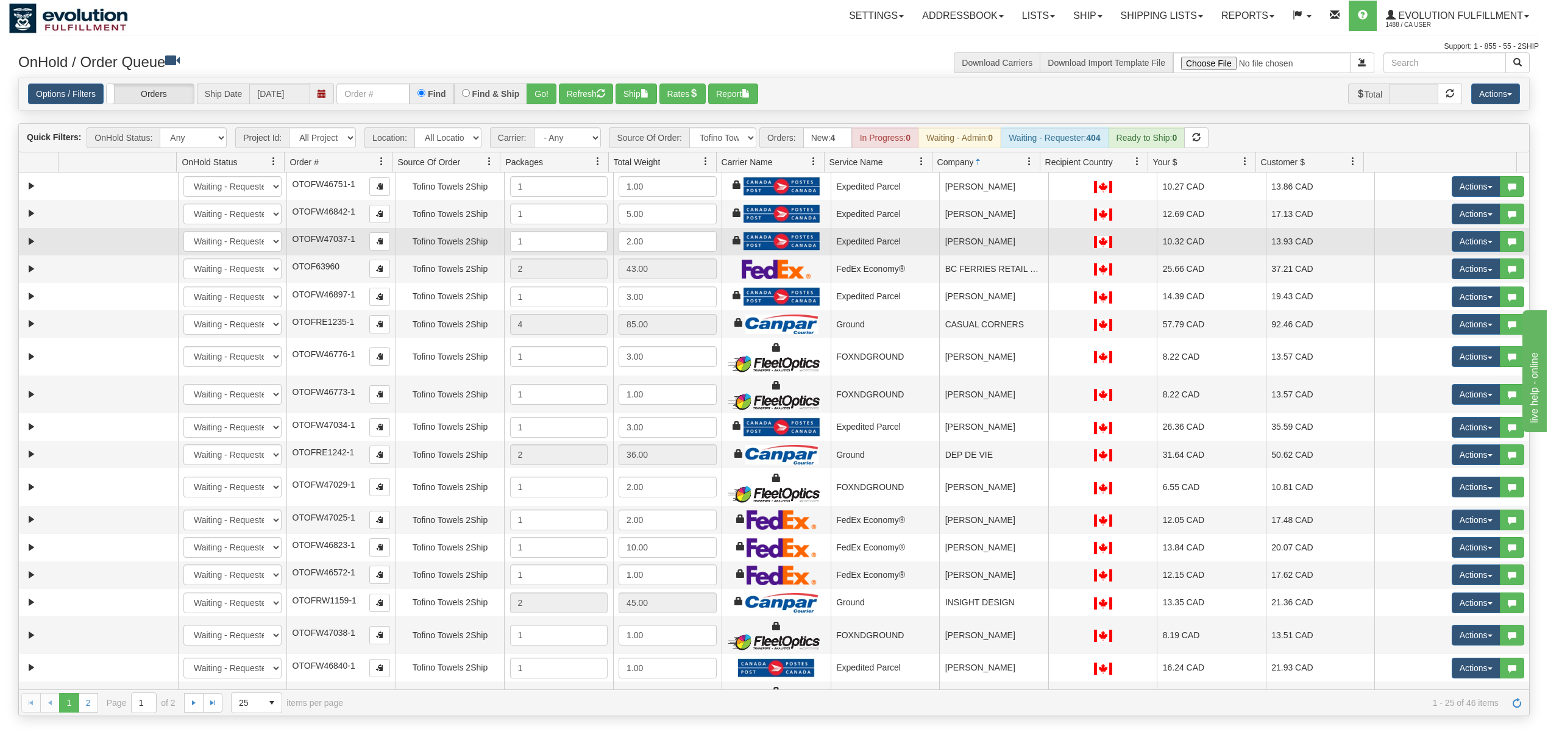
click at [1018, 235] on td "[PERSON_NAME]" at bounding box center [993, 241] width 109 height 27
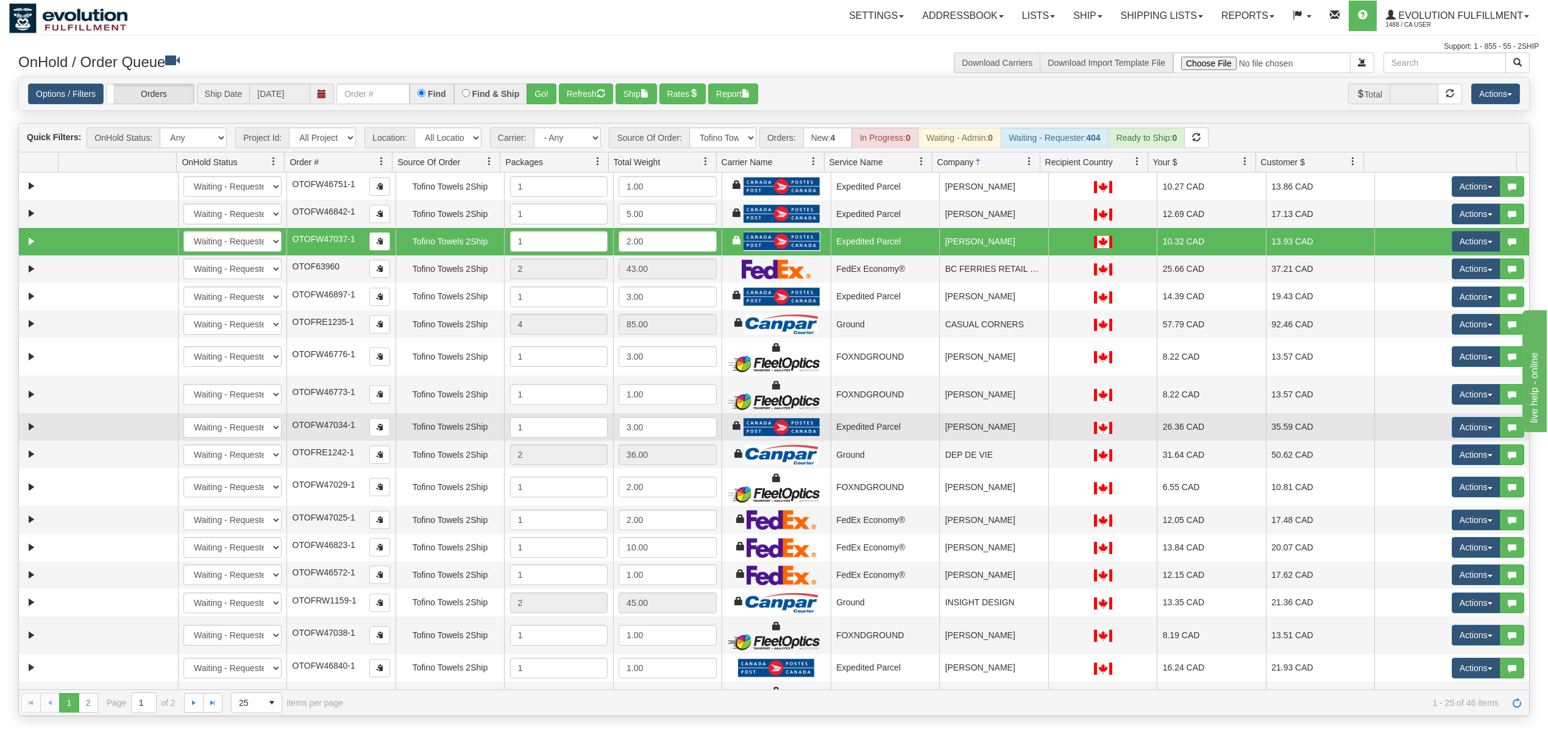
click at [959, 440] on td "[PERSON_NAME]" at bounding box center [993, 426] width 109 height 27
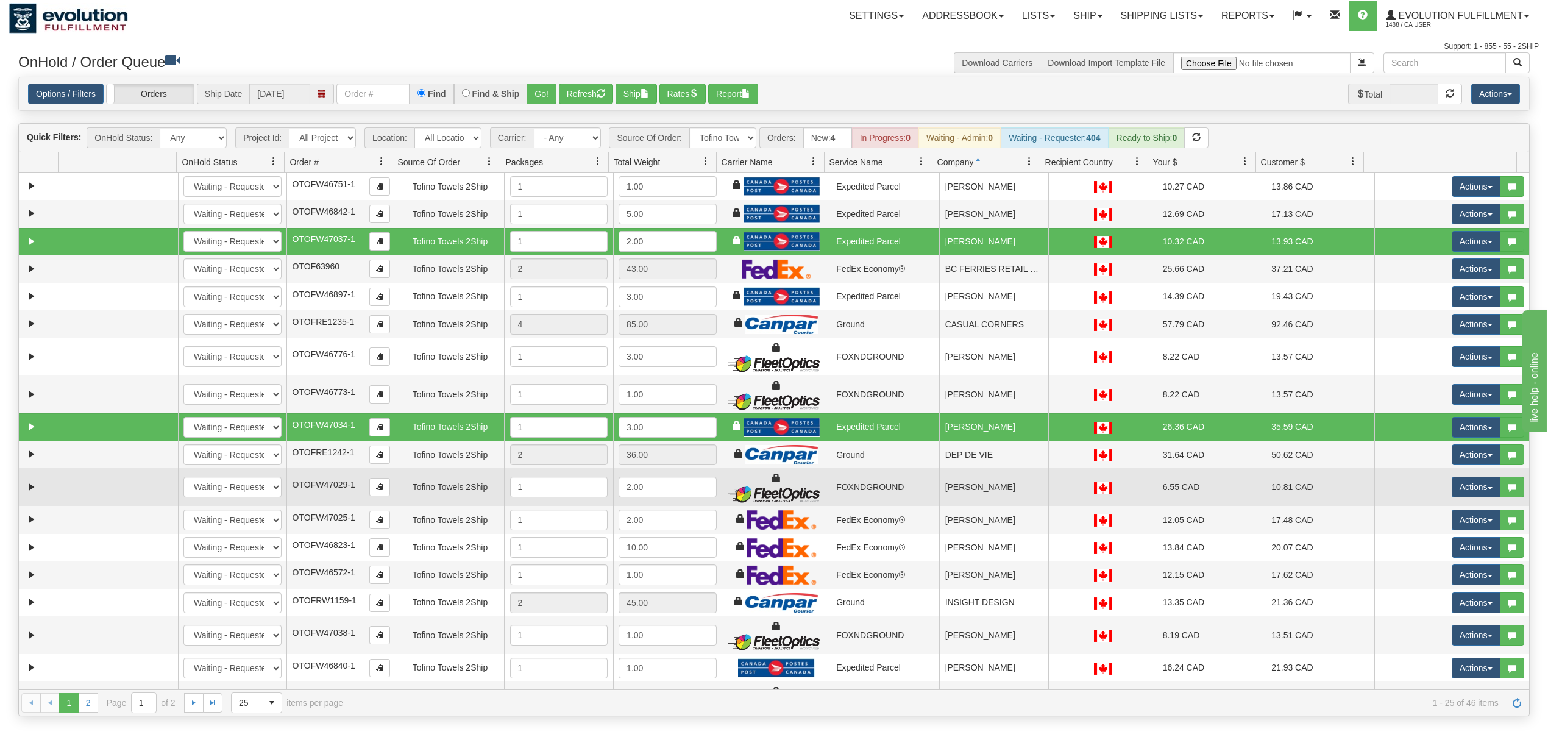
click at [1006, 491] on td "[PERSON_NAME]" at bounding box center [993, 487] width 109 height 38
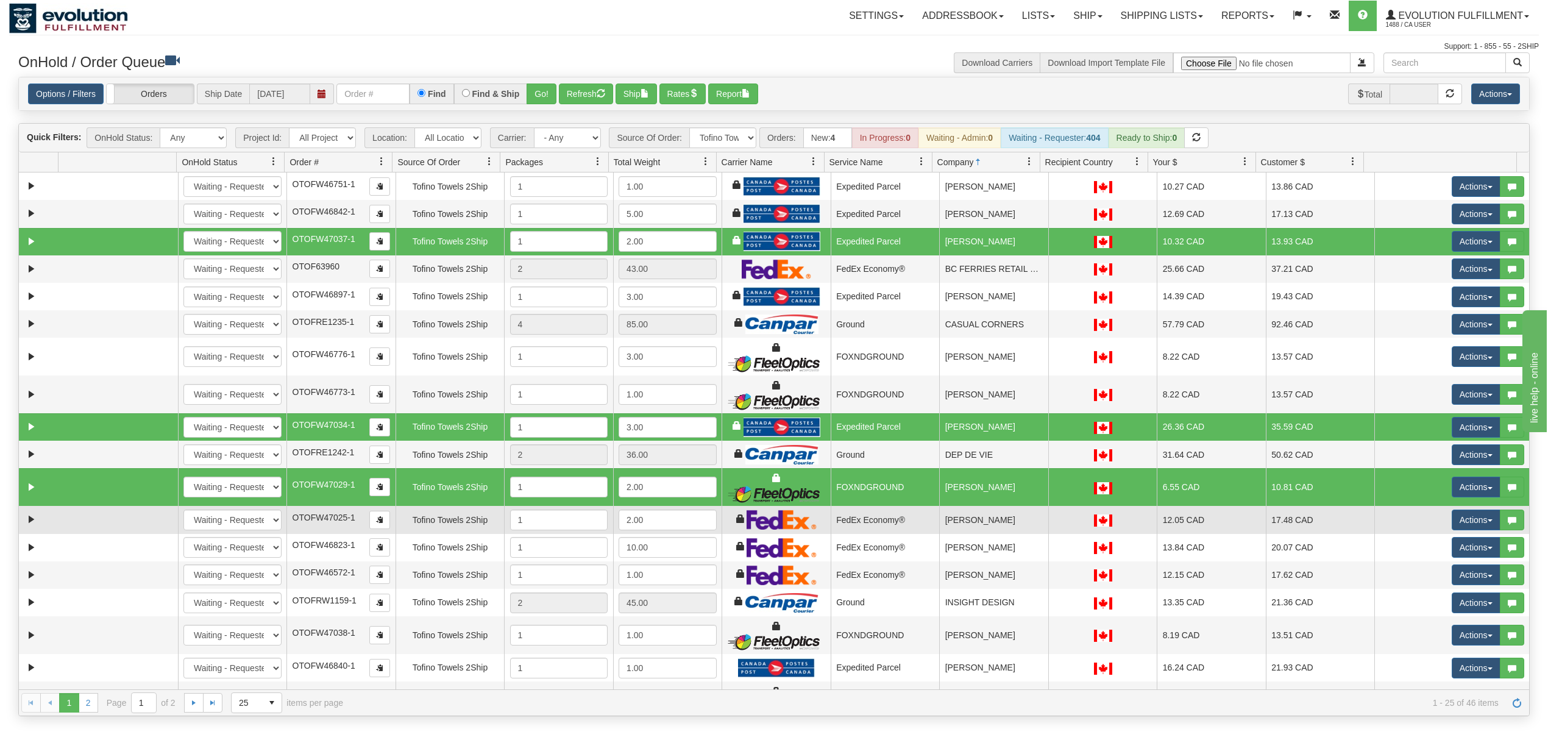
click at [995, 521] on td "[PERSON_NAME]" at bounding box center [993, 519] width 109 height 27
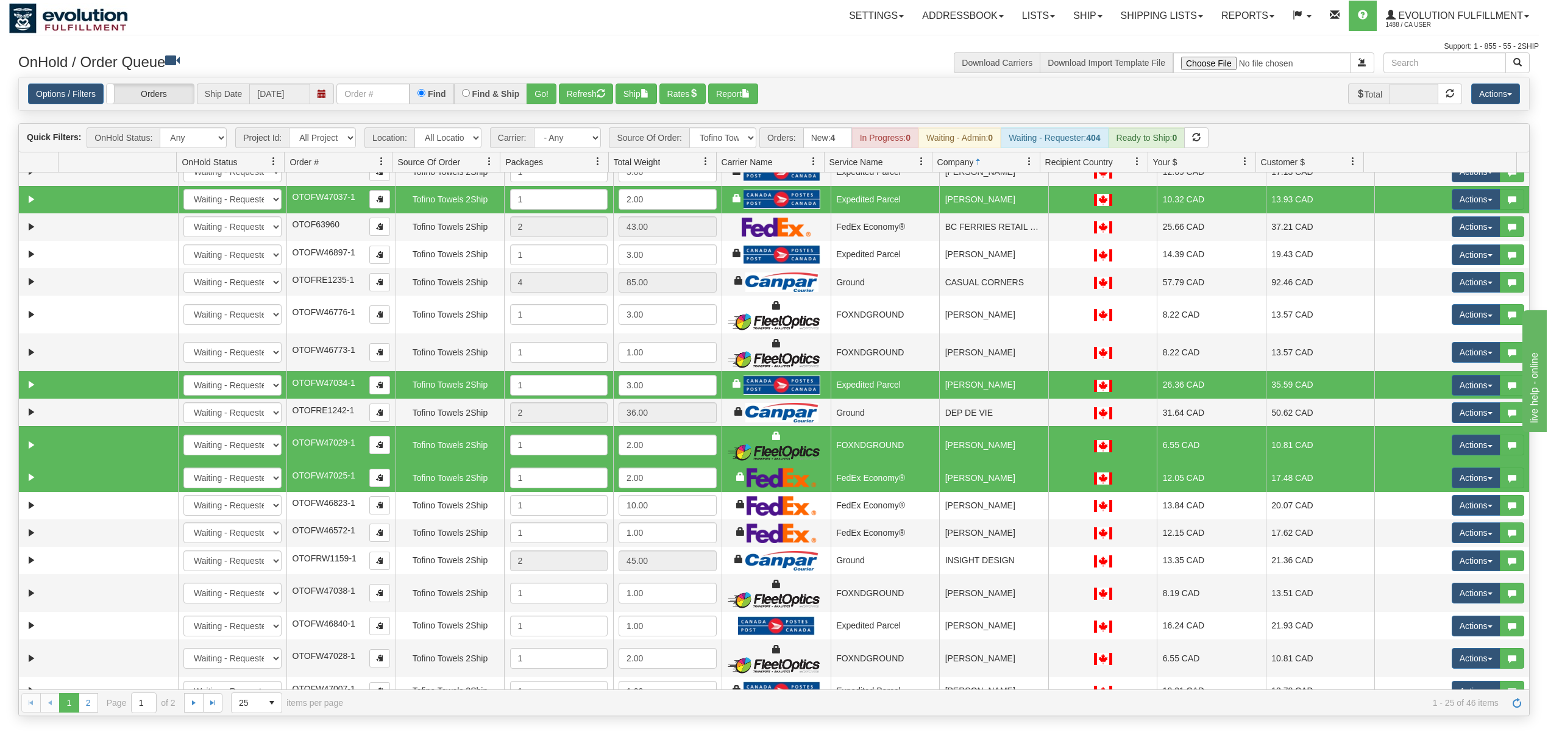
scroll to position [81, 0]
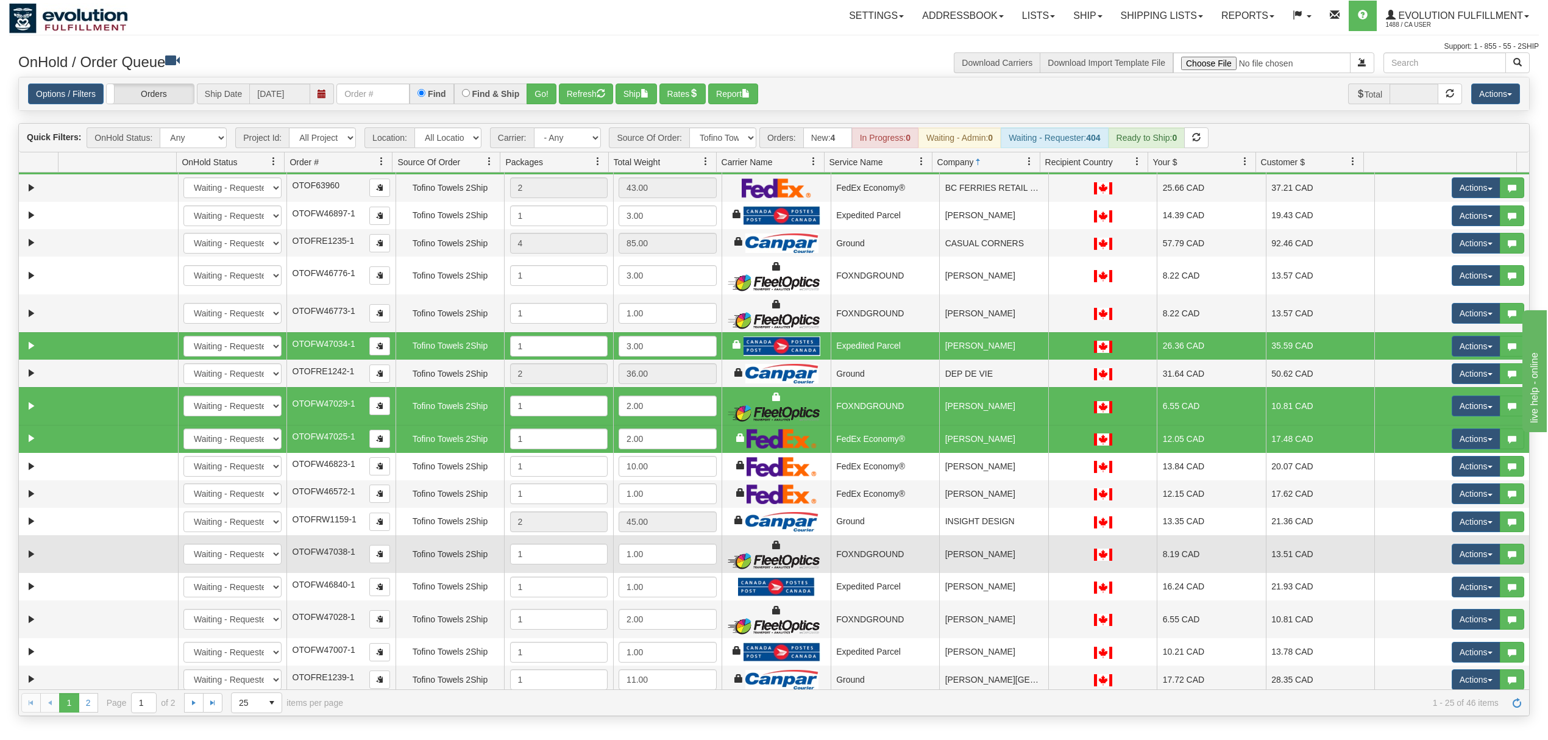
click at [998, 558] on td "[PERSON_NAME]" at bounding box center [993, 554] width 109 height 38
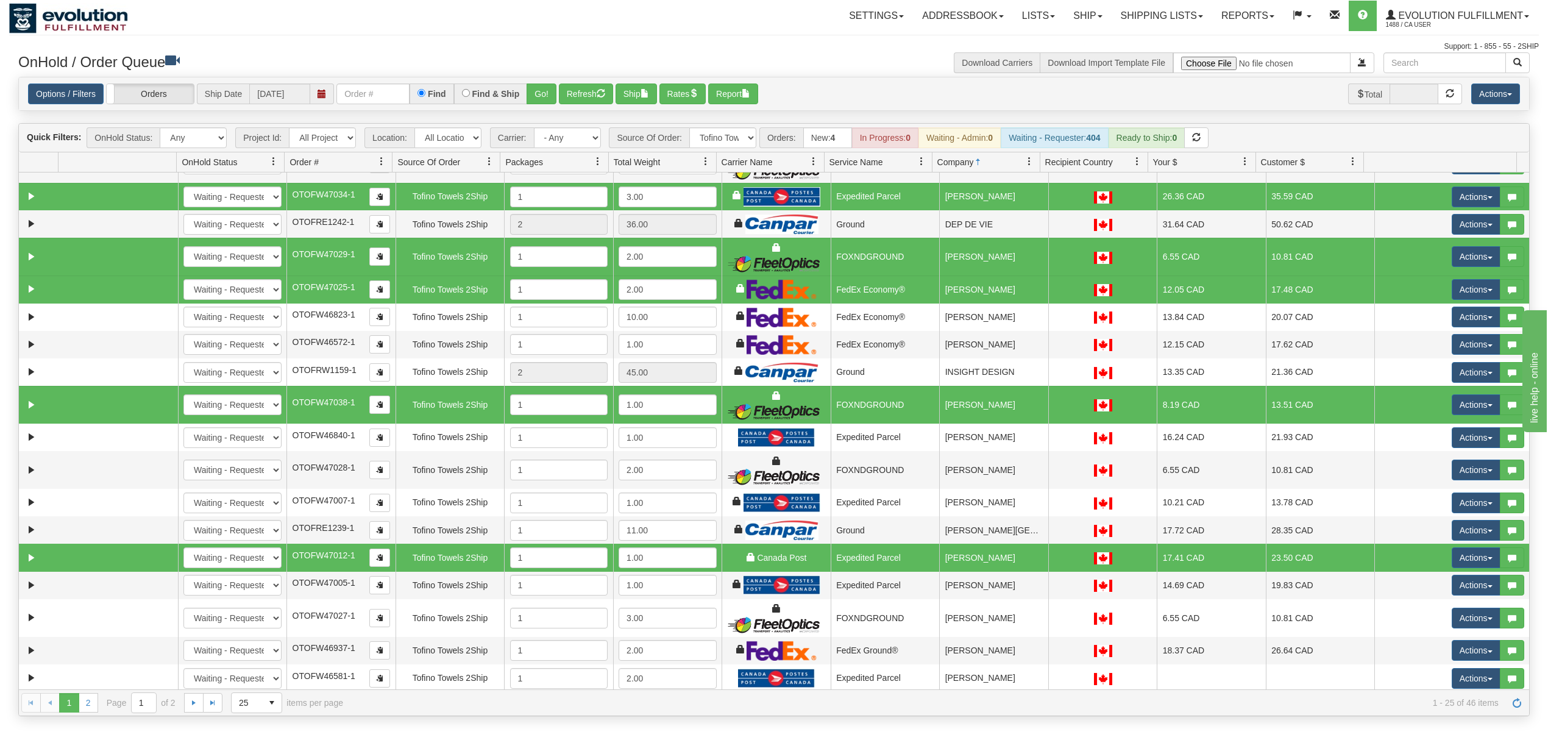
scroll to position [238, 0]
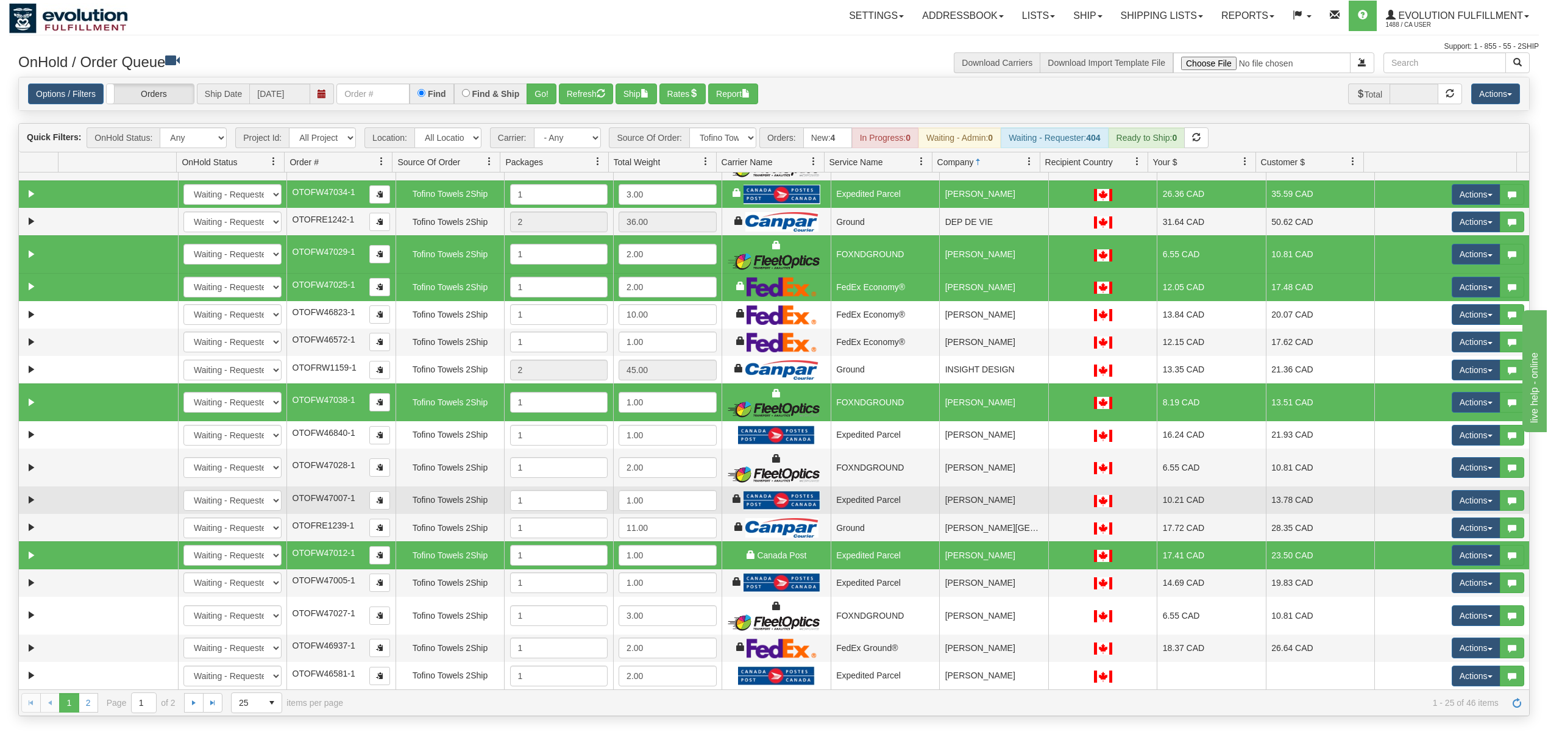
click at [993, 505] on td "[PERSON_NAME]" at bounding box center [993, 499] width 109 height 27
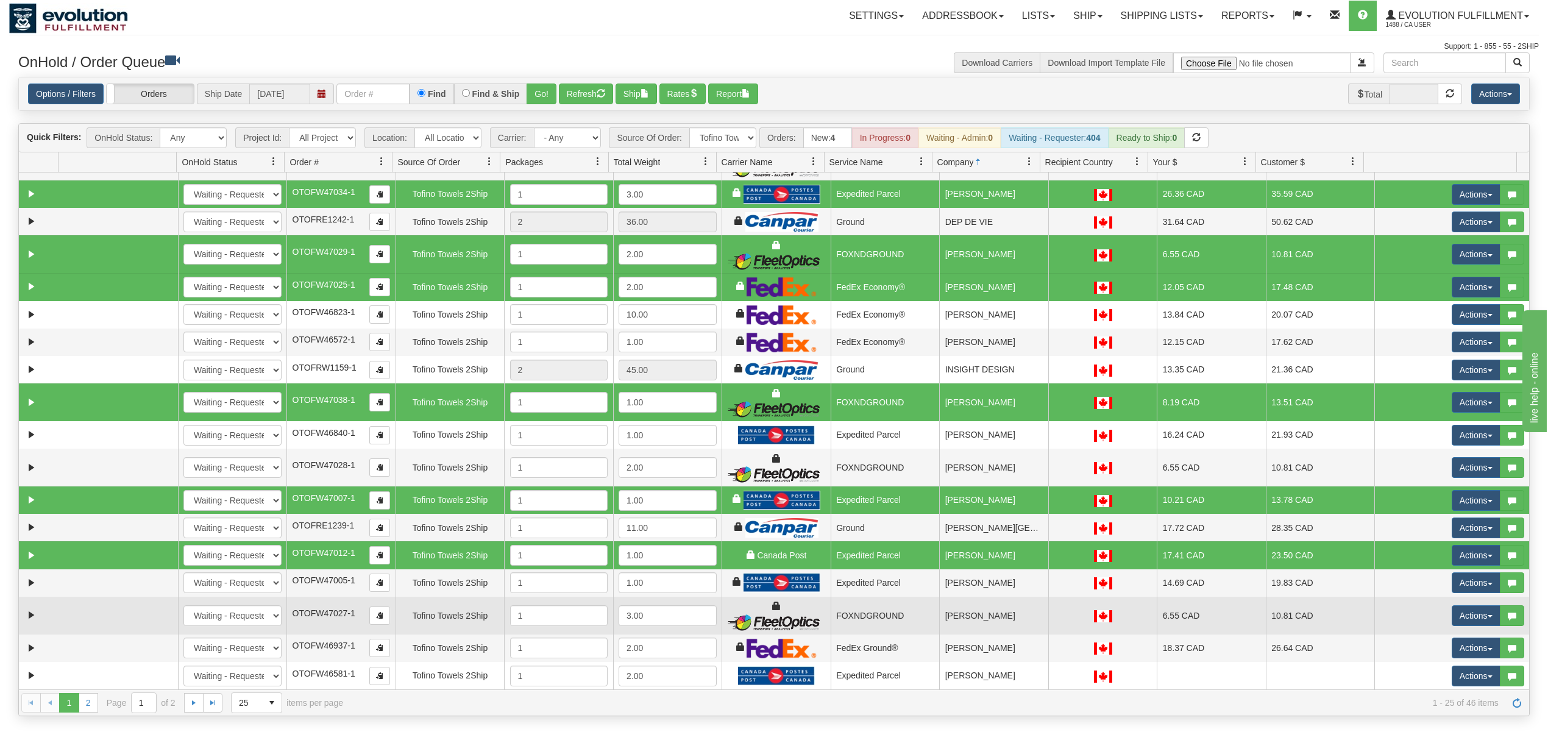
click at [998, 611] on td "[PERSON_NAME]" at bounding box center [993, 616] width 109 height 38
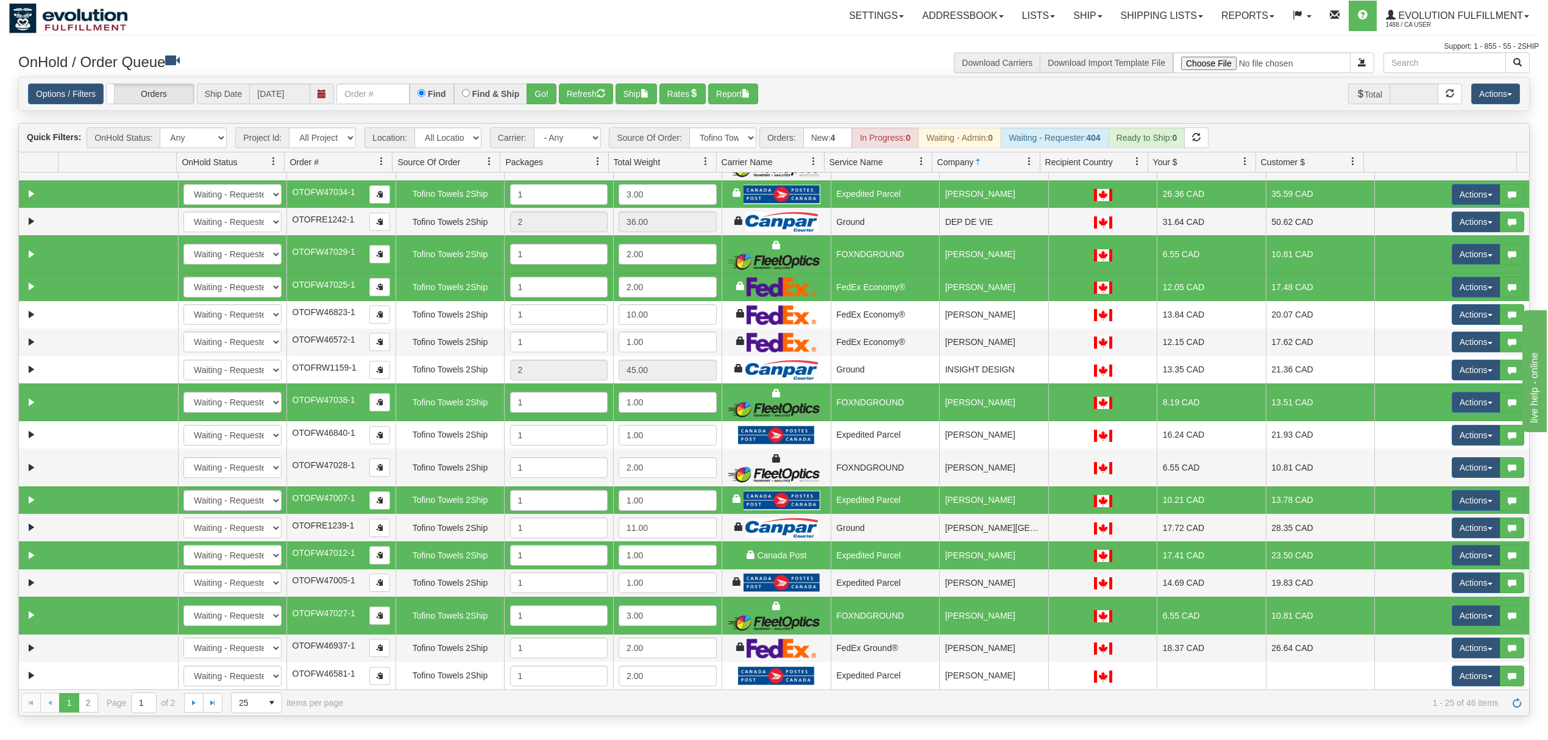
click at [968, 566] on td "[PERSON_NAME]" at bounding box center [993, 554] width 109 height 27
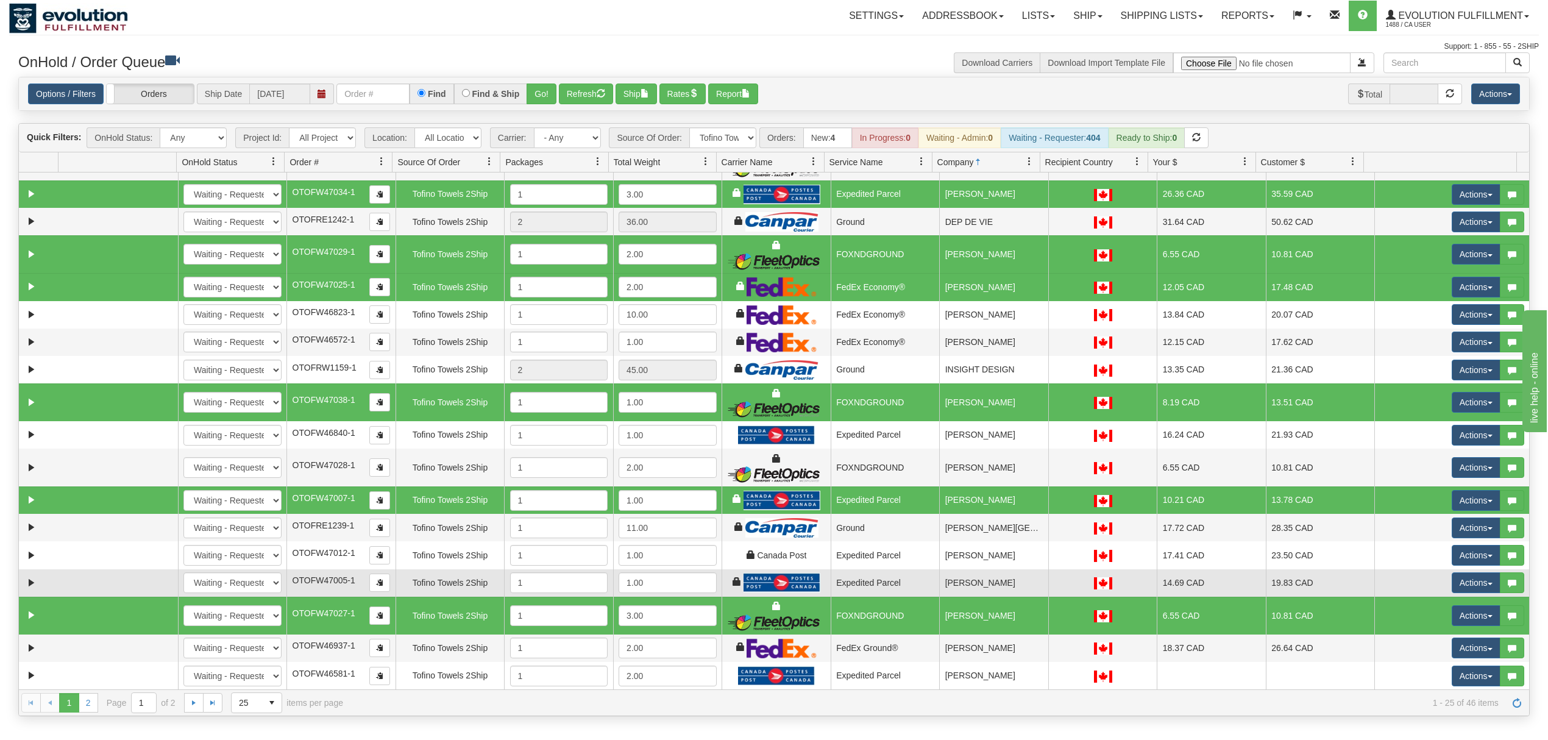
click at [992, 586] on td "[PERSON_NAME]" at bounding box center [993, 582] width 109 height 27
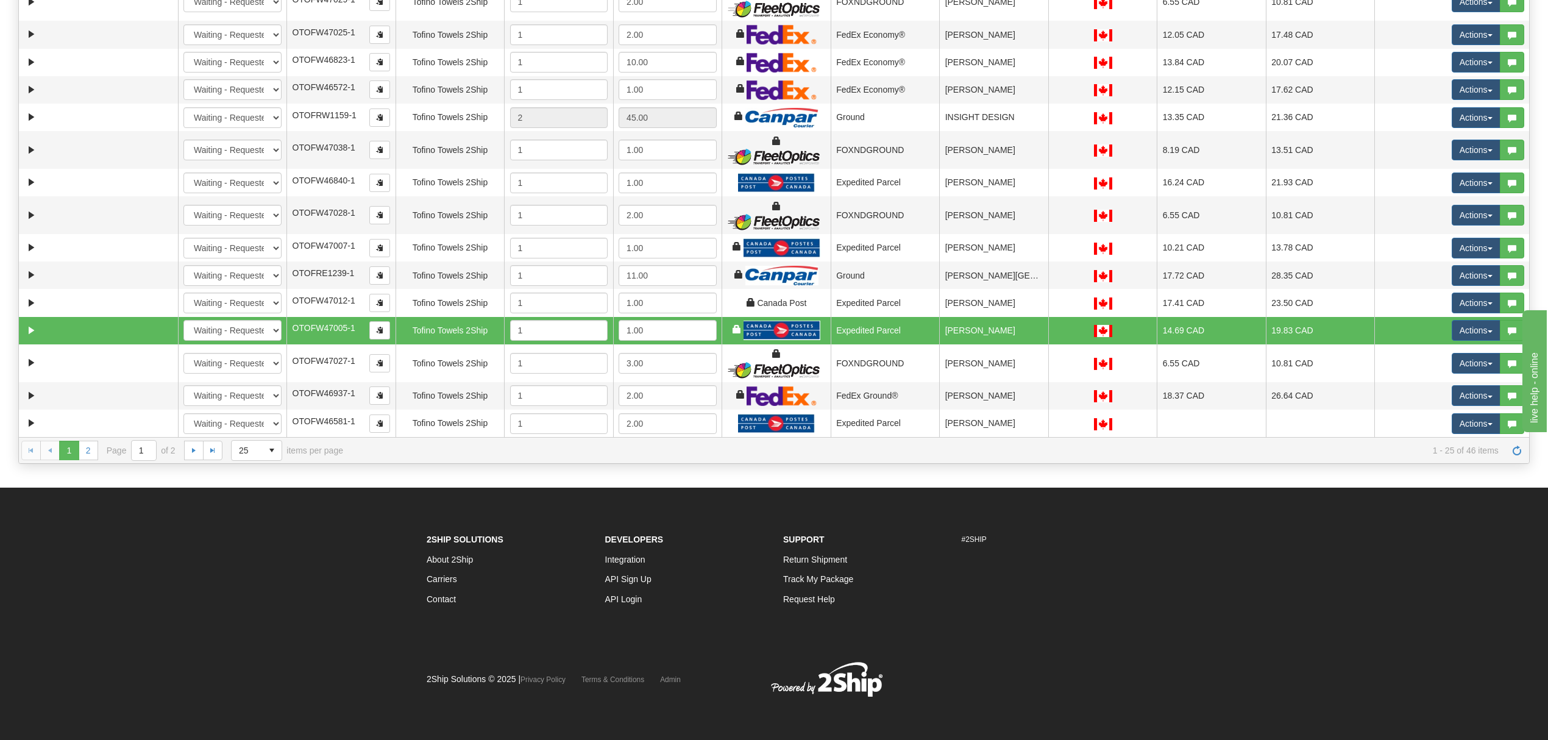
click at [1034, 332] on td "[PERSON_NAME]" at bounding box center [993, 330] width 109 height 27
click at [957, 332] on td "[PERSON_NAME]" at bounding box center [993, 330] width 109 height 27
click at [267, 454] on span "select" at bounding box center [272, 451] width 20 height 20
click at [256, 506] on li "50" at bounding box center [257, 507] width 50 height 17
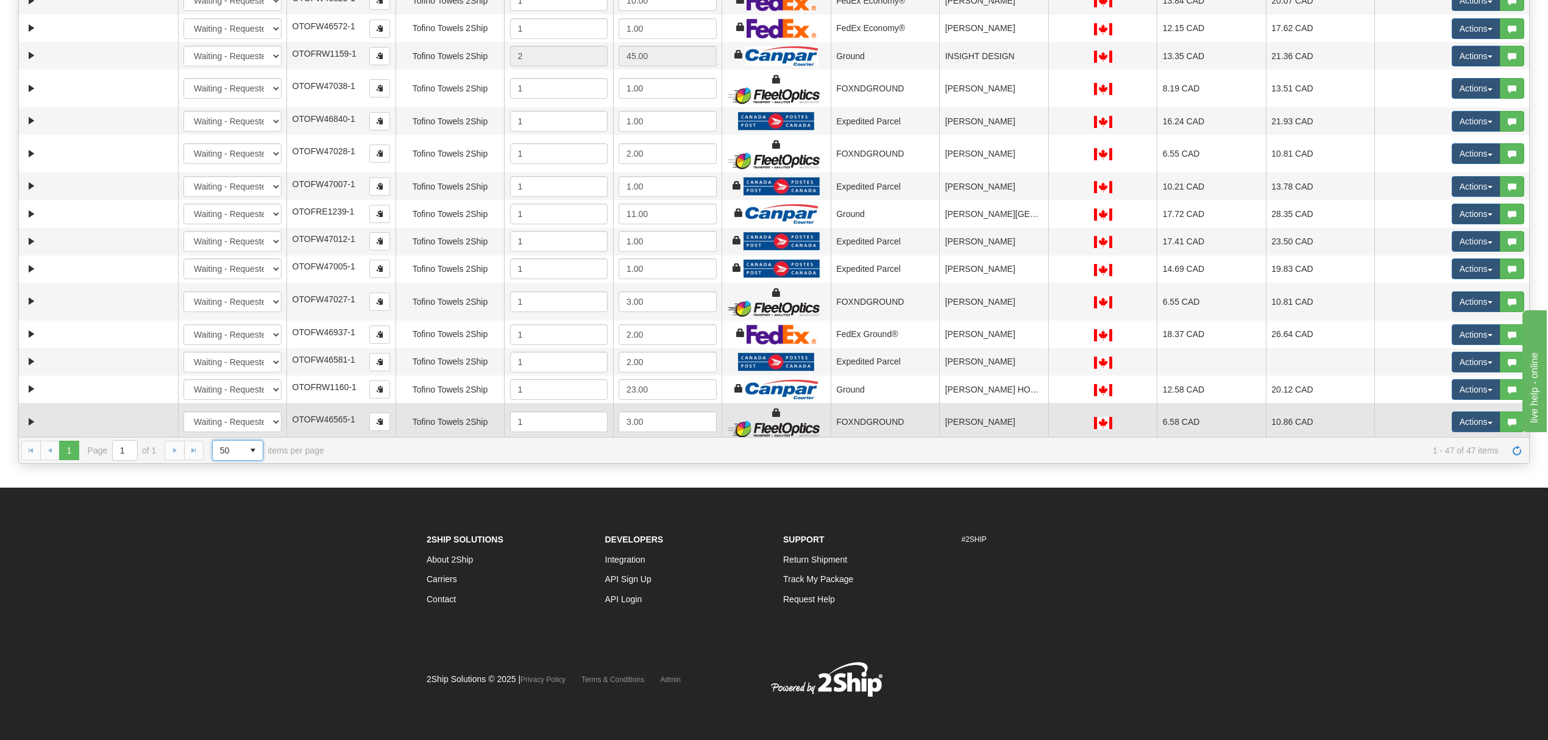
scroll to position [482, 0]
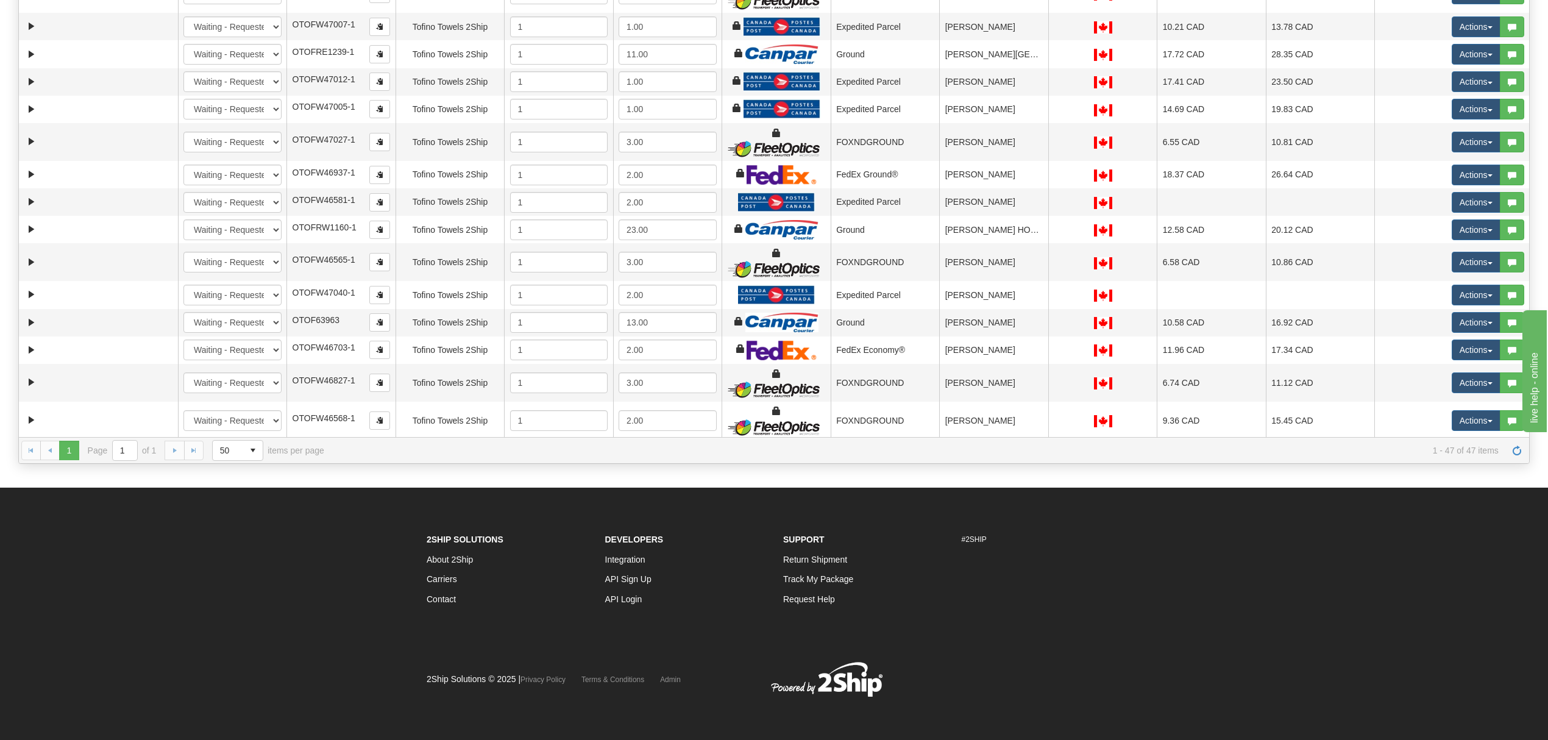
drag, startPoint x: 1530, startPoint y: 240, endPoint x: 1530, endPoint y: 159, distance: 81.1
click at [1530, 159] on div "Is equal to Is not equal to Contains Does not contains CAD USD EUR ZAR RON ANG …" at bounding box center [774, 144] width 1530 height 640
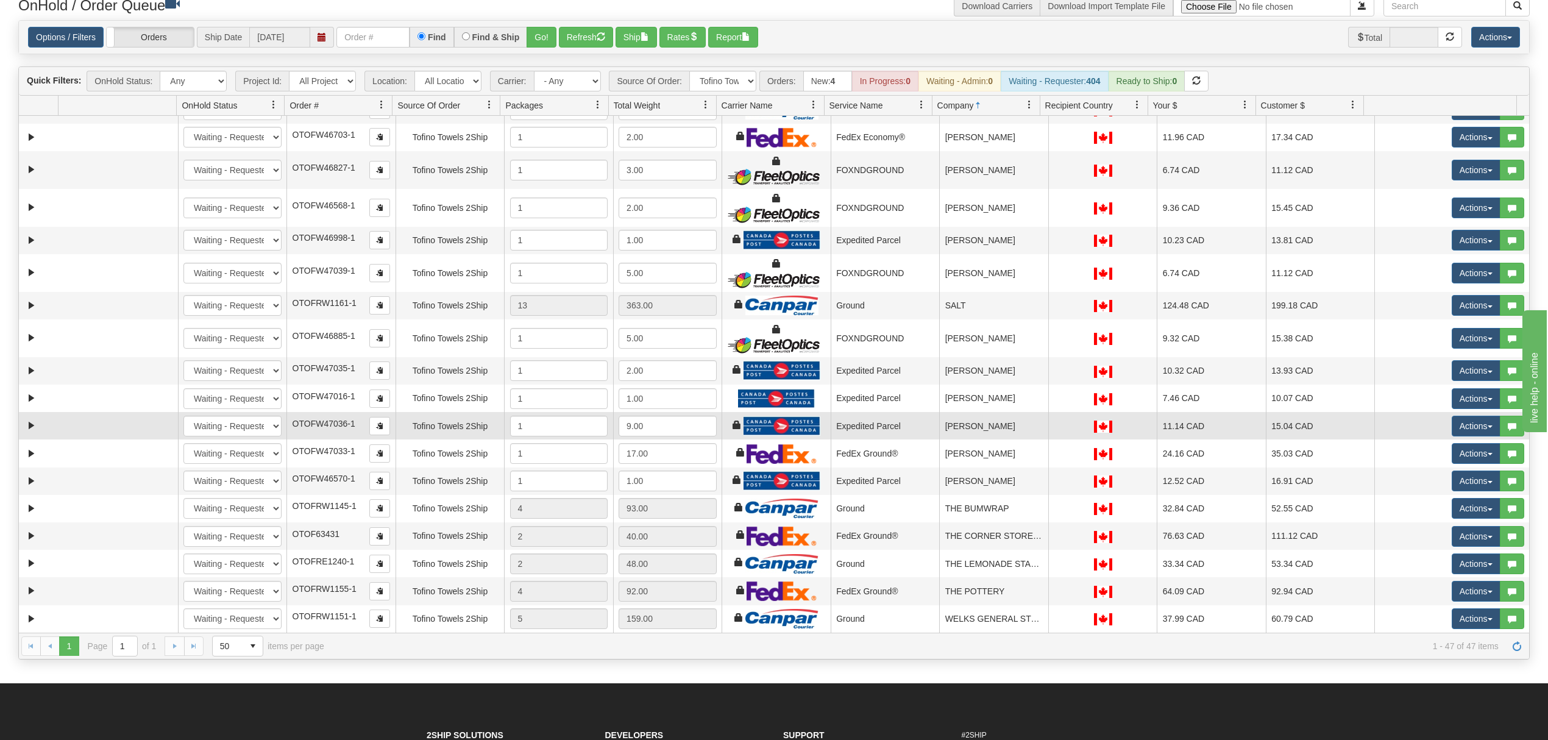
scroll to position [901, 0]
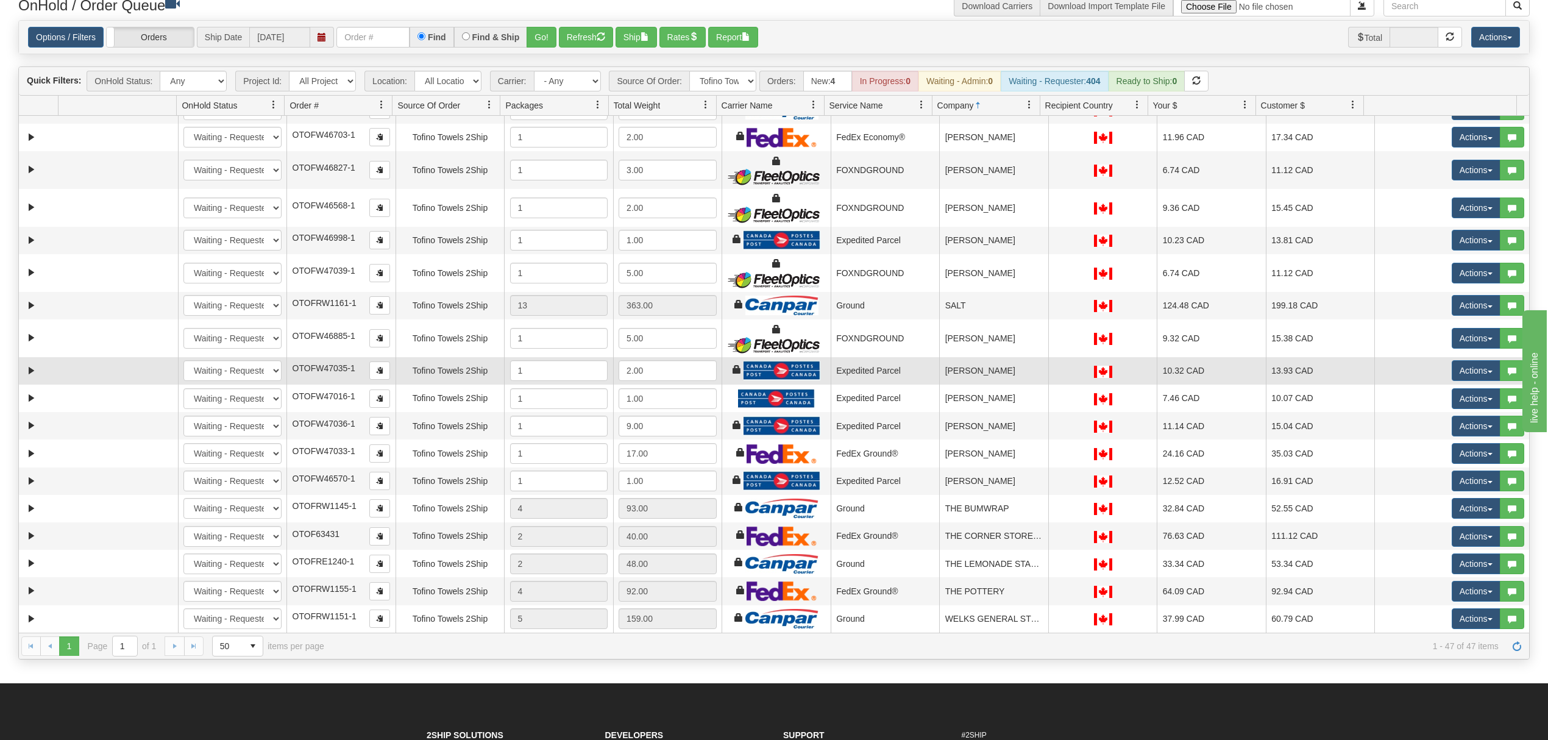
click at [1000, 361] on td "[PERSON_NAME]" at bounding box center [993, 370] width 109 height 27
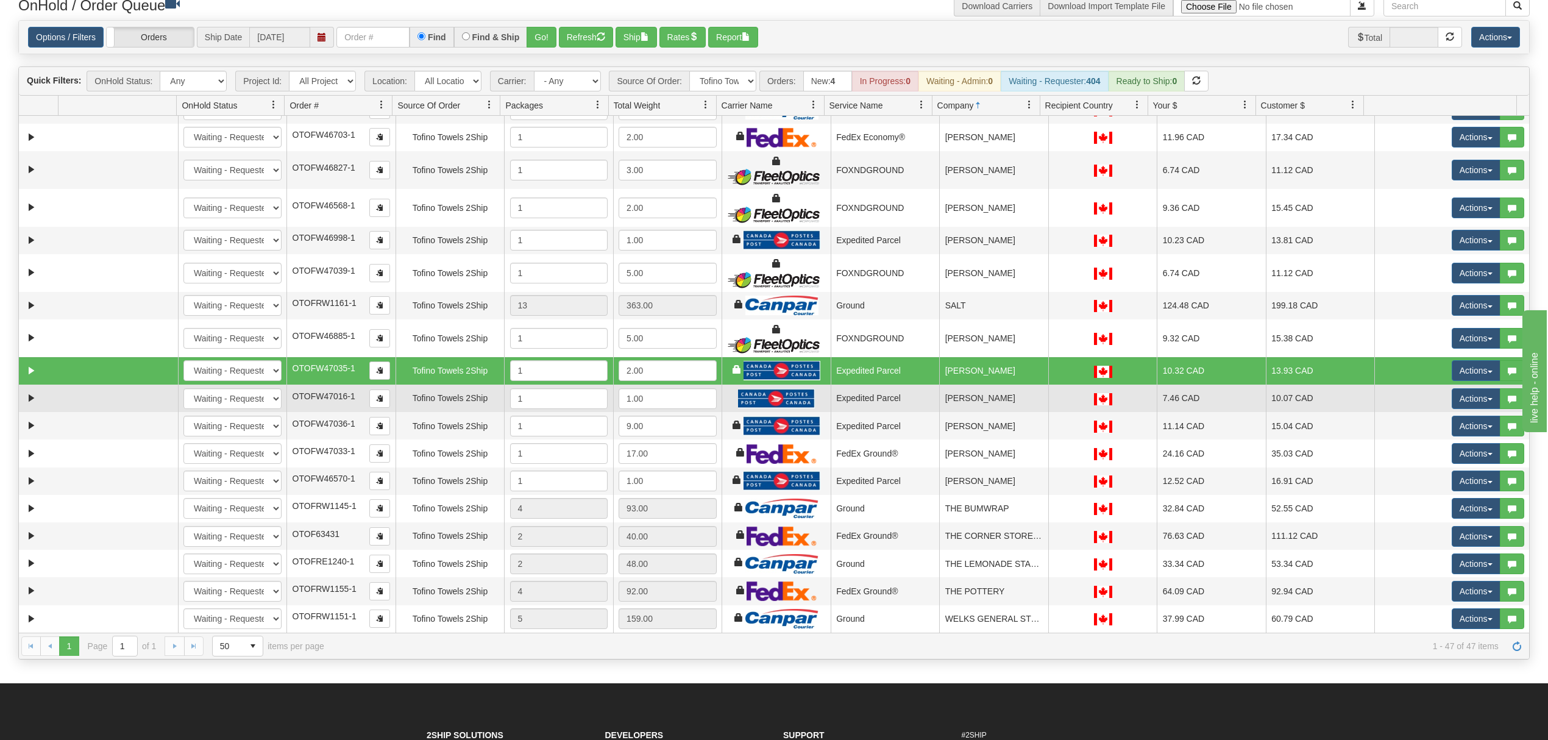
click at [972, 400] on td "[PERSON_NAME]" at bounding box center [993, 398] width 109 height 27
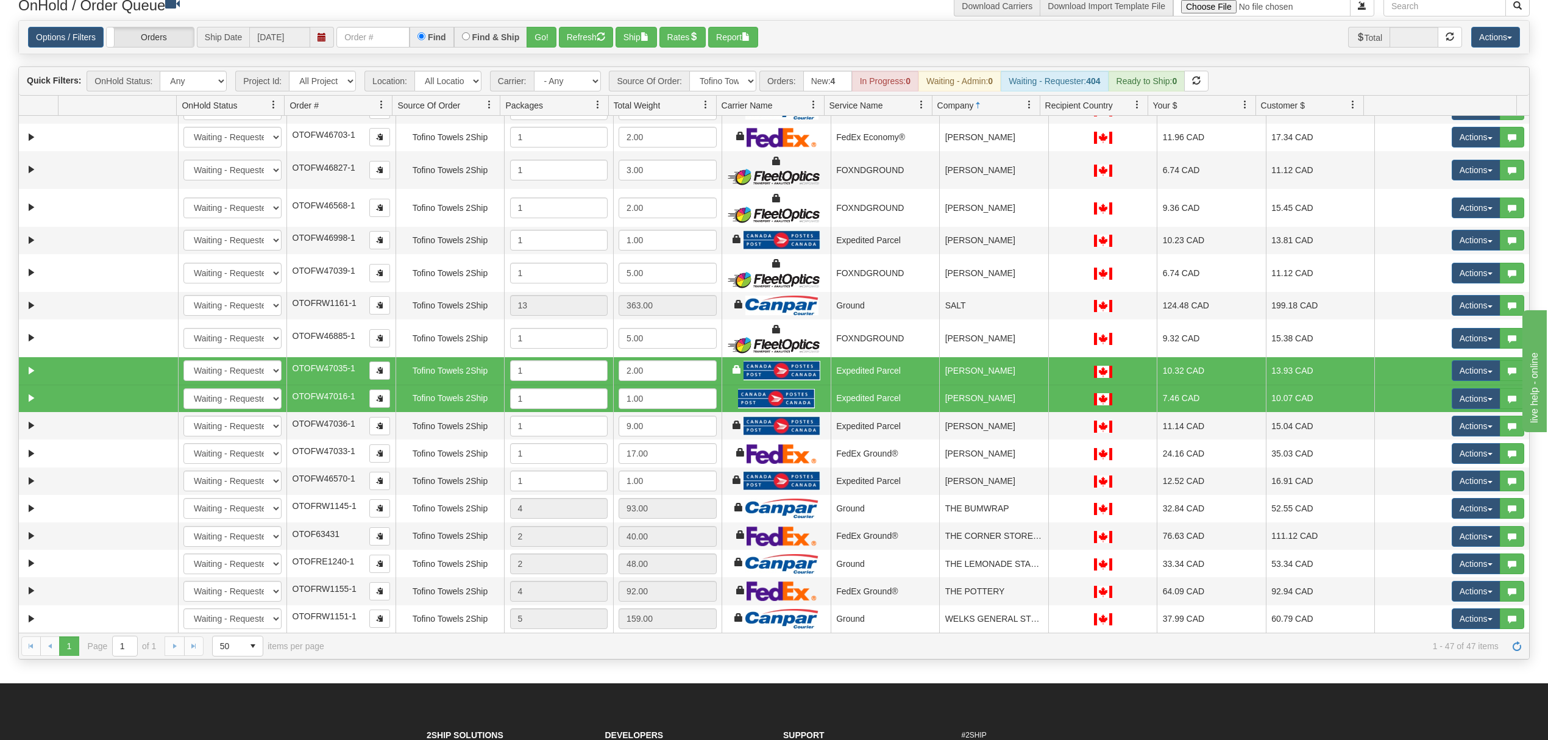
scroll to position [820, 0]
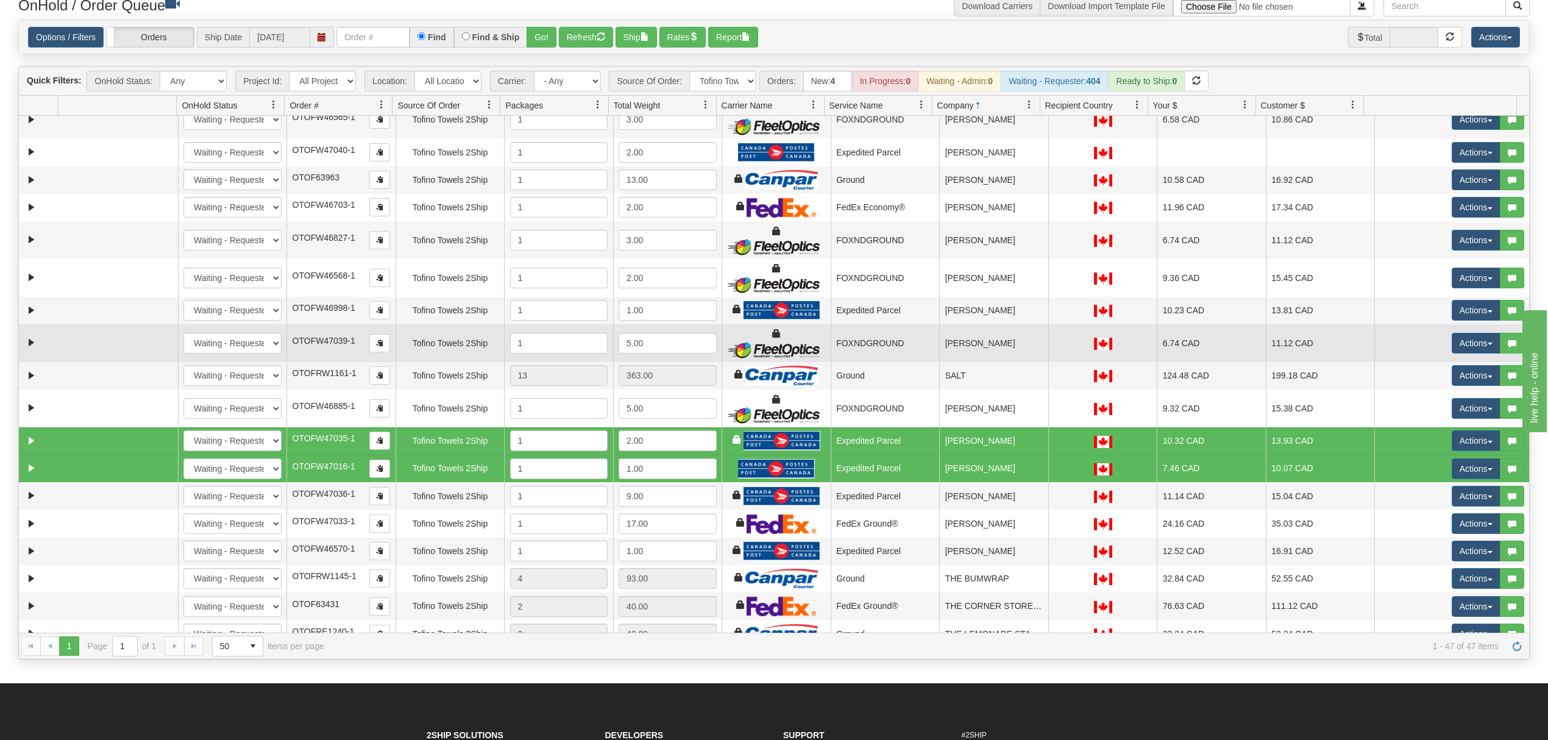
click at [995, 357] on td "[PERSON_NAME]" at bounding box center [993, 343] width 109 height 38
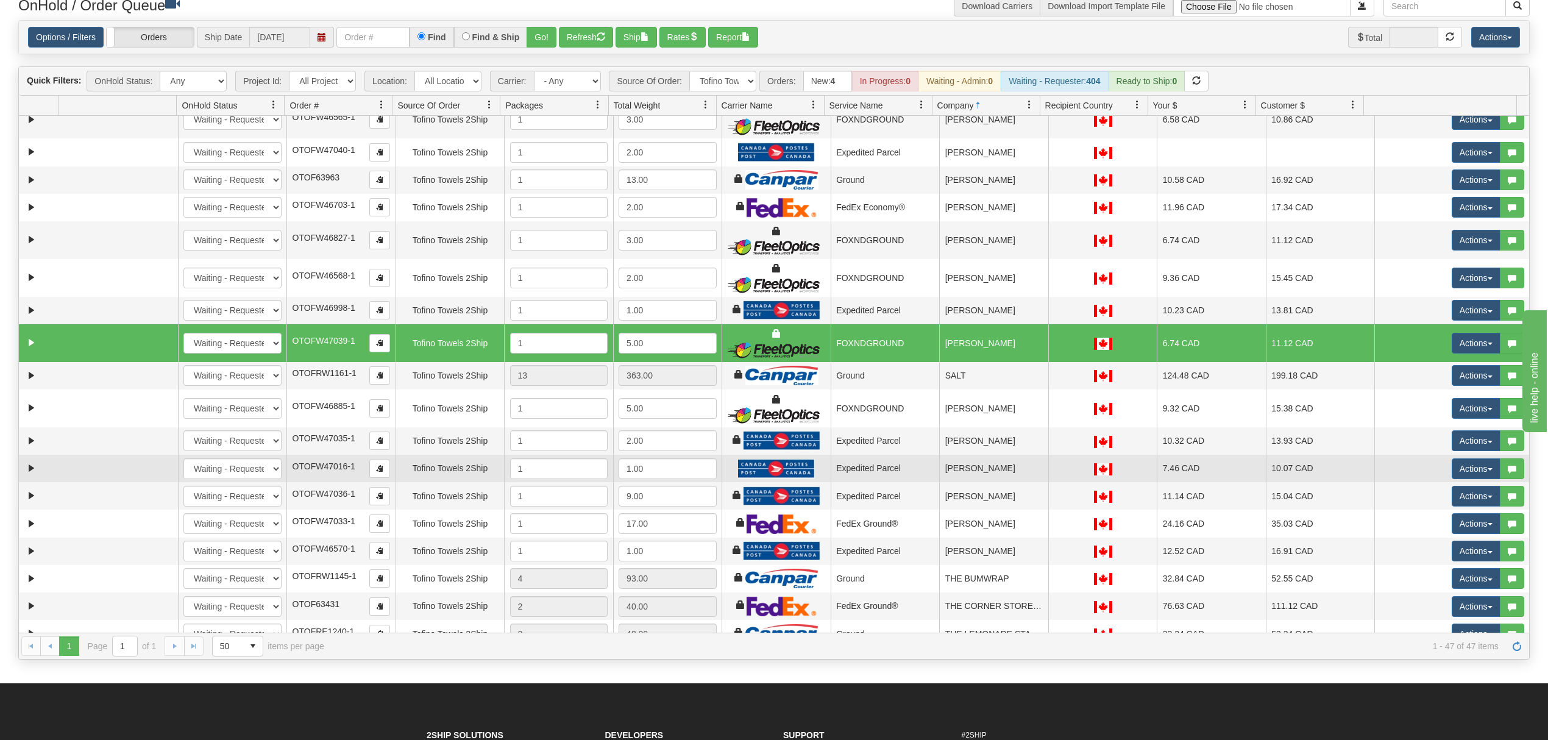
click at [986, 478] on td "[PERSON_NAME]" at bounding box center [993, 468] width 109 height 27
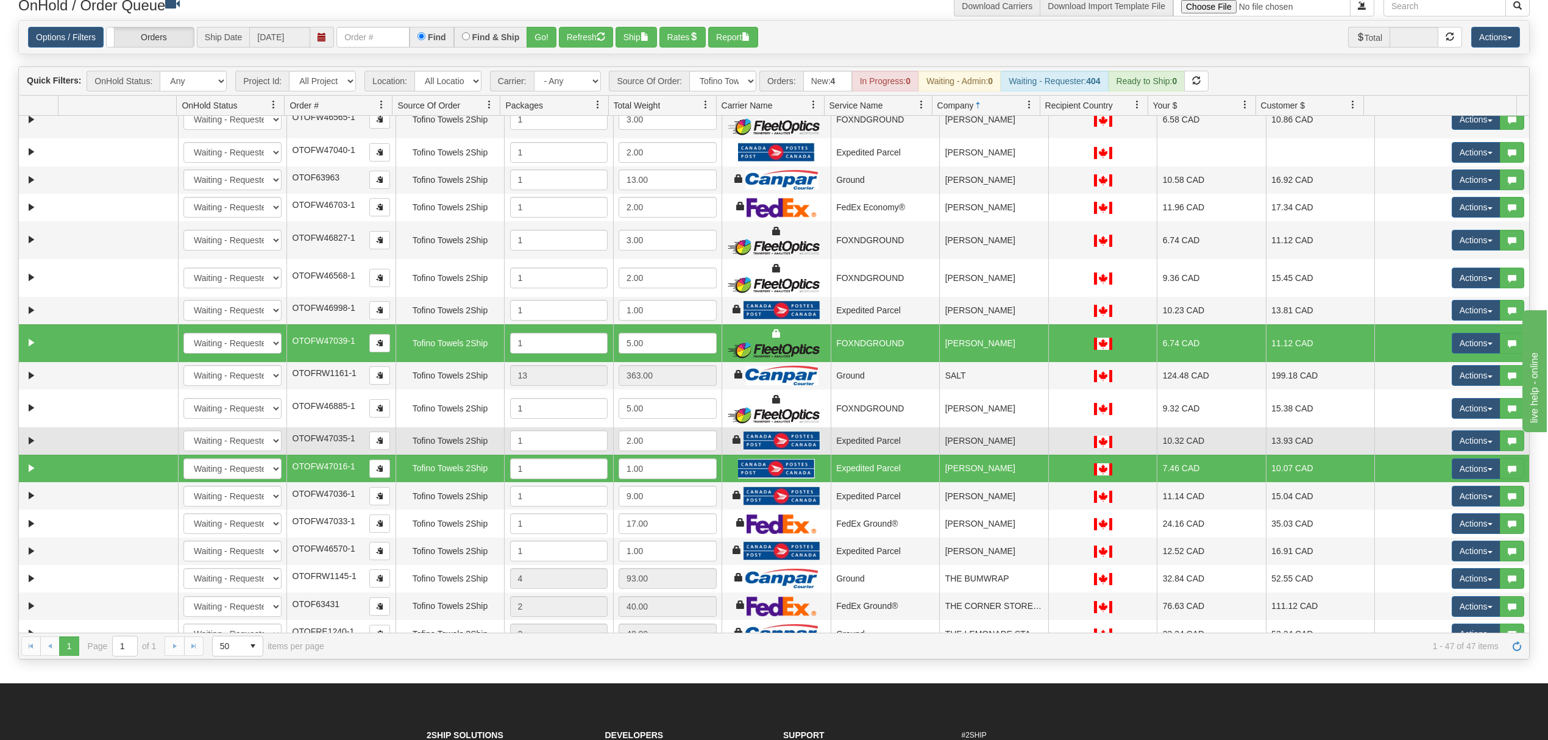
click at [995, 455] on td "[PERSON_NAME]" at bounding box center [993, 440] width 109 height 27
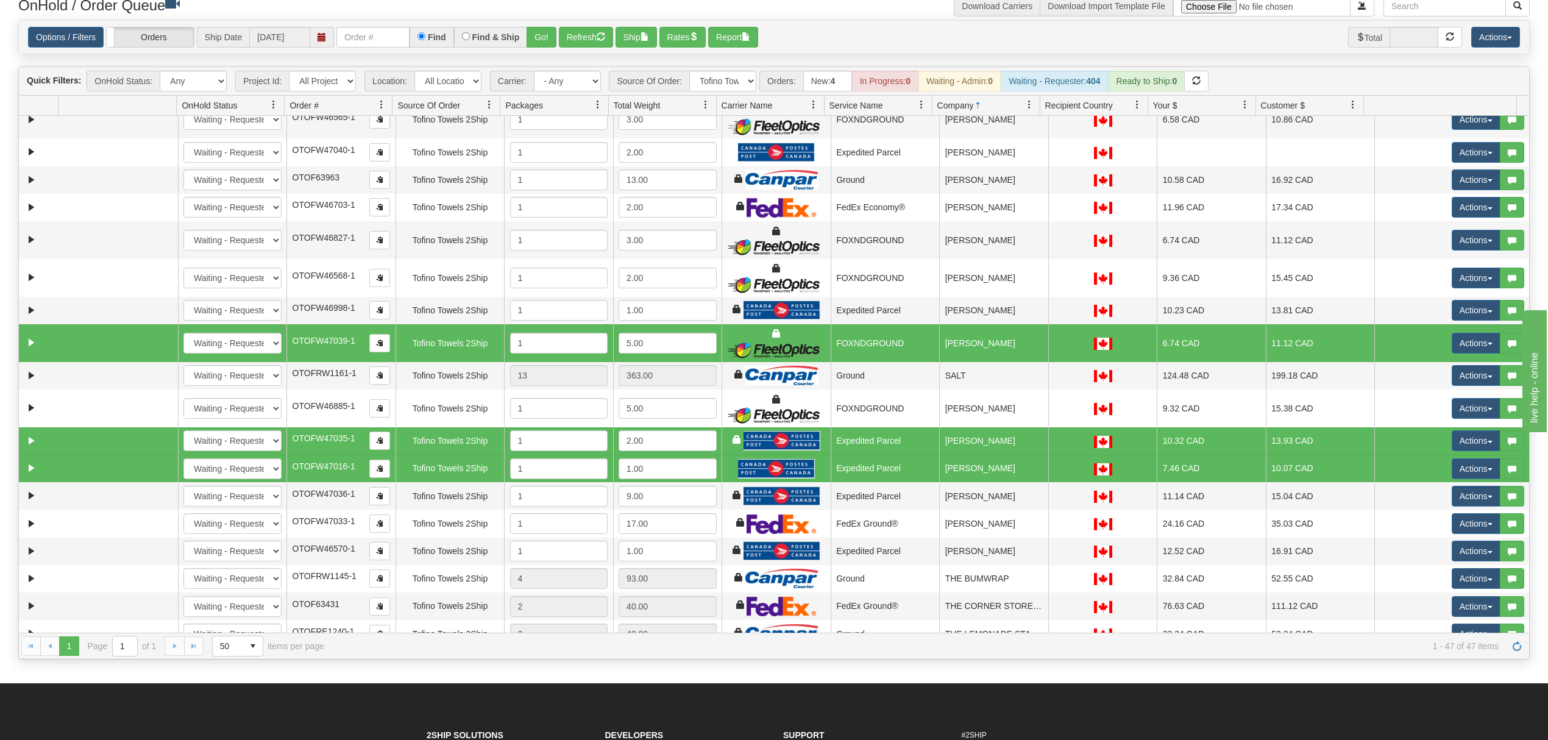
scroll to position [739, 0]
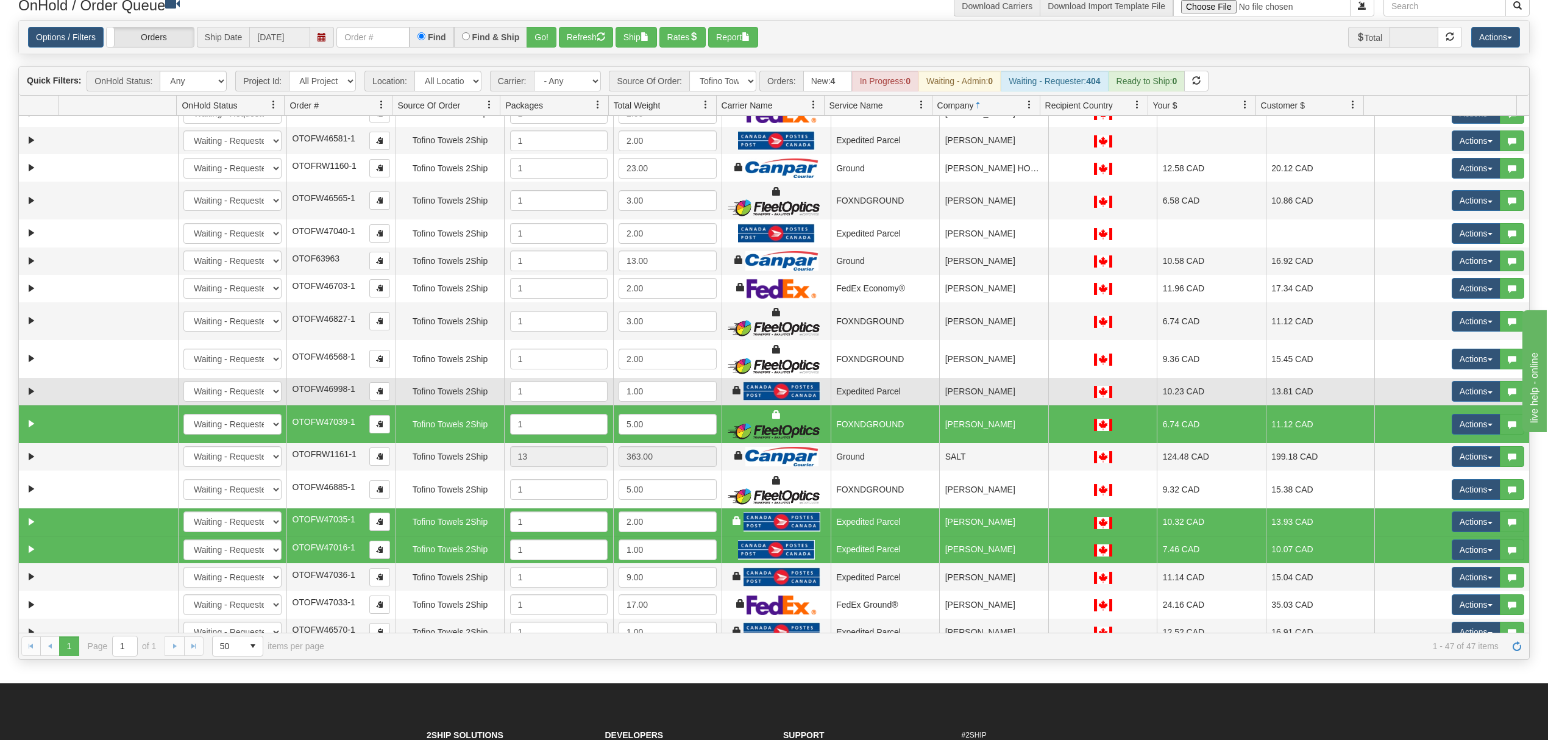
click at [995, 396] on td "[PERSON_NAME]" at bounding box center [993, 391] width 109 height 27
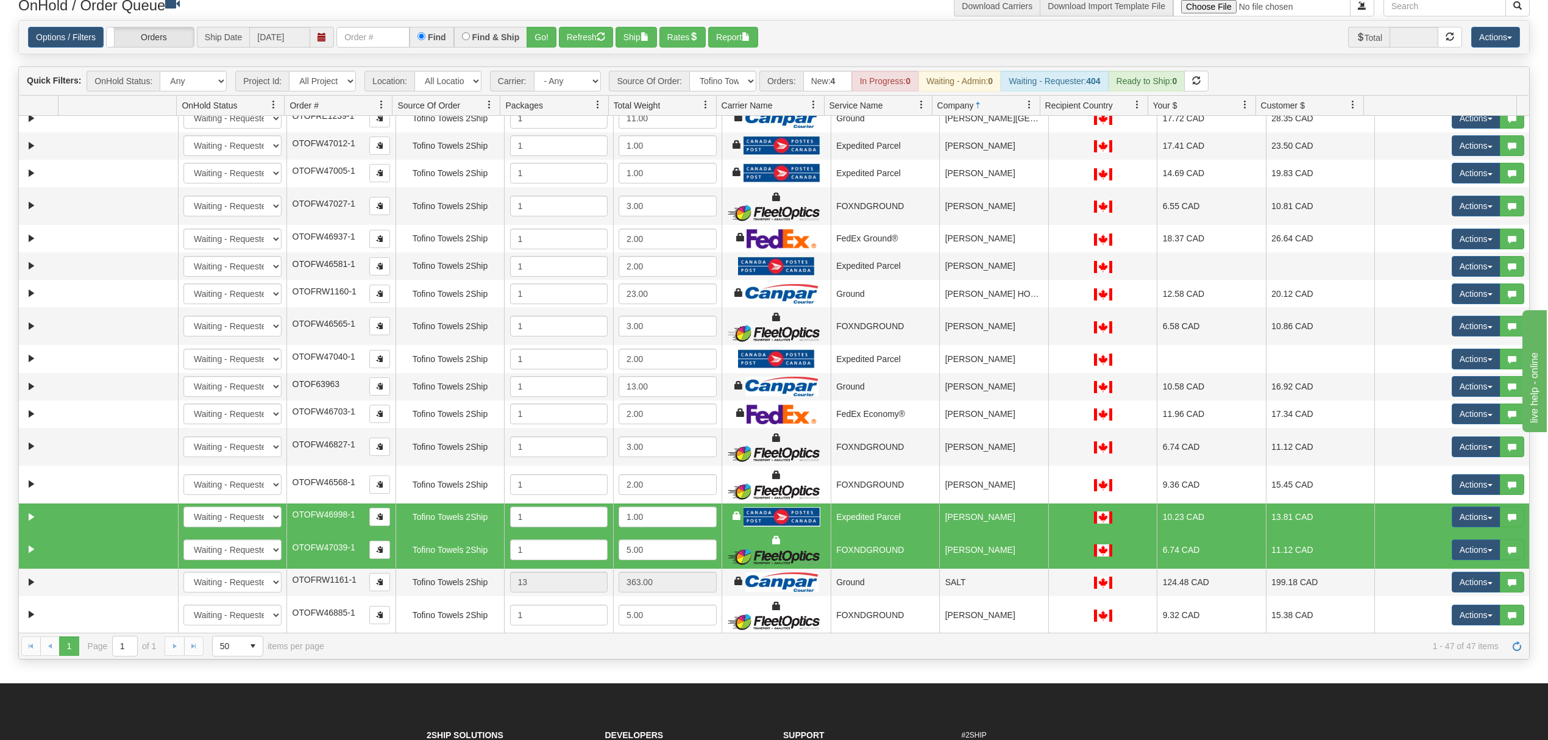
scroll to position [576, 0]
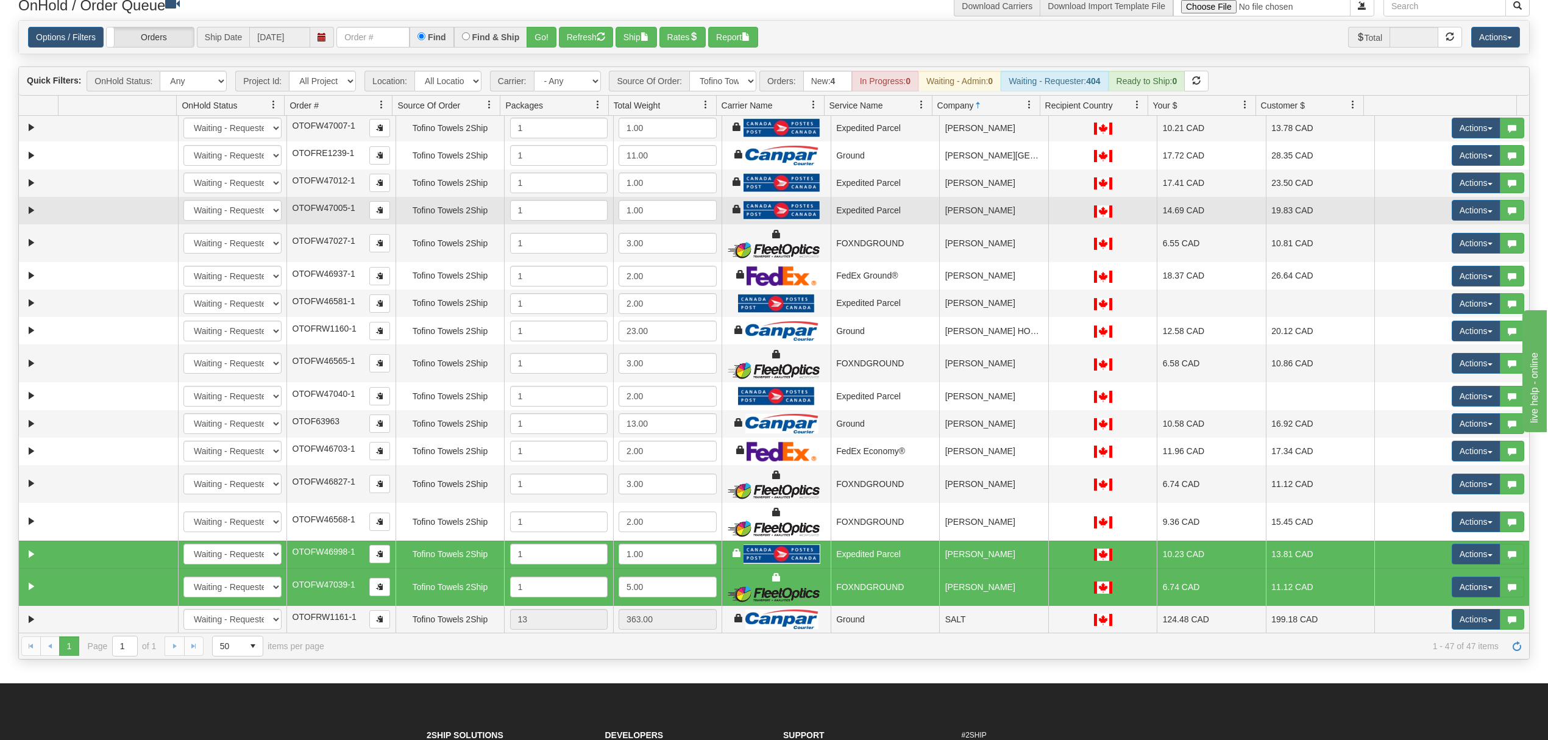
click at [988, 210] on td "[PERSON_NAME]" at bounding box center [993, 210] width 109 height 27
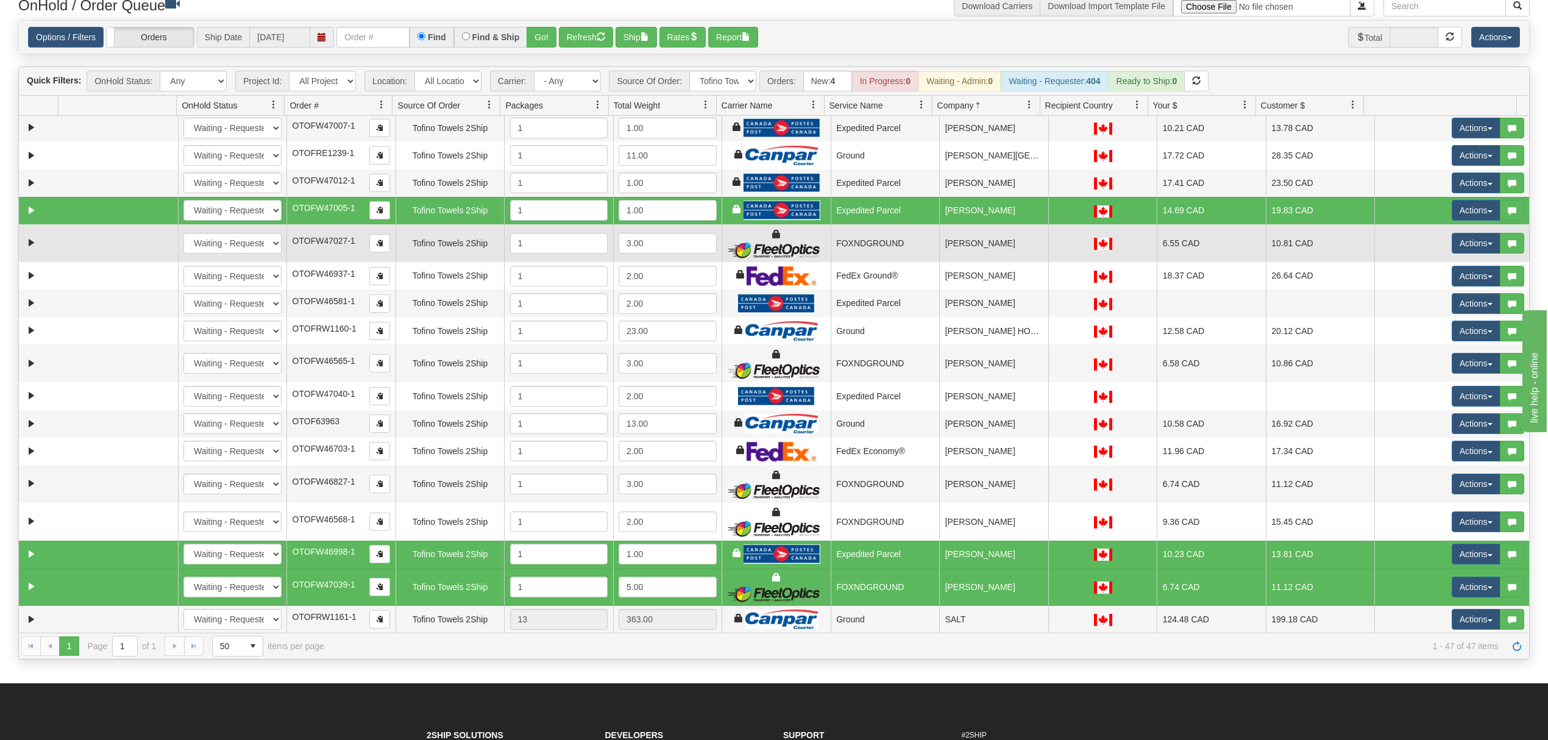
click at [978, 257] on td "[PERSON_NAME]" at bounding box center [993, 243] width 109 height 38
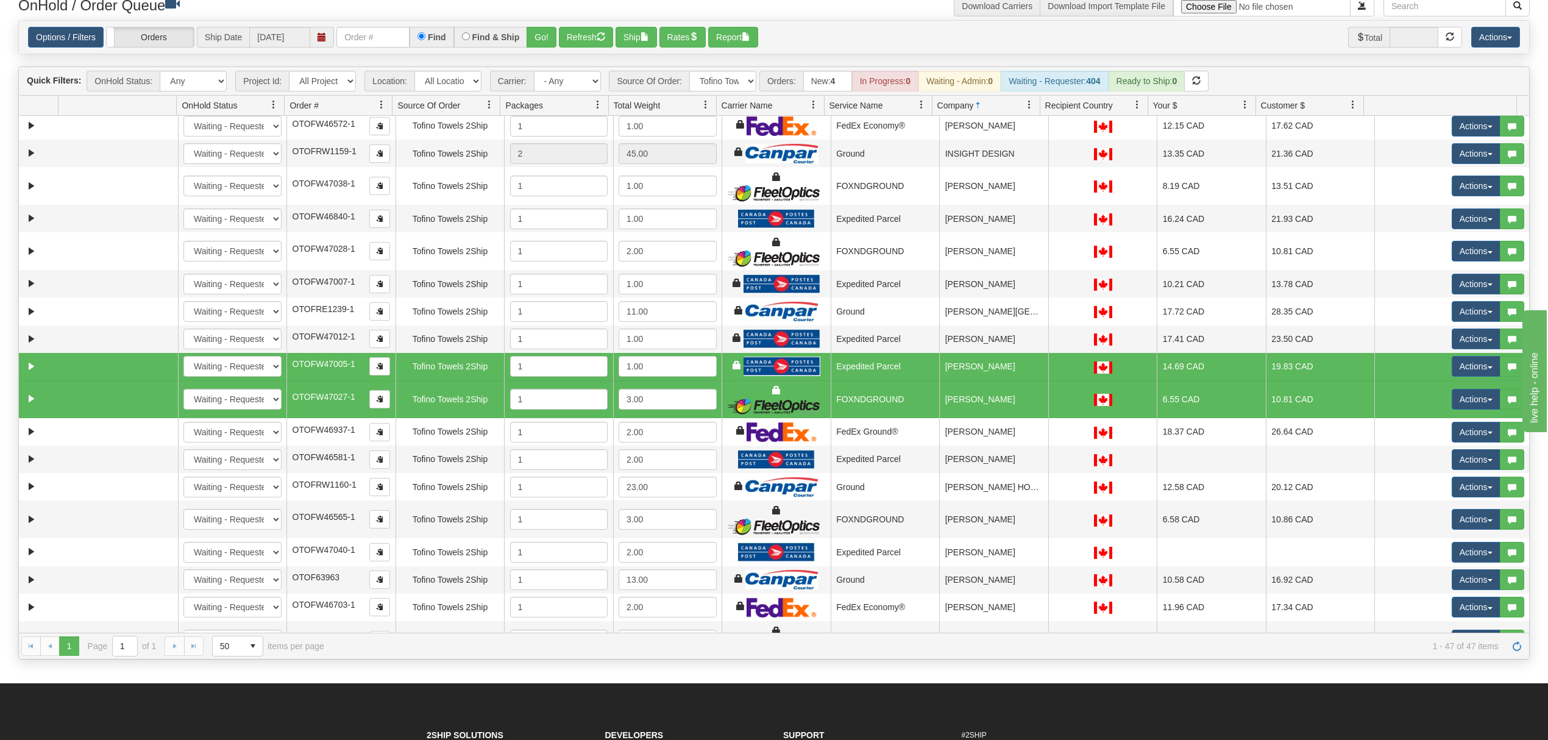
scroll to position [413, 0]
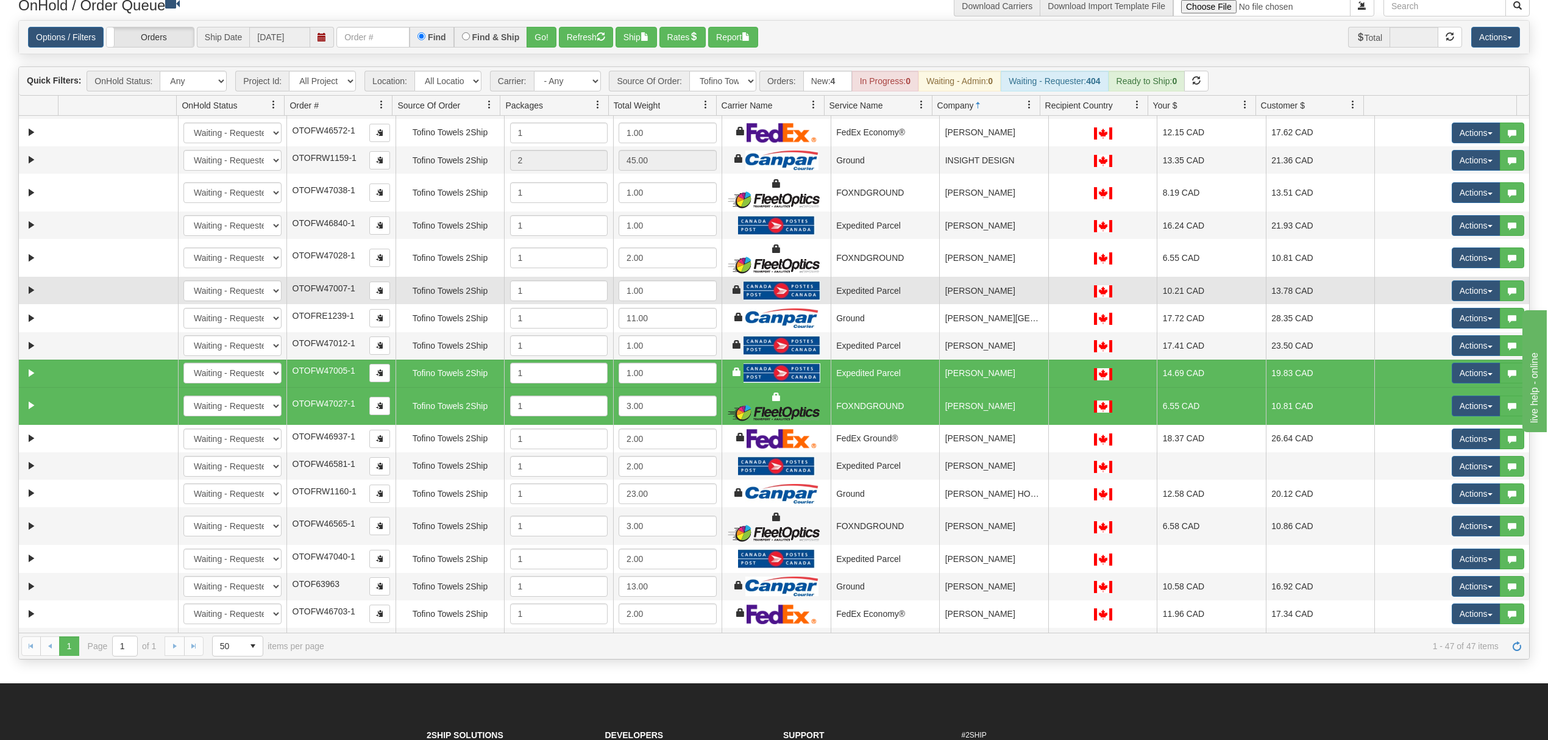
click at [1008, 303] on td "[PERSON_NAME]" at bounding box center [993, 290] width 109 height 27
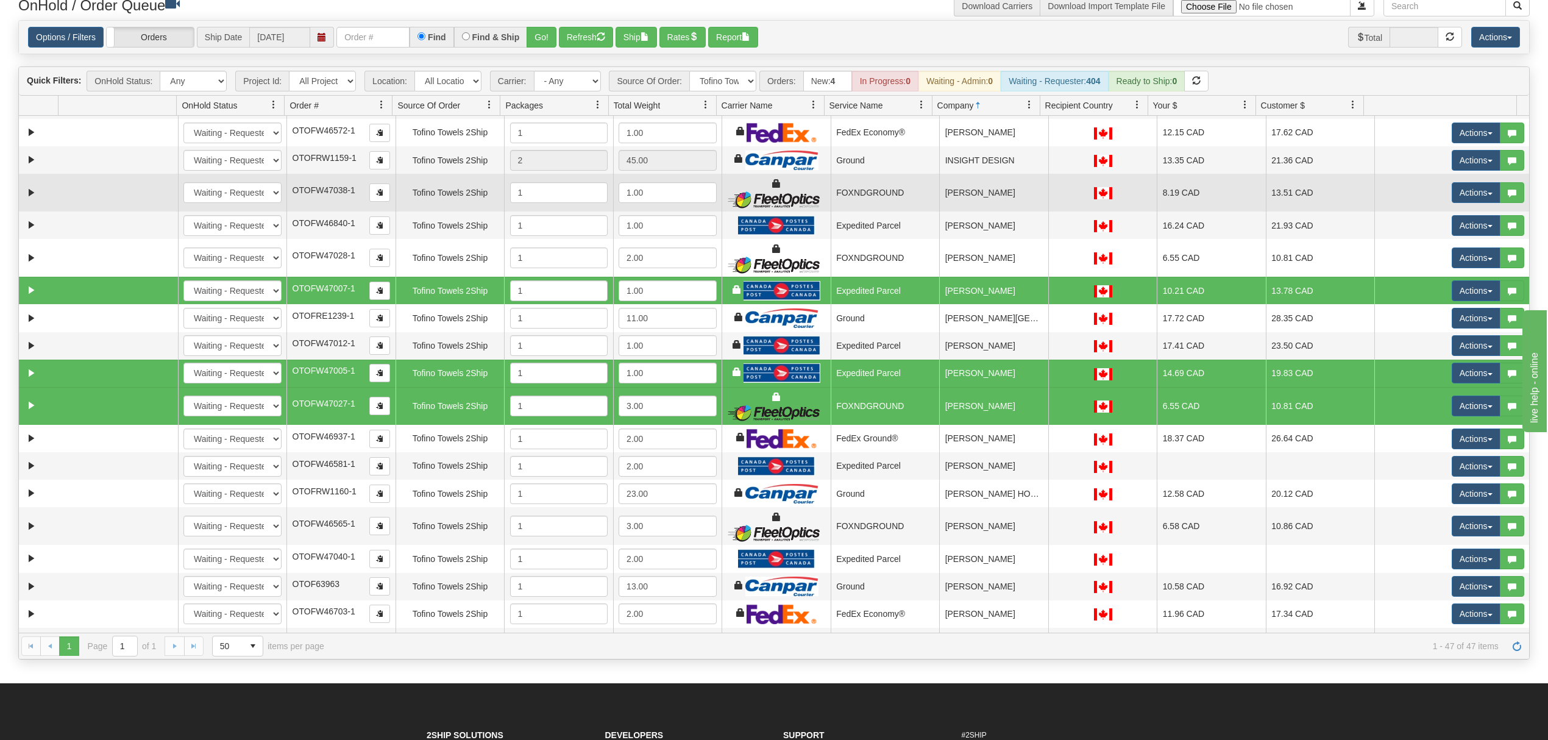
click at [1003, 196] on td "[PERSON_NAME]" at bounding box center [993, 193] width 109 height 38
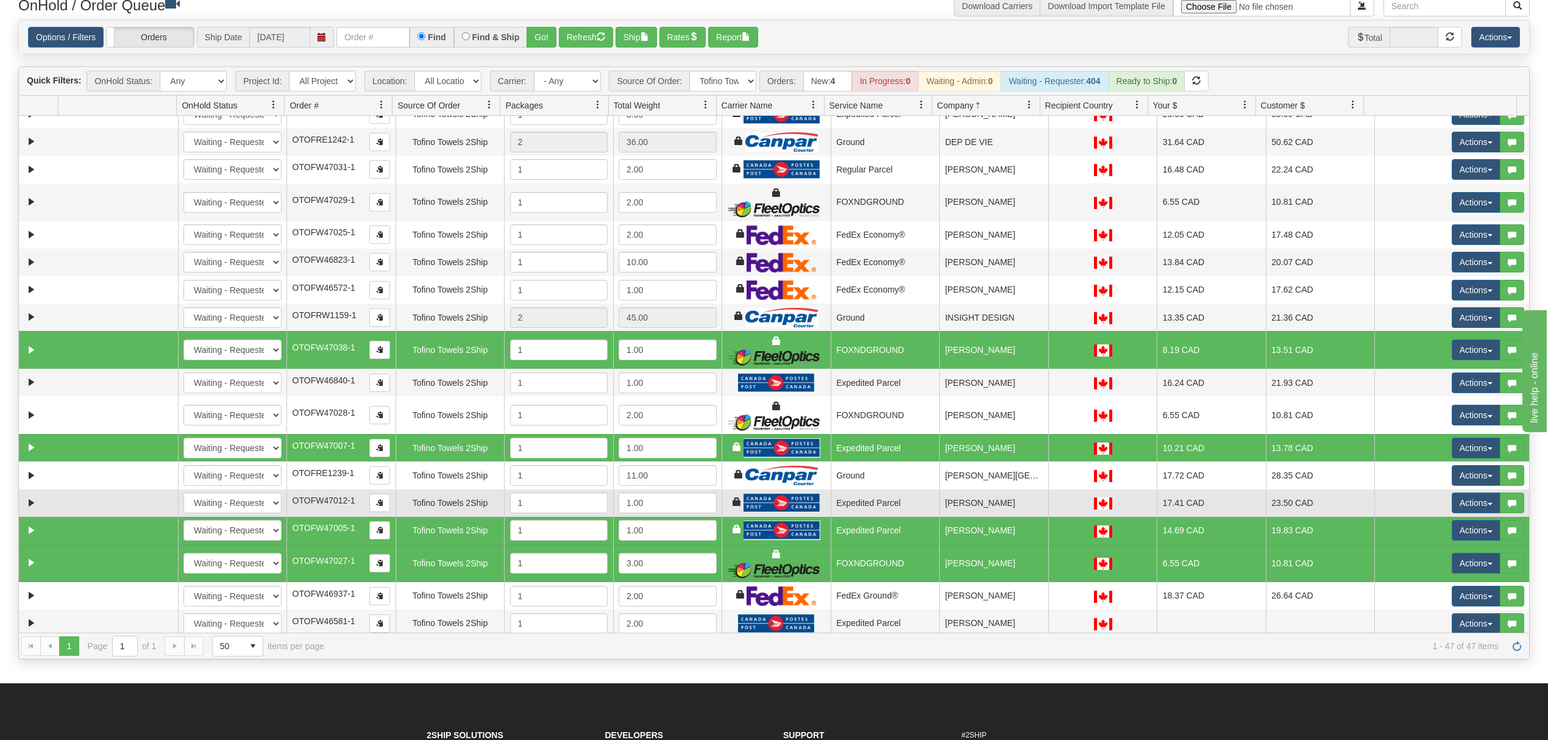
scroll to position [251, 0]
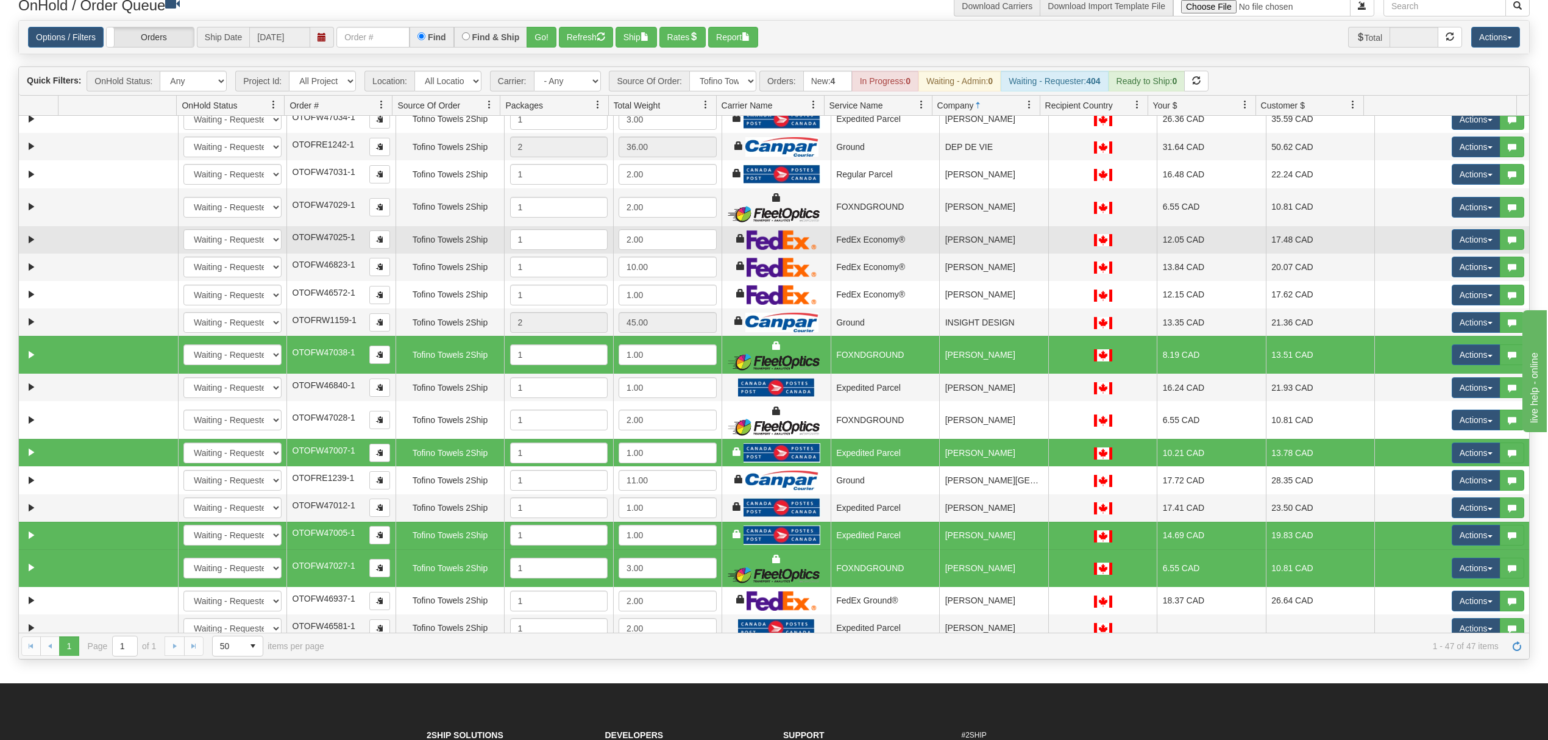
click at [1003, 246] on td "[PERSON_NAME]" at bounding box center [993, 239] width 109 height 27
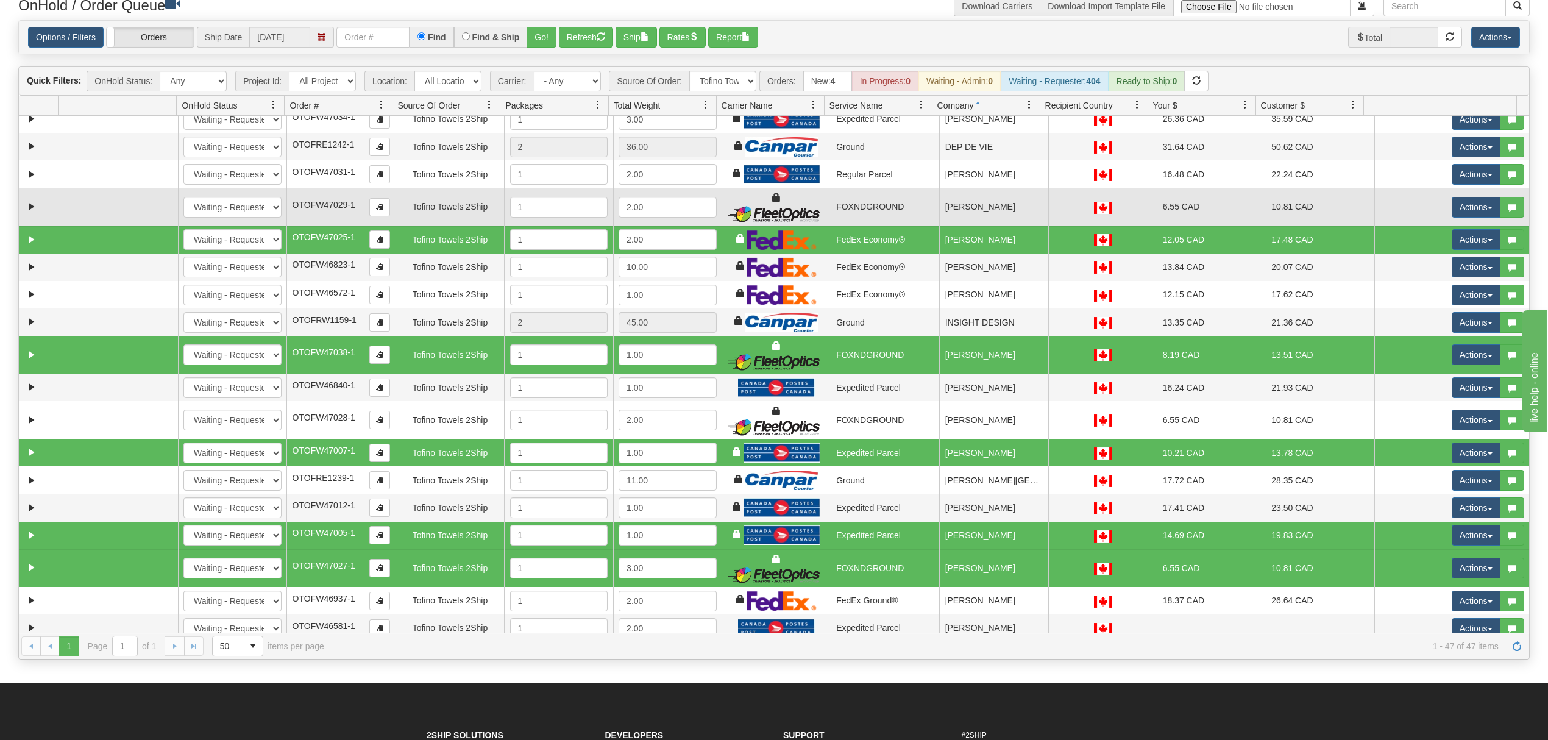
click at [1020, 210] on td "[PERSON_NAME]" at bounding box center [993, 207] width 109 height 38
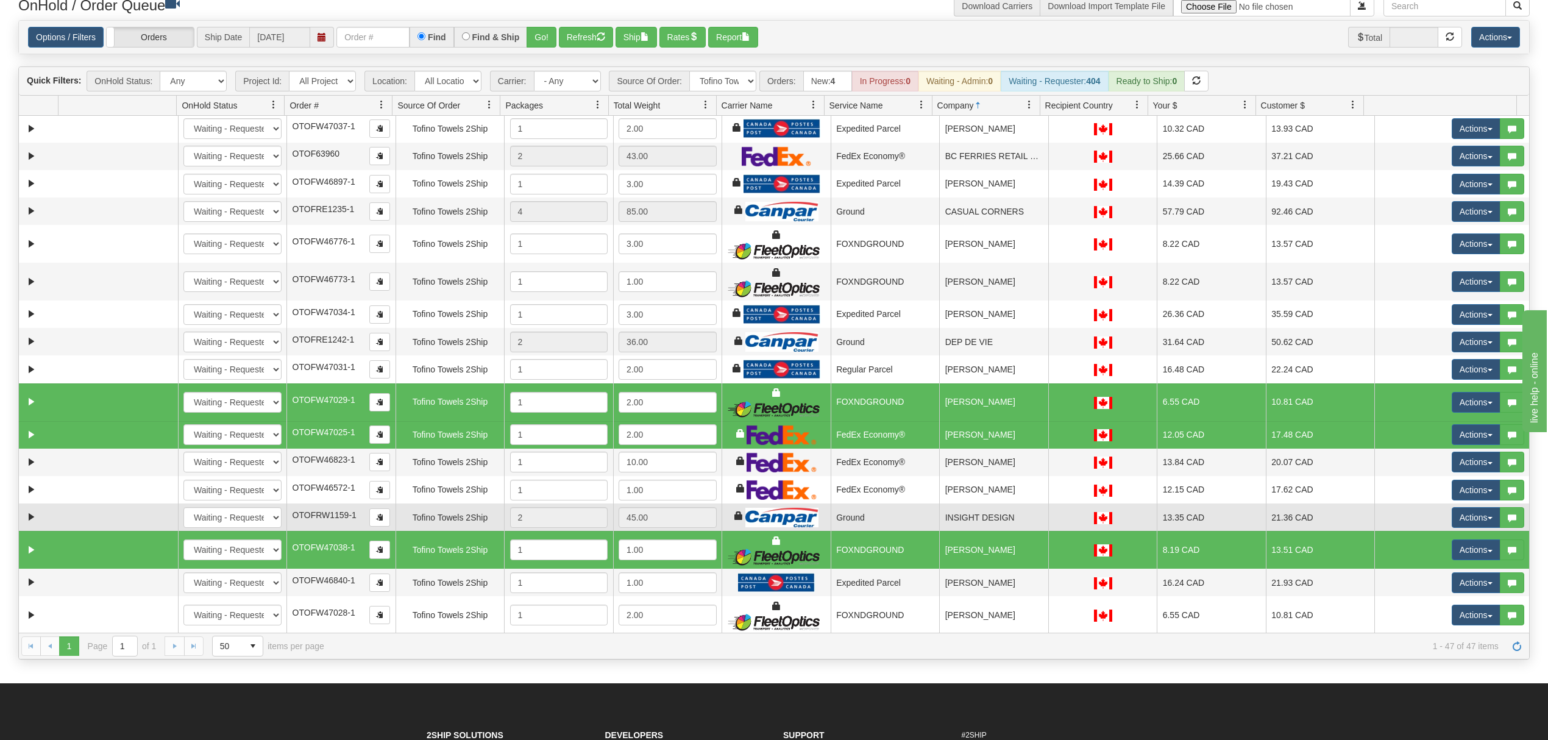
scroll to position [7, 0]
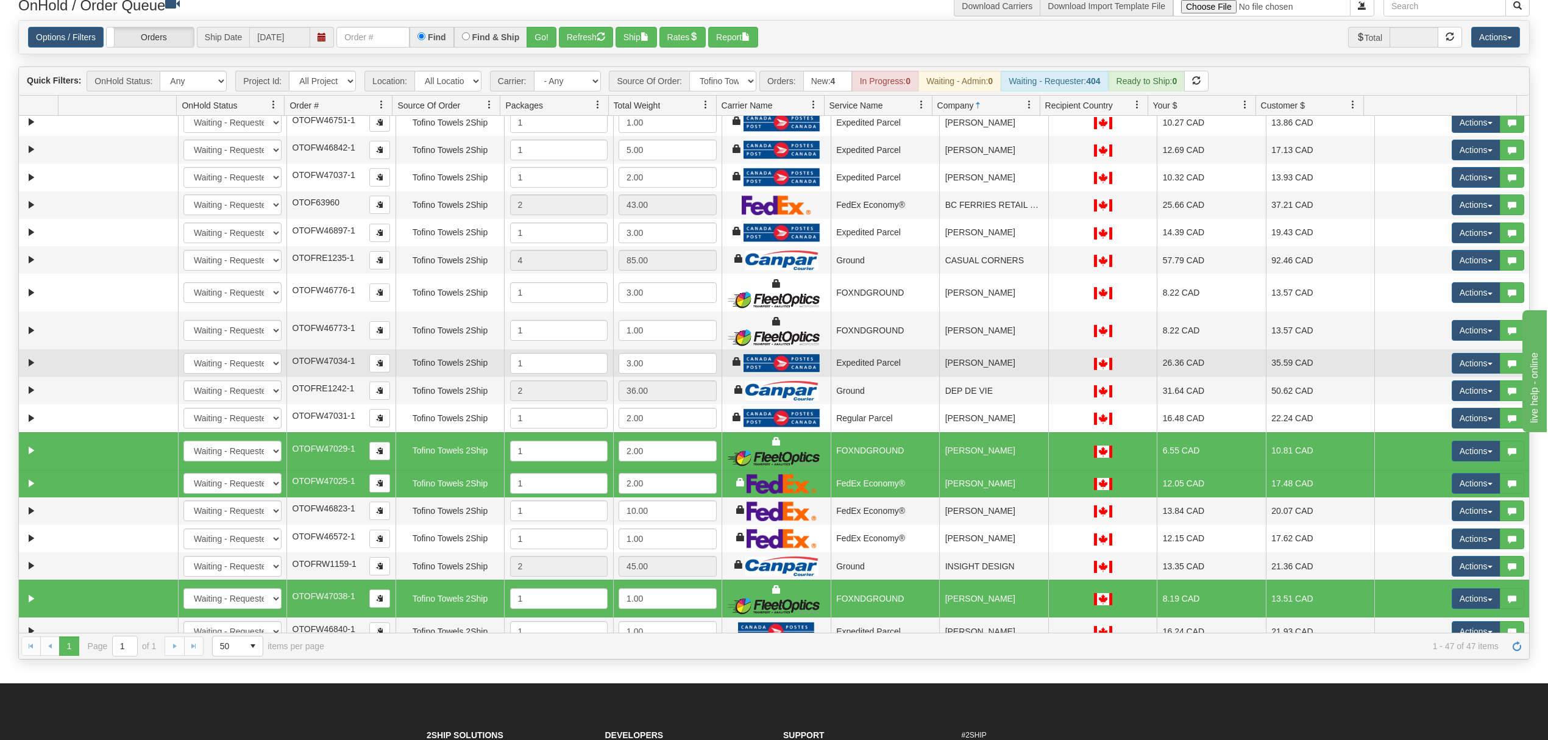
click at [1007, 363] on td "[PERSON_NAME]" at bounding box center [993, 362] width 109 height 27
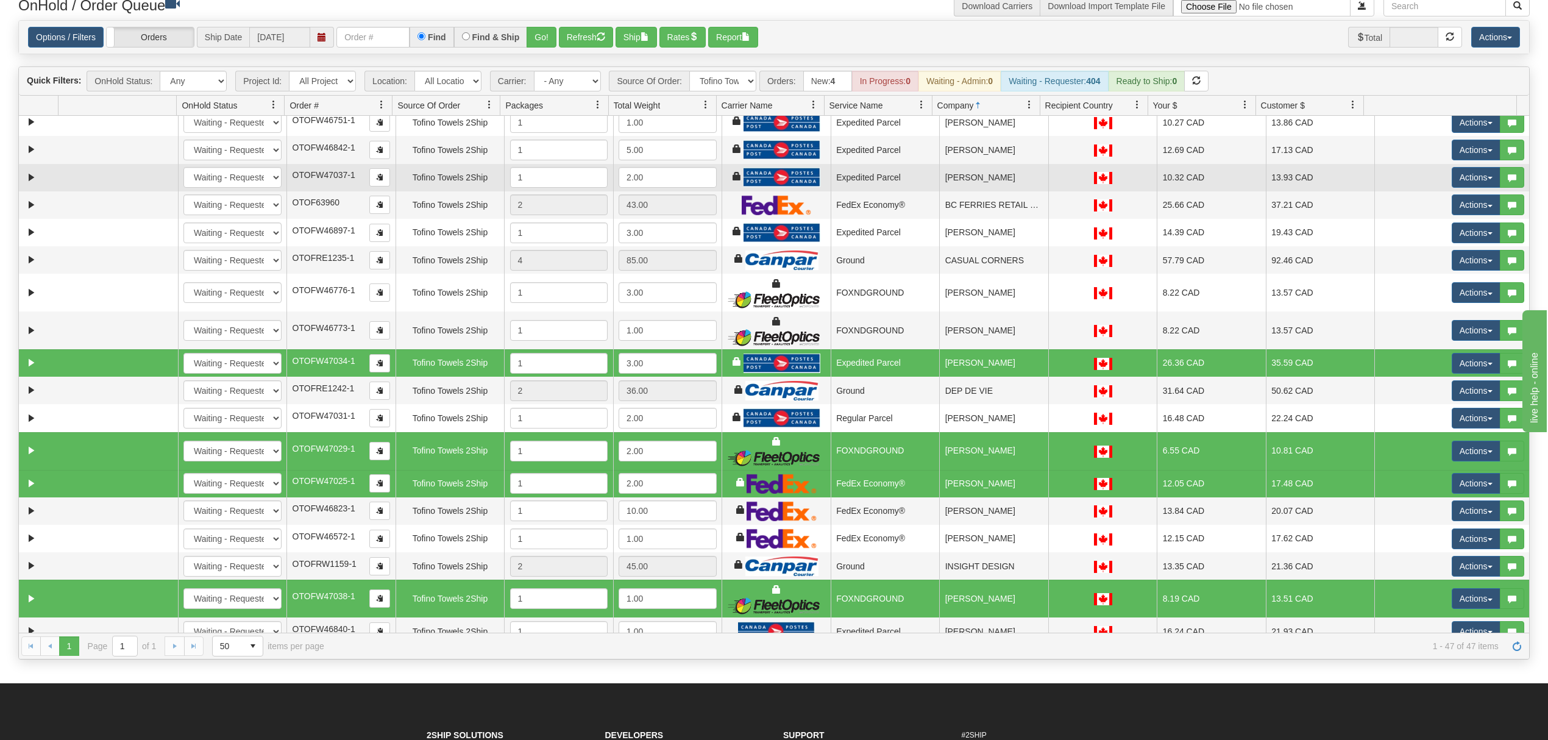
click at [939, 182] on td "[PERSON_NAME]" at bounding box center [993, 177] width 109 height 27
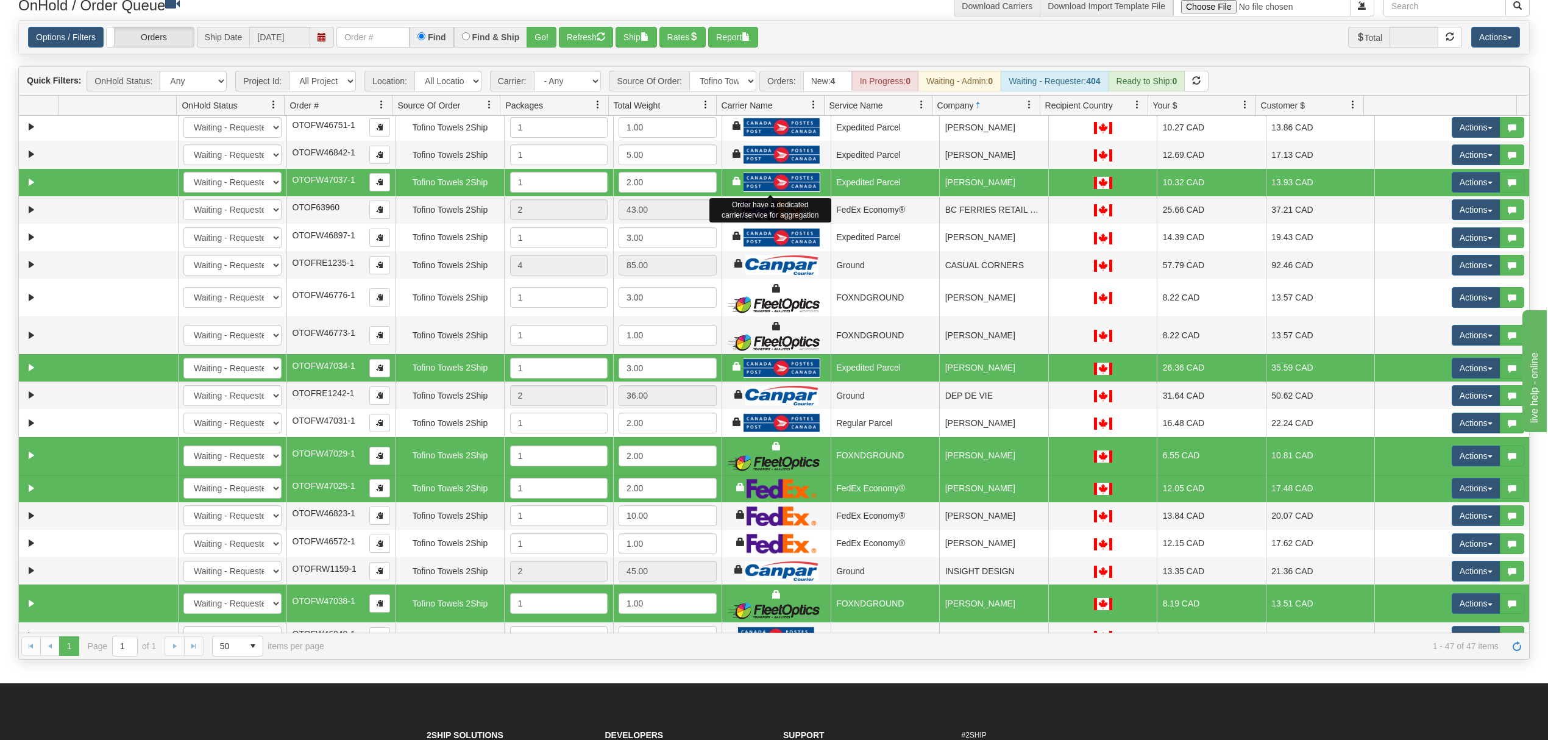
scroll to position [0, 0]
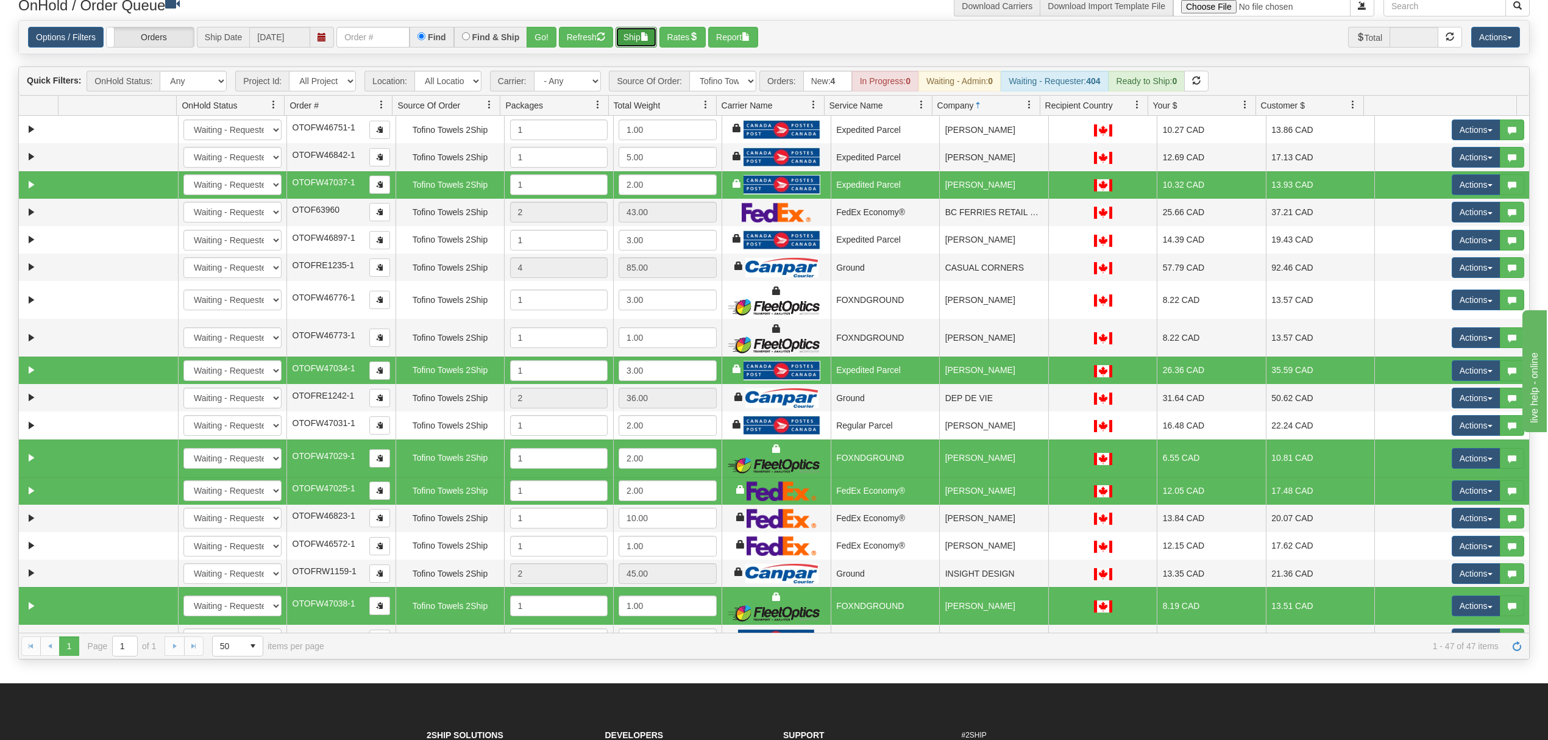
click at [639, 34] on button "Ship" at bounding box center [636, 37] width 41 height 21
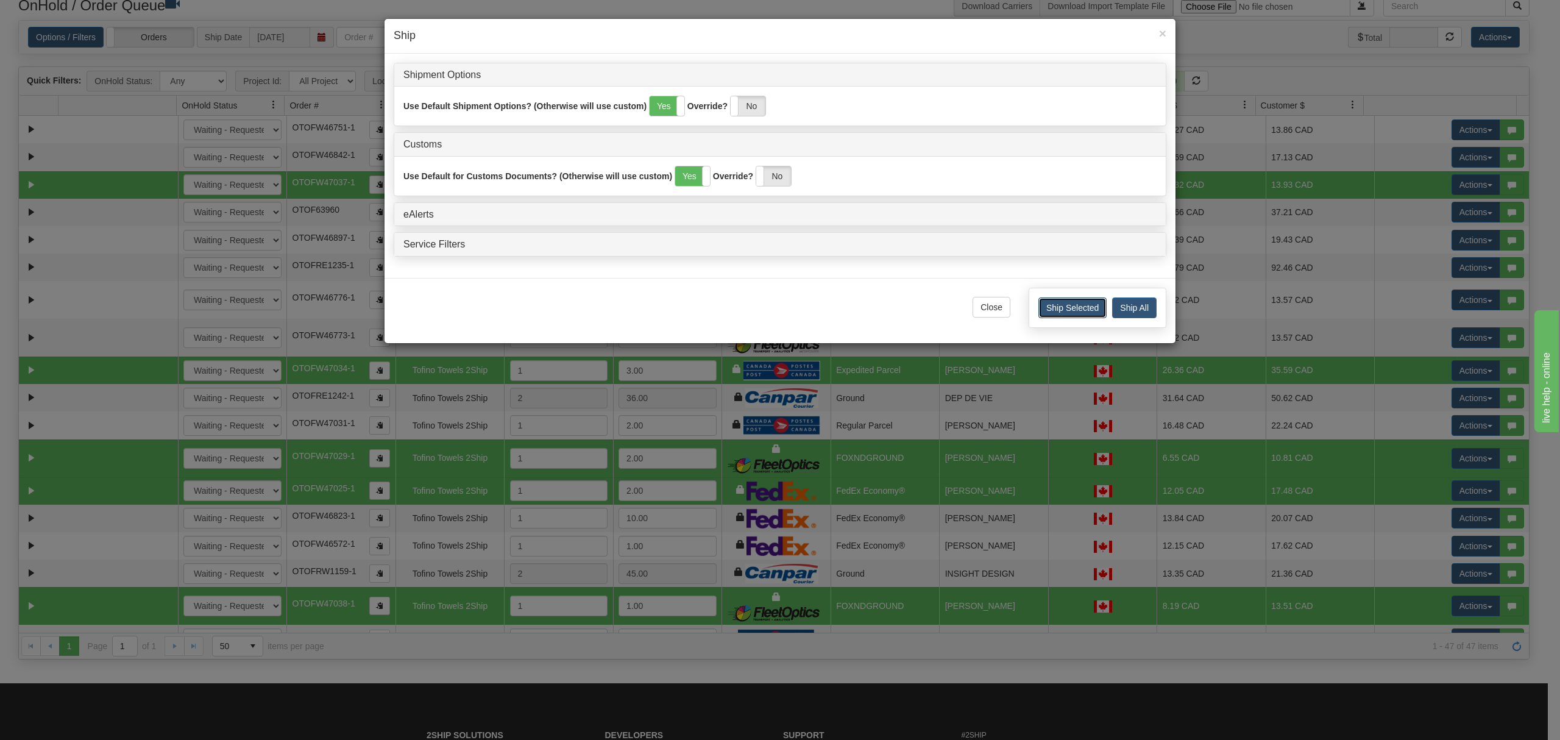
click at [1051, 318] on button "Ship Selected" at bounding box center [1073, 307] width 68 height 21
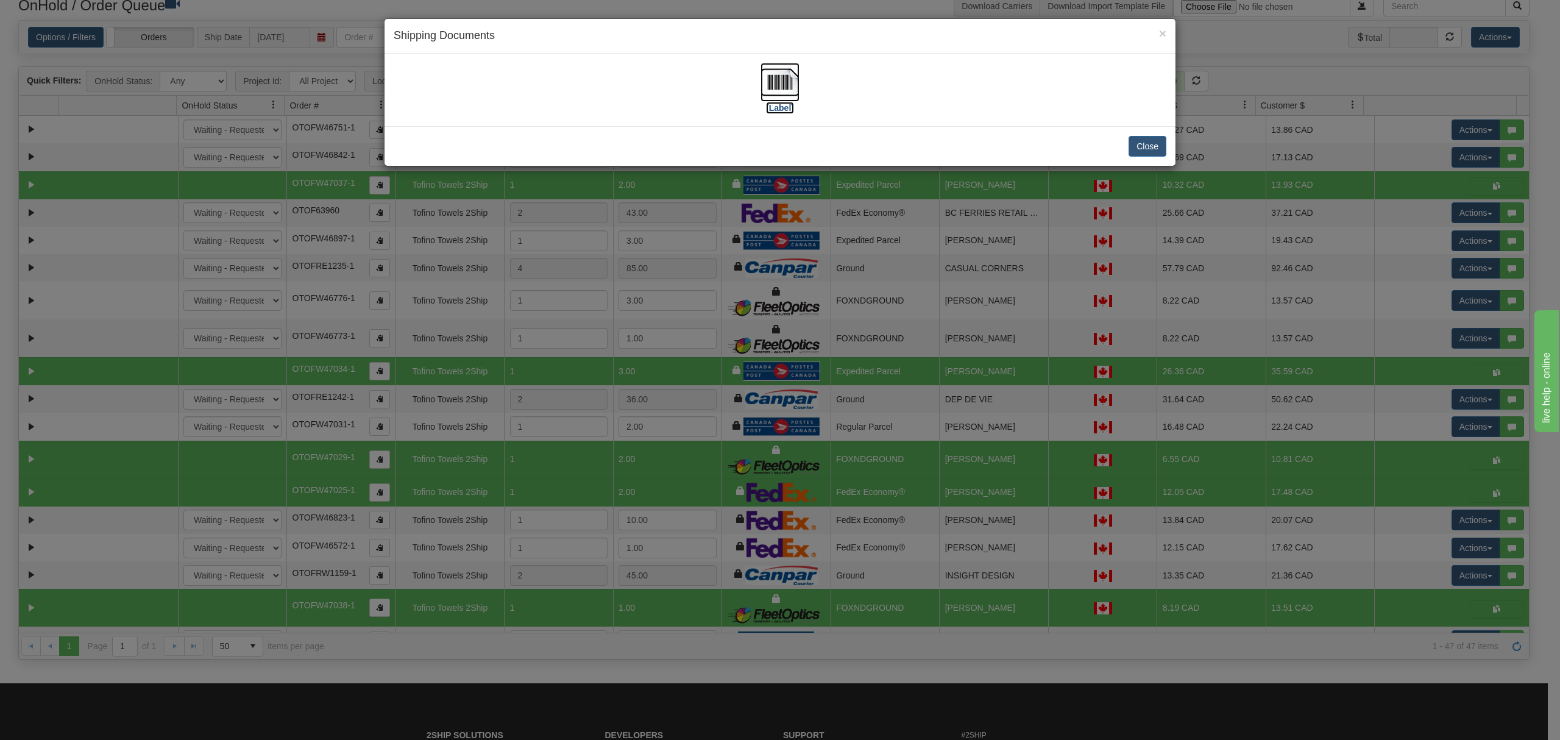
click at [783, 91] on img at bounding box center [780, 82] width 39 height 39
click at [1145, 144] on button "Close" at bounding box center [1148, 146] width 38 height 21
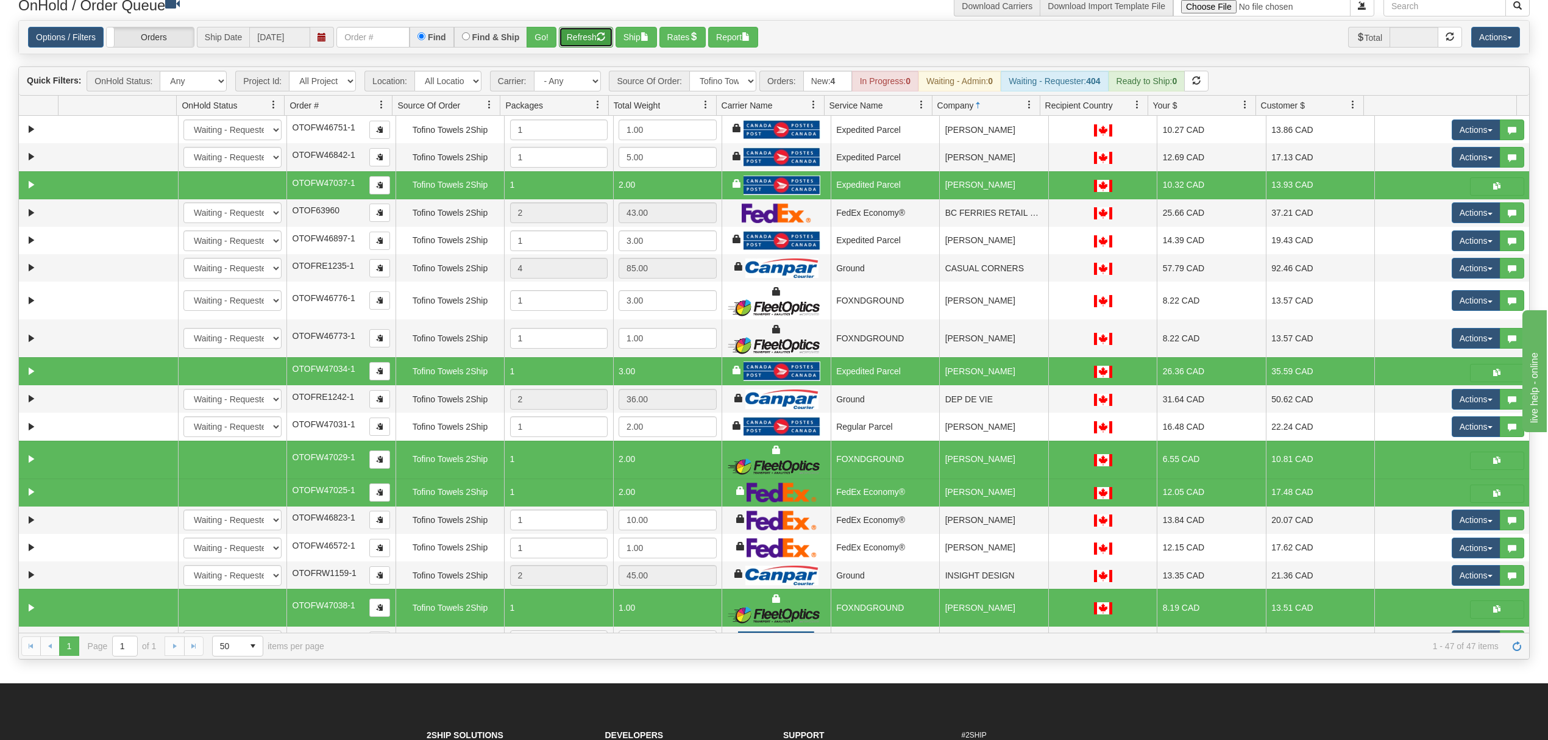
click at [603, 40] on span "button" at bounding box center [601, 36] width 9 height 9
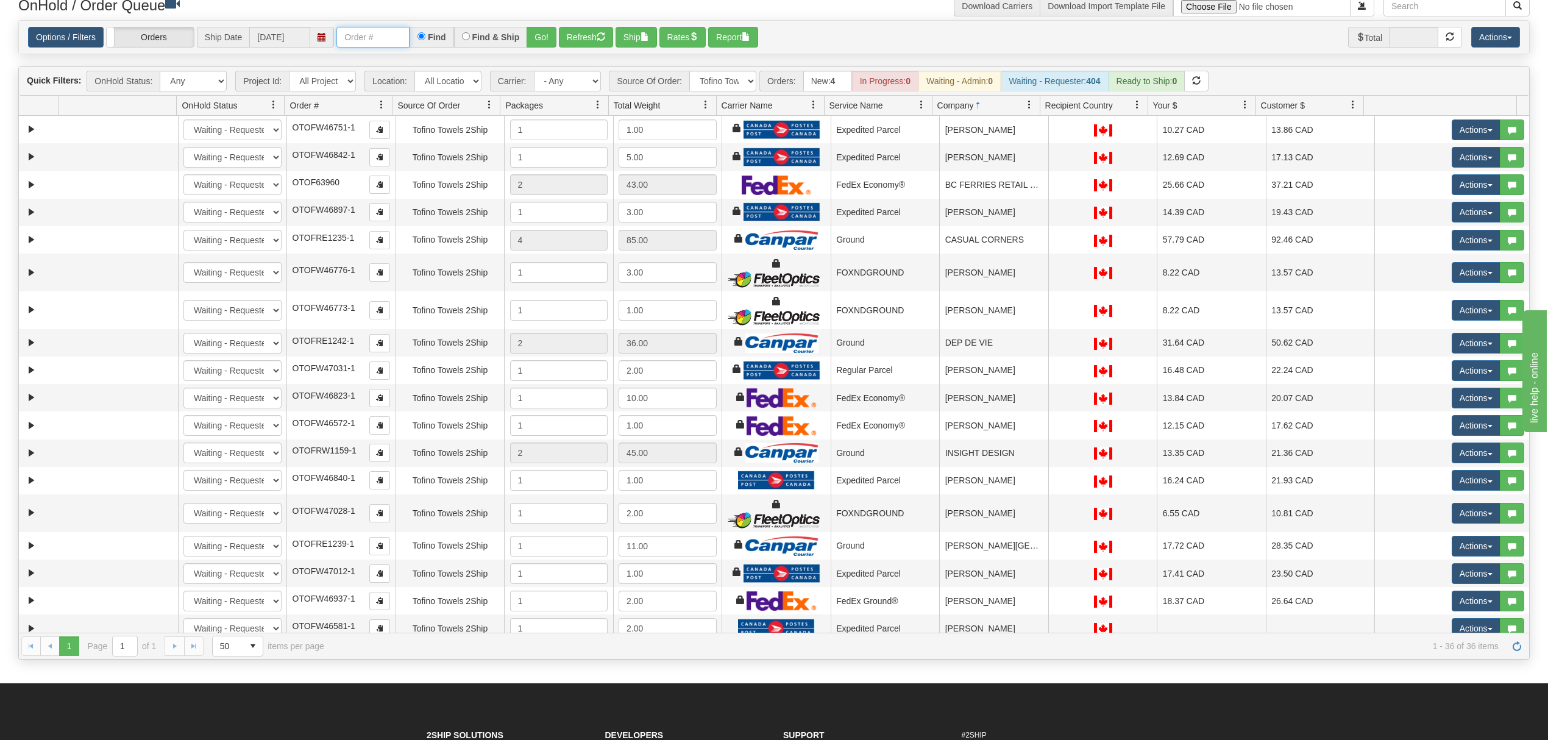
click at [404, 42] on input "text" at bounding box center [372, 37] width 73 height 21
click at [536, 47] on button "Go!" at bounding box center [542, 37] width 30 height 21
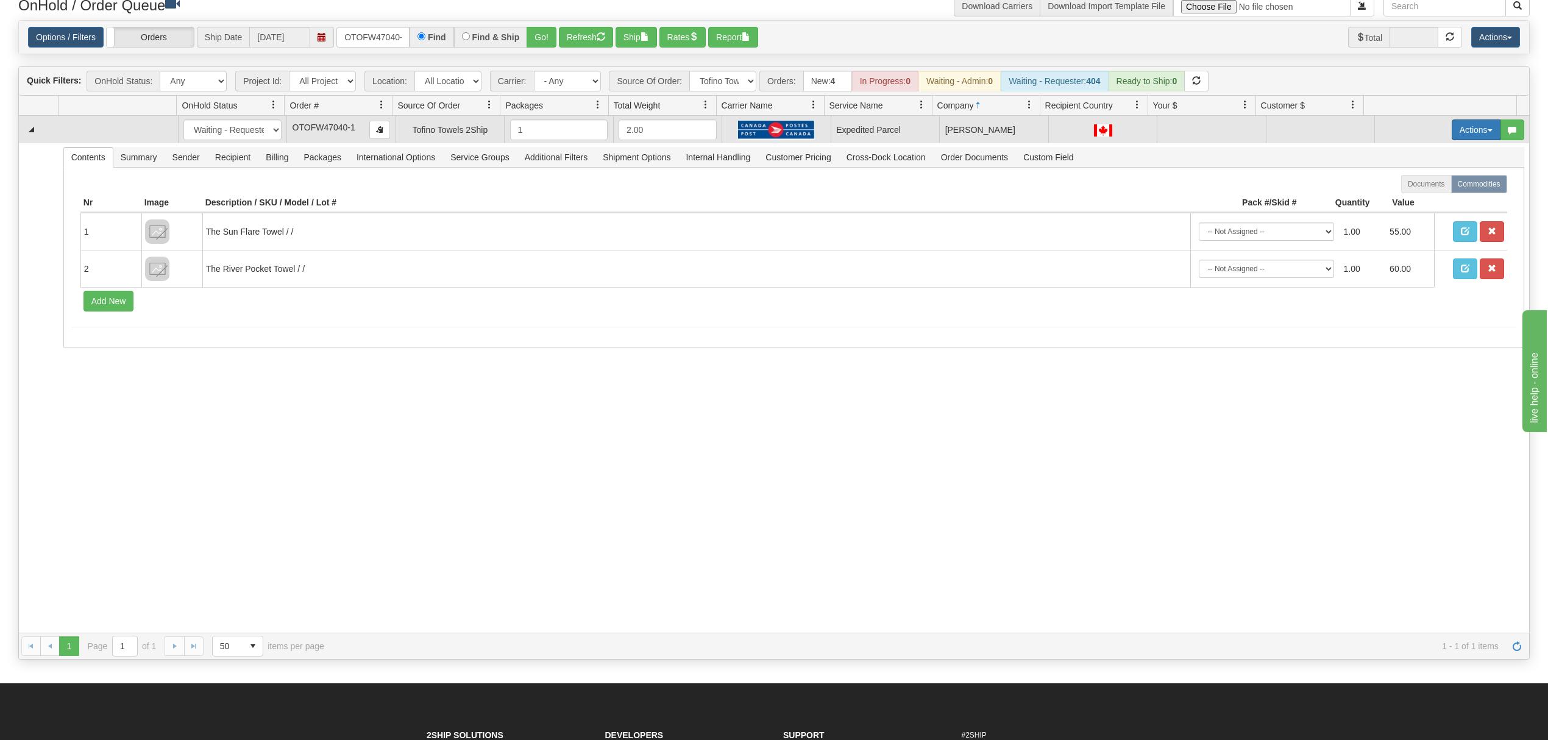
click at [1462, 135] on button "Actions" at bounding box center [1476, 129] width 49 height 21
click at [1434, 185] on span "Rate All Services" at bounding box center [1451, 185] width 73 height 10
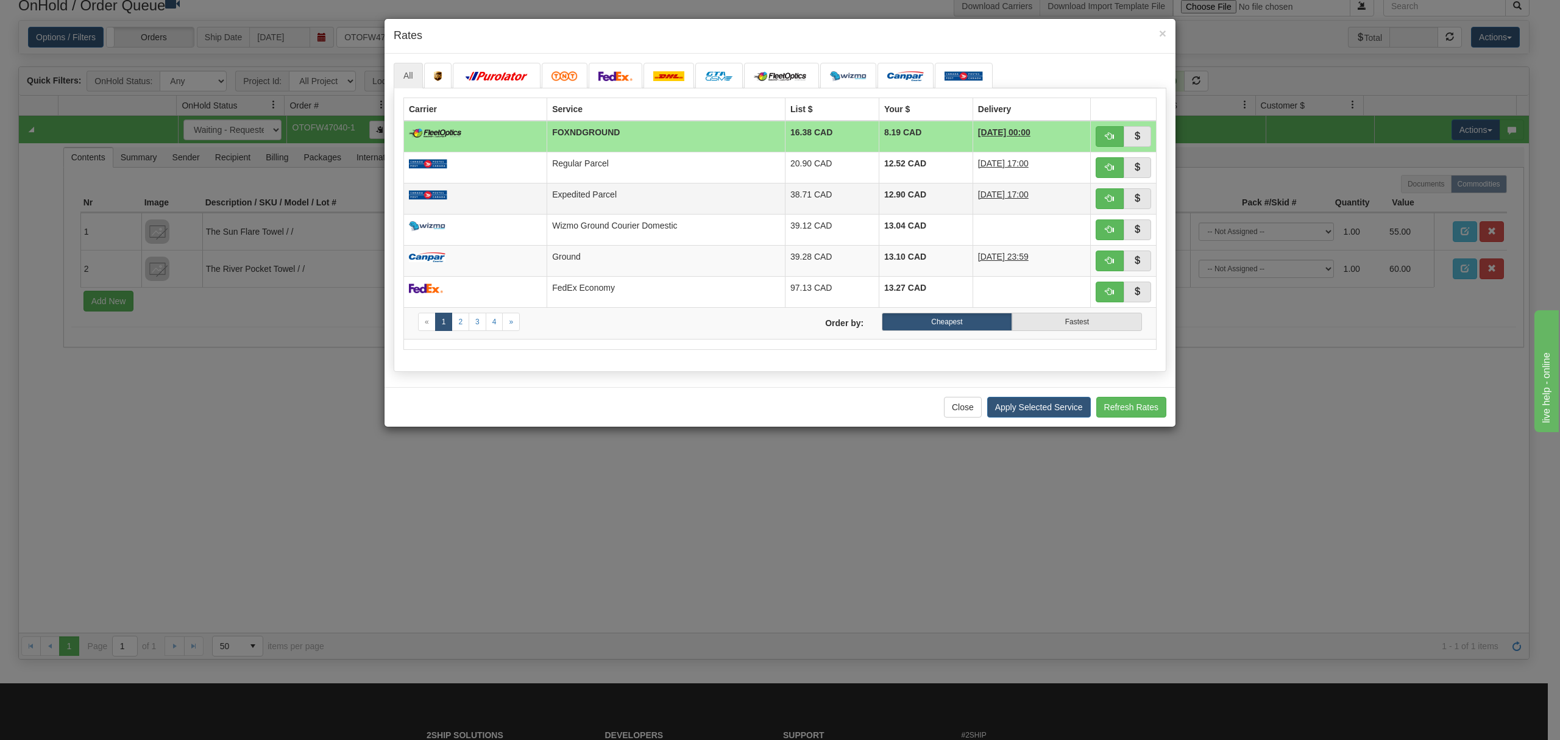
click at [677, 188] on td "Expedited Parcel" at bounding box center [666, 198] width 238 height 31
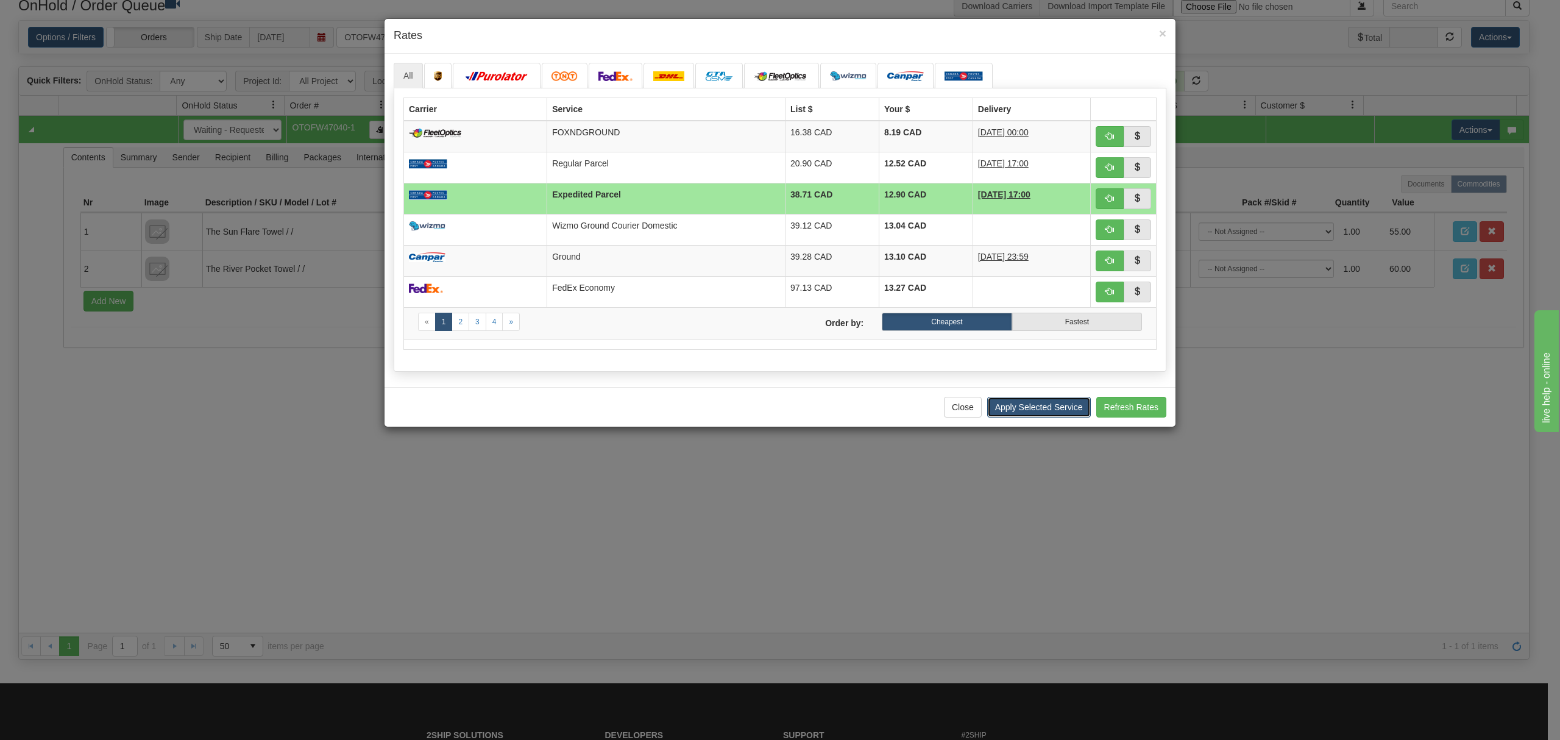
click at [1019, 408] on button "Apply Selected Service" at bounding box center [1039, 407] width 104 height 21
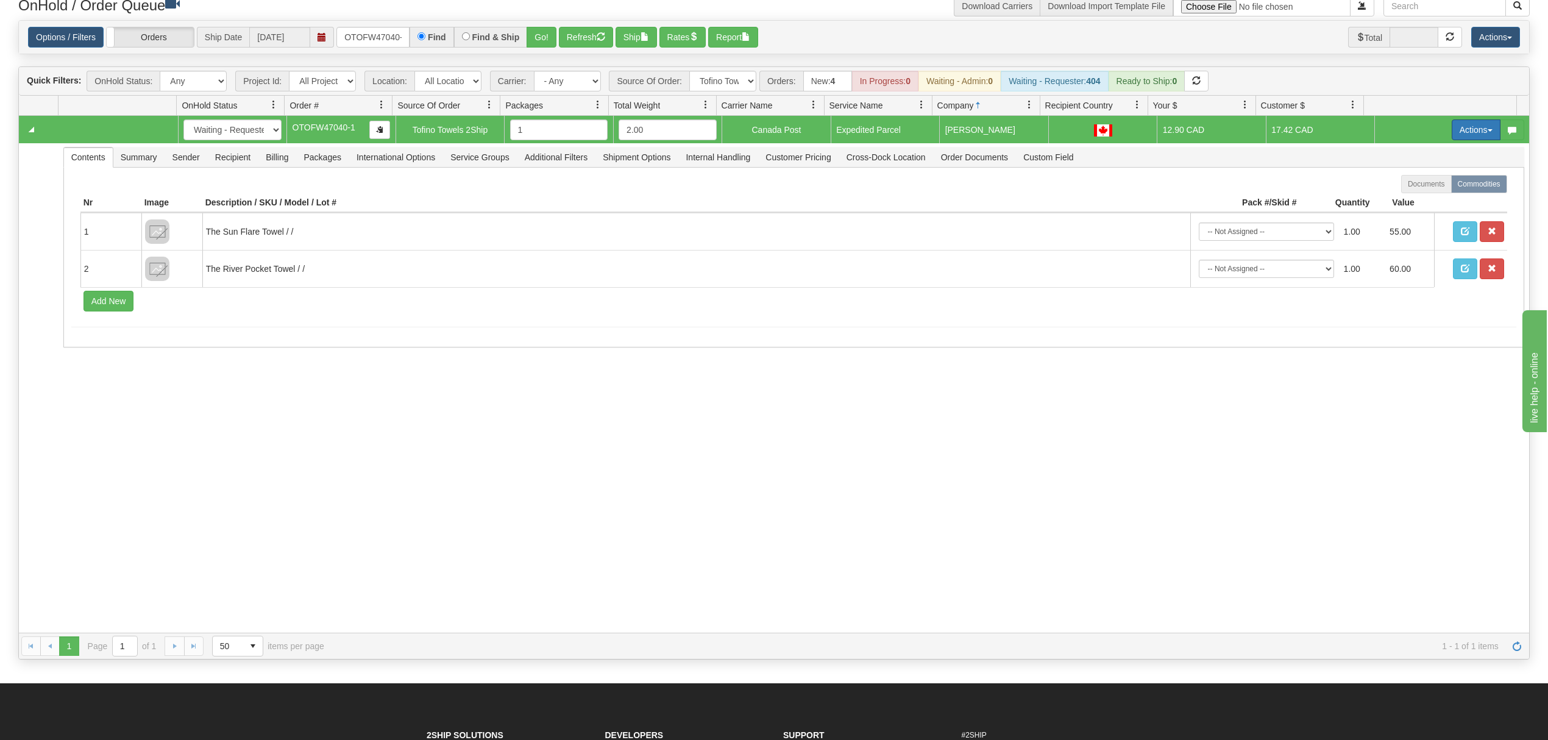
click at [1459, 135] on button "Actions" at bounding box center [1476, 129] width 49 height 21
click at [1415, 205] on span "Ship" at bounding box center [1428, 201] width 26 height 10
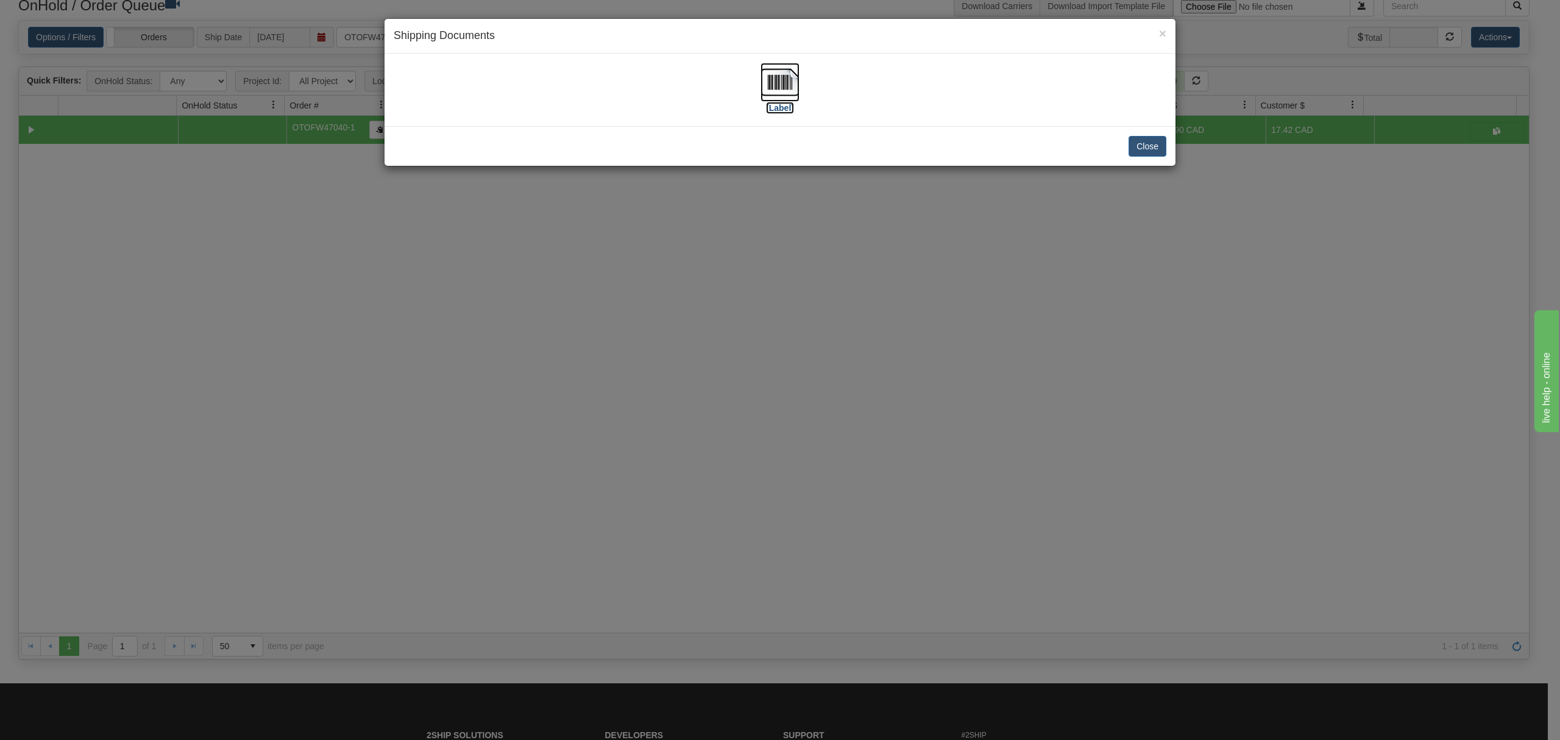
click at [776, 88] on img at bounding box center [780, 82] width 39 height 39
click at [1150, 154] on button "Close" at bounding box center [1148, 146] width 38 height 21
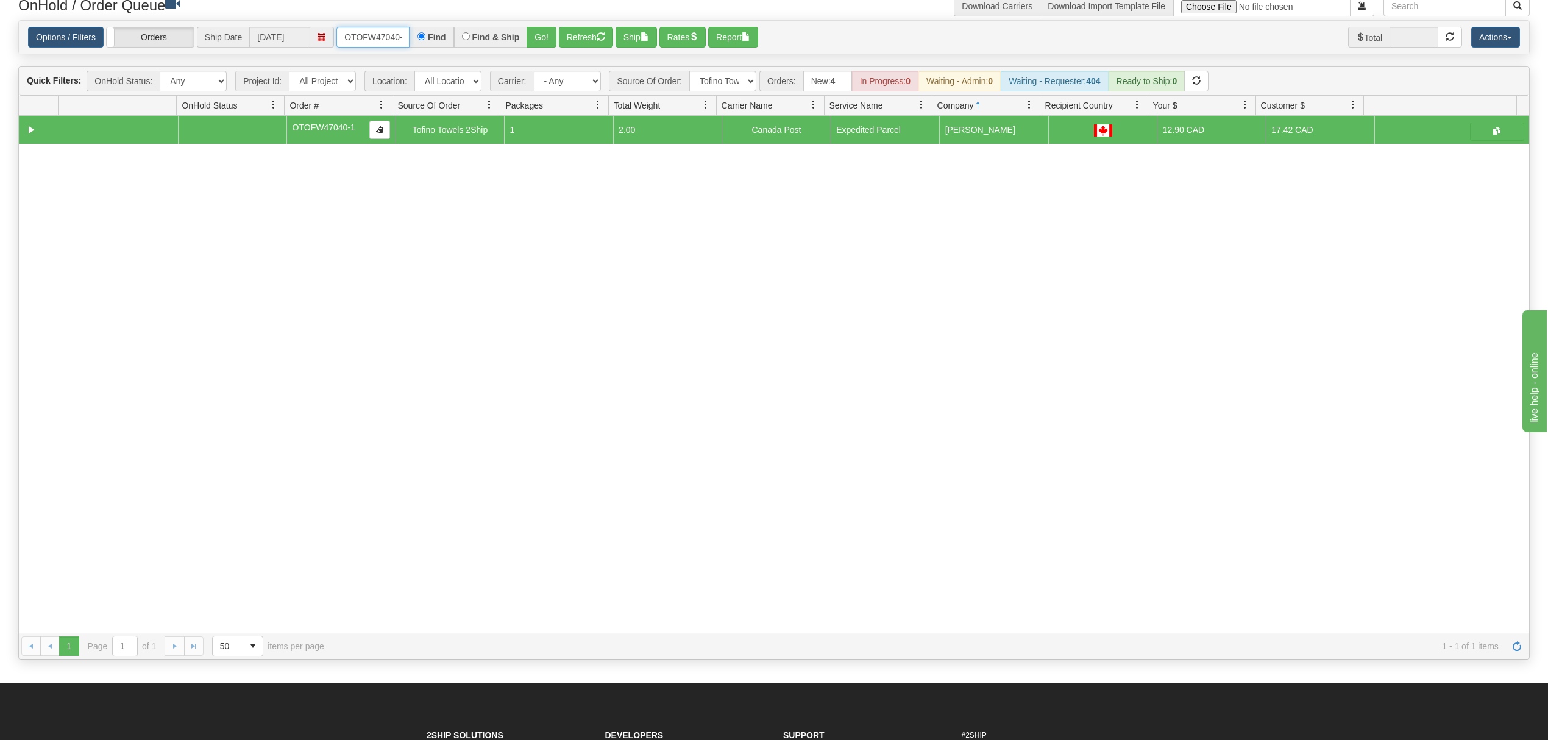
click at [374, 30] on input "OTOFW47040-1" at bounding box center [372, 37] width 73 height 21
click at [369, 41] on input "-1" at bounding box center [372, 37] width 73 height 21
type input "-"
type input "OGF317338883"
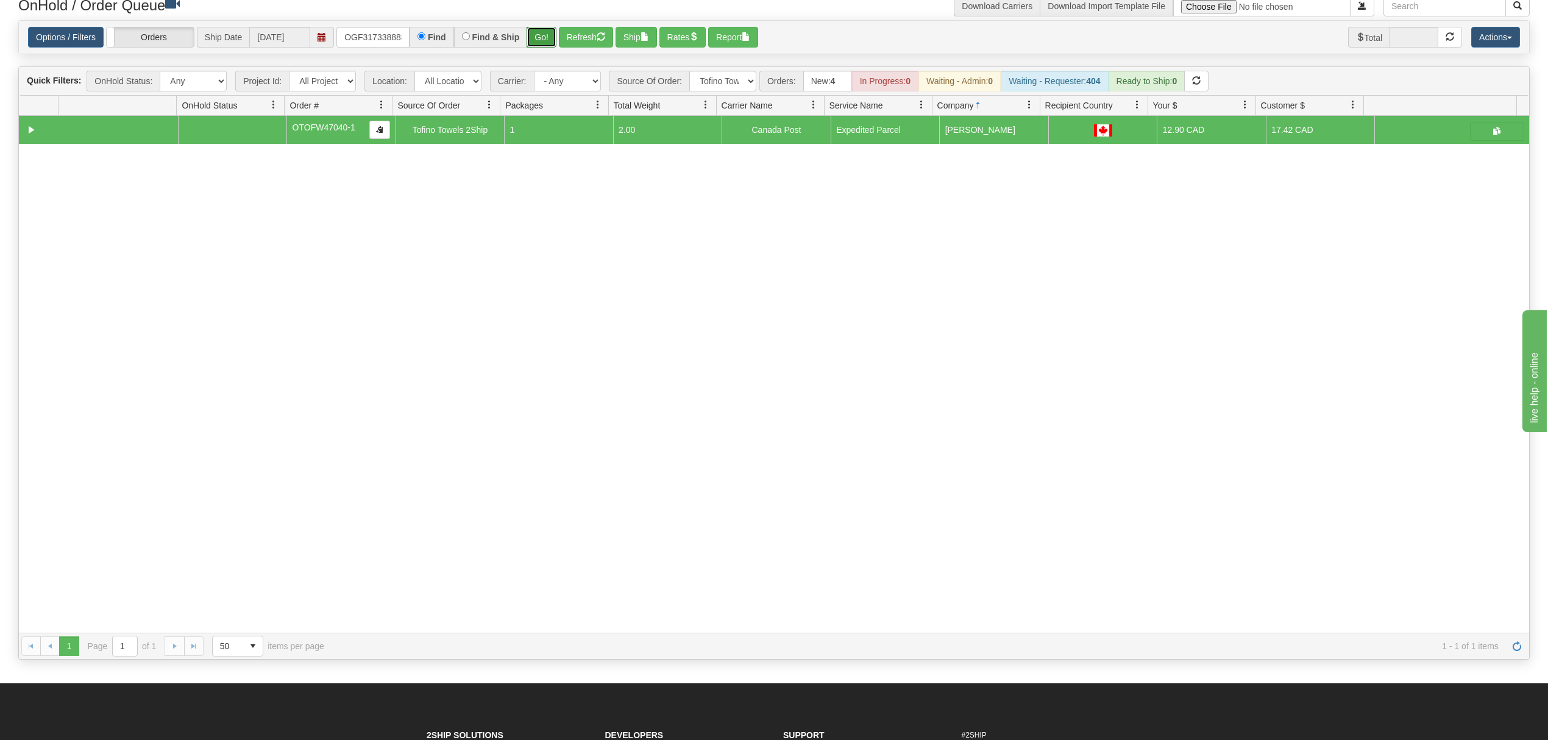
click at [540, 46] on button "Go!" at bounding box center [542, 37] width 30 height 21
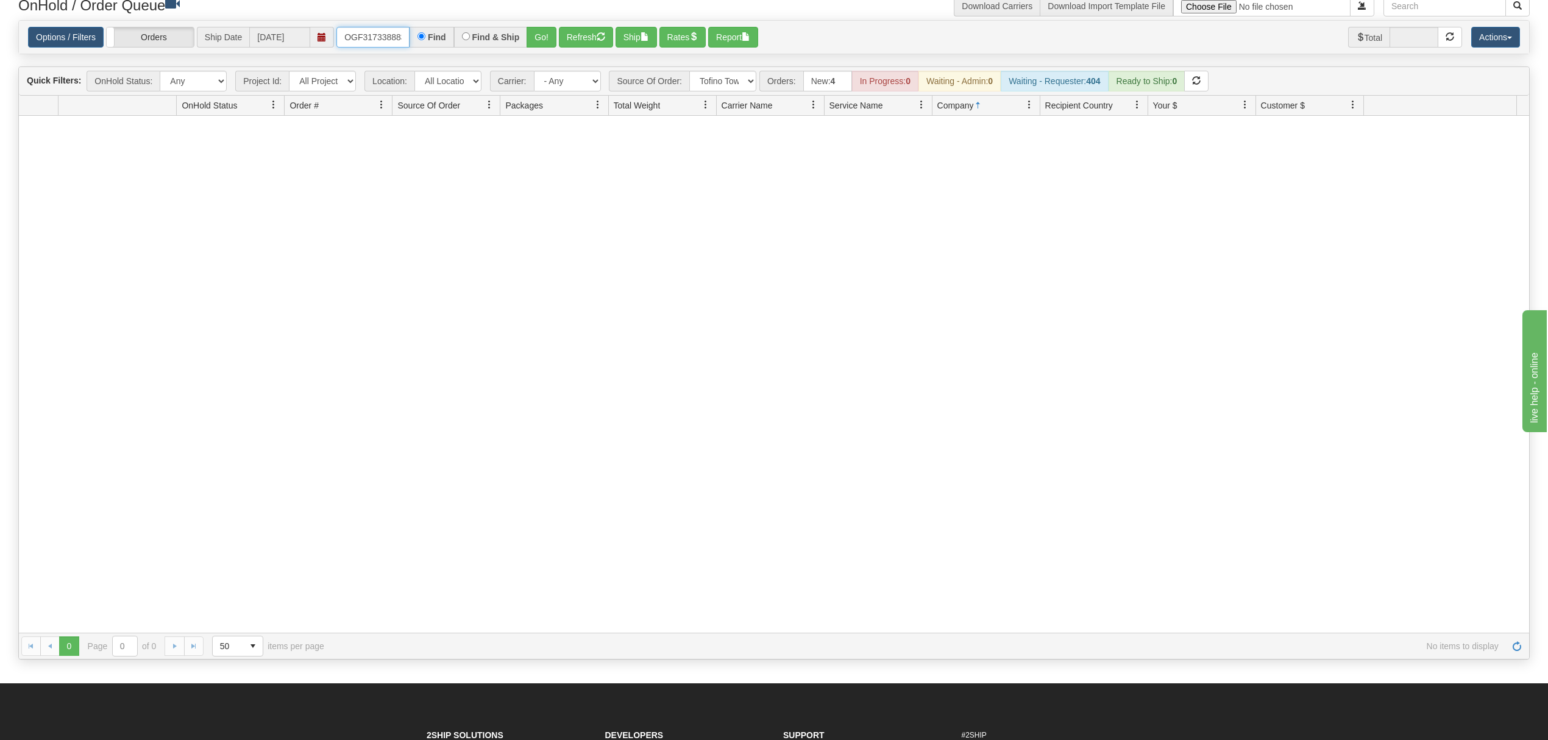
scroll to position [0, 4]
drag, startPoint x: 344, startPoint y: 37, endPoint x: 551, endPoint y: 40, distance: 207.3
click at [551, 40] on div "OGF317338883 Find Find & Ship Go!" at bounding box center [446, 37] width 220 height 21
type input "OGF317338883"
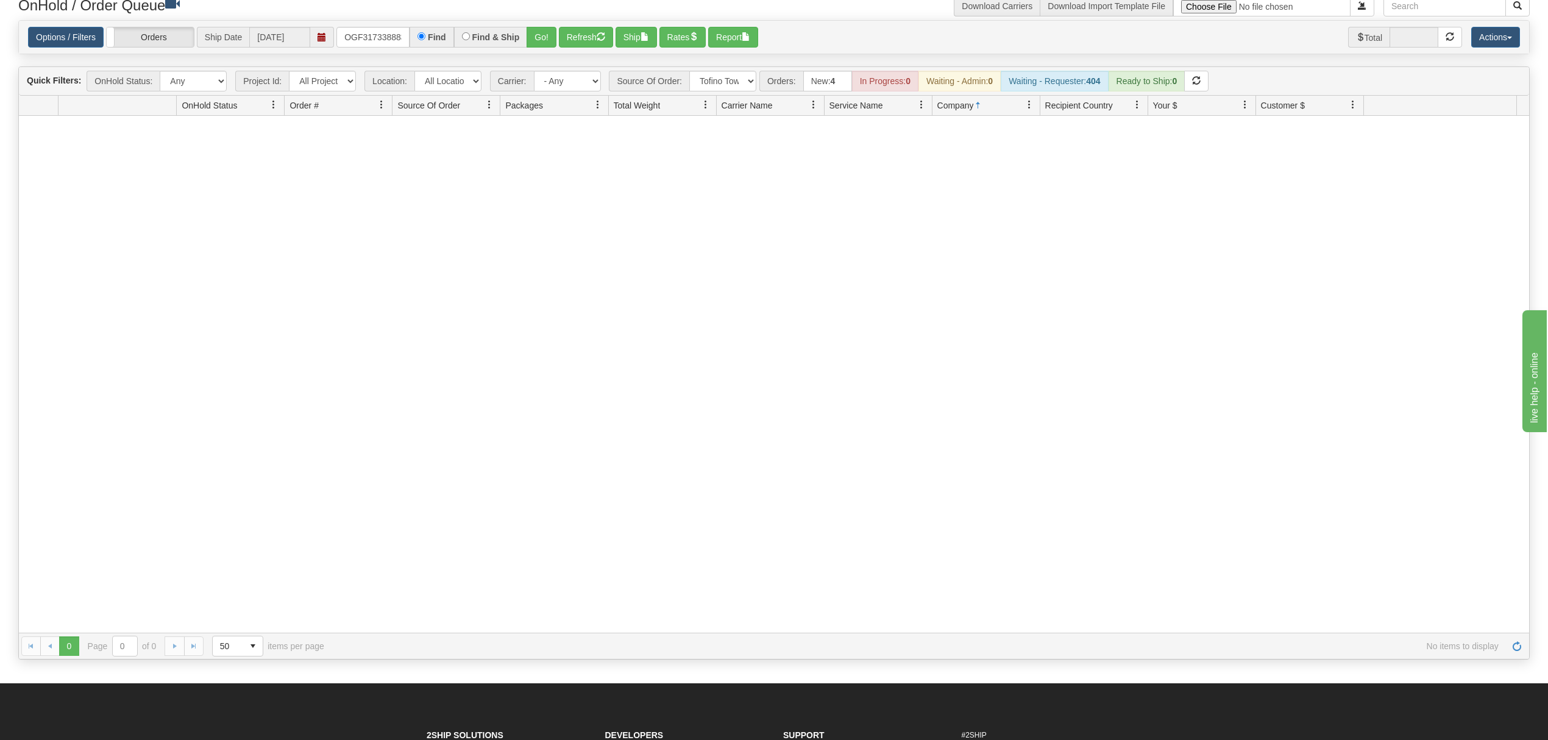
click at [522, 45] on div "Find & Ship" at bounding box center [491, 37] width 74 height 21
click at [556, 41] on button "Go!" at bounding box center [542, 37] width 30 height 21
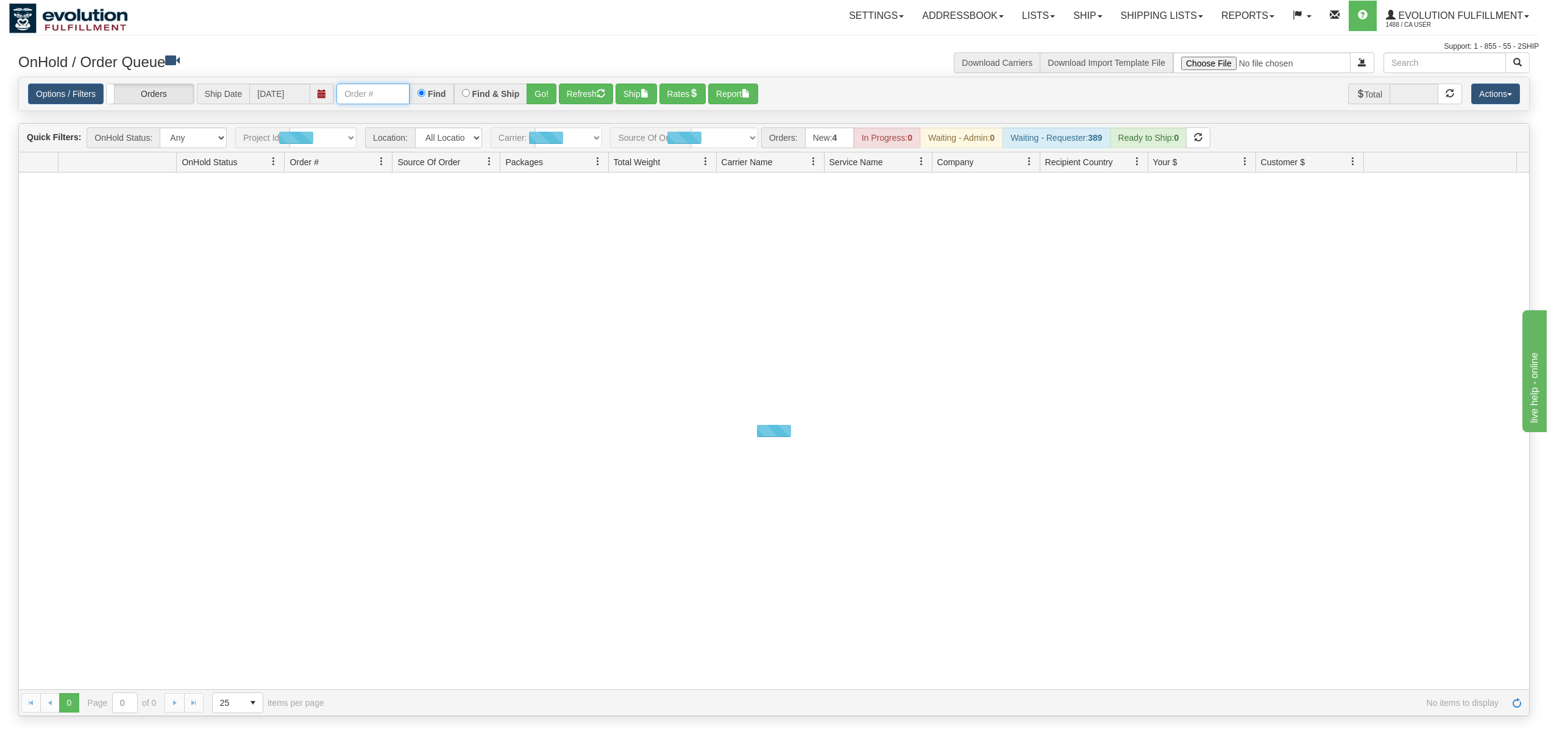
drag, startPoint x: 0, startPoint y: 0, endPoint x: 374, endPoint y: 98, distance: 386.3
click at [374, 98] on input "text" at bounding box center [372, 94] width 73 height 21
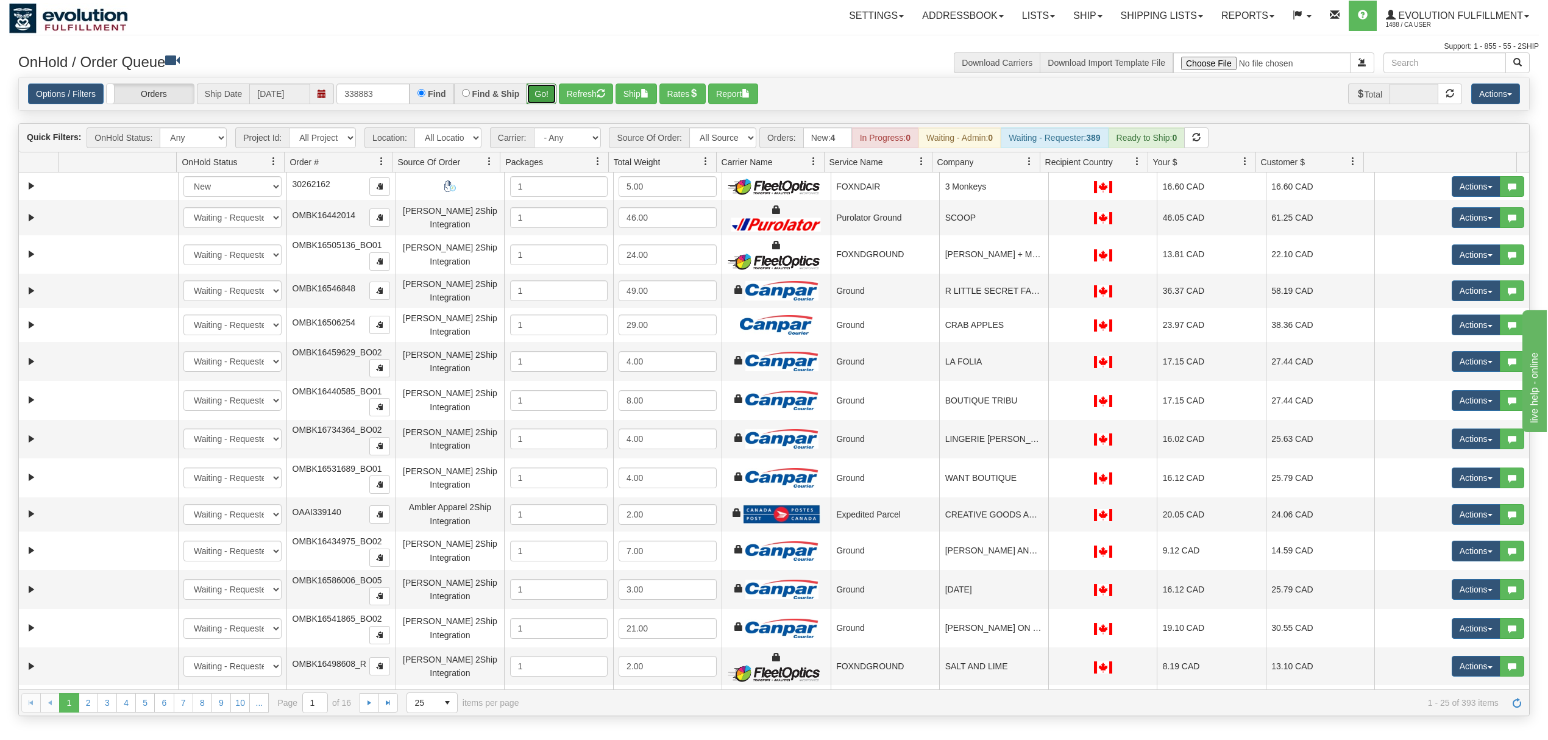
click at [547, 98] on button "Go!" at bounding box center [542, 94] width 30 height 21
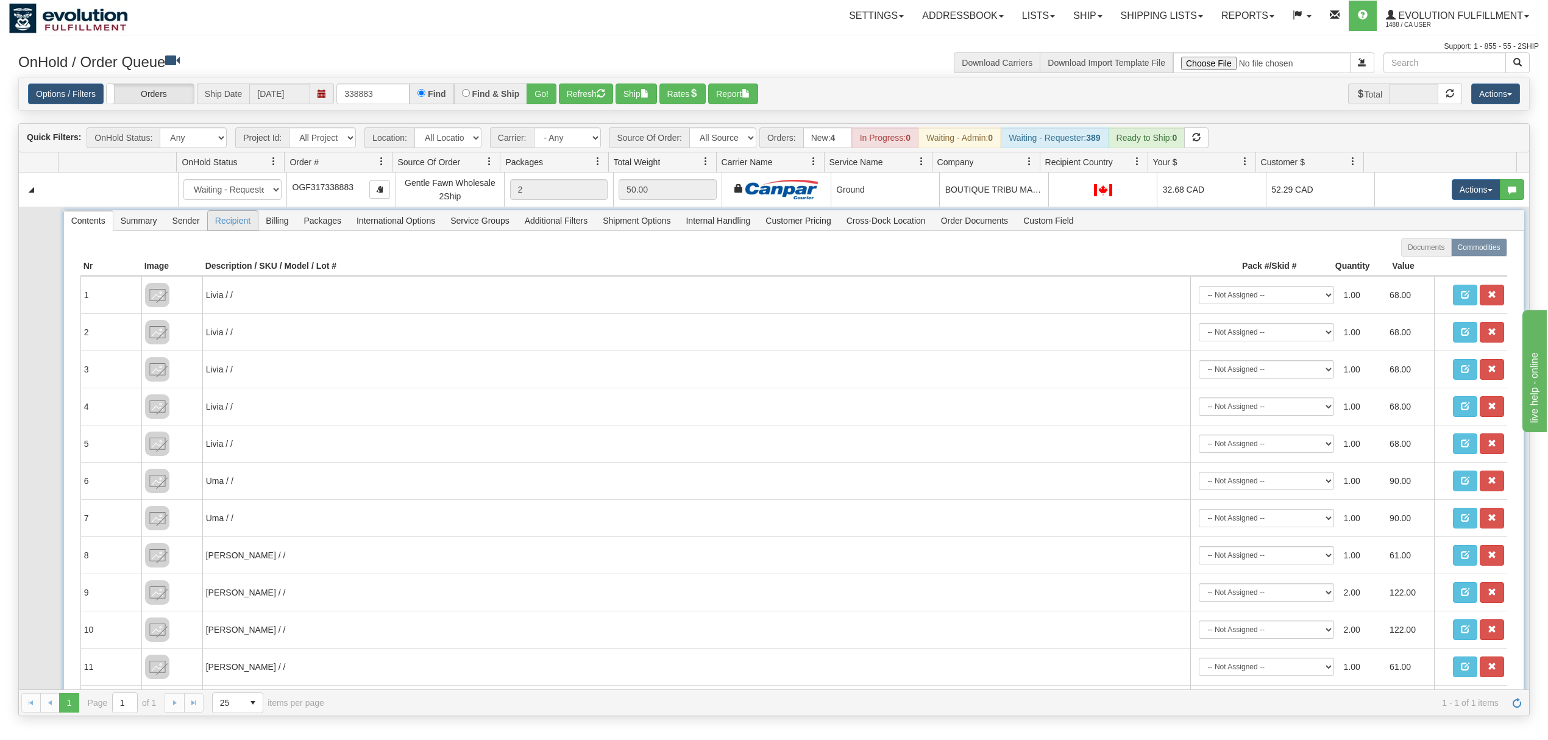
click at [244, 222] on span "Recipient" at bounding box center [233, 221] width 50 height 20
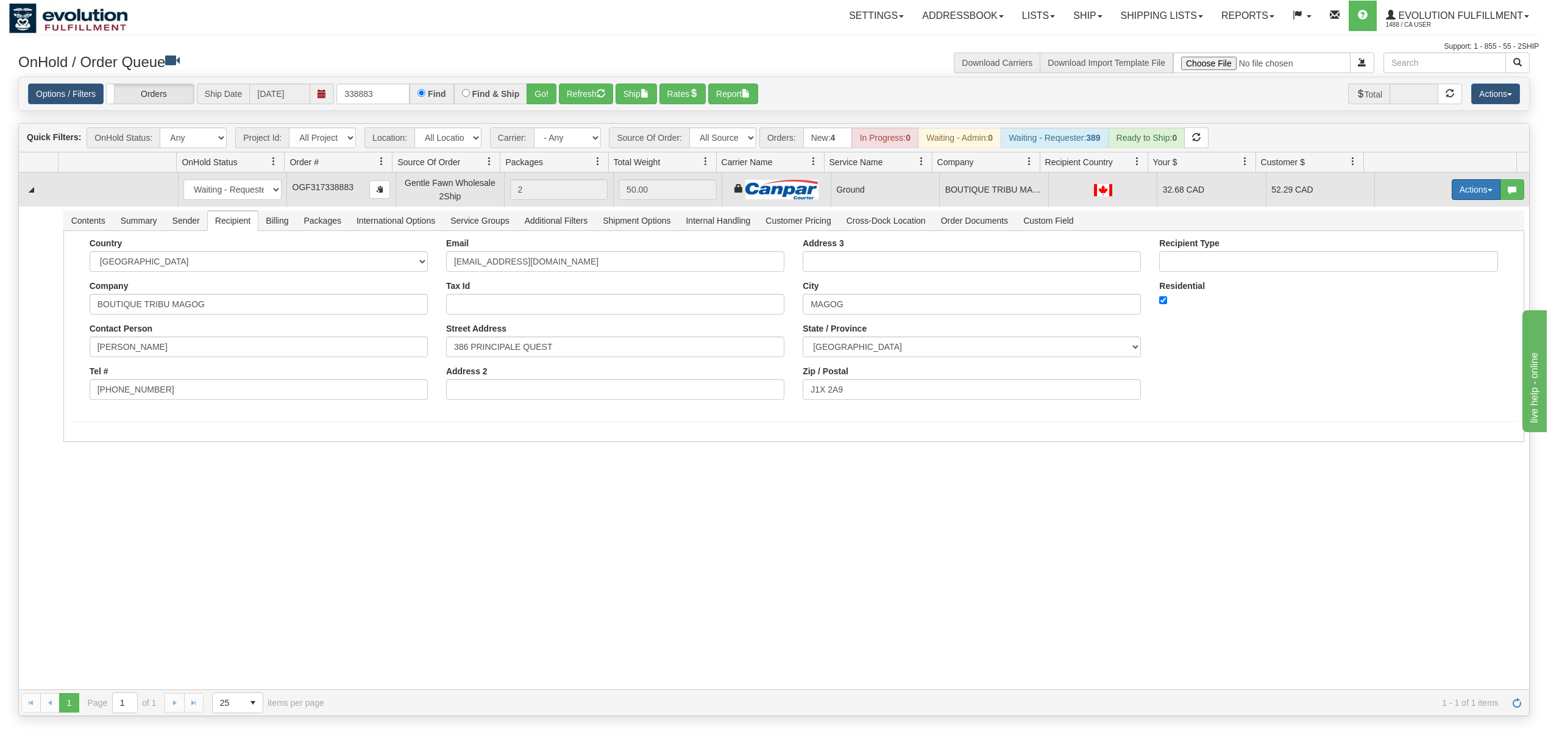
click at [1452, 193] on button "Actions" at bounding box center [1476, 189] width 49 height 21
click at [1415, 260] on span "Ship" at bounding box center [1428, 260] width 26 height 10
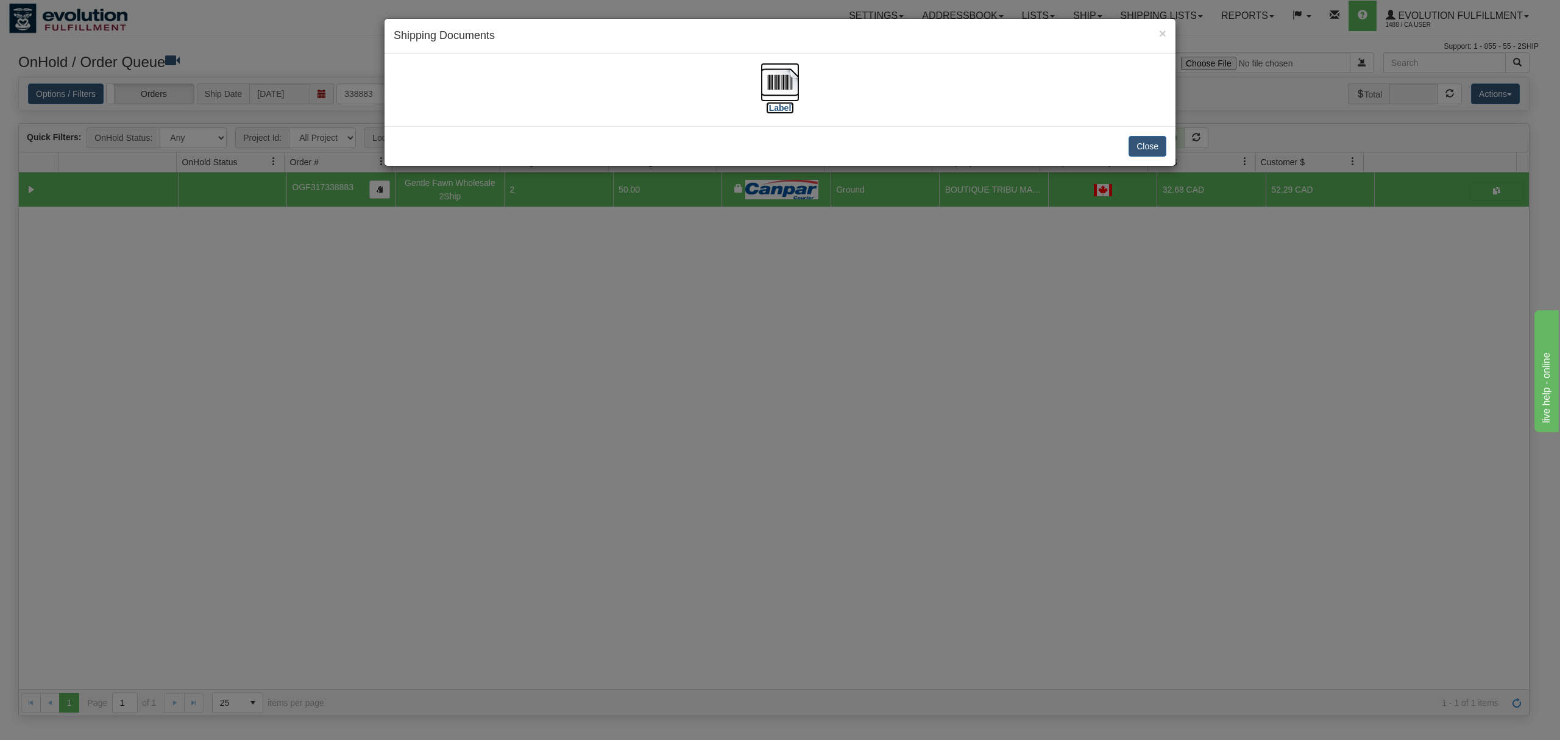
click at [781, 74] on img at bounding box center [780, 82] width 39 height 39
click at [1156, 152] on button "Close" at bounding box center [1148, 146] width 38 height 21
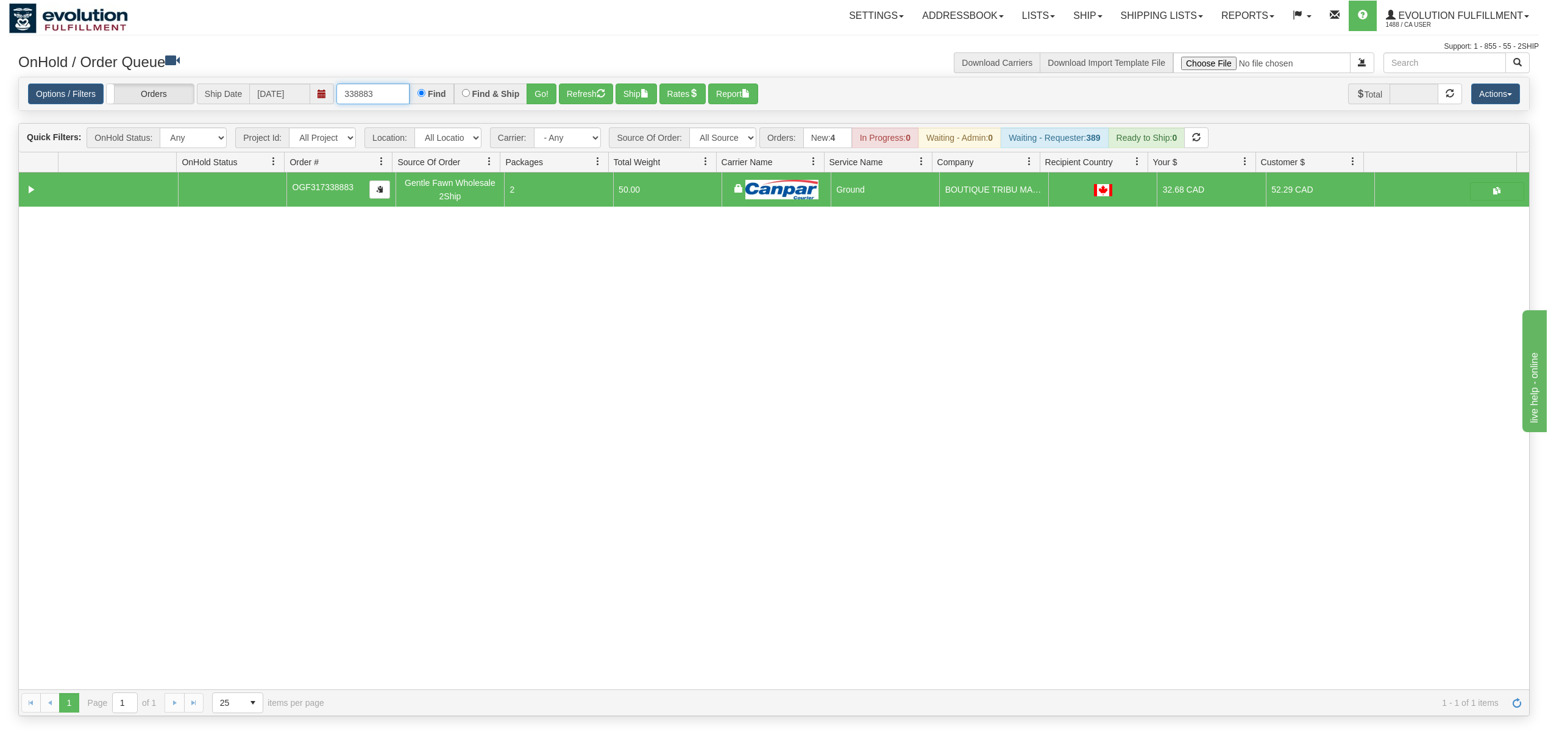
drag, startPoint x: 399, startPoint y: 93, endPoint x: 308, endPoint y: 101, distance: 90.5
click at [308, 101] on div "Options / Filters Group Shipments Orders Ship Date 09/22/2025 338883 Find Find …" at bounding box center [774, 94] width 1492 height 21
click at [545, 86] on button "Go!" at bounding box center [542, 94] width 30 height 21
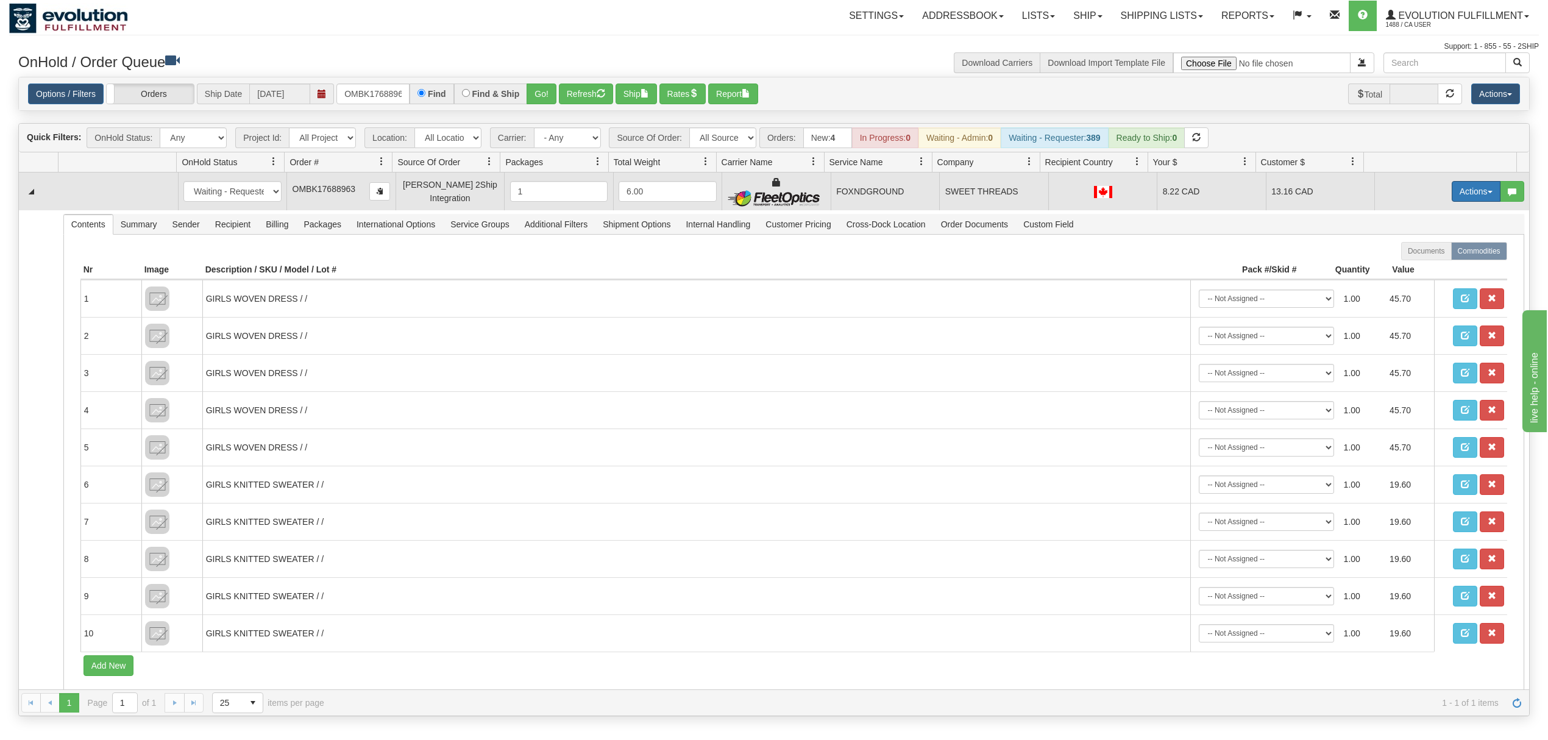
click at [1467, 191] on button "Actions" at bounding box center [1476, 191] width 49 height 21
click at [1419, 261] on span "Ship" at bounding box center [1428, 262] width 26 height 10
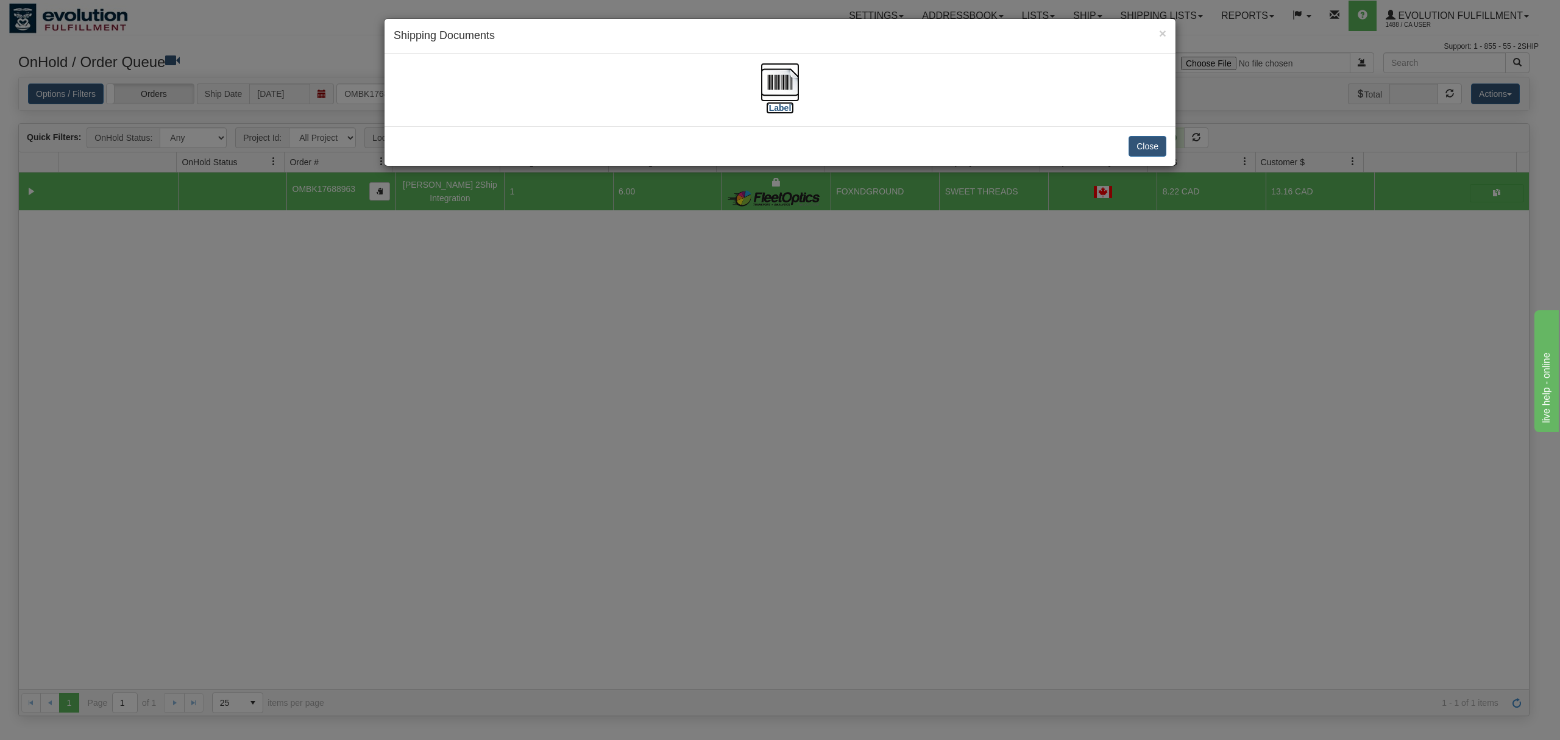
click at [784, 71] on img at bounding box center [780, 82] width 39 height 39
click at [1147, 139] on button "Close" at bounding box center [1148, 146] width 38 height 21
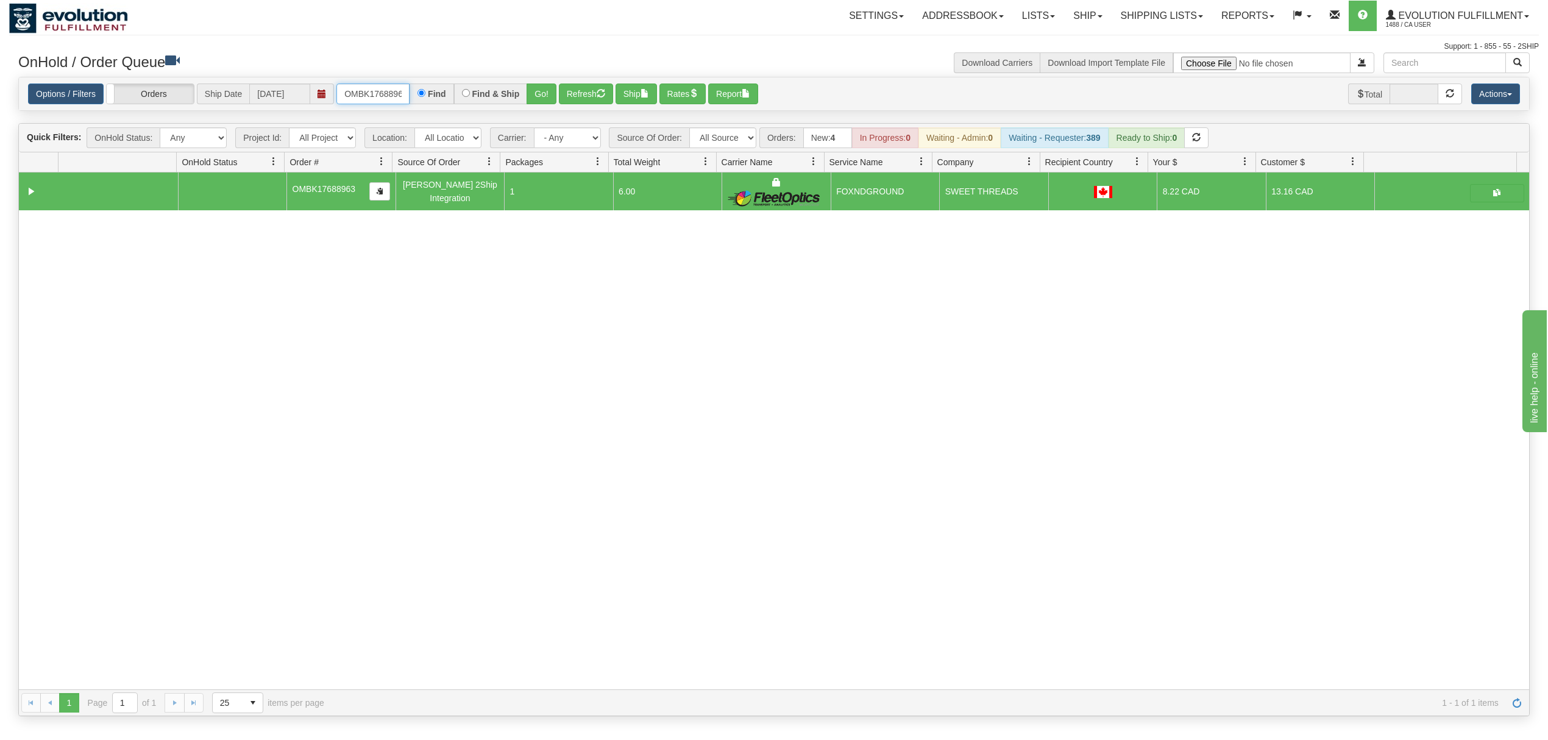
click at [374, 93] on input "OMBK17688963" at bounding box center [372, 94] width 73 height 21
click at [376, 93] on input "OMBK17688963" at bounding box center [372, 94] width 73 height 21
drag, startPoint x: 376, startPoint y: 93, endPoint x: 391, endPoint y: 95, distance: 15.3
click at [379, 94] on input "OMBK17688963" at bounding box center [372, 94] width 73 height 21
click at [398, 95] on input "OMBK18268624 BO04" at bounding box center [372, 94] width 73 height 21
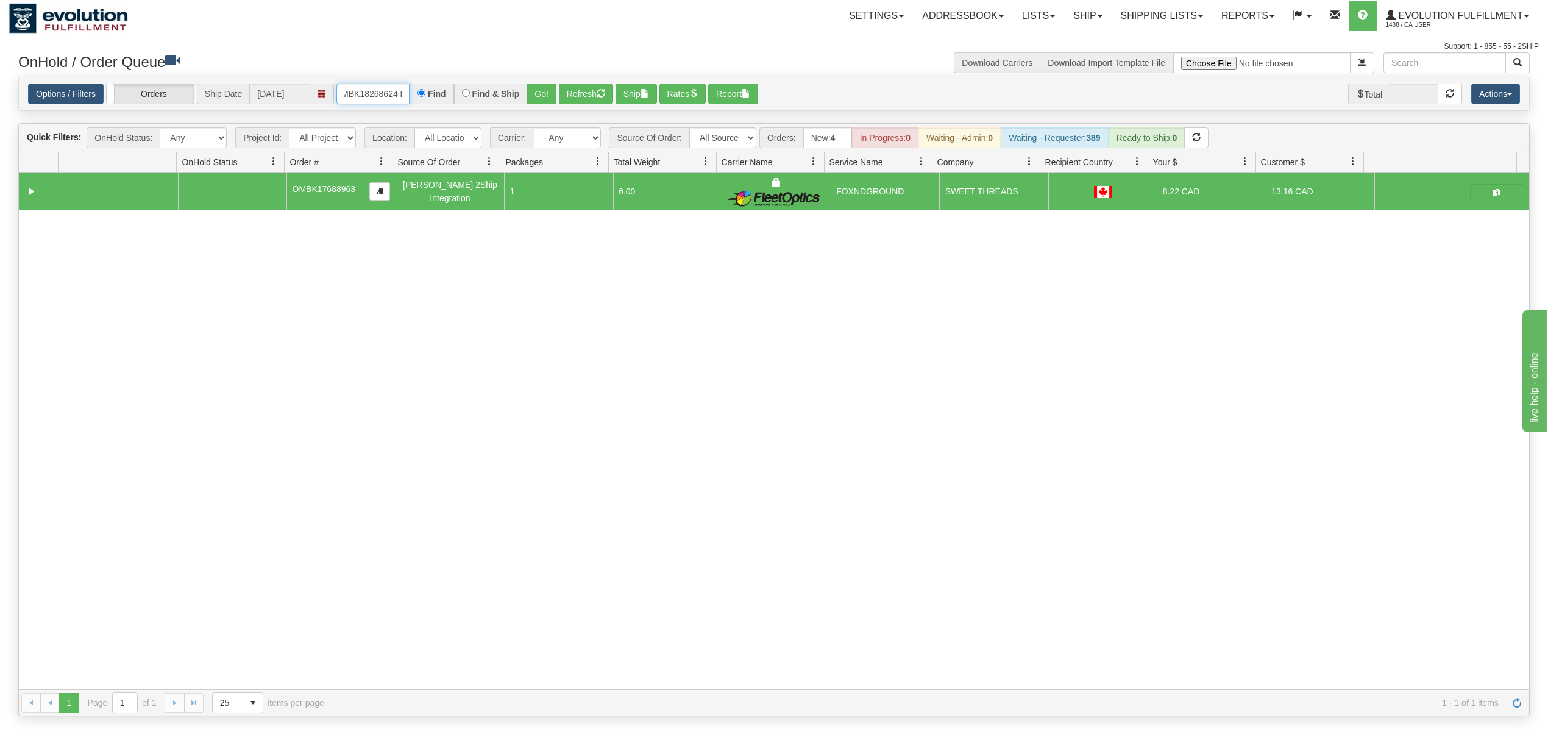
scroll to position [0, 15]
click at [542, 89] on button "Go!" at bounding box center [542, 94] width 30 height 21
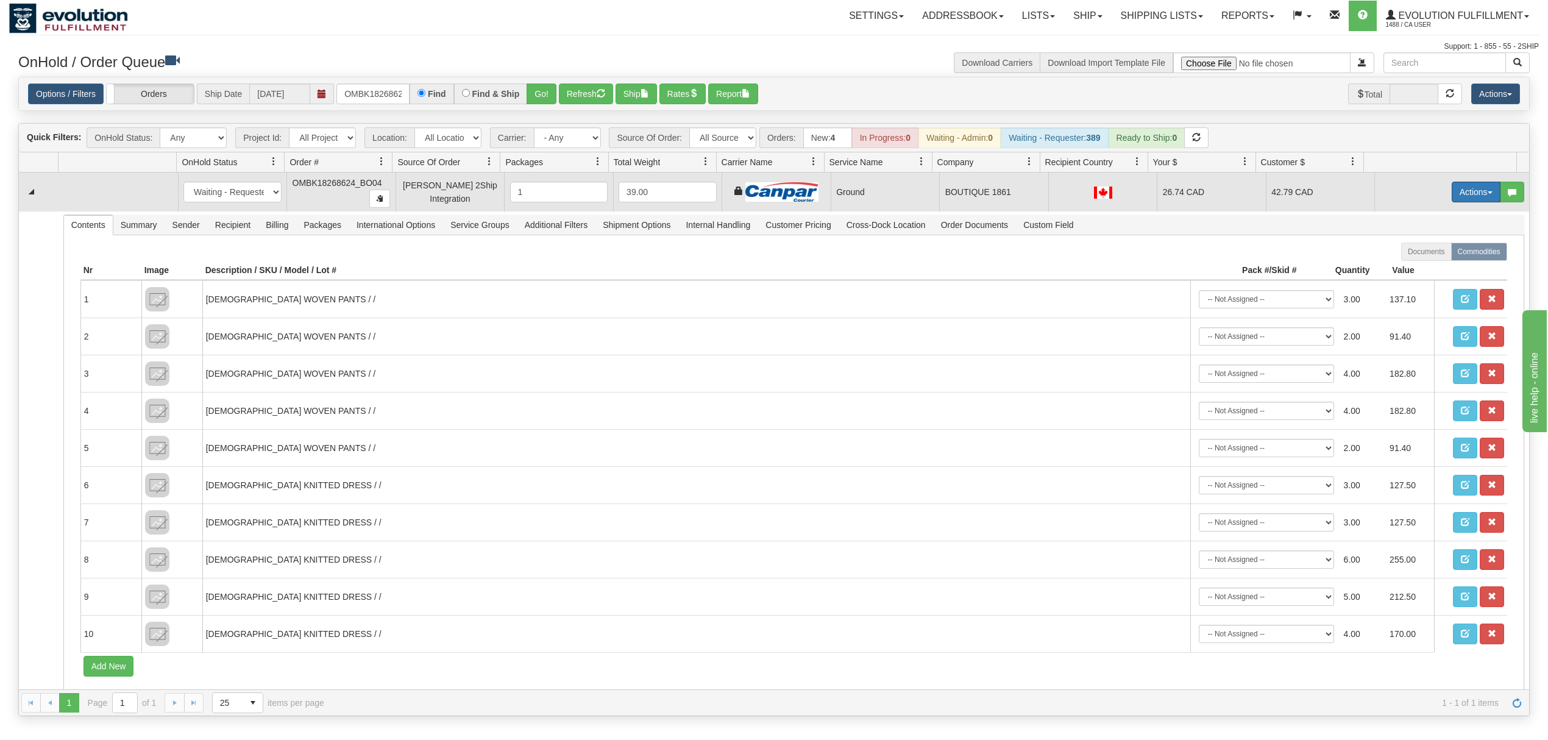
click at [1462, 191] on button "Actions" at bounding box center [1476, 192] width 49 height 21
click at [1417, 265] on span "Ship" at bounding box center [1428, 263] width 26 height 10
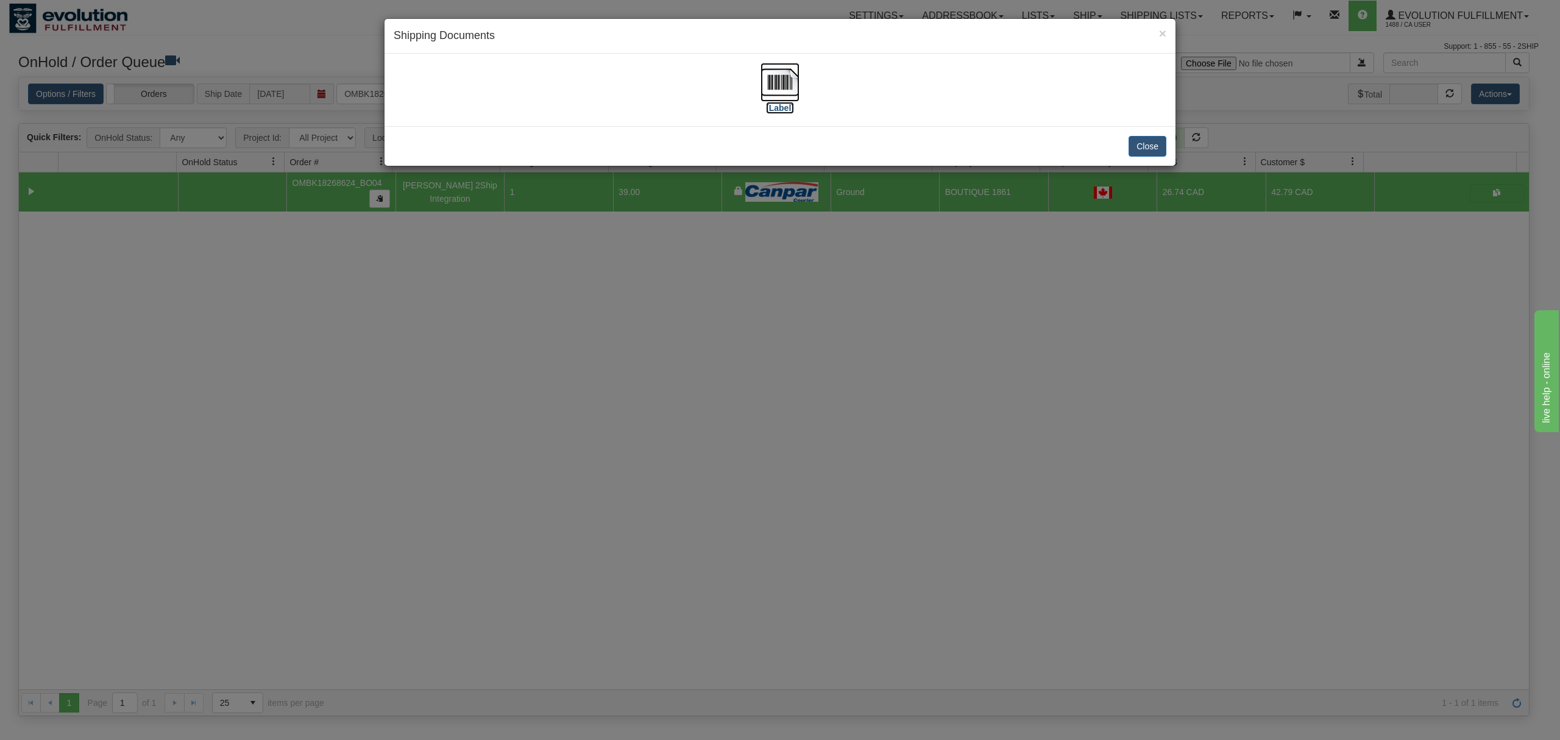
click at [776, 79] on img at bounding box center [780, 82] width 39 height 39
click at [1171, 141] on div "Close" at bounding box center [780, 146] width 791 height 40
click at [1159, 146] on button "Close" at bounding box center [1148, 146] width 38 height 21
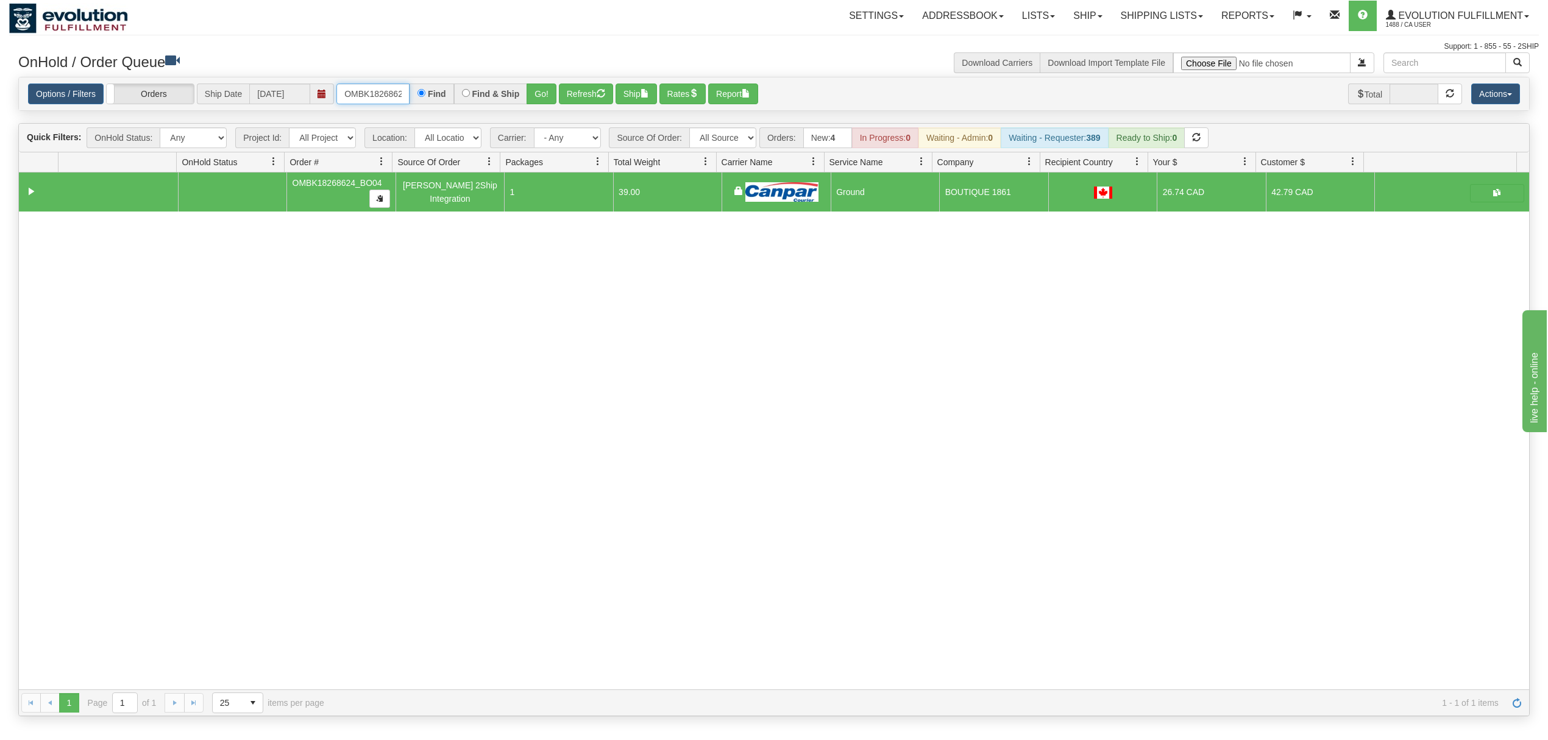
click at [359, 94] on input "OMBK18268624_BO04" at bounding box center [372, 94] width 73 height 21
click at [393, 89] on input "OMBK17534261 BO01" at bounding box center [372, 94] width 73 height 21
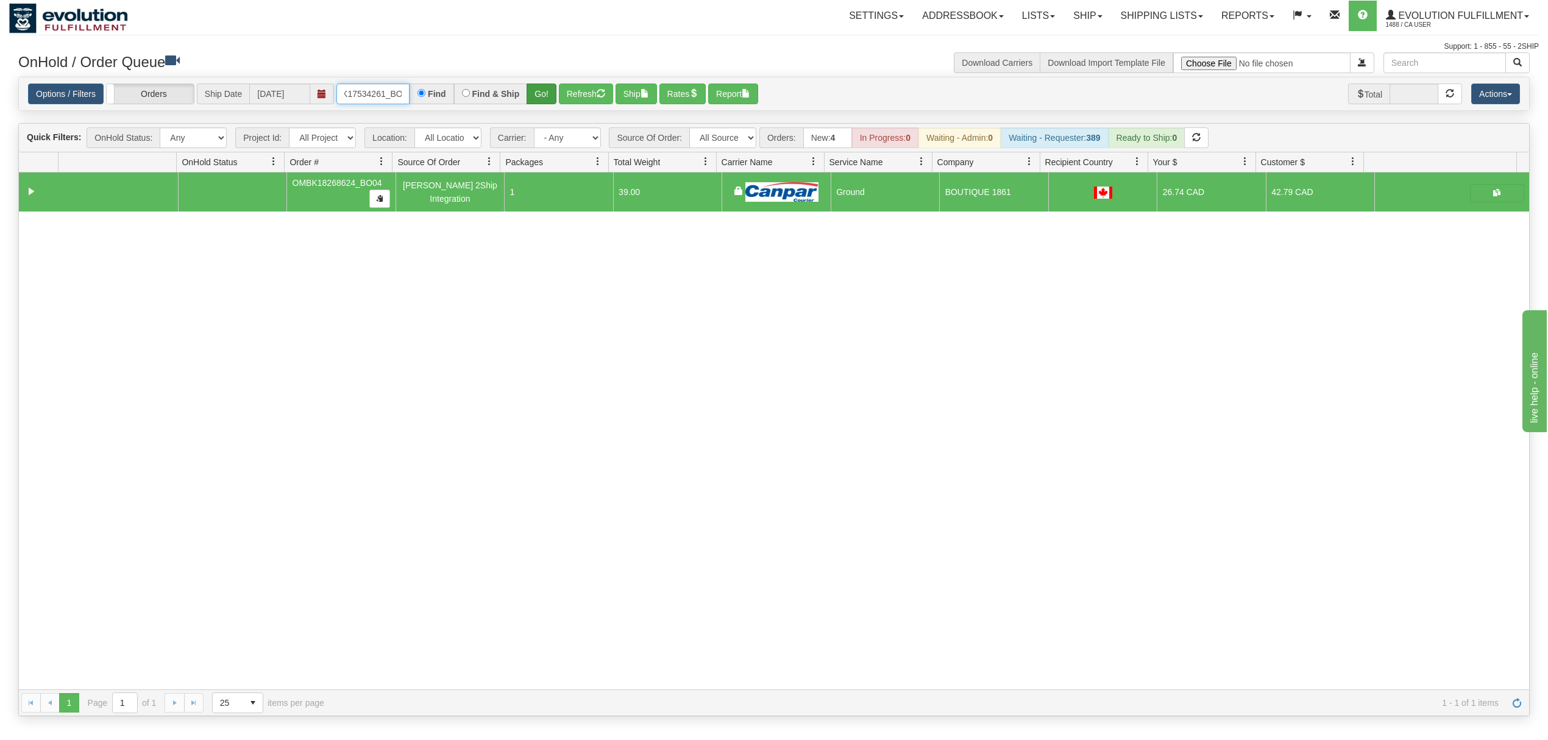
type input "OMBK17534261_BO01"
click at [549, 84] on button "Go!" at bounding box center [542, 94] width 30 height 21
